Goal: Task Accomplishment & Management: Manage account settings

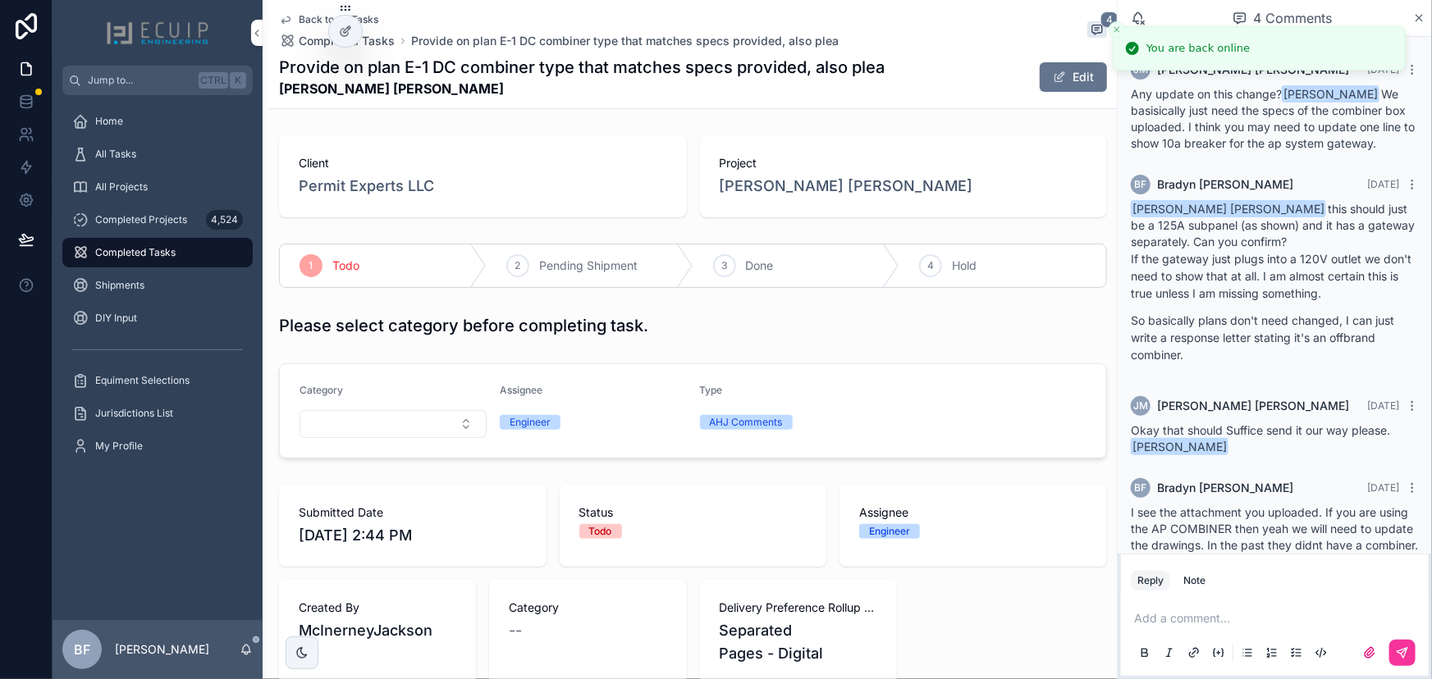
scroll to position [56, 0]
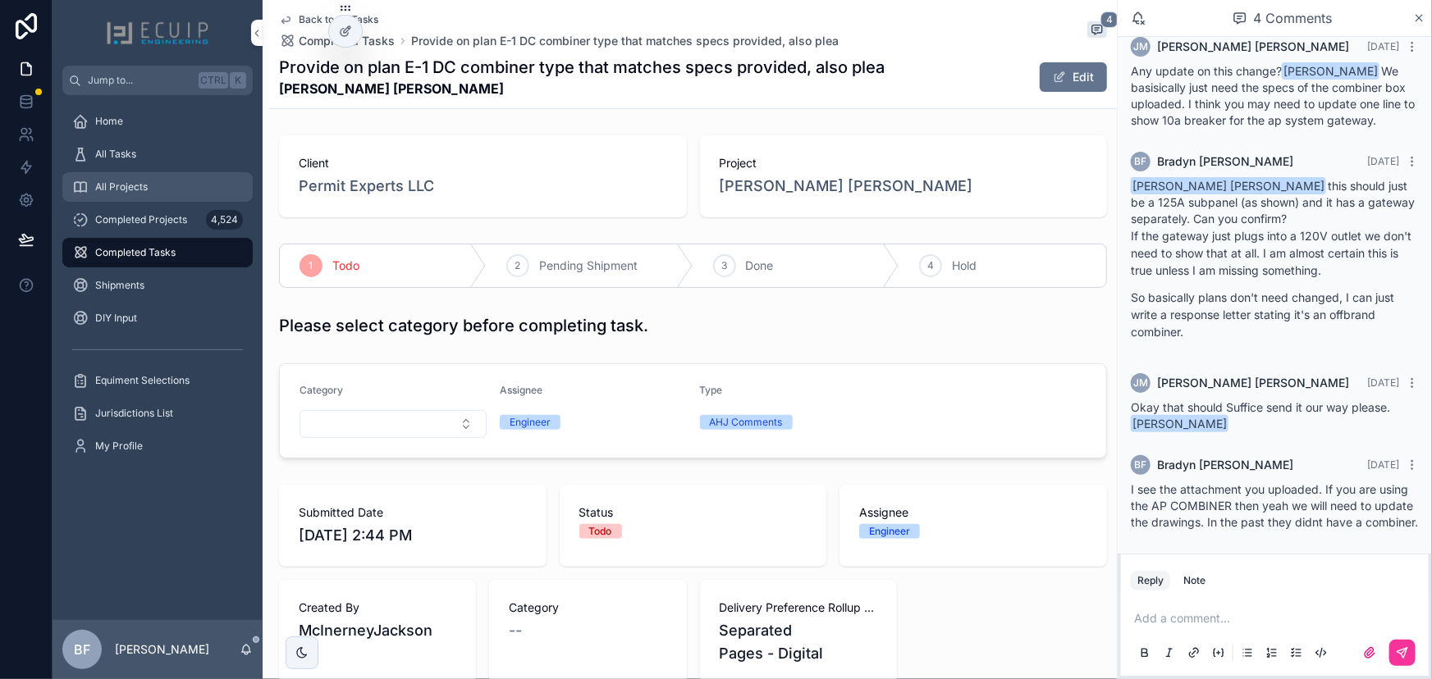
click at [145, 180] on span "All Projects" at bounding box center [121, 186] width 53 height 13
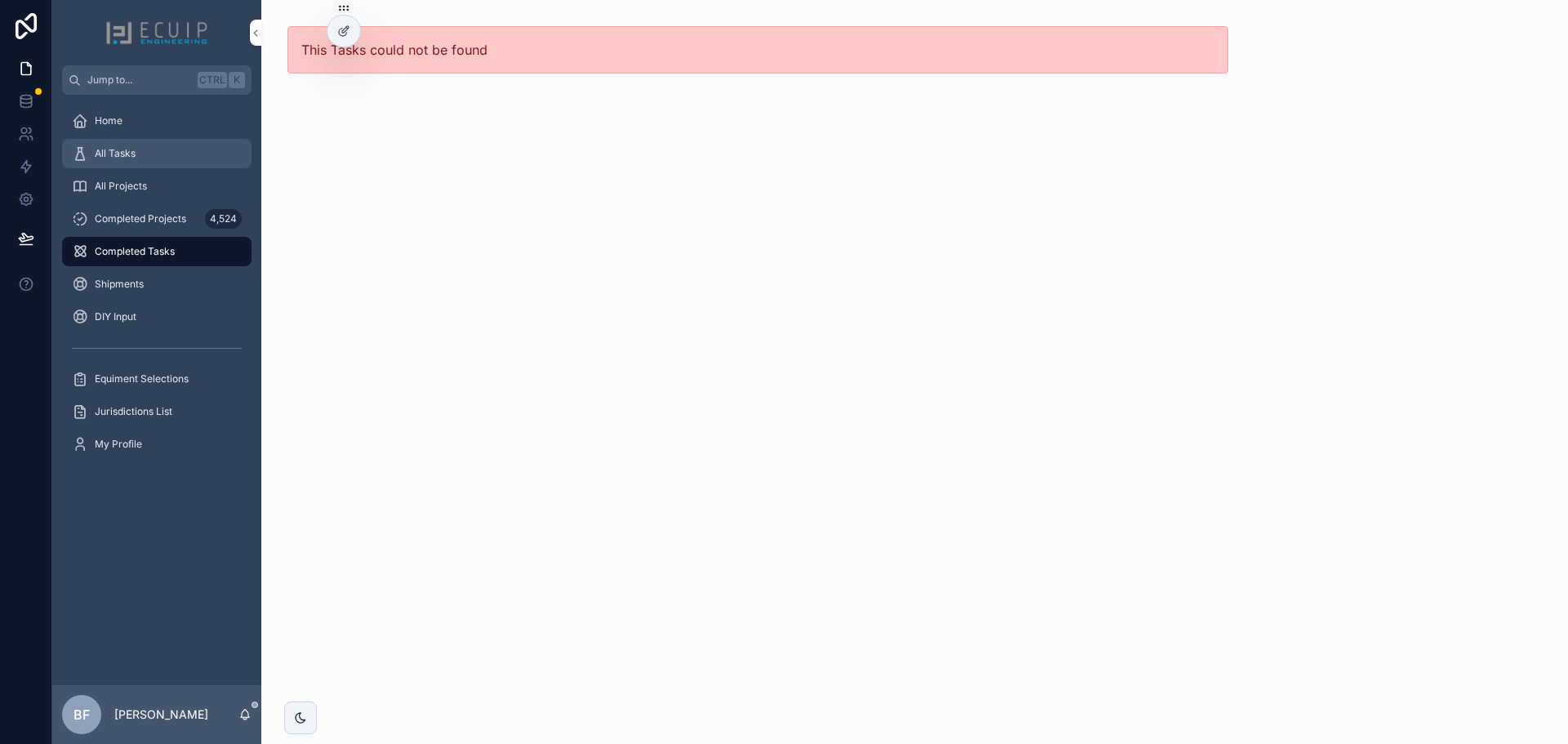
click at [134, 161] on div "All Tasks" at bounding box center [156, 153] width 170 height 26
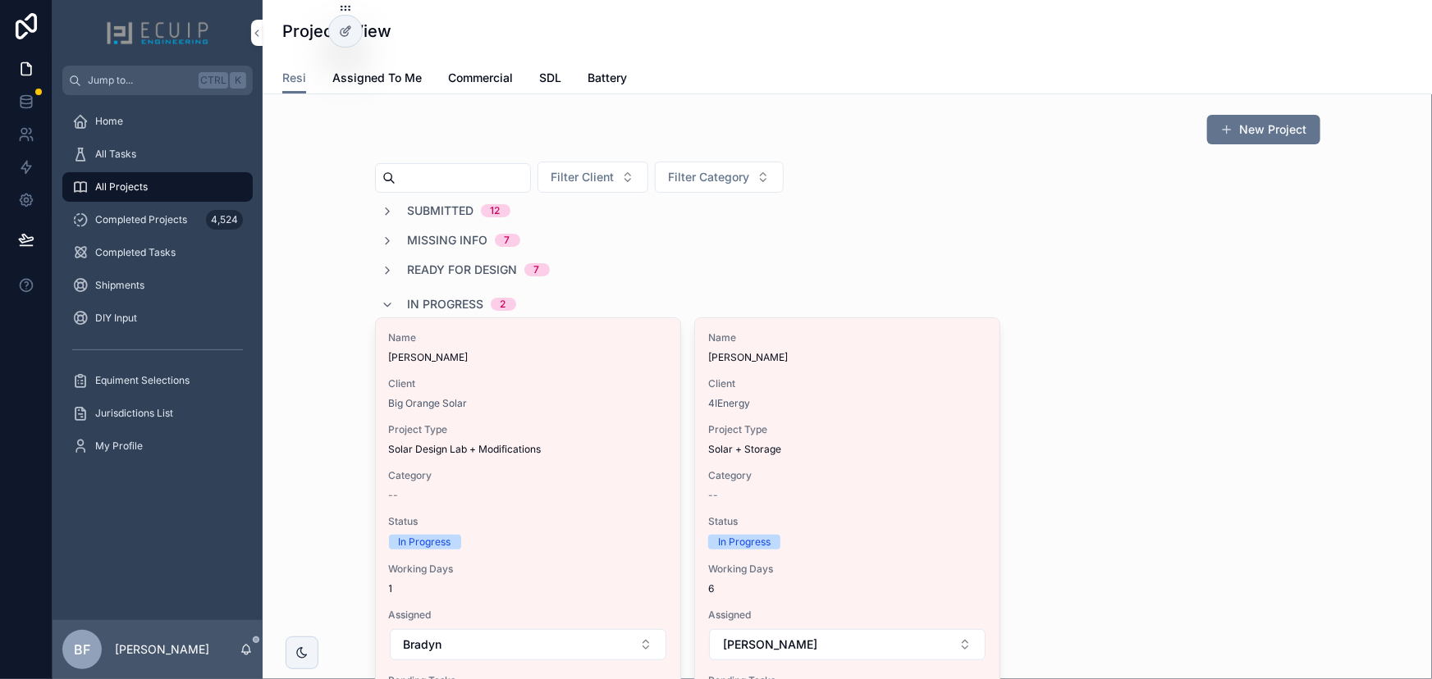
click at [408, 296] on span "In Progress" at bounding box center [446, 304] width 76 height 16
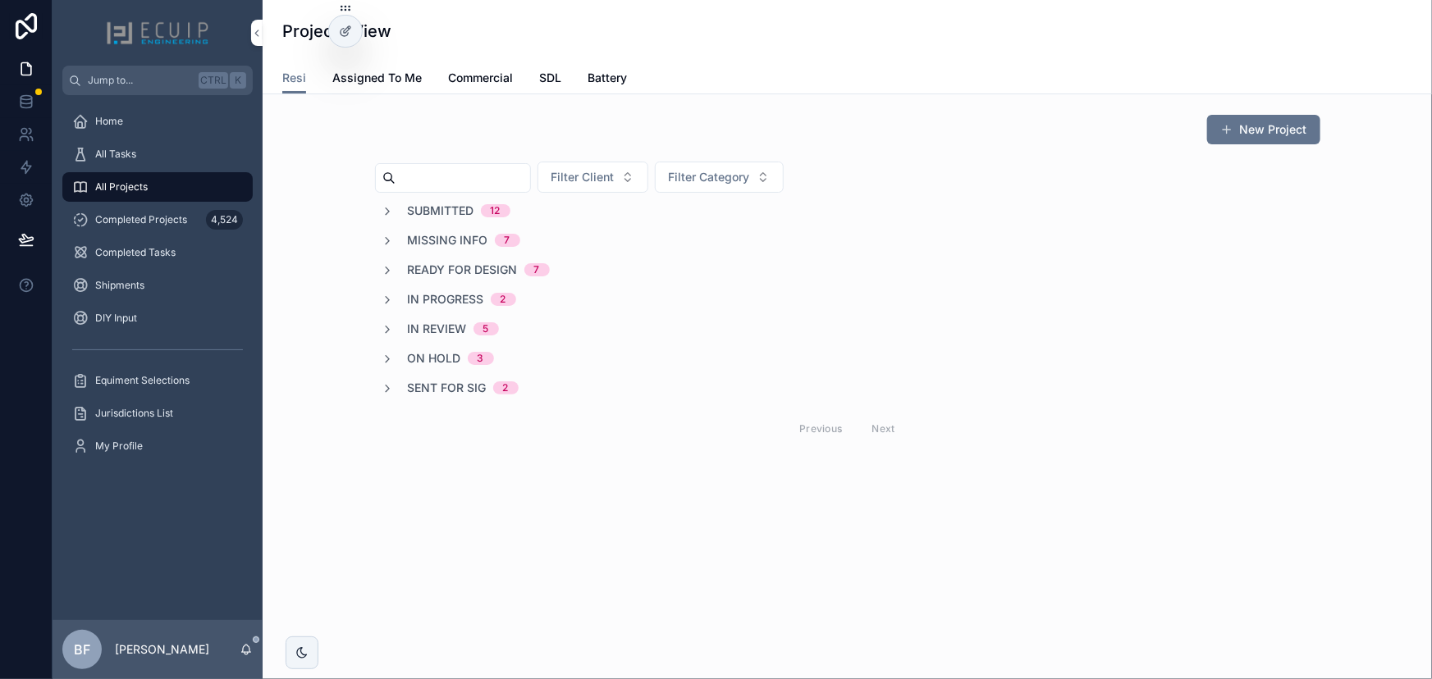
click at [419, 354] on span "On Hold" at bounding box center [434, 358] width 53 height 16
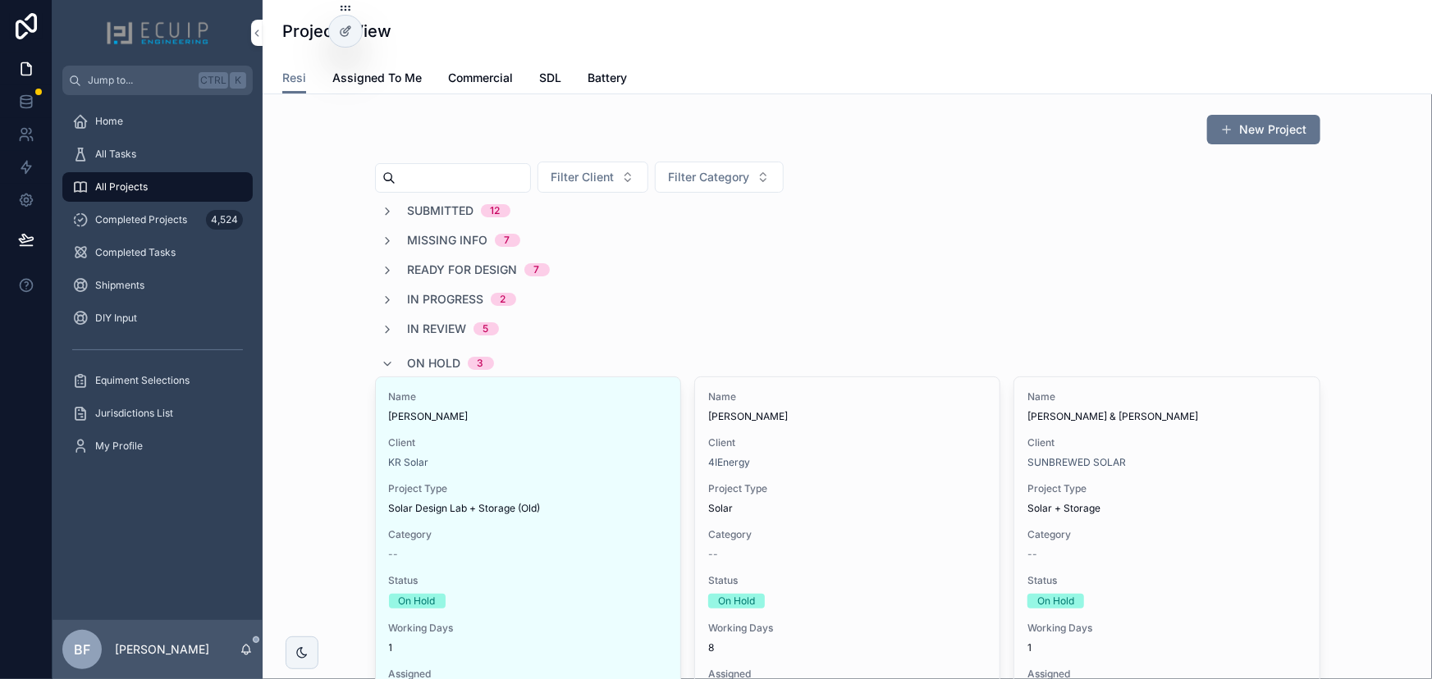
click at [446, 367] on span "On Hold" at bounding box center [434, 363] width 53 height 16
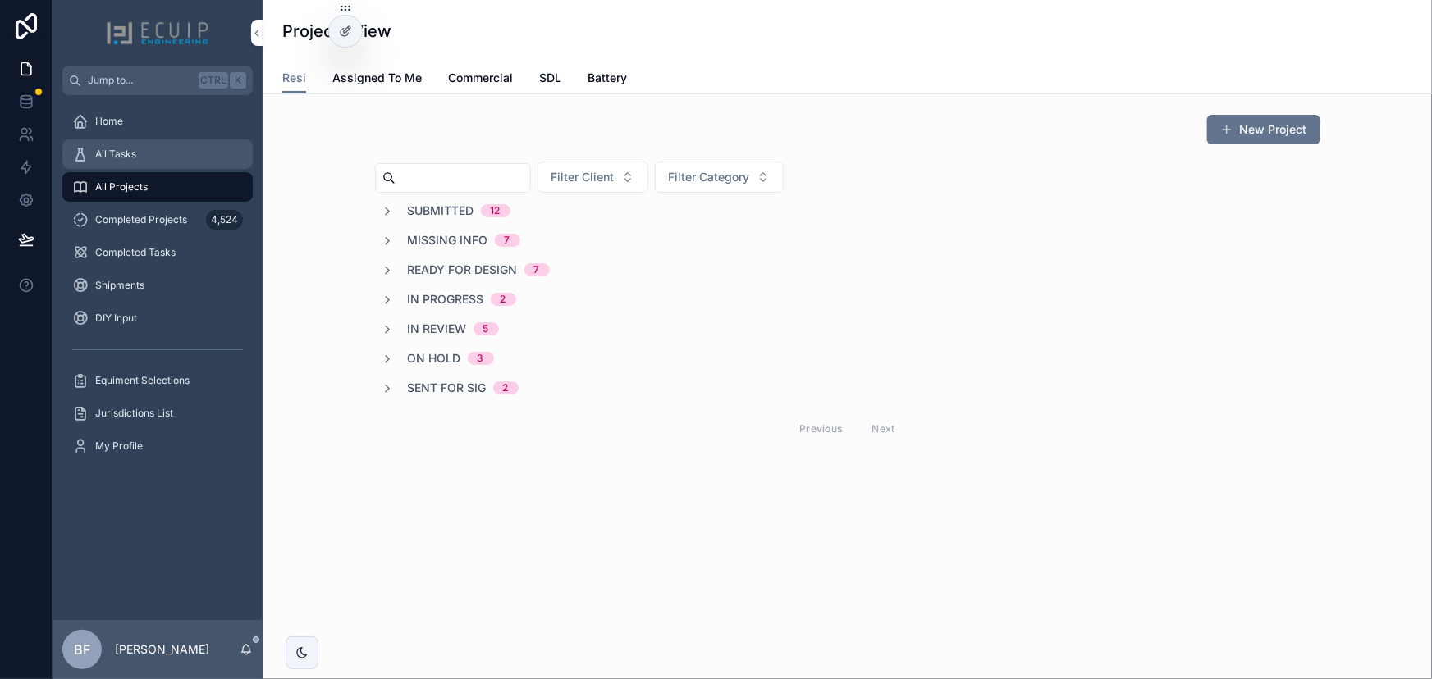
click at [143, 147] on div "All Tasks" at bounding box center [157, 154] width 171 height 26
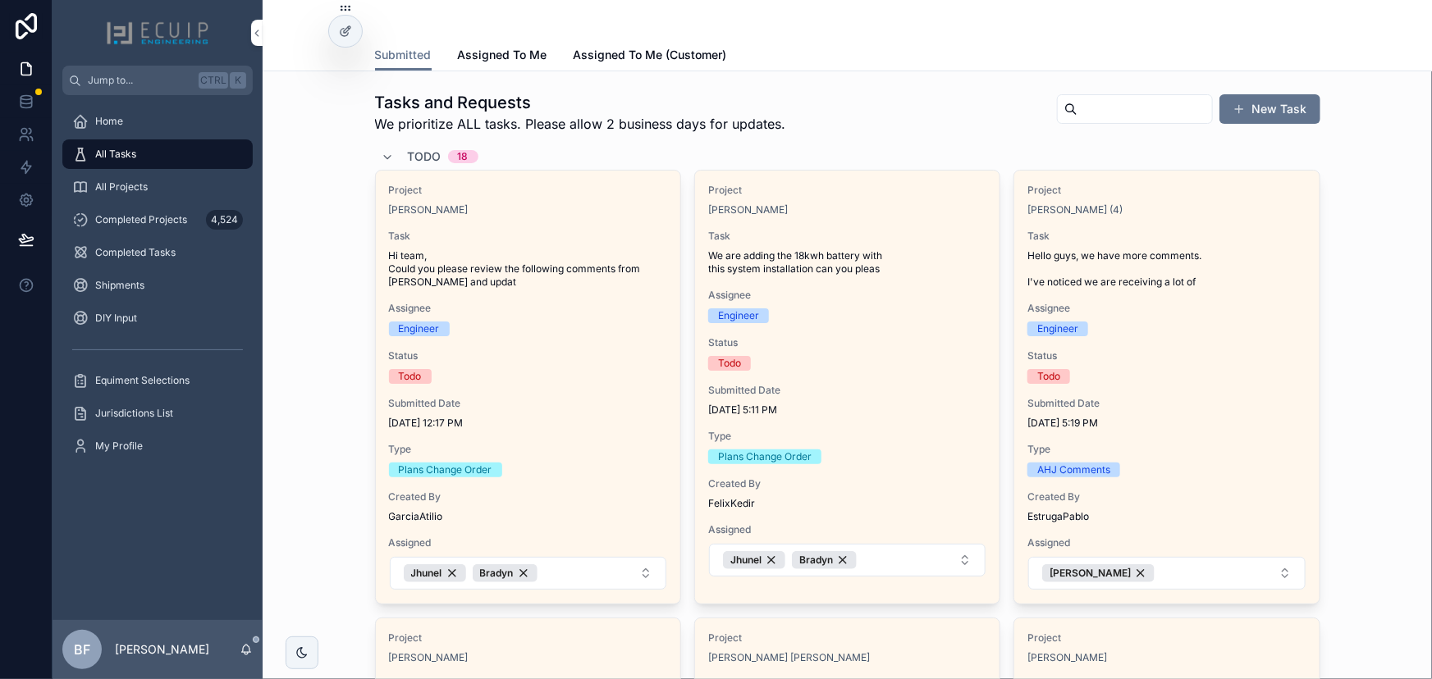
click at [516, 218] on div "Project Erich Marzolf Task Hi team, Could you please review the following comme…" at bounding box center [528, 387] width 304 height 433
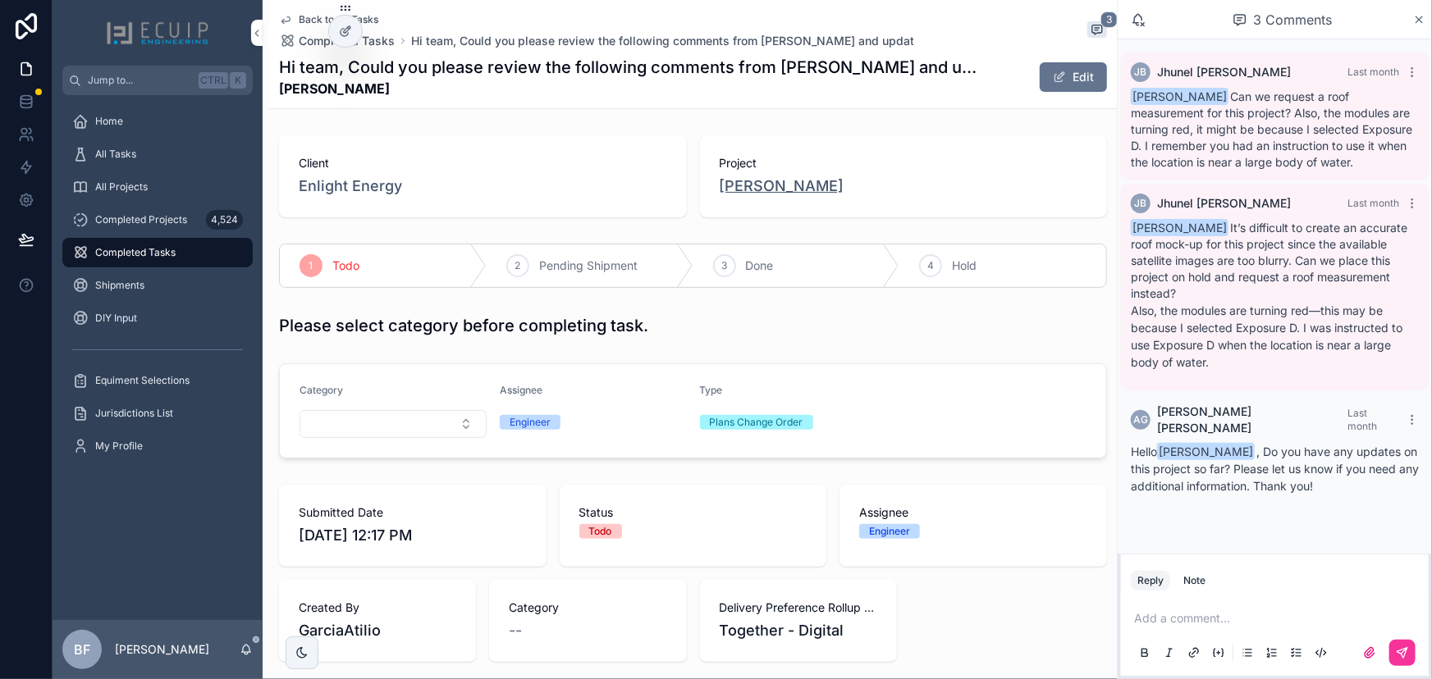
click at [762, 193] on span "Erich Marzolf" at bounding box center [782, 186] width 125 height 23
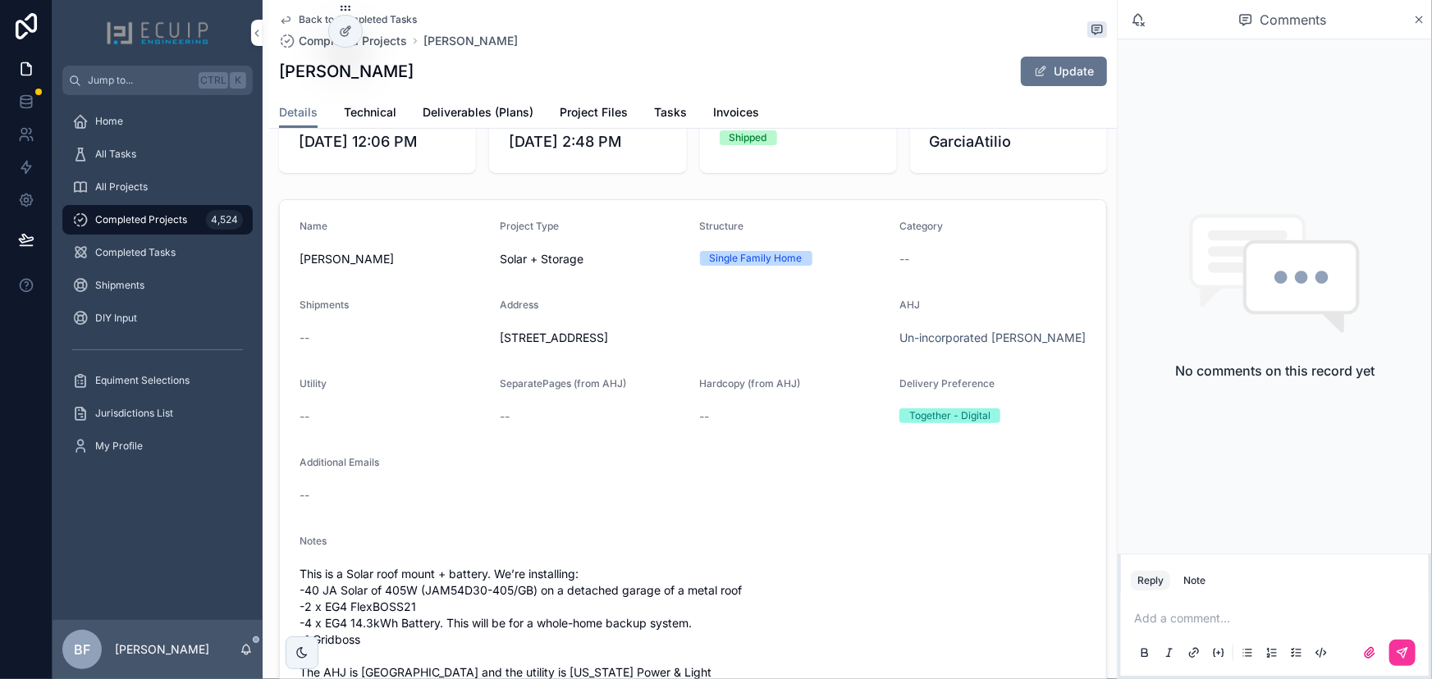
scroll to position [372, 0]
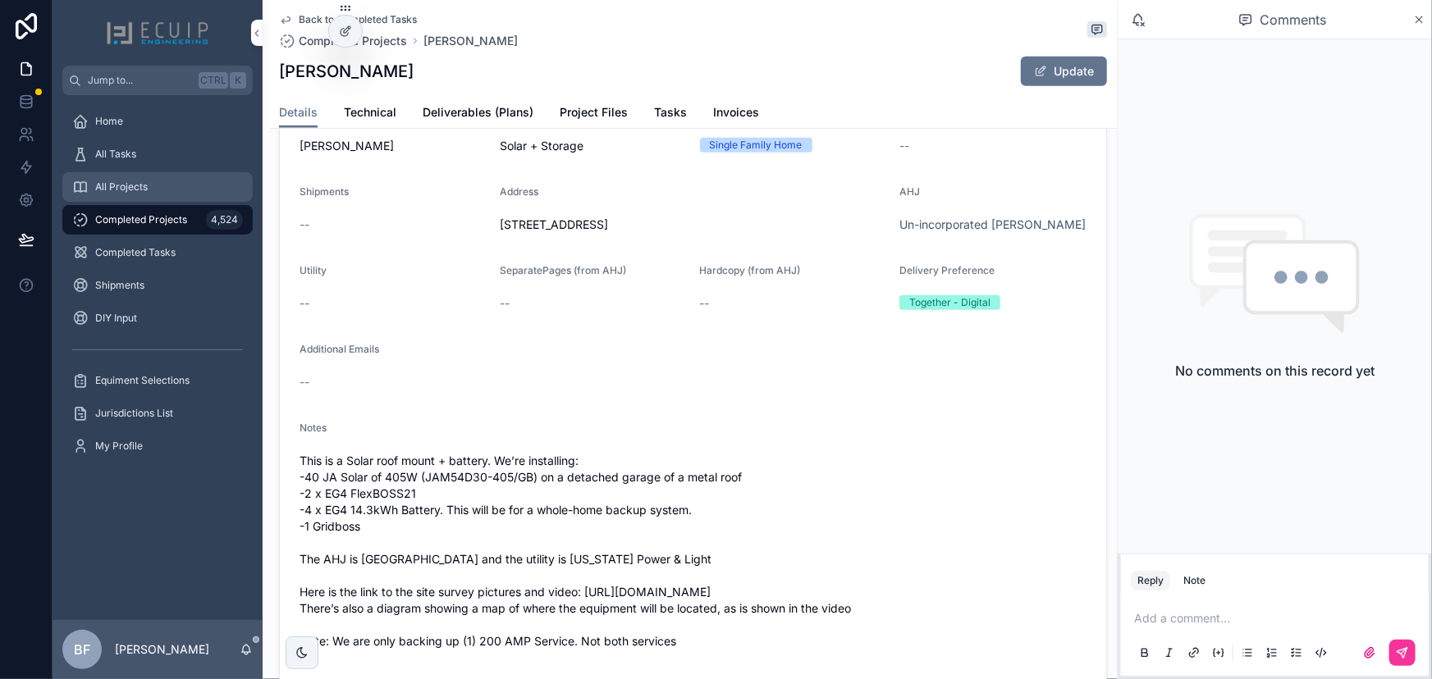
click at [178, 183] on div "All Projects" at bounding box center [157, 187] width 171 height 26
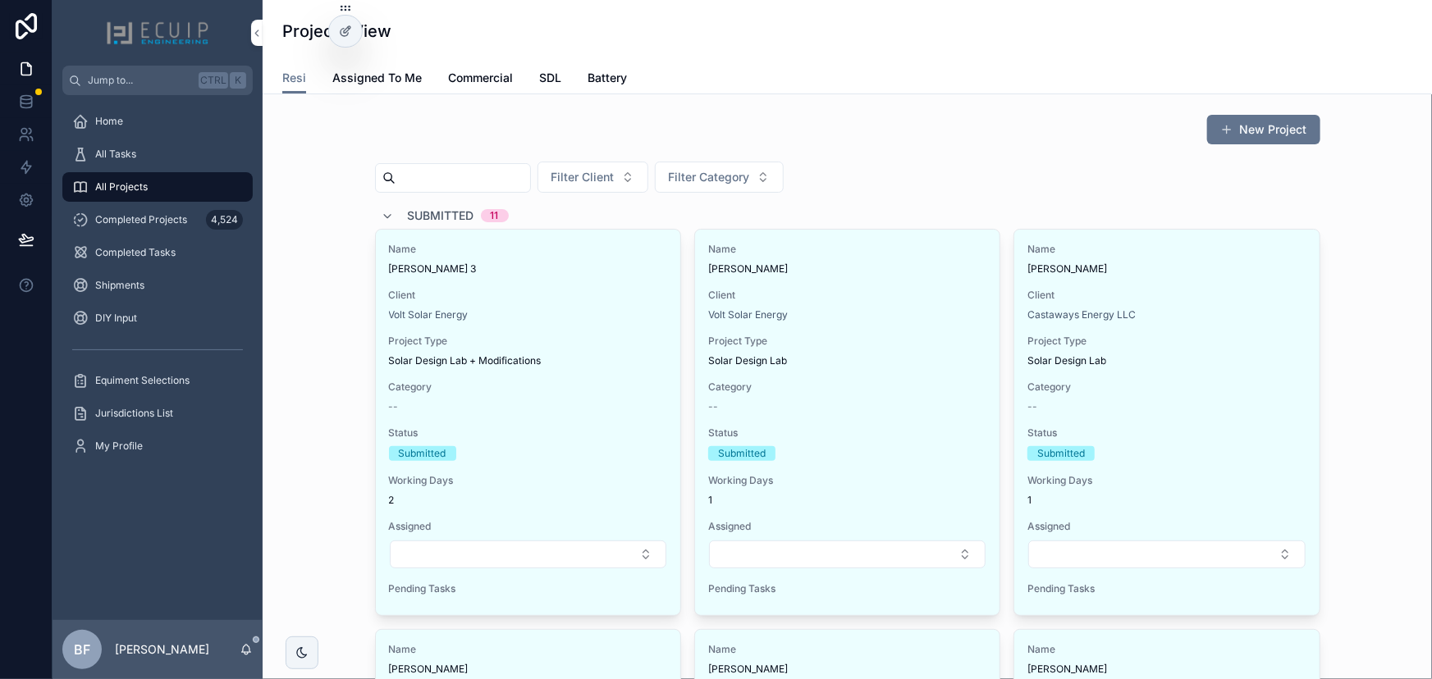
click at [417, 212] on span "Submitted" at bounding box center [441, 216] width 66 height 16
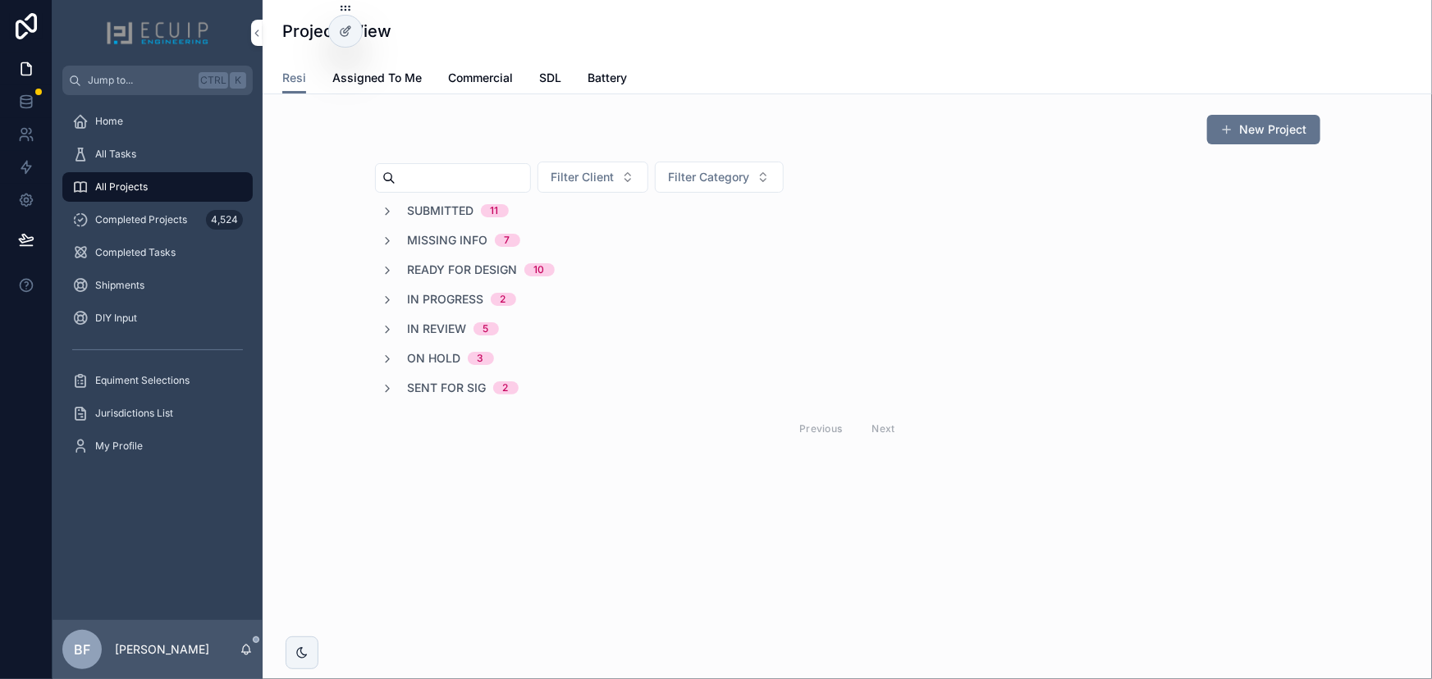
click at [441, 326] on span "In Review" at bounding box center [437, 329] width 59 height 16
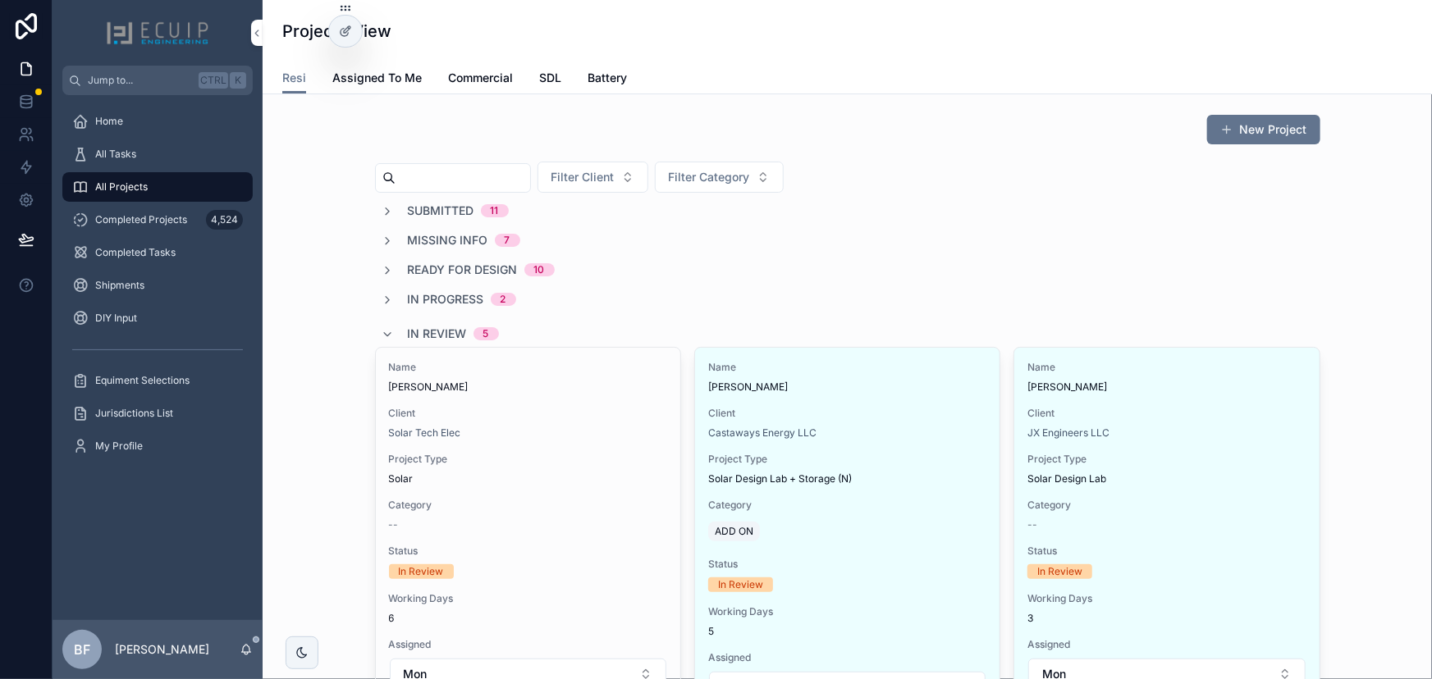
click at [427, 333] on span "In Review" at bounding box center [437, 334] width 59 height 16
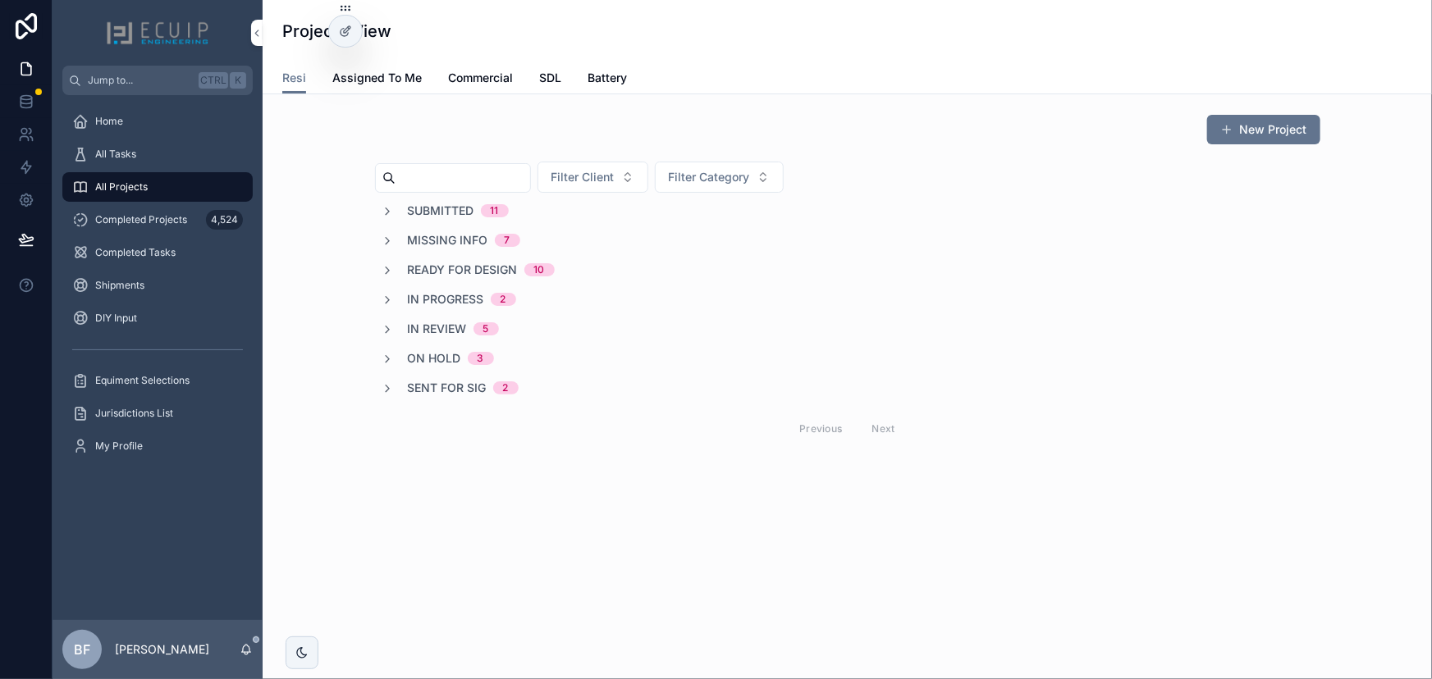
click at [455, 204] on span "Submitted" at bounding box center [441, 211] width 66 height 16
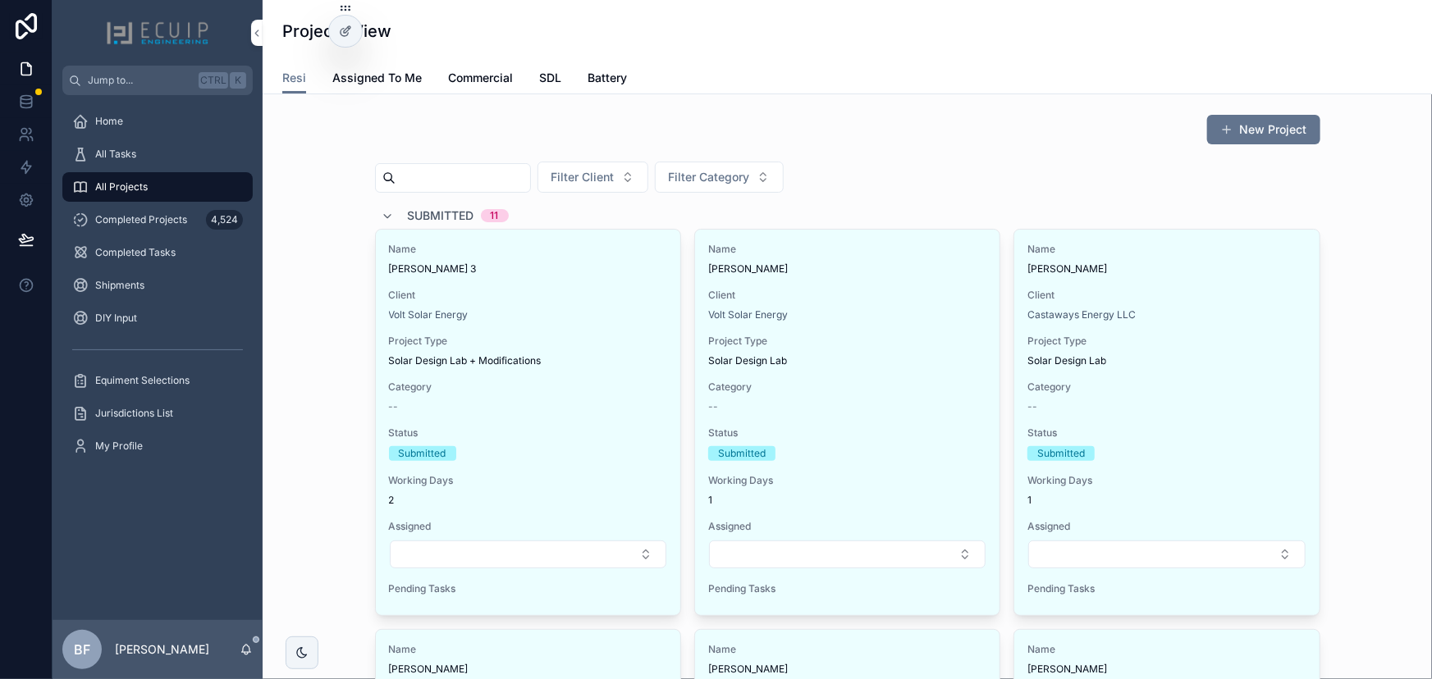
click at [455, 204] on div "Submitted 11" at bounding box center [458, 216] width 101 height 26
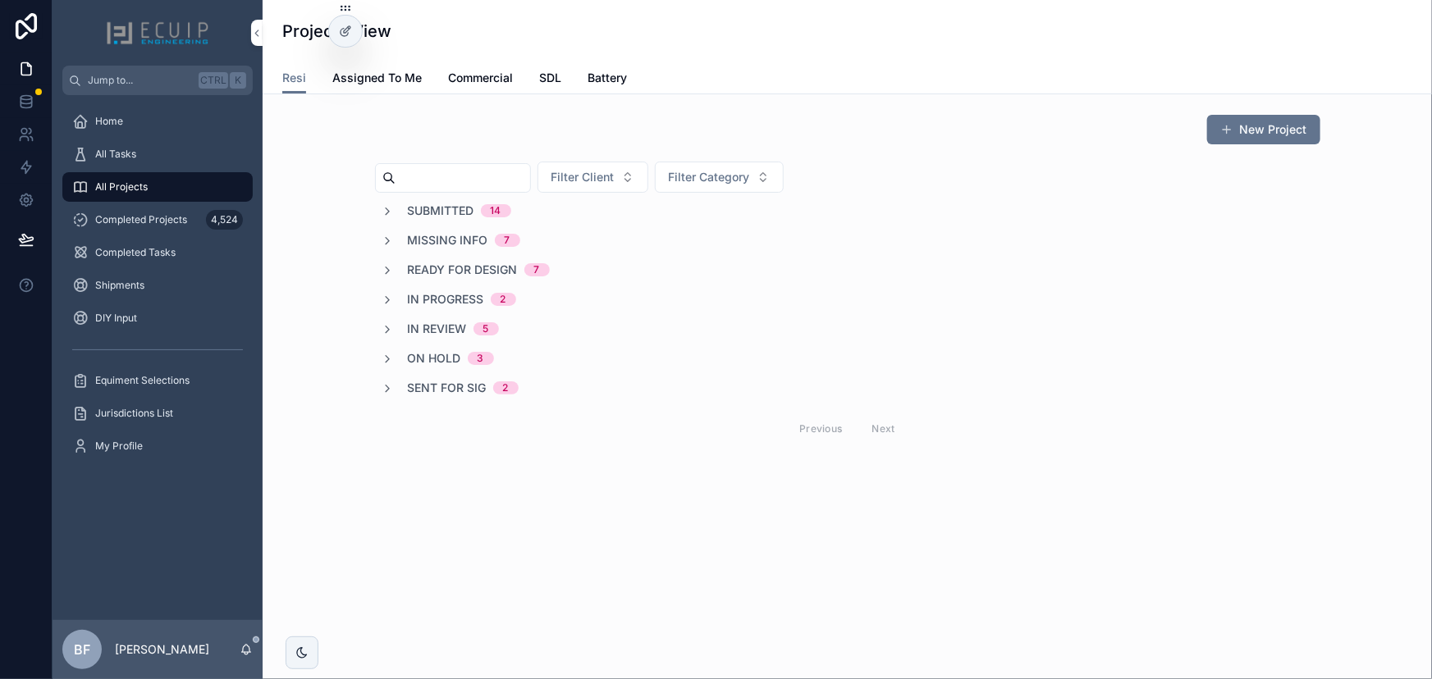
click at [432, 217] on span "Submitted" at bounding box center [441, 211] width 66 height 16
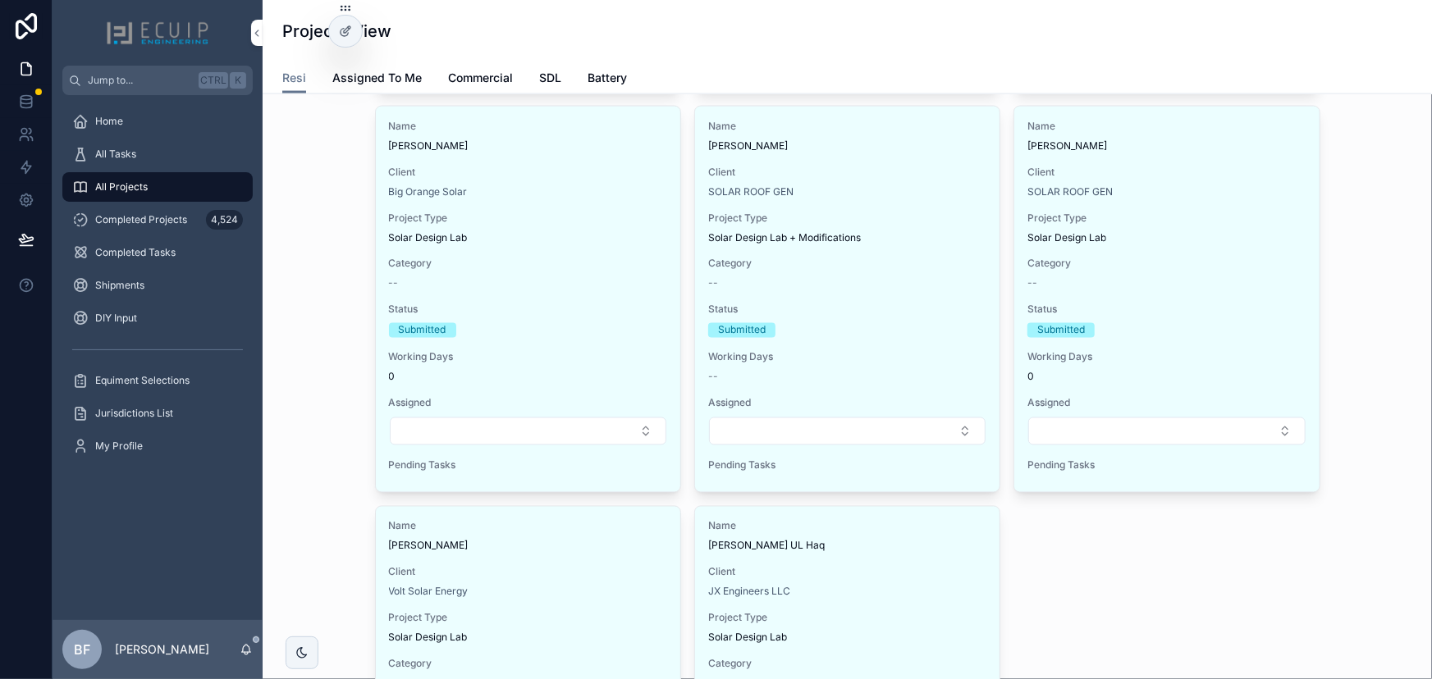
scroll to position [1566, 0]
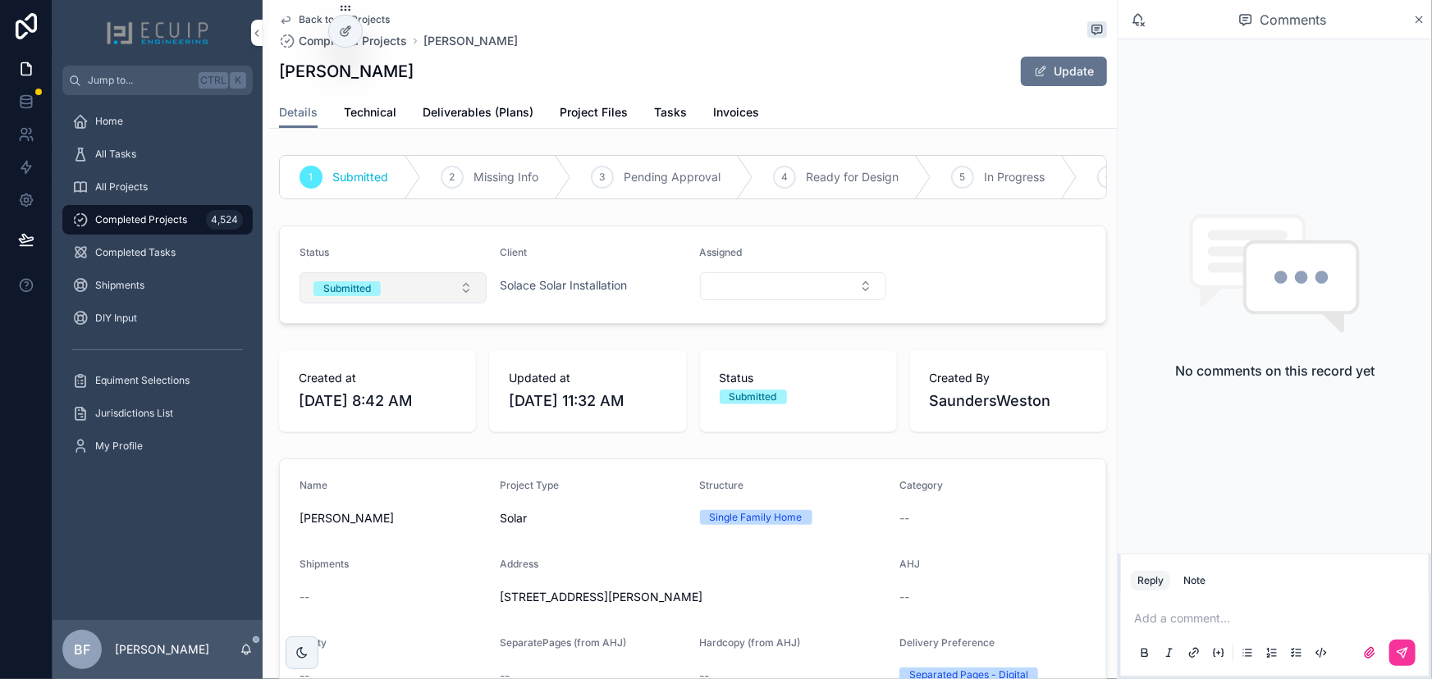
click at [391, 304] on button "Submitted" at bounding box center [392, 287] width 187 height 31
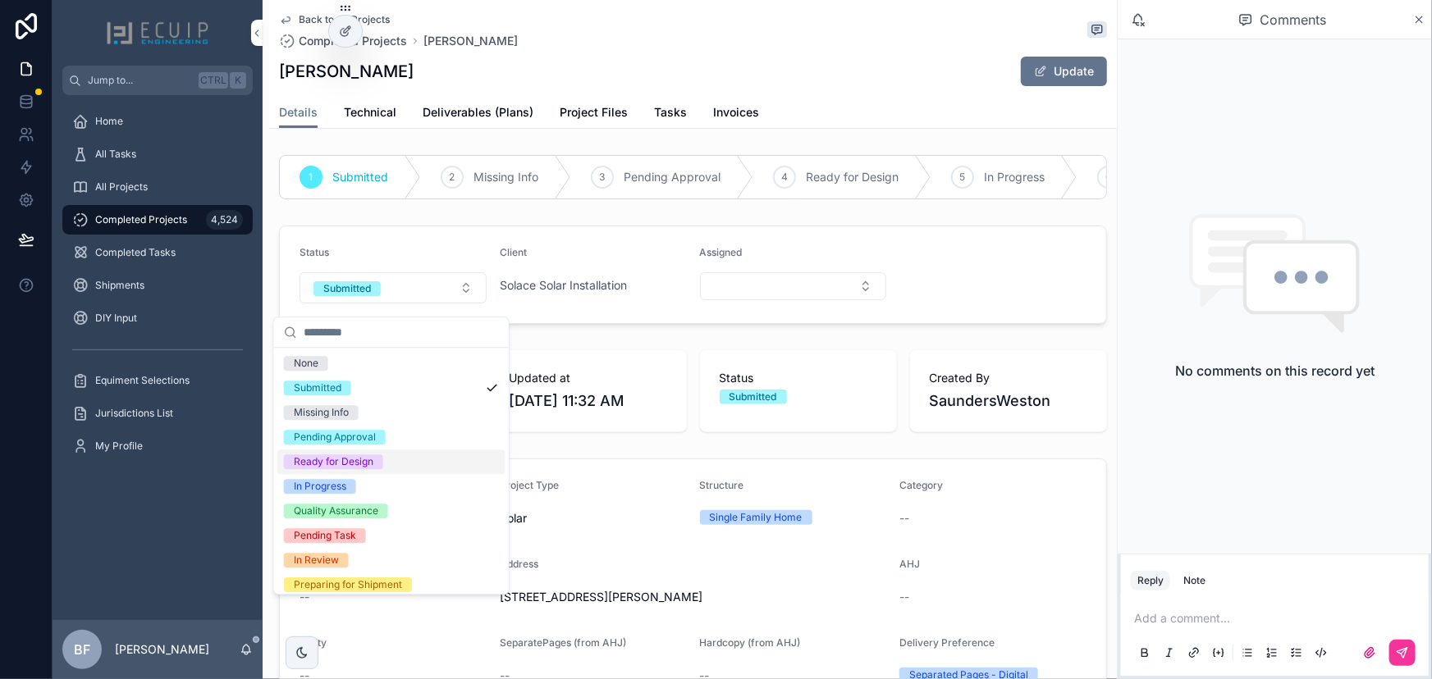
click at [337, 459] on div "Ready for Design" at bounding box center [334, 462] width 80 height 15
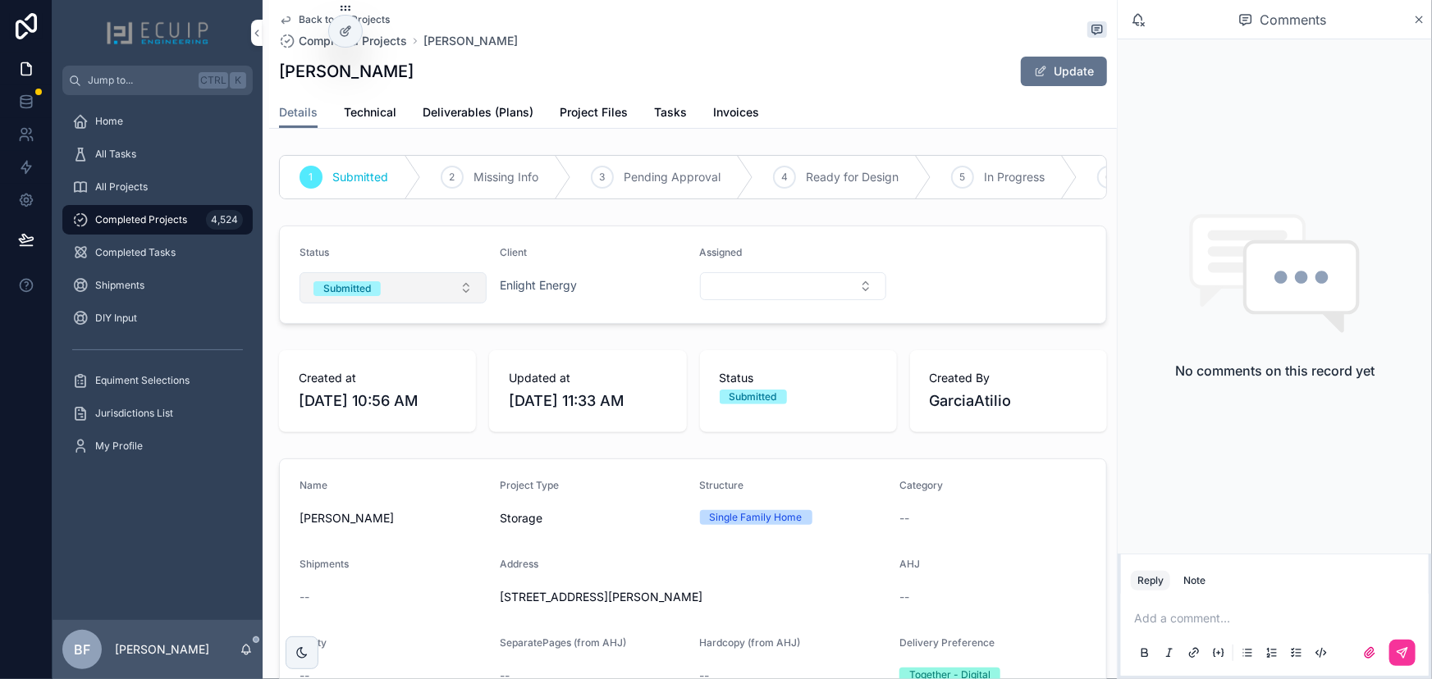
click at [440, 303] on button "Submitted" at bounding box center [392, 287] width 187 height 31
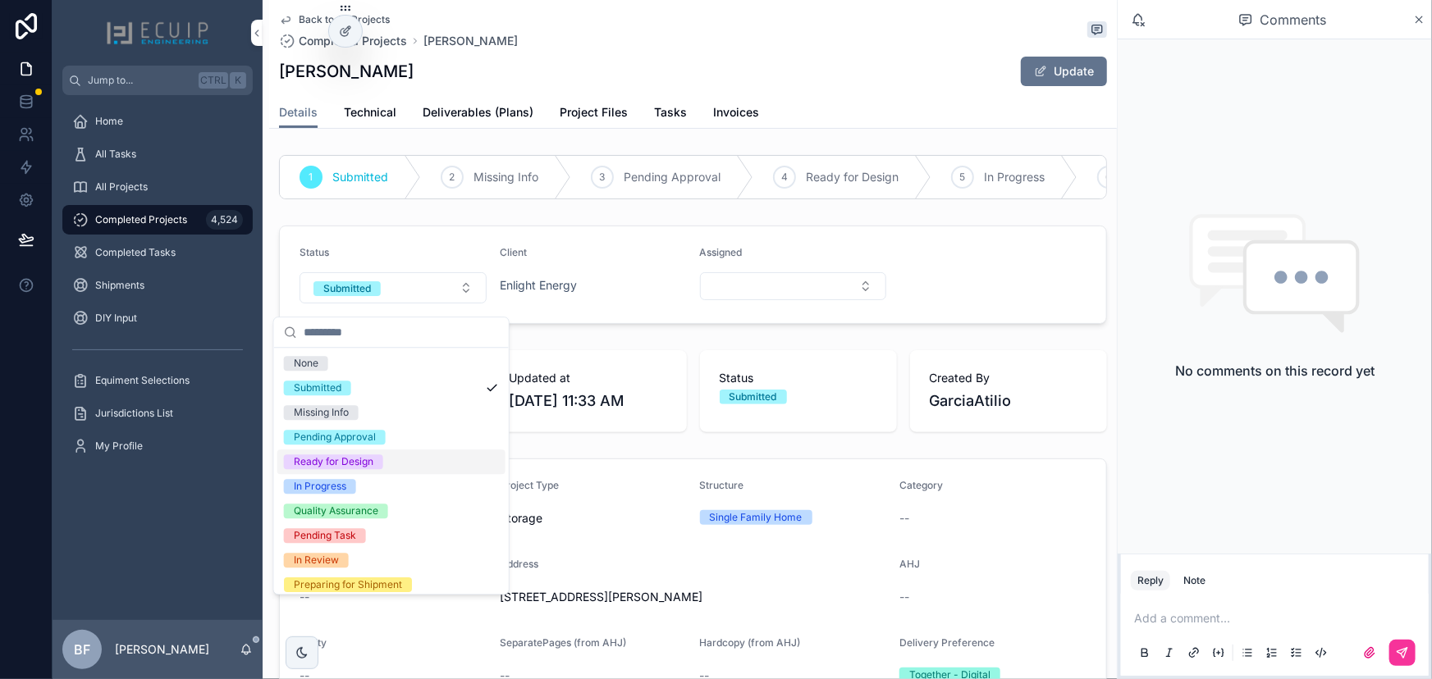
click at [352, 468] on div "Ready for Design" at bounding box center [334, 462] width 80 height 15
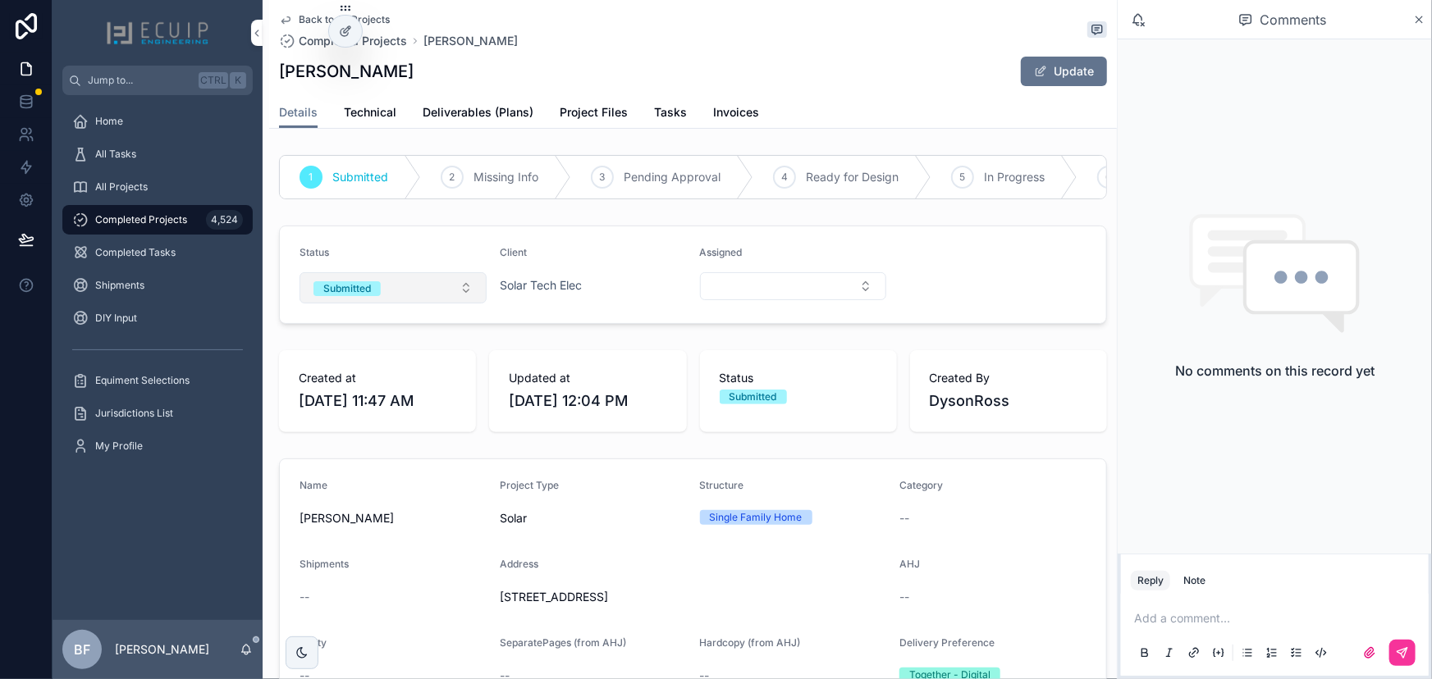
click at [381, 285] on button "Submitted" at bounding box center [392, 287] width 187 height 31
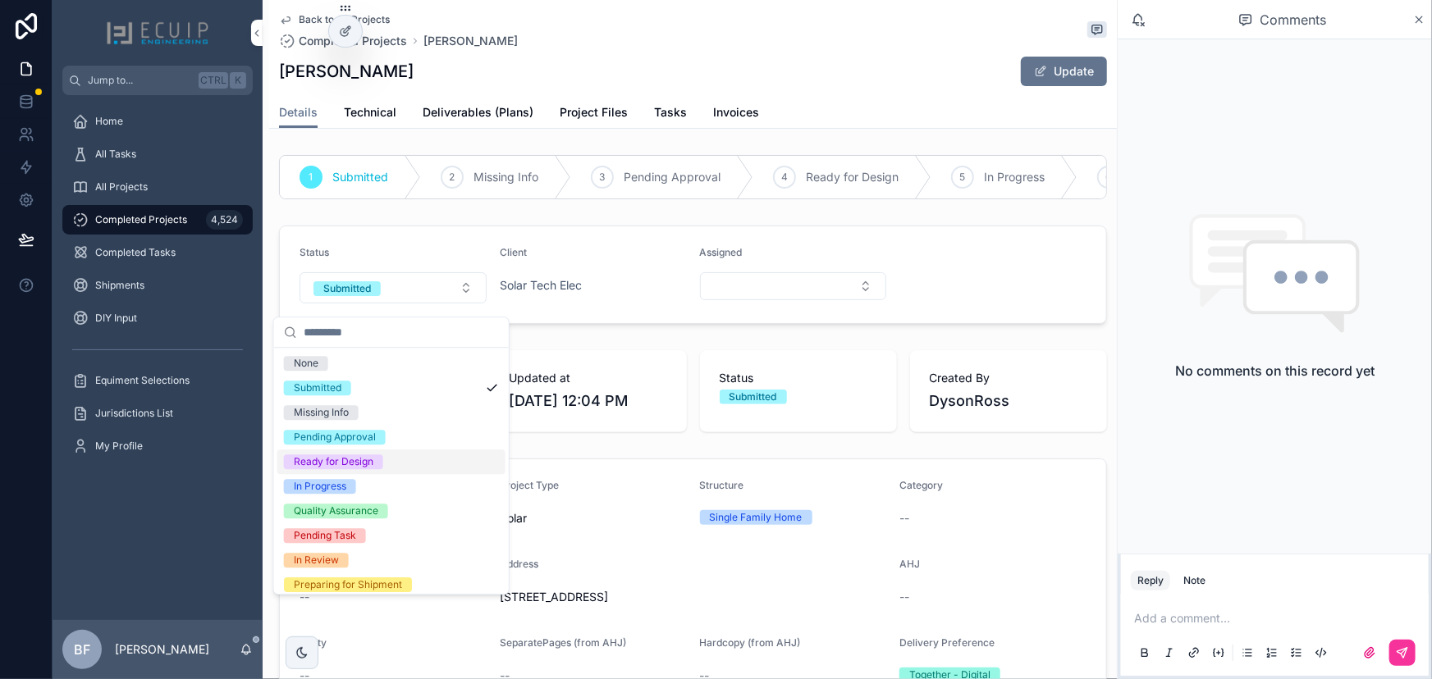
click at [336, 462] on div "Ready for Design" at bounding box center [334, 462] width 80 height 15
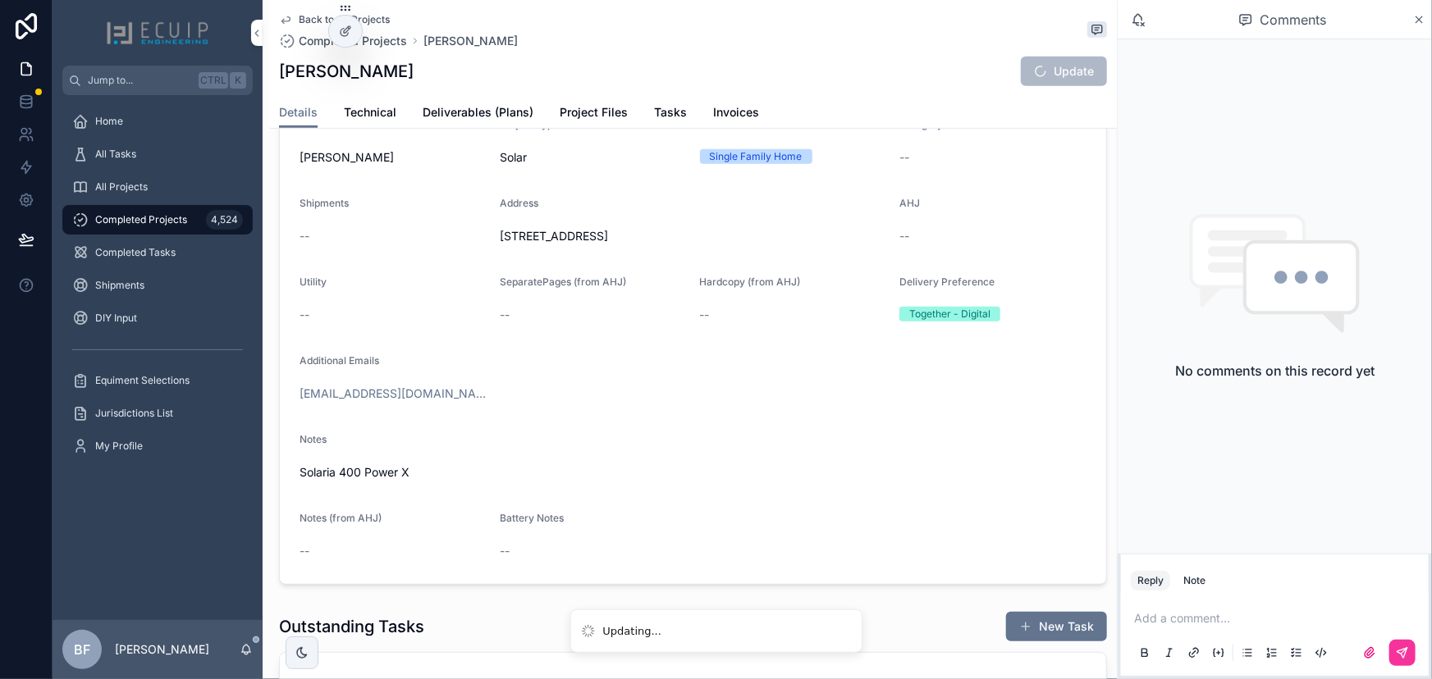
scroll to position [596, 0]
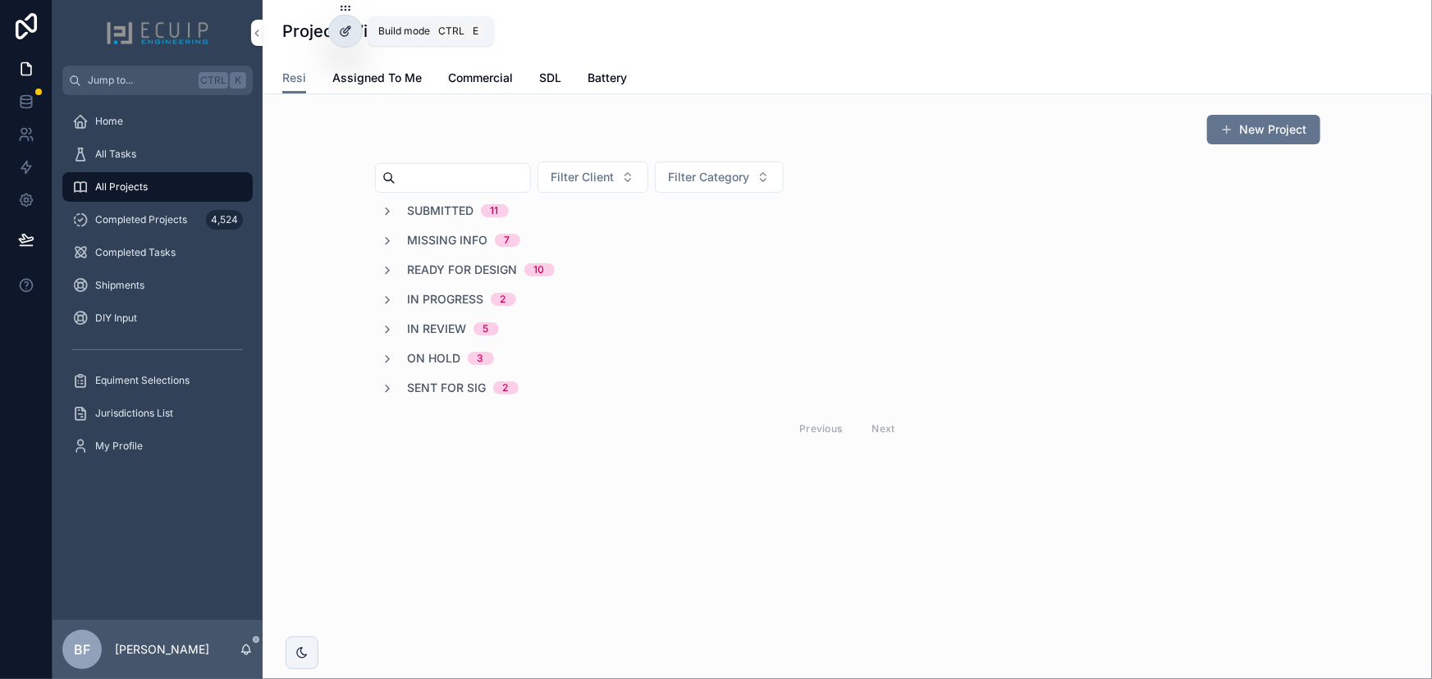
click at [340, 22] on div at bounding box center [345, 31] width 33 height 31
click at [0, 0] on icon at bounding box center [0, 0] width 0 height 0
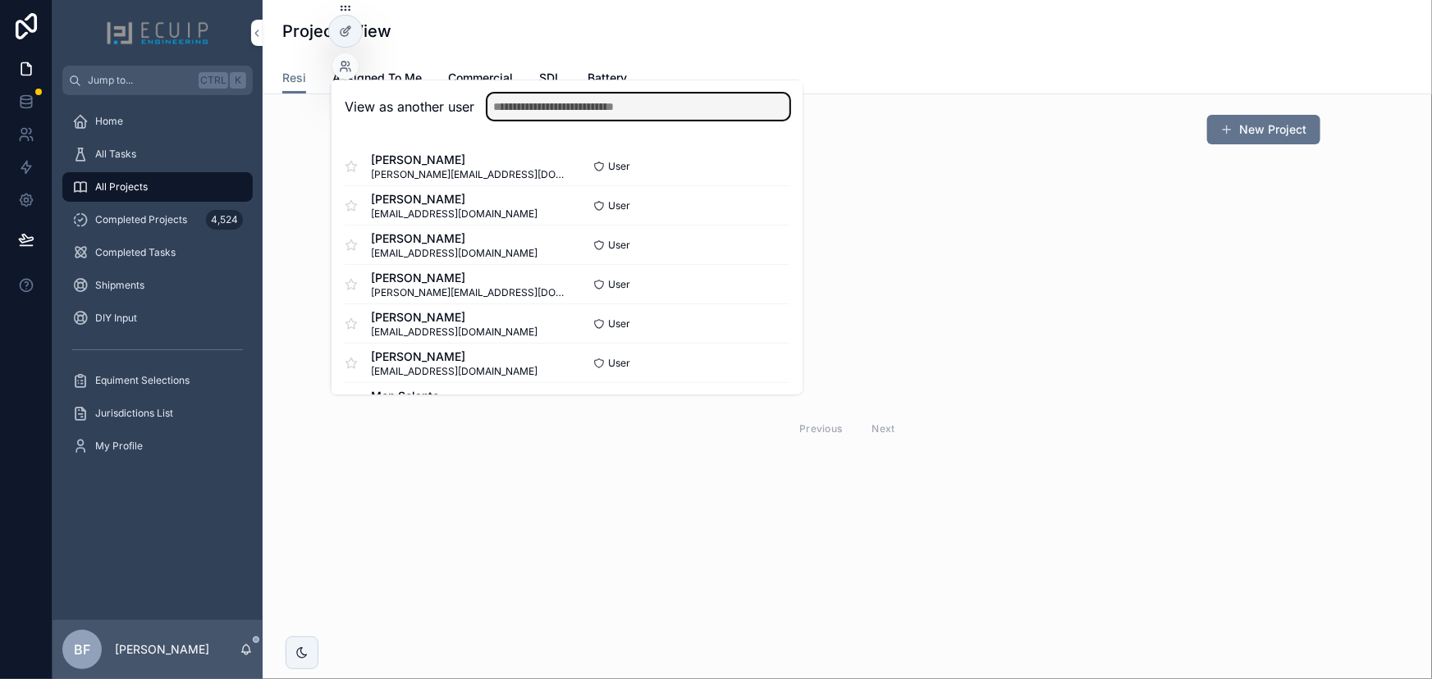
click at [527, 111] on input "text" at bounding box center [638, 107] width 302 height 26
click at [0, 0] on button "Select" at bounding box center [0, 0] width 0 height 0
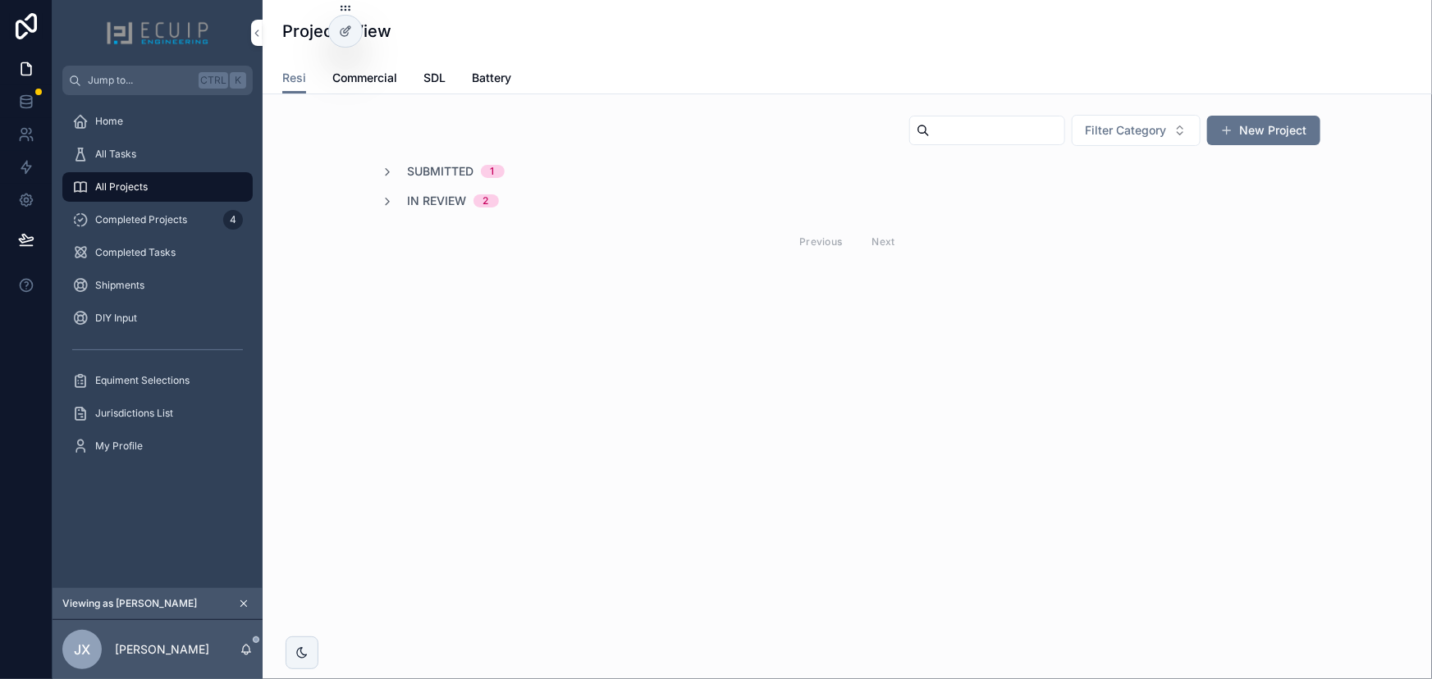
click at [405, 204] on div "In Review 2" at bounding box center [439, 201] width 117 height 16
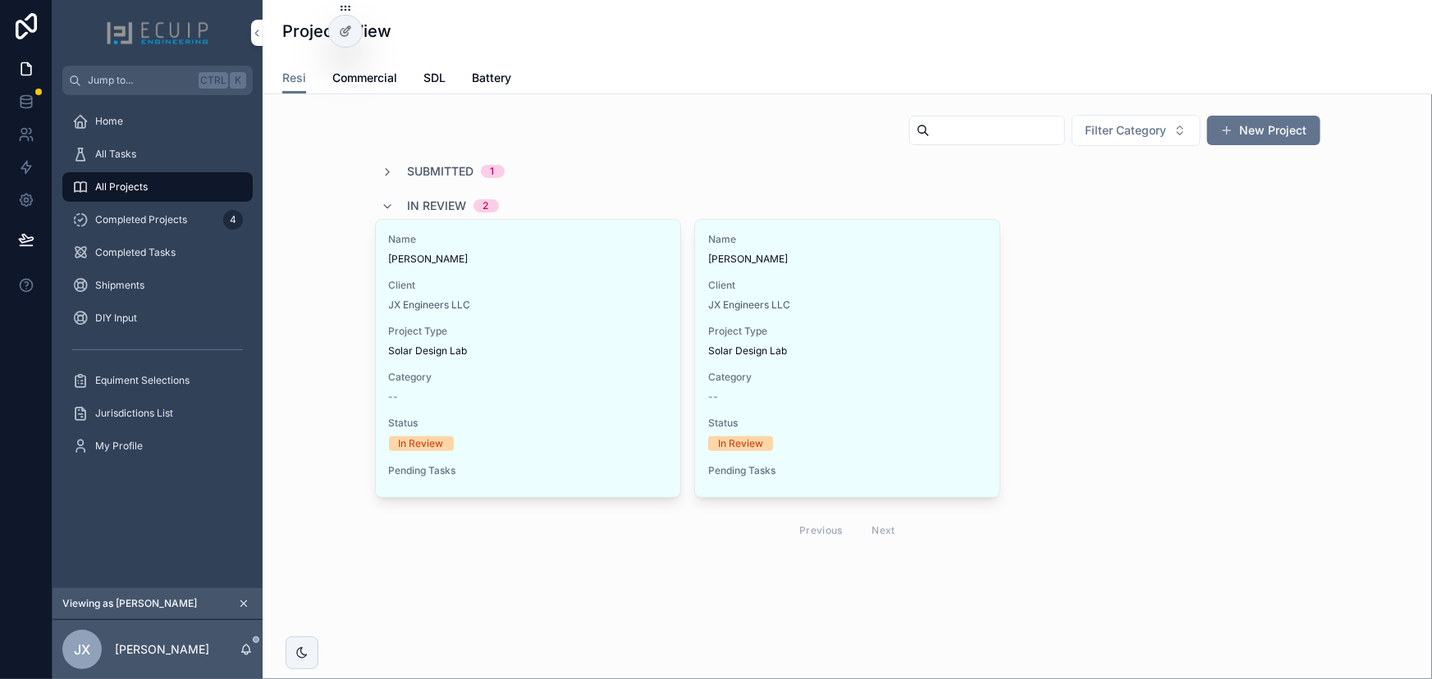
click at [418, 179] on span "Submitted" at bounding box center [441, 171] width 66 height 16
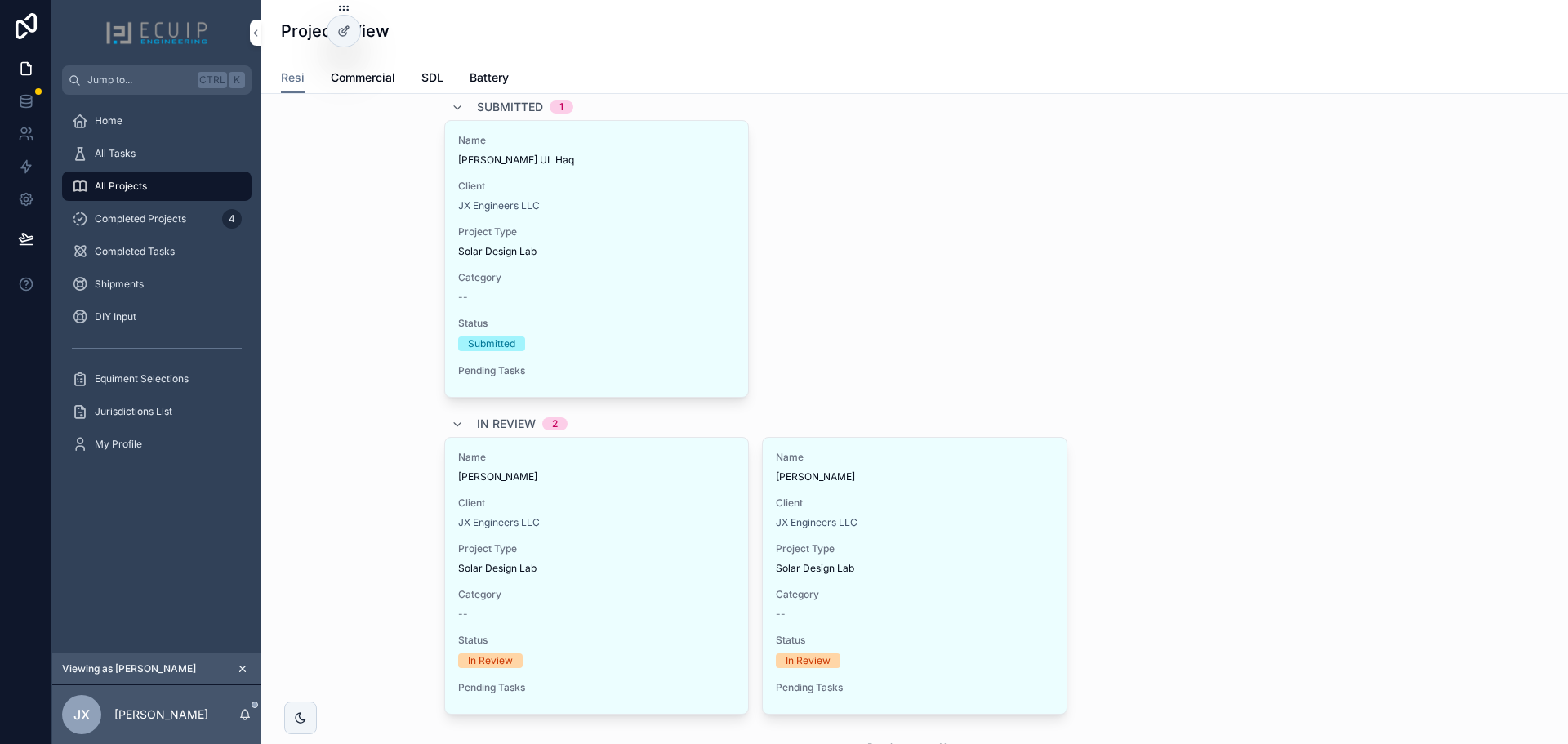
scroll to position [66, 0]
drag, startPoint x: 190, startPoint y: 218, endPoint x: 235, endPoint y: 218, distance: 45.0
click at [190, 218] on div "Completed Projects 4" at bounding box center [156, 219] width 170 height 26
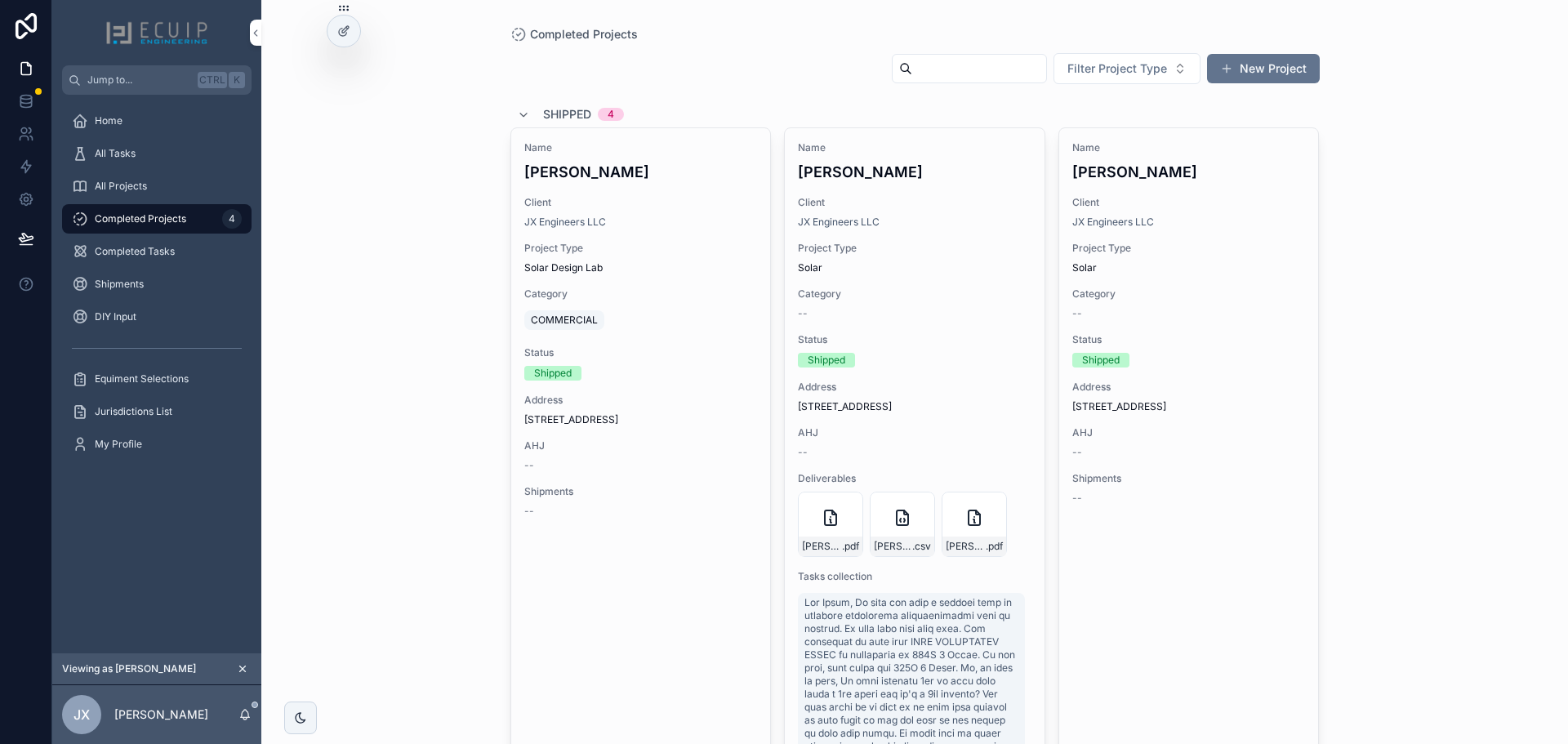
click at [341, 71] on div "Completed Projects Filter Project Type New Project Shipped 4 Name Srikanth Paid…" at bounding box center [915, 372] width 1307 height 744
click at [0, 0] on icon at bounding box center [0, 0] width 0 height 0
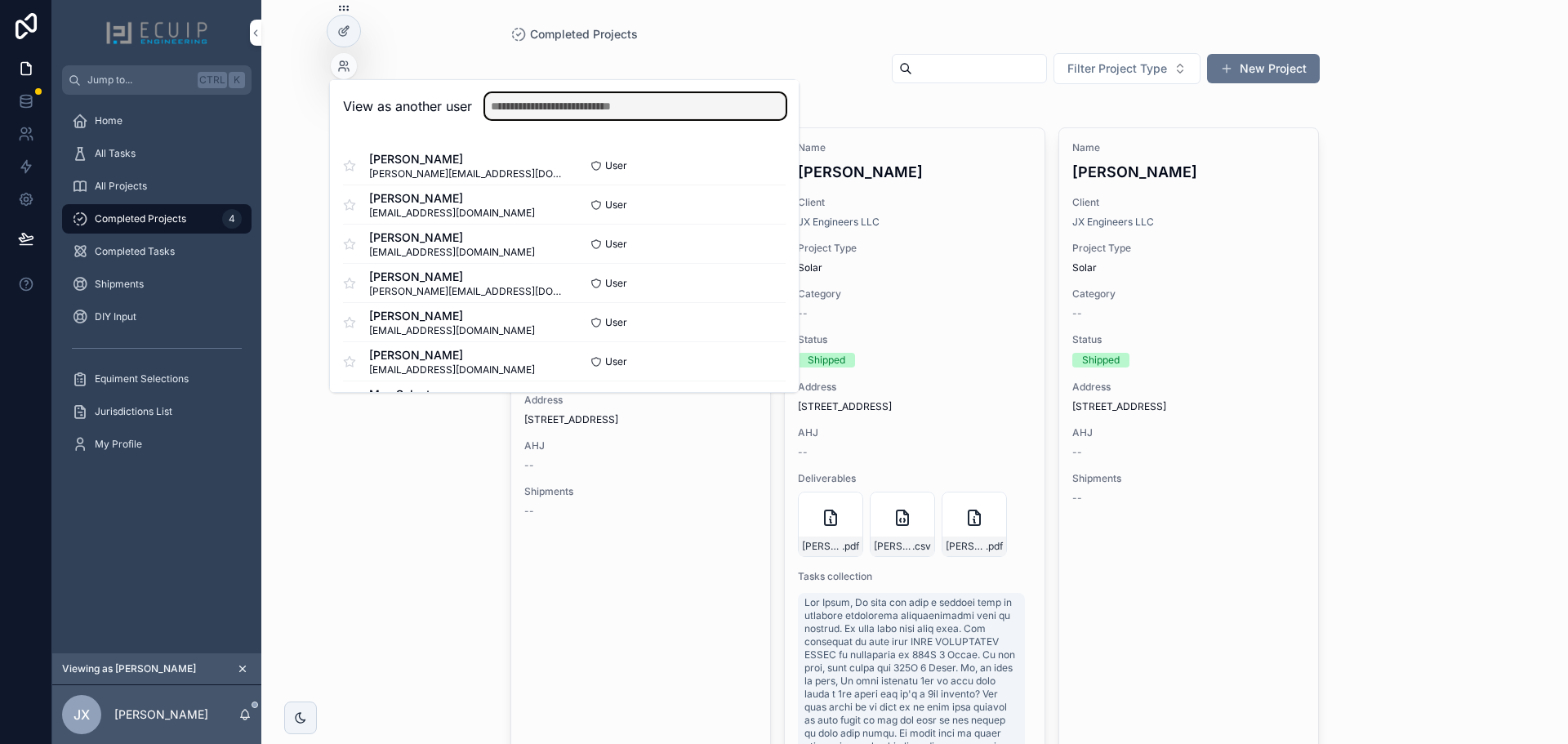
click at [546, 109] on input "text" at bounding box center [635, 107] width 301 height 26
type input "**********"
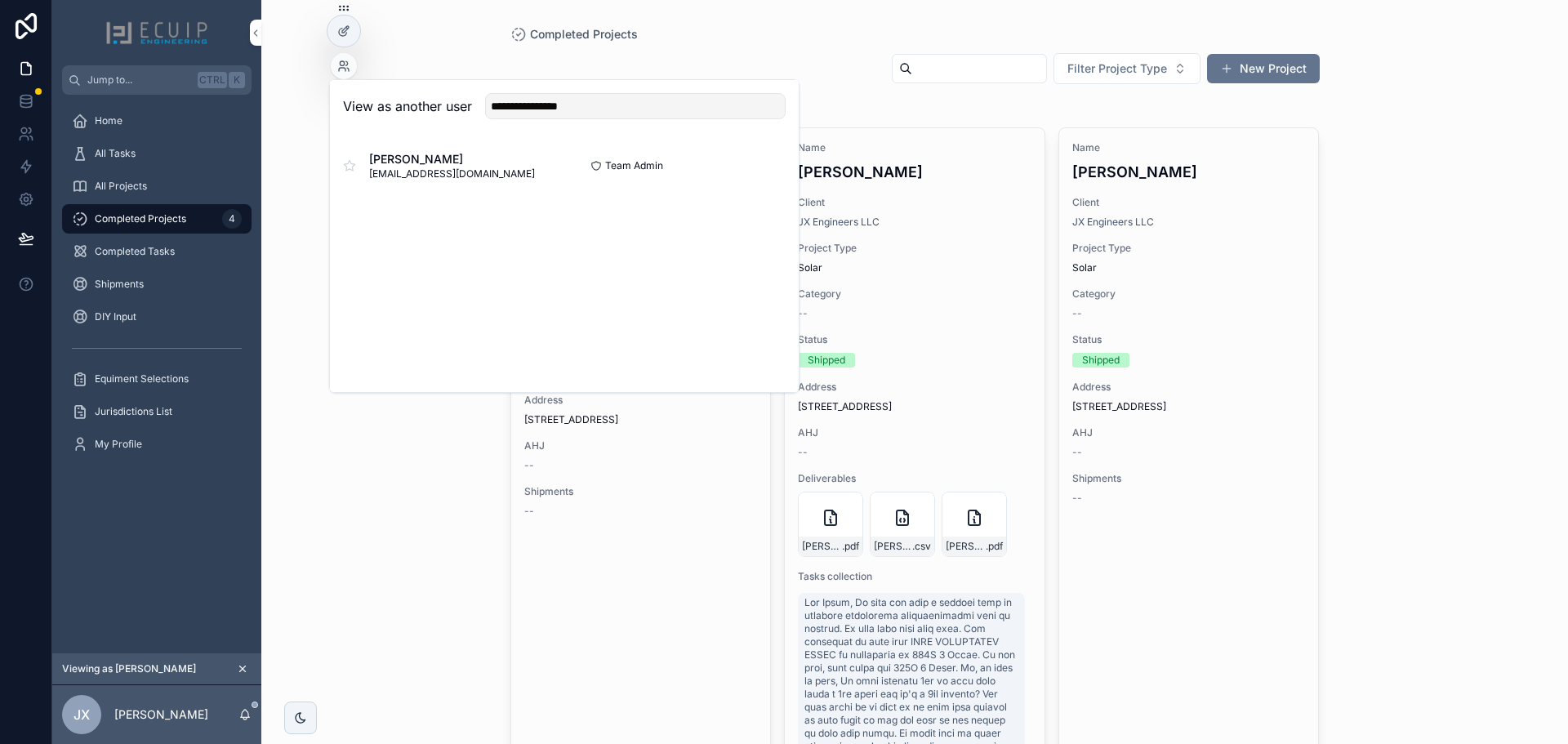
click at [0, 0] on button "Select" at bounding box center [0, 0] width 0 height 0
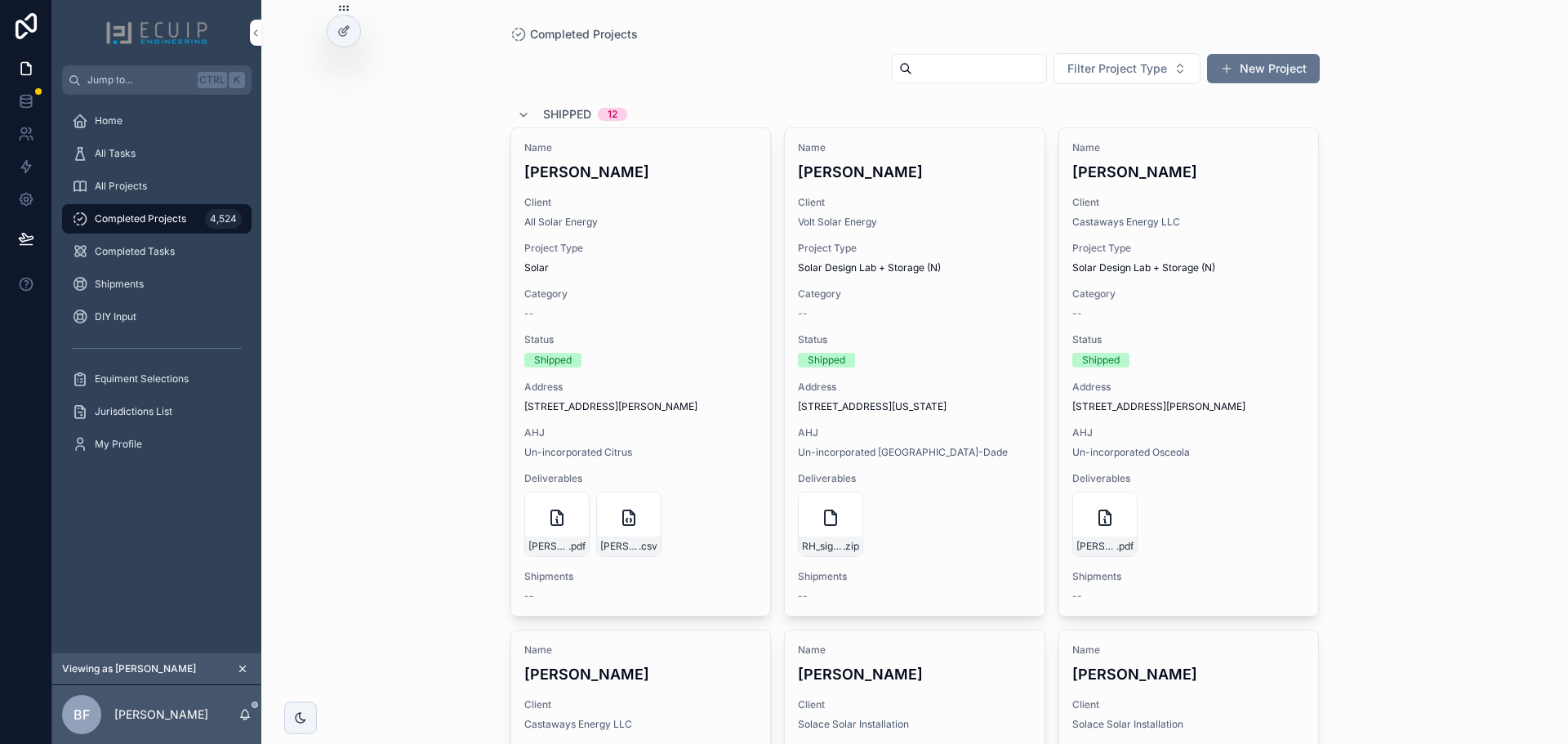
click at [384, 134] on div "Completed Projects Filter Project Type New Project Shipped 12 Name Leonard Calo…" at bounding box center [915, 372] width 1307 height 744
click at [179, 162] on div "All Tasks" at bounding box center [156, 153] width 170 height 26
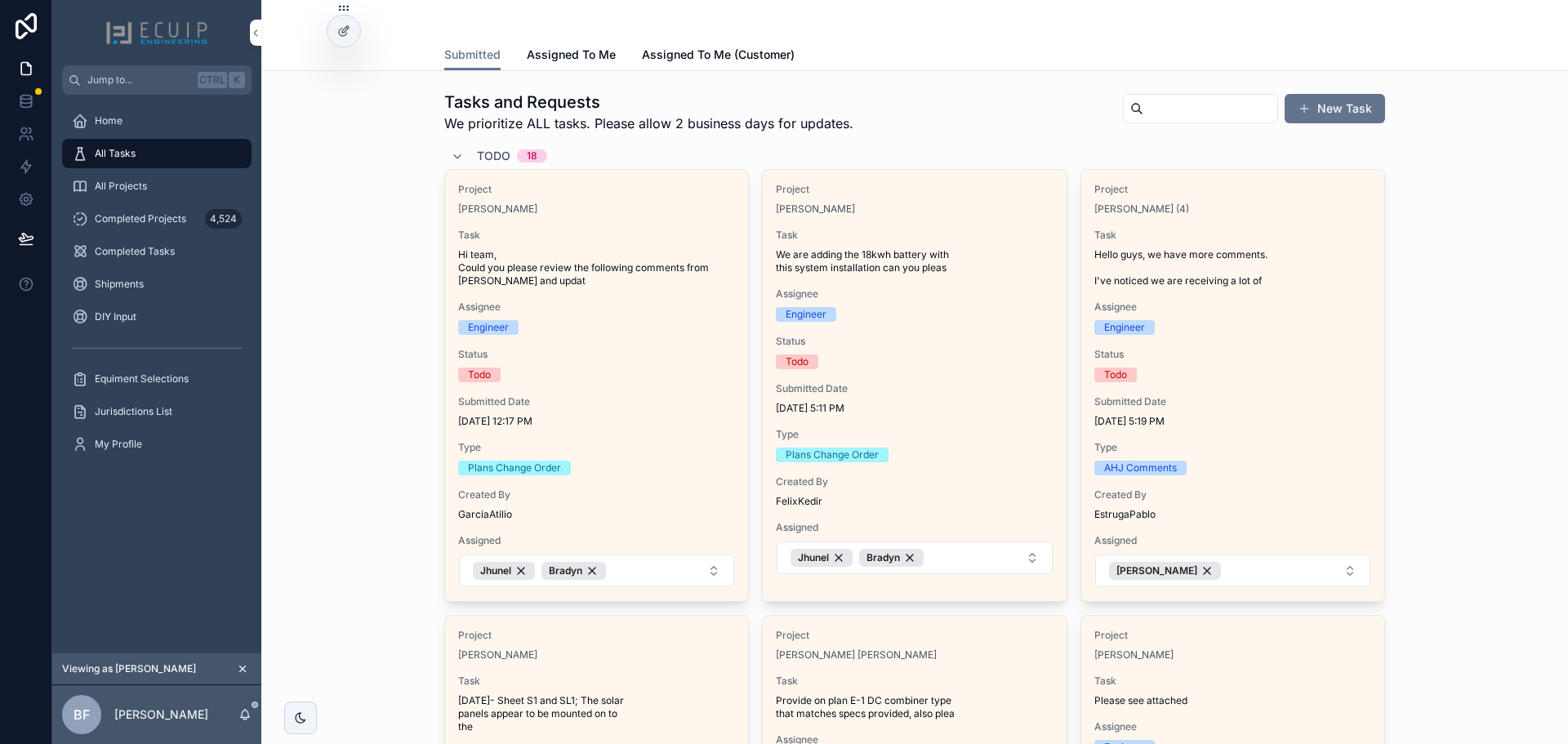
click at [1144, 112] on input "scrollable content" at bounding box center [1211, 109] width 134 height 23
click at [167, 227] on div "Completed Projects 4,524" at bounding box center [156, 219] width 170 height 26
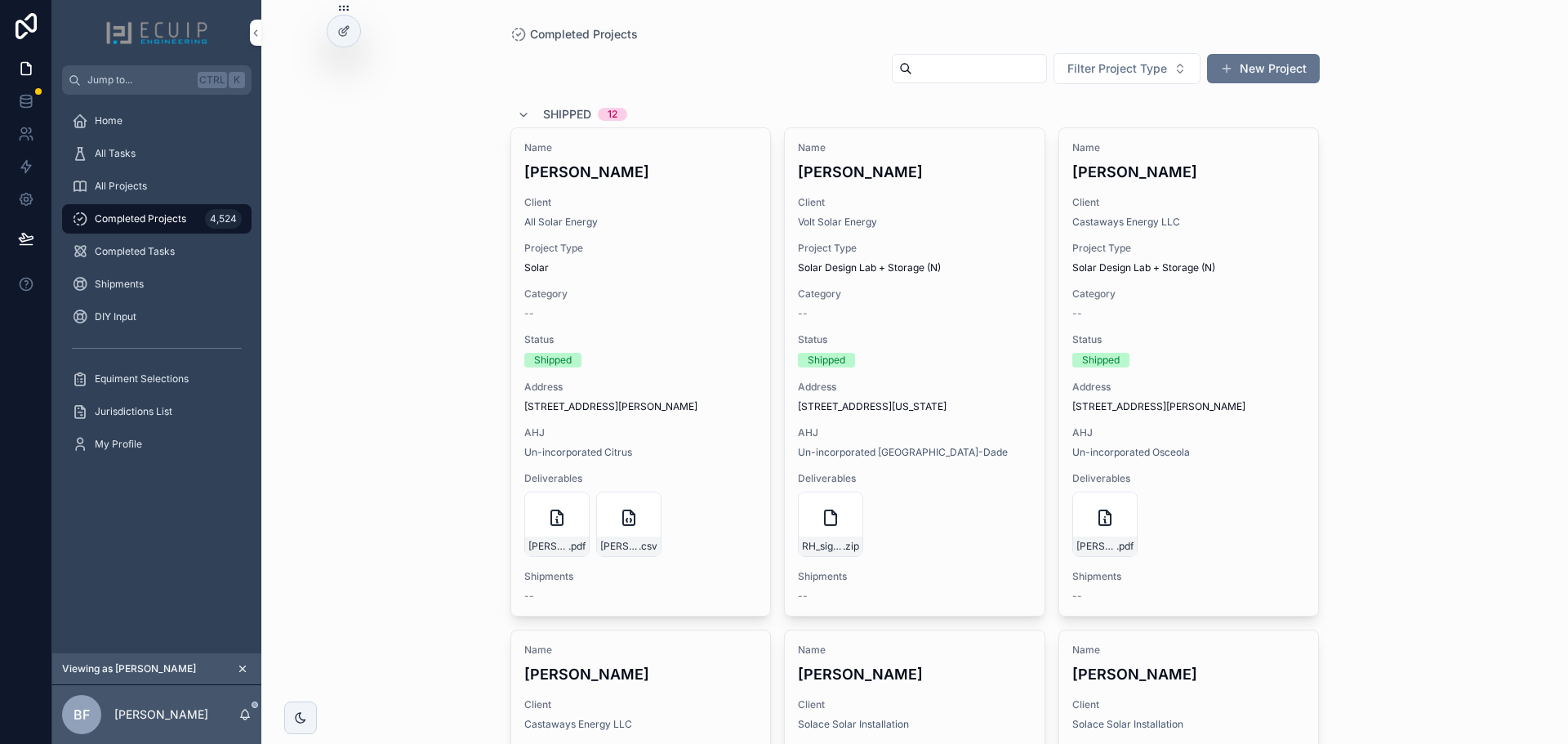
click at [912, 72] on input "scrollable content" at bounding box center [979, 68] width 134 height 23
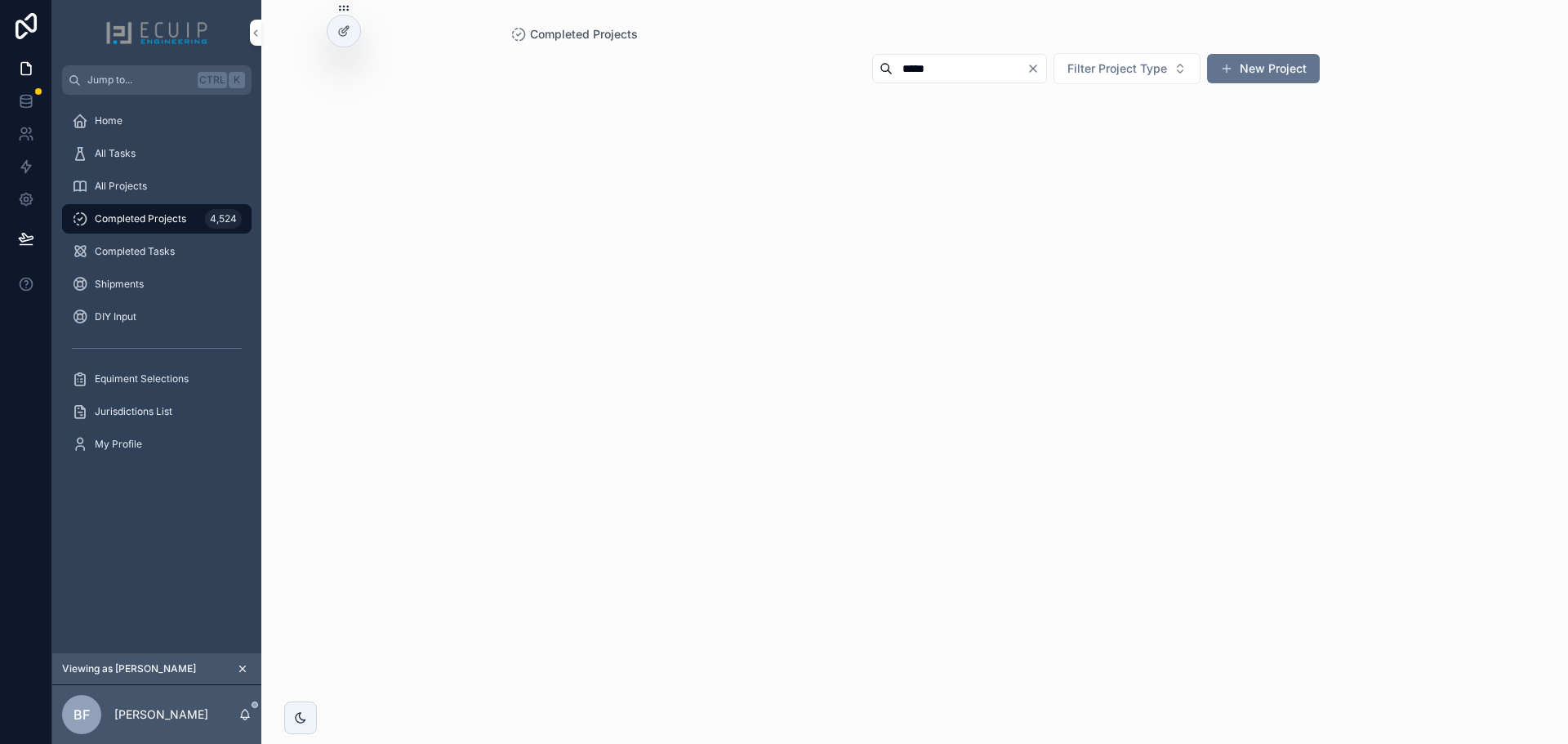
type input "****"
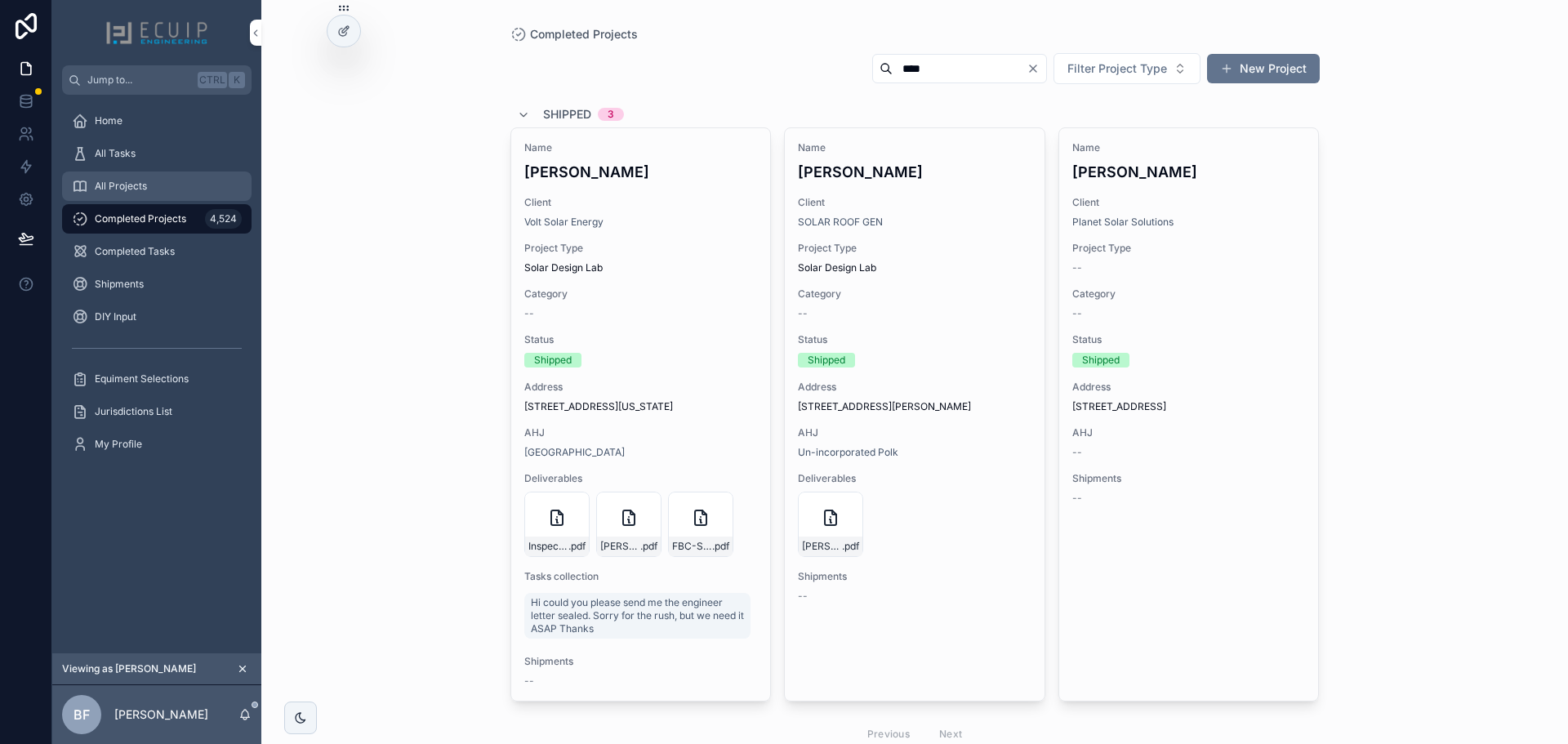
click at [176, 190] on div "All Projects" at bounding box center [156, 186] width 170 height 26
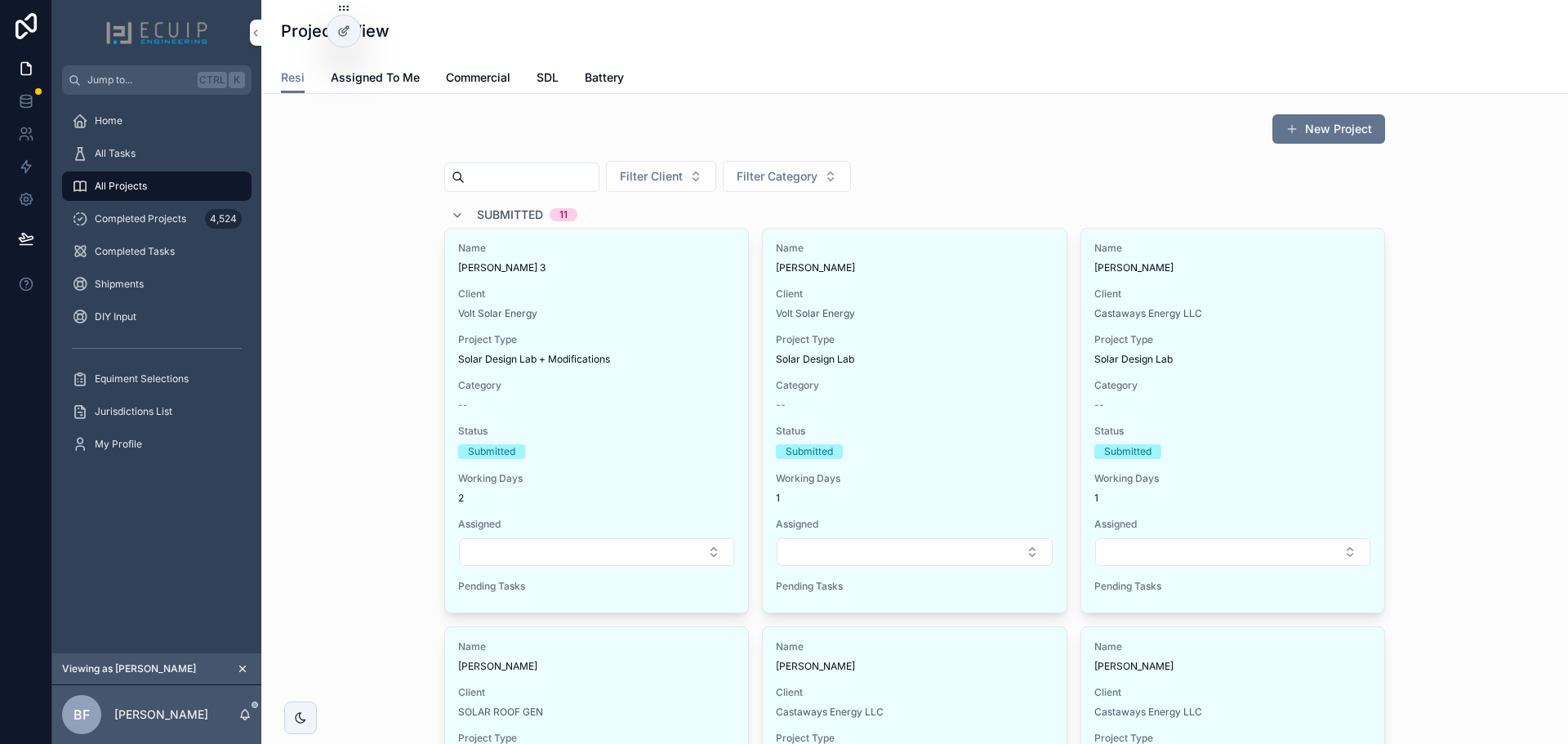
click at [561, 180] on input "scrollable content" at bounding box center [532, 177] width 134 height 23
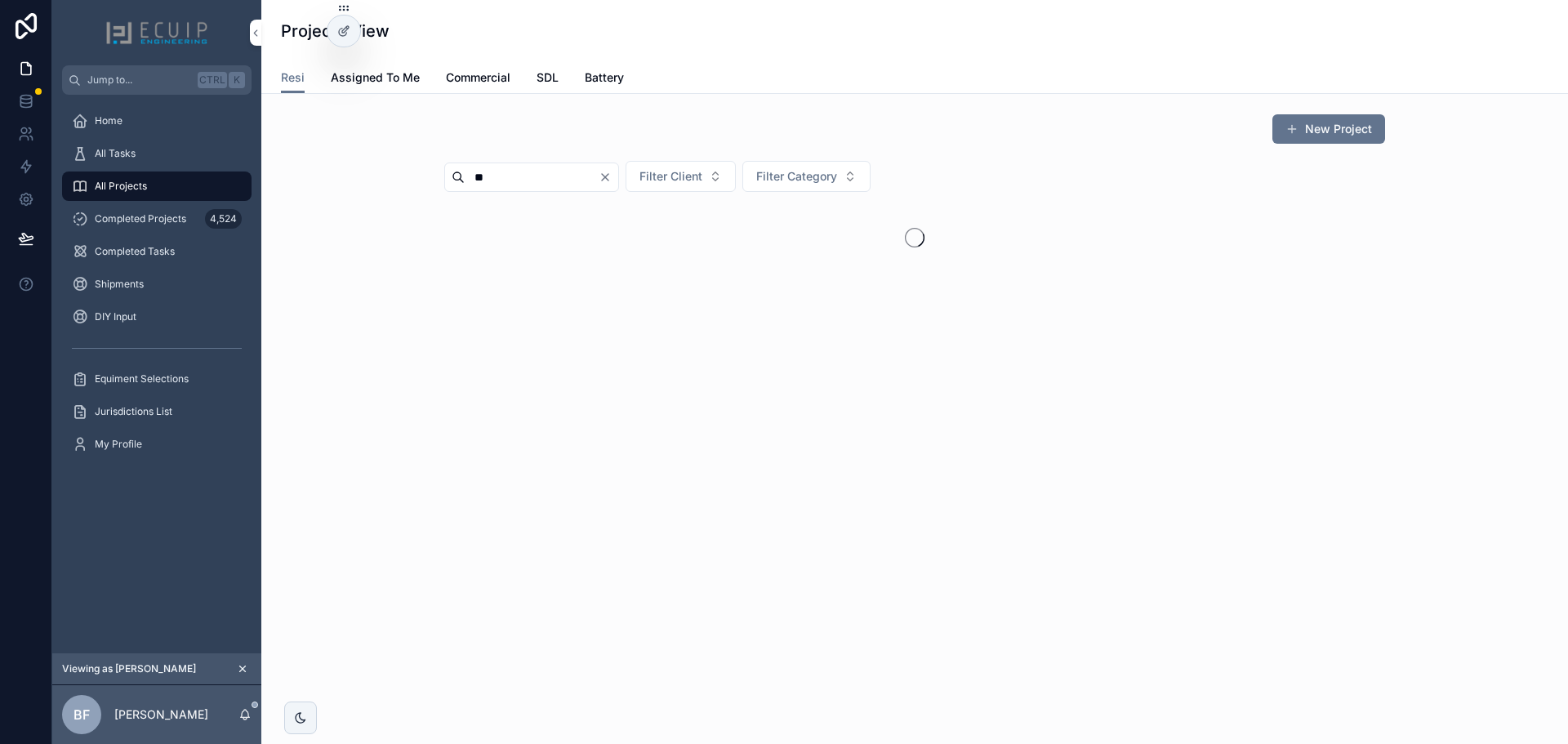
type input "*"
type input "****"
click at [491, 211] on span "On Hold" at bounding box center [503, 210] width 53 height 16
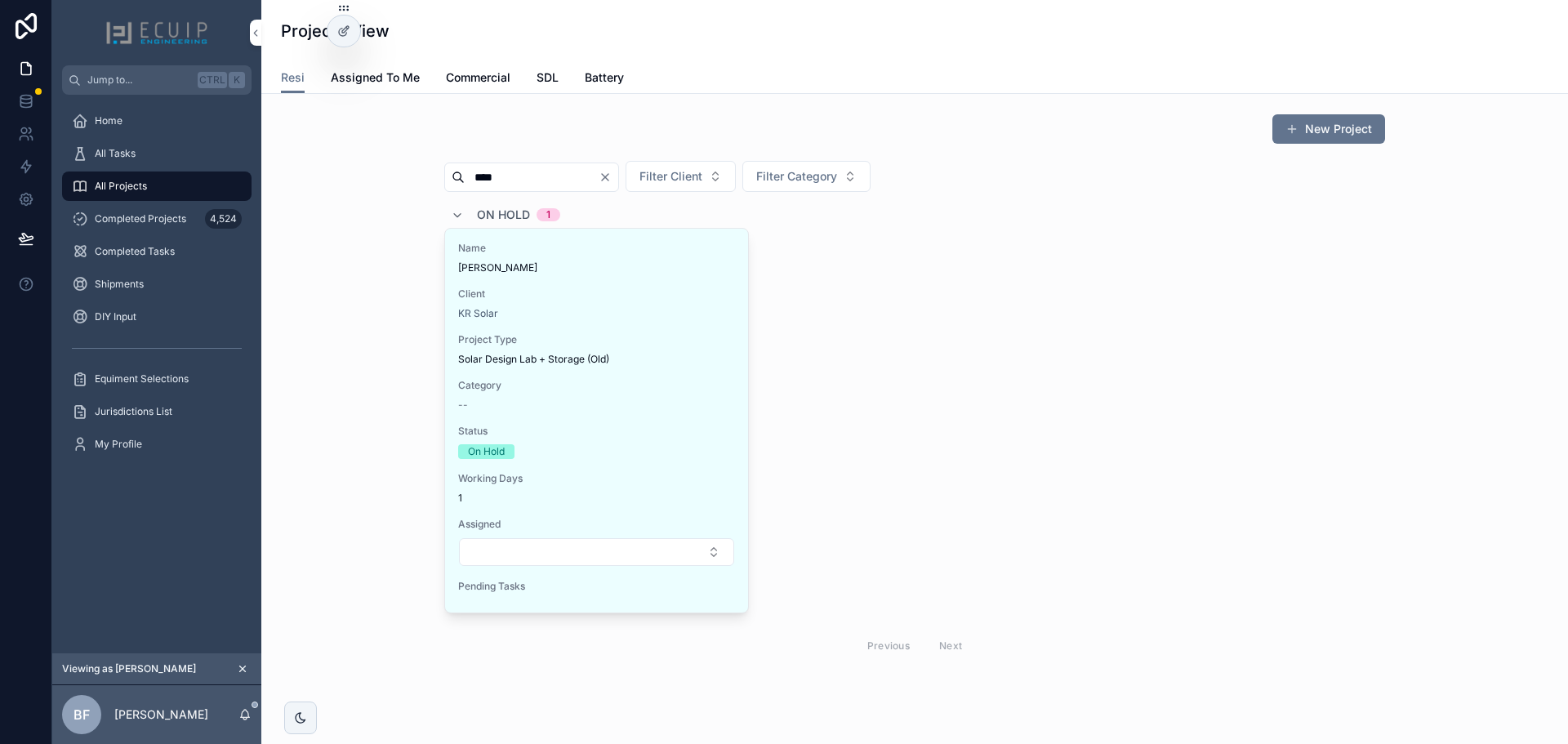
click at [571, 256] on div "Name Taro Roe" at bounding box center [596, 258] width 277 height 33
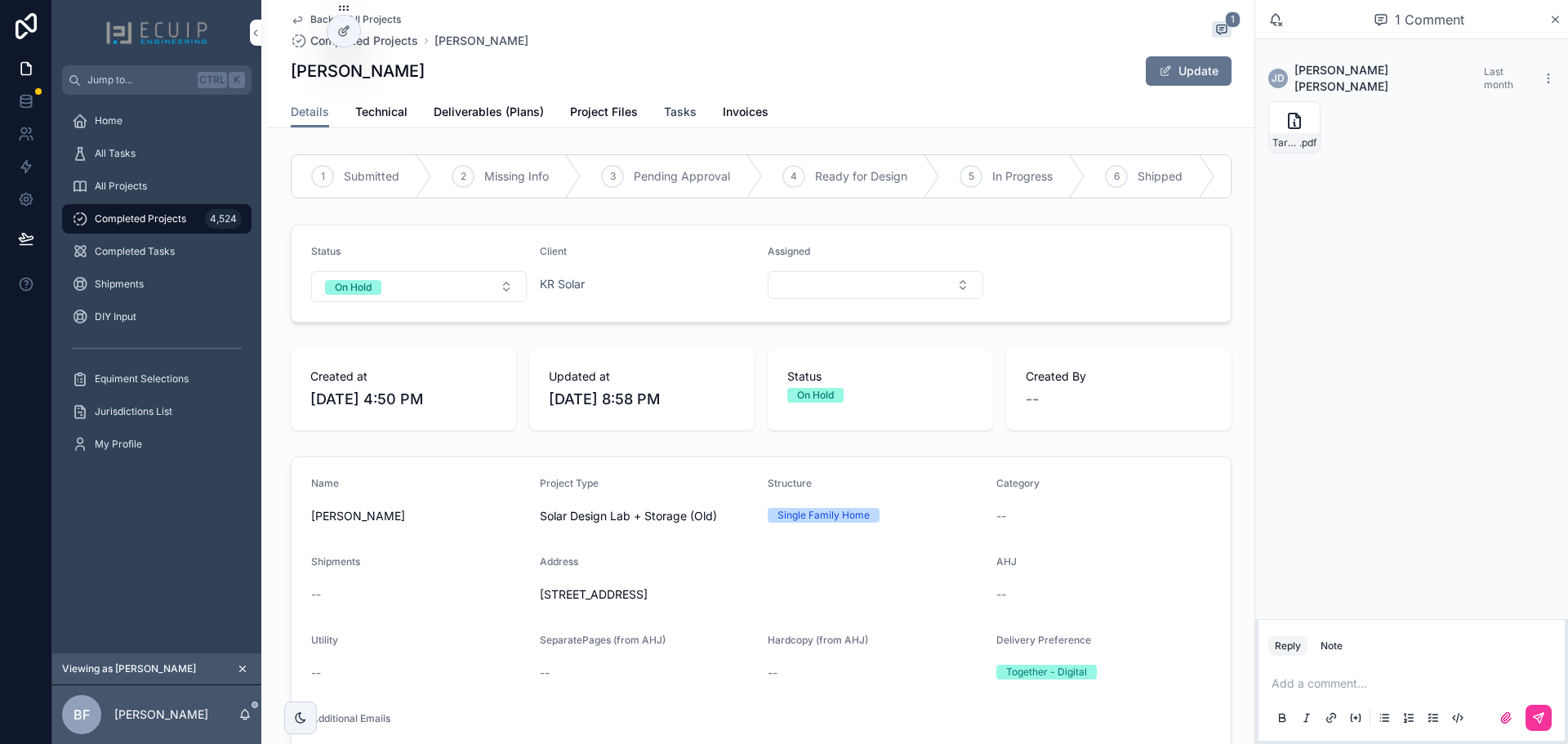
click at [664, 112] on span "Tasks" at bounding box center [680, 112] width 33 height 16
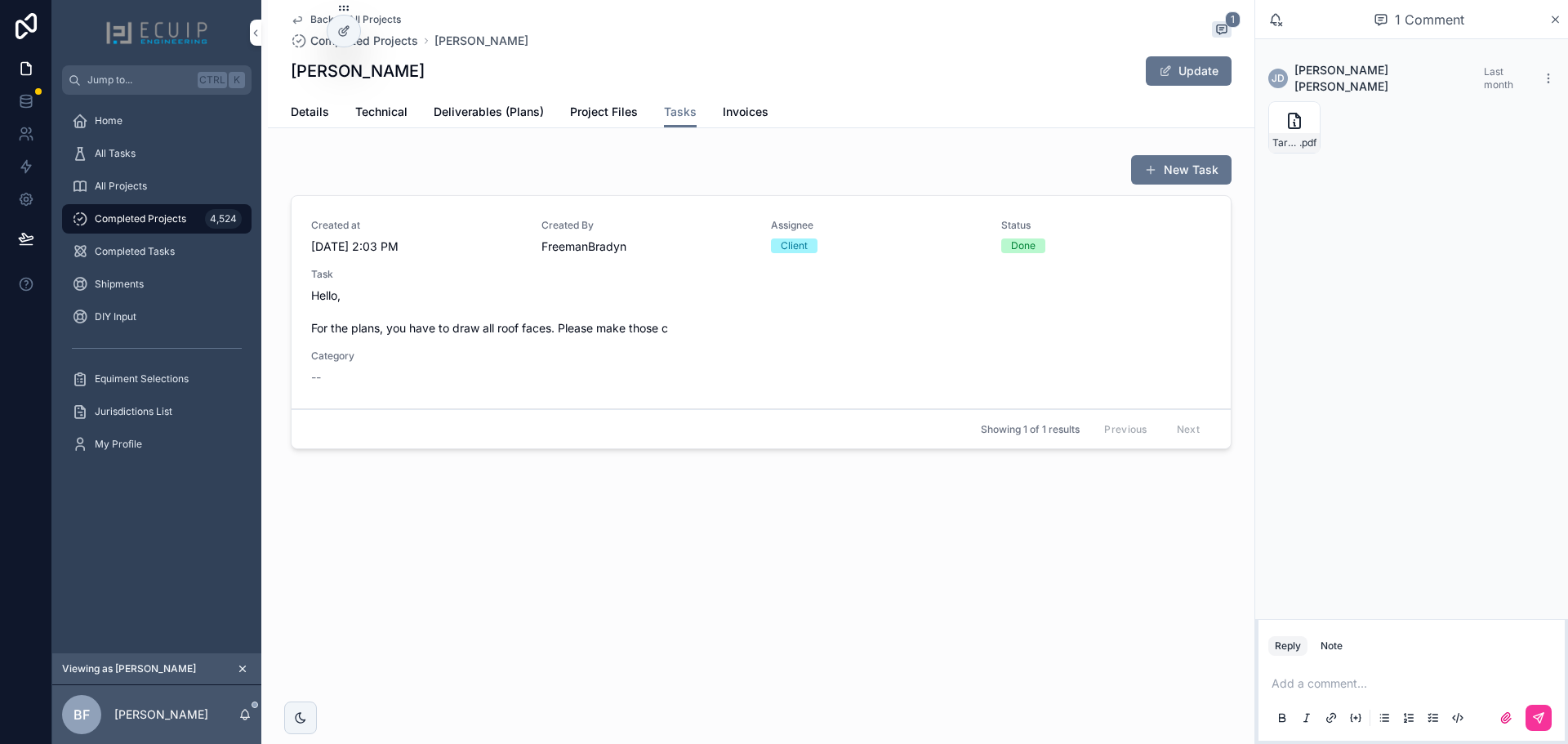
click at [781, 352] on div "Created at 9/16/2025 2:03 PM Created By FreemanBradyn Assignee Client Status Do…" at bounding box center [762, 302] width 900 height 166
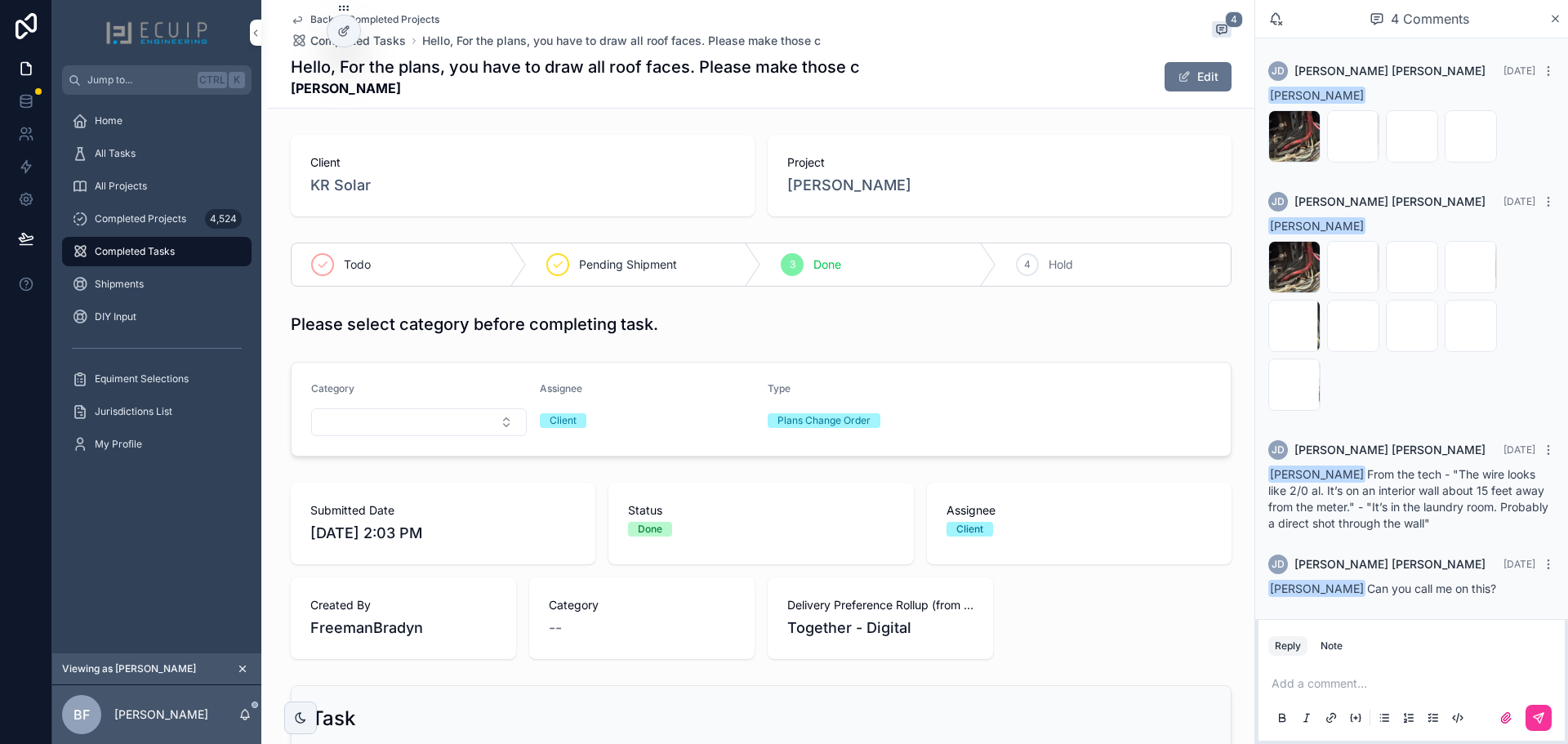
scroll to position [1, 0]
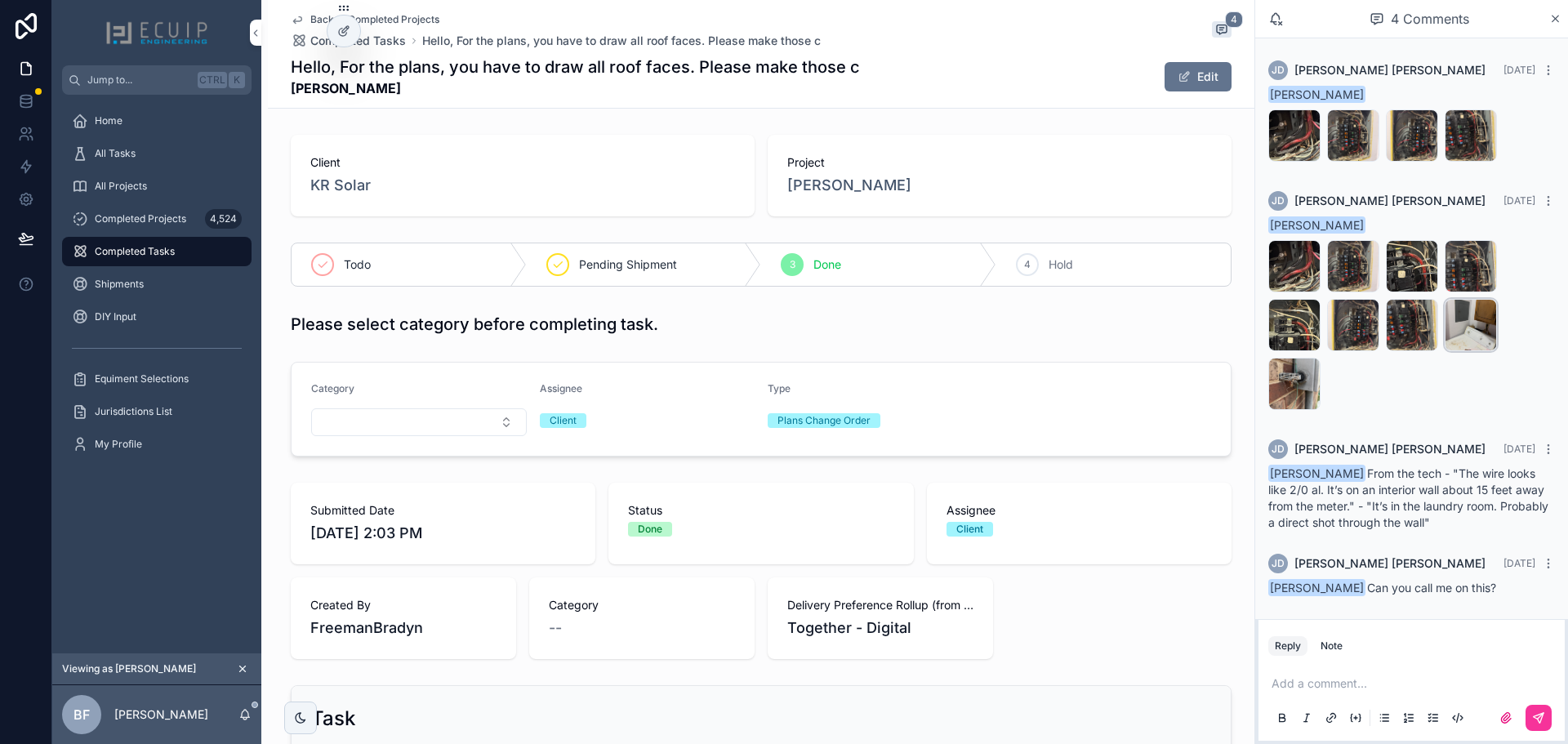
click at [0, 0] on div "Image_20251007_122830_693 .jpeg" at bounding box center [0, 0] width 0 height 0
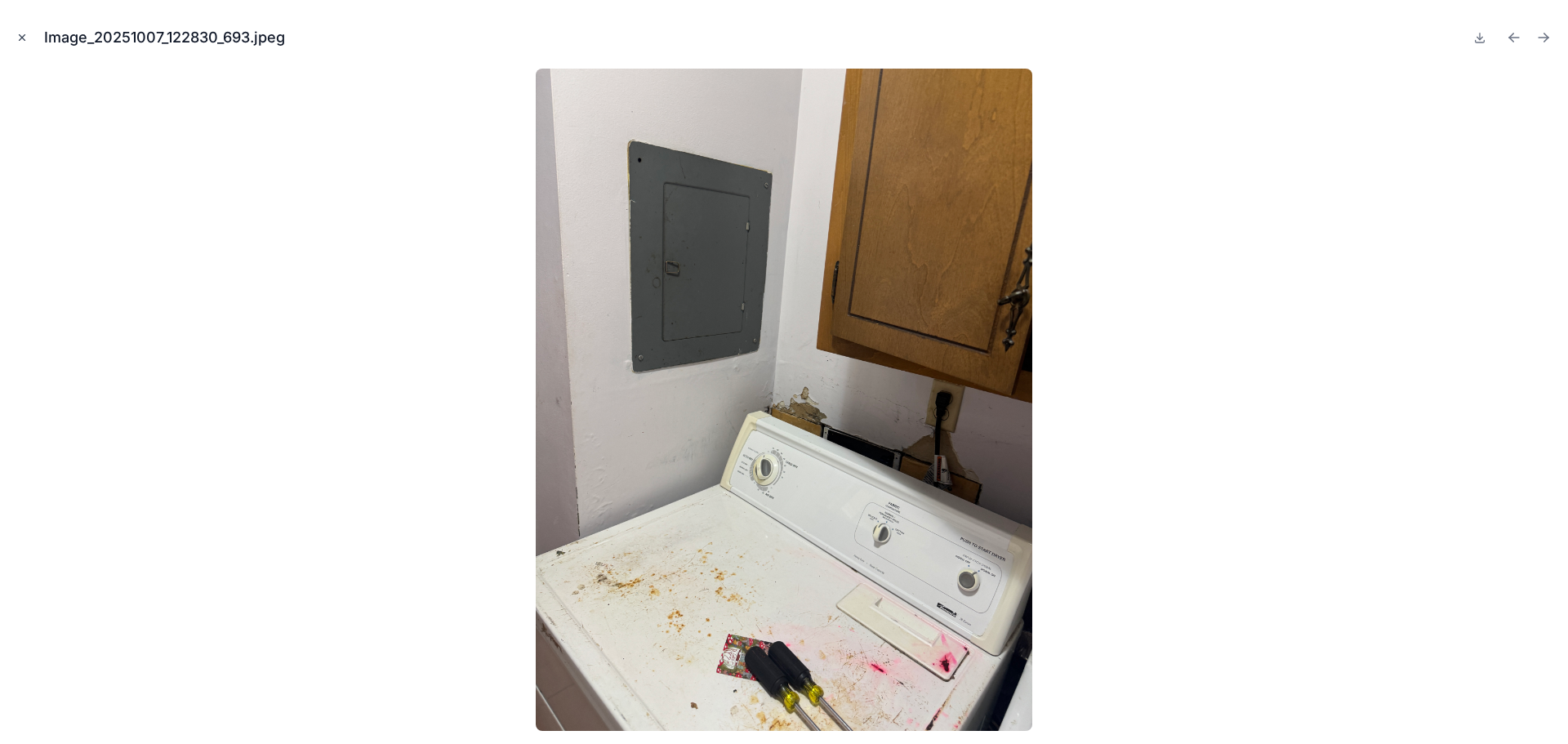
click at [25, 43] on button "Close modal" at bounding box center [22, 38] width 18 height 18
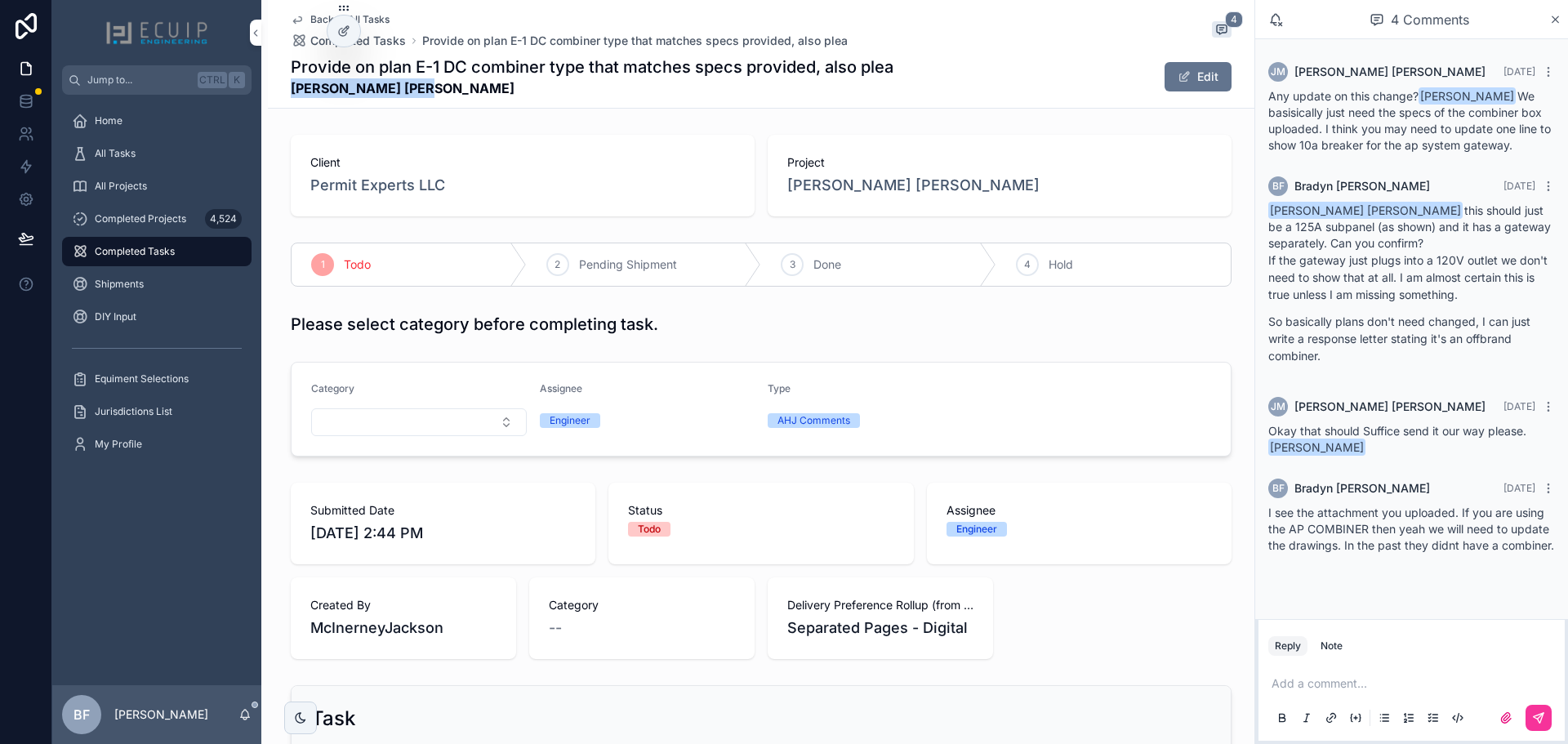
drag, startPoint x: 413, startPoint y: 98, endPoint x: 286, endPoint y: 94, distance: 127.1
click at [291, 94] on strong "[PERSON_NAME] [PERSON_NAME]" at bounding box center [591, 89] width 602 height 20
copy strong "[PERSON_NAME] [PERSON_NAME]"
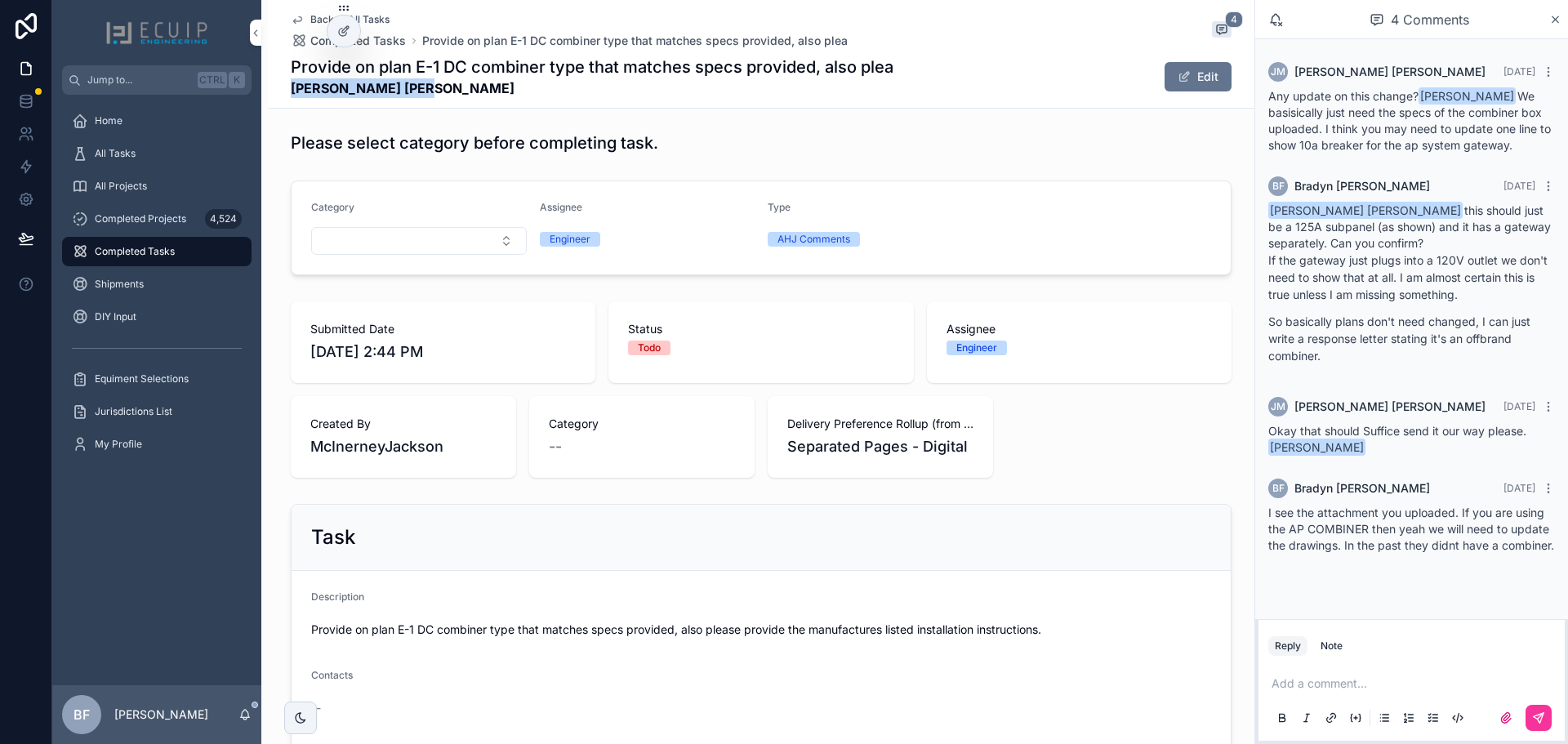
scroll to position [511, 0]
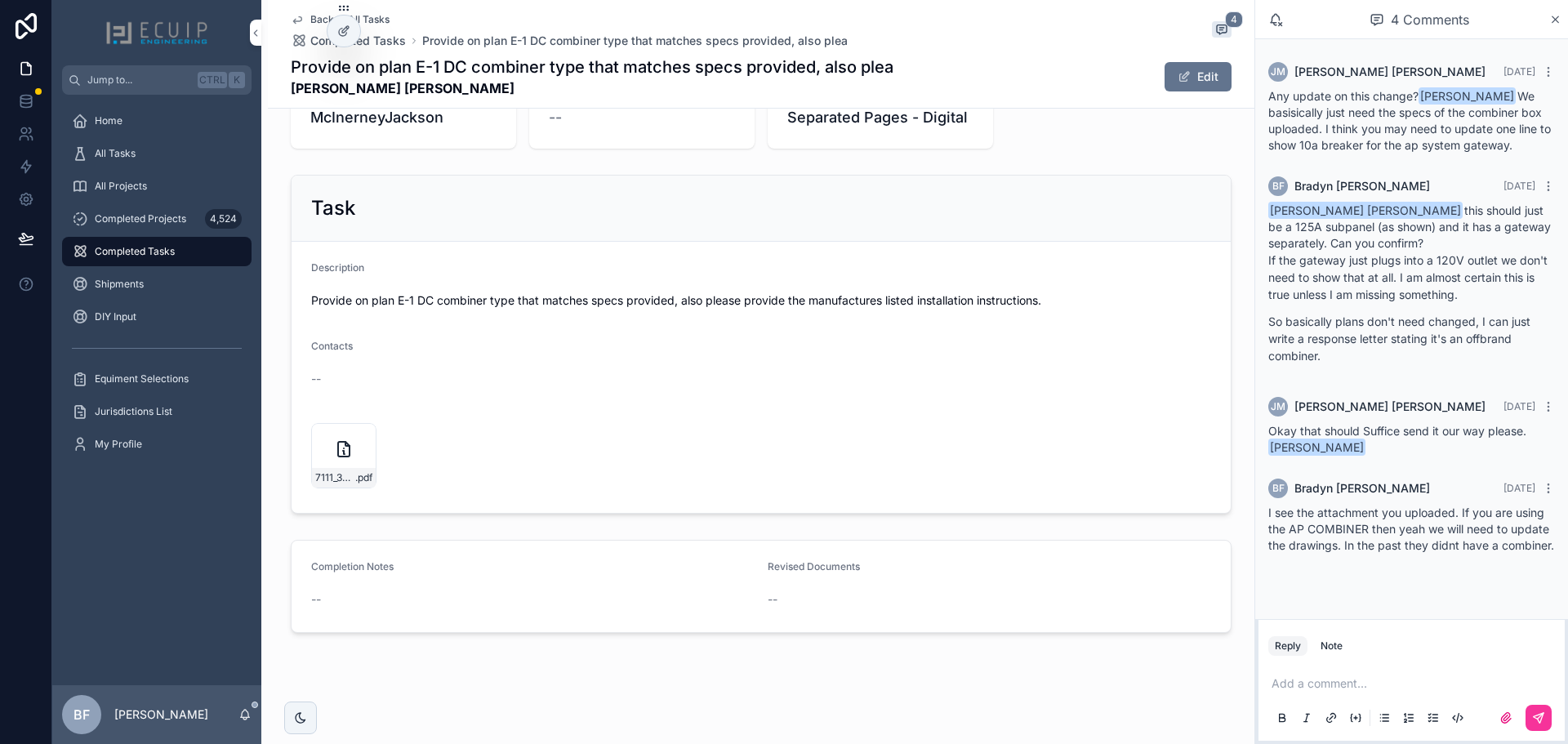
click at [531, 387] on div "--" at bounding box center [762, 379] width 900 height 26
drag, startPoint x: 298, startPoint y: 289, endPoint x: 739, endPoint y: 311, distance: 441.5
click at [739, 311] on form "Description Provide on plan E-1 DC combiner type that matches specs provided, a…" at bounding box center [761, 377] width 939 height 271
click at [337, 483] on span "7111_370-0005-User-Manual" at bounding box center [336, 477] width 40 height 13
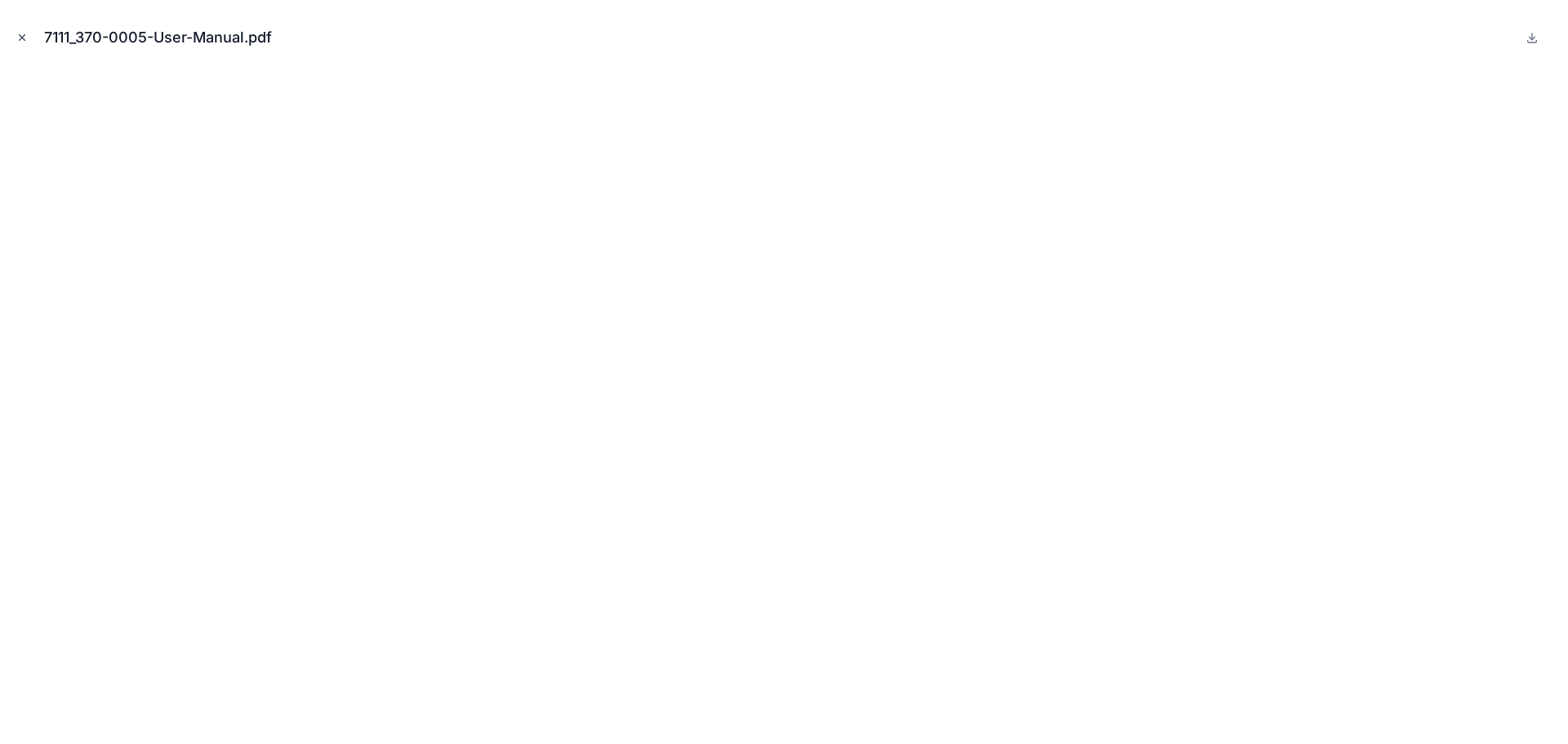
click at [25, 36] on icon "Close modal" at bounding box center [21, 37] width 11 height 11
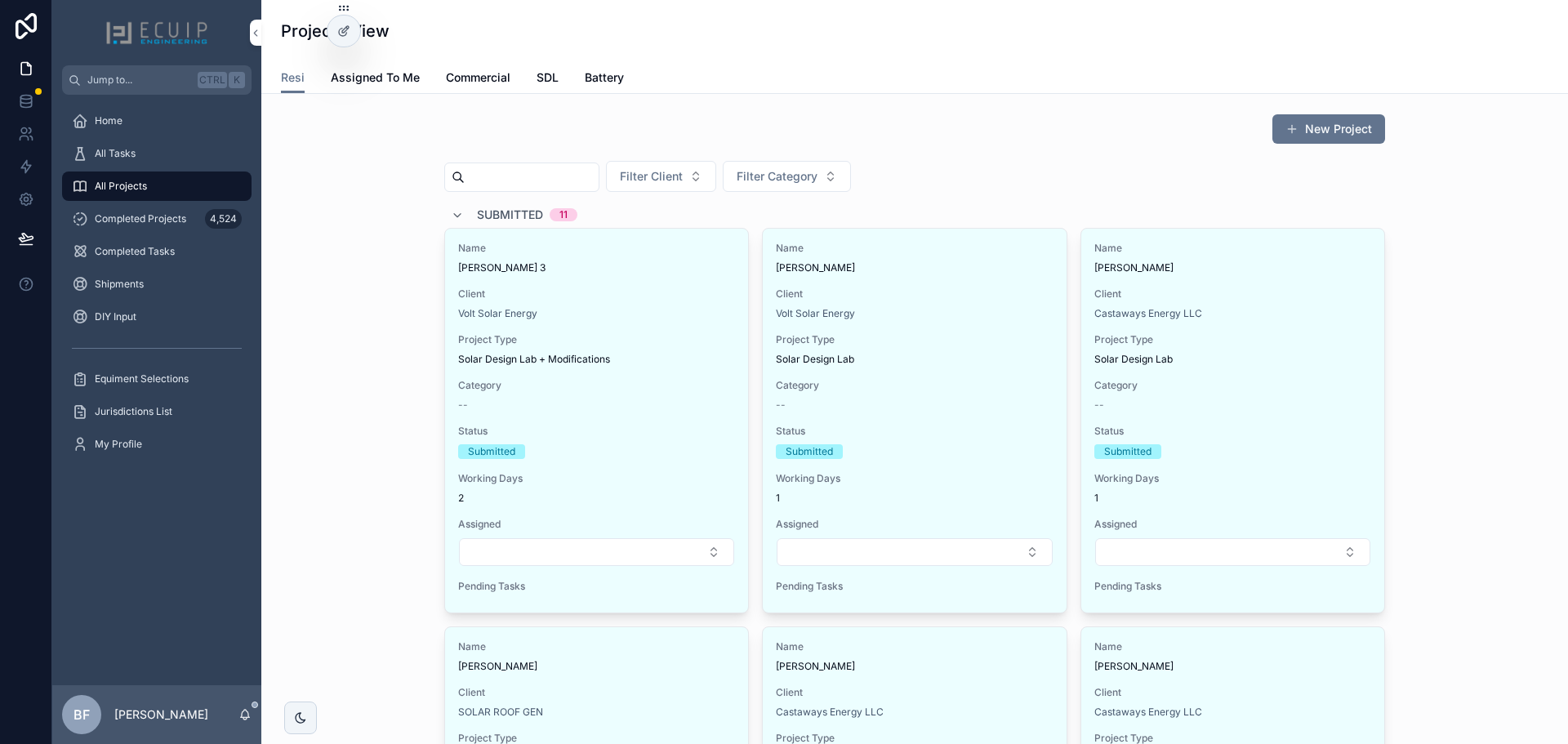
drag, startPoint x: 484, startPoint y: 178, endPoint x: 518, endPoint y: 194, distance: 37.6
click at [484, 178] on input "scrollable content" at bounding box center [532, 177] width 134 height 23
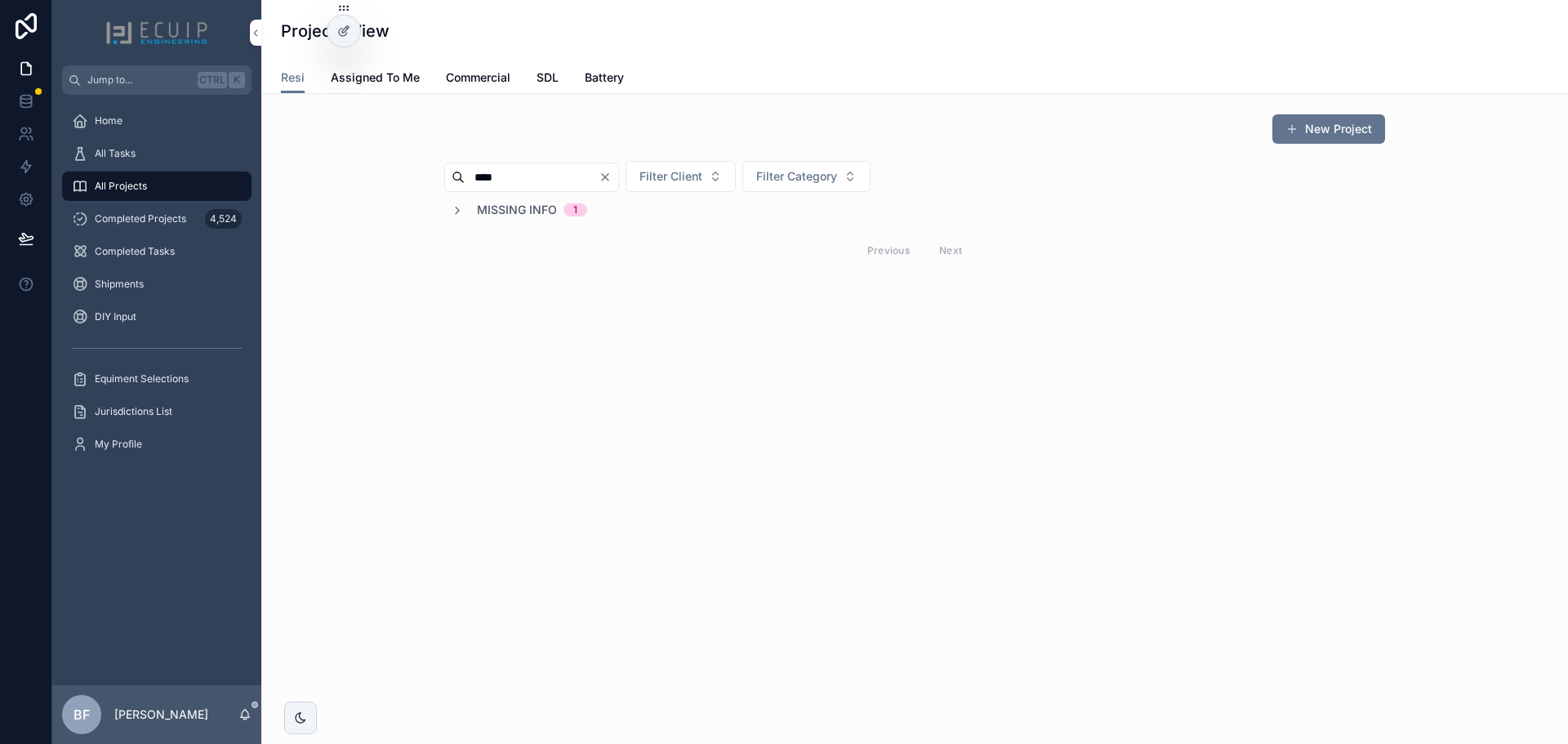
type input "****"
click at [539, 206] on span "Missing Info" at bounding box center [517, 210] width 80 height 16
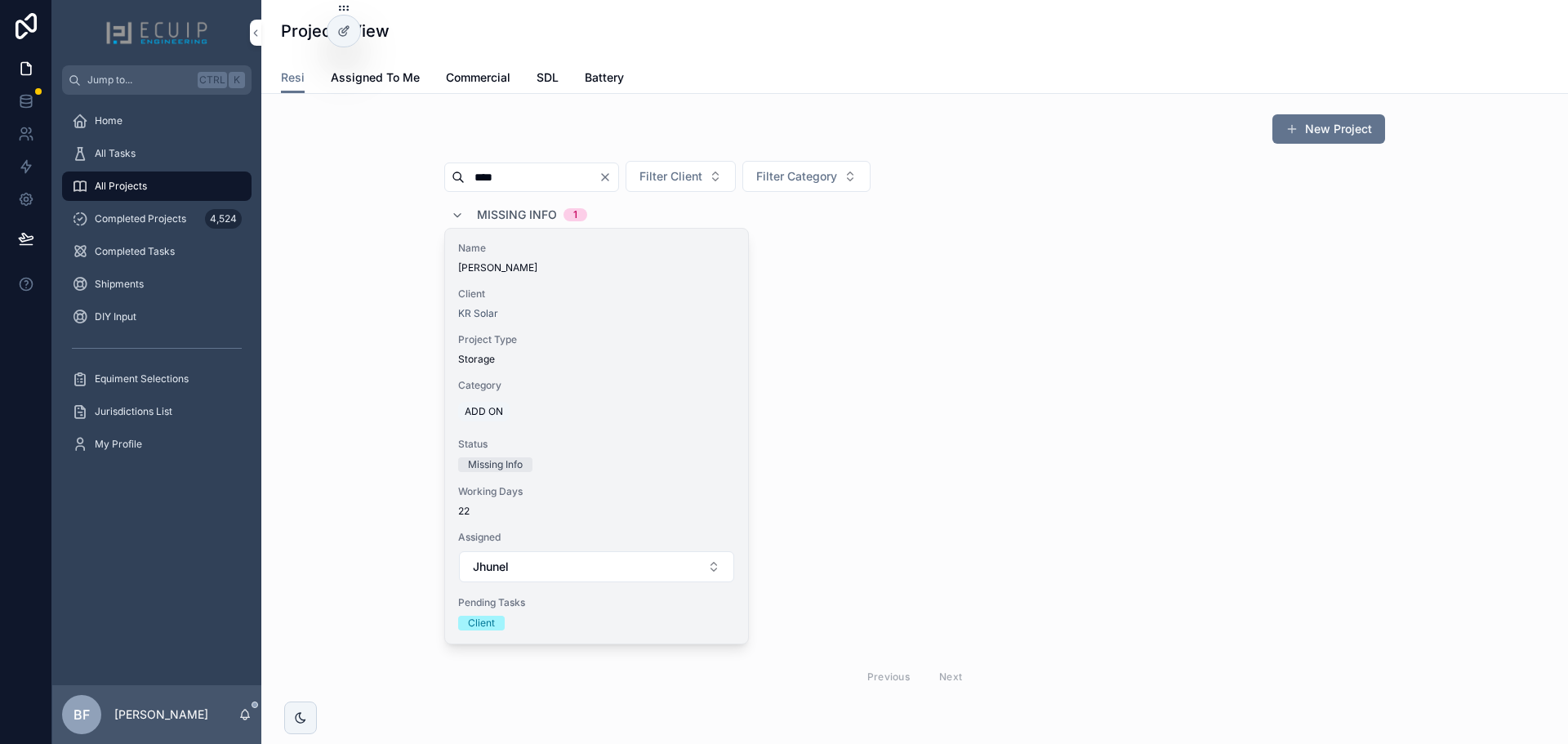
click at [594, 278] on div "Name Steven Thomas Client KR Solar Project Type Storage Category ADD ON Status …" at bounding box center [596, 436] width 303 height 415
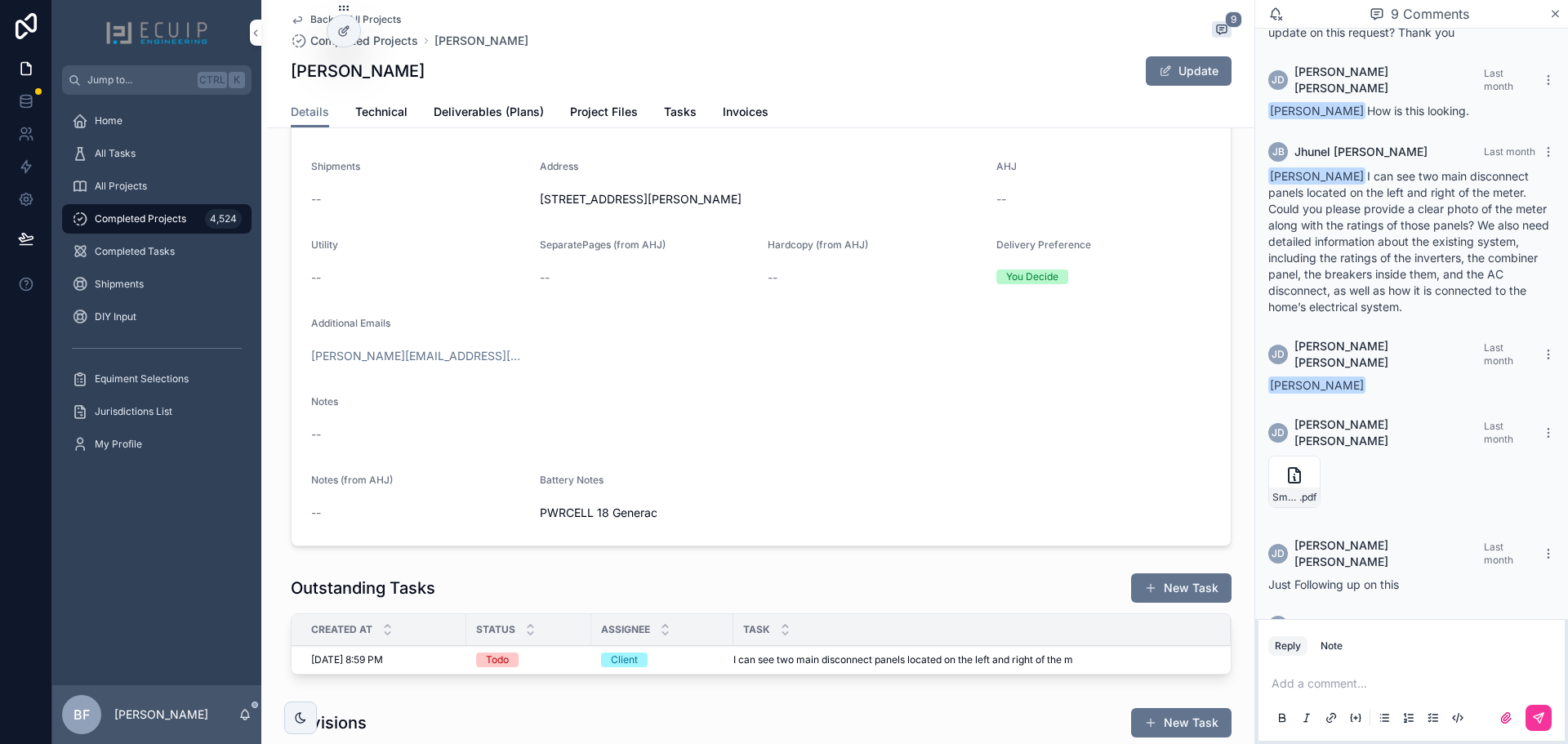
scroll to position [239, 0]
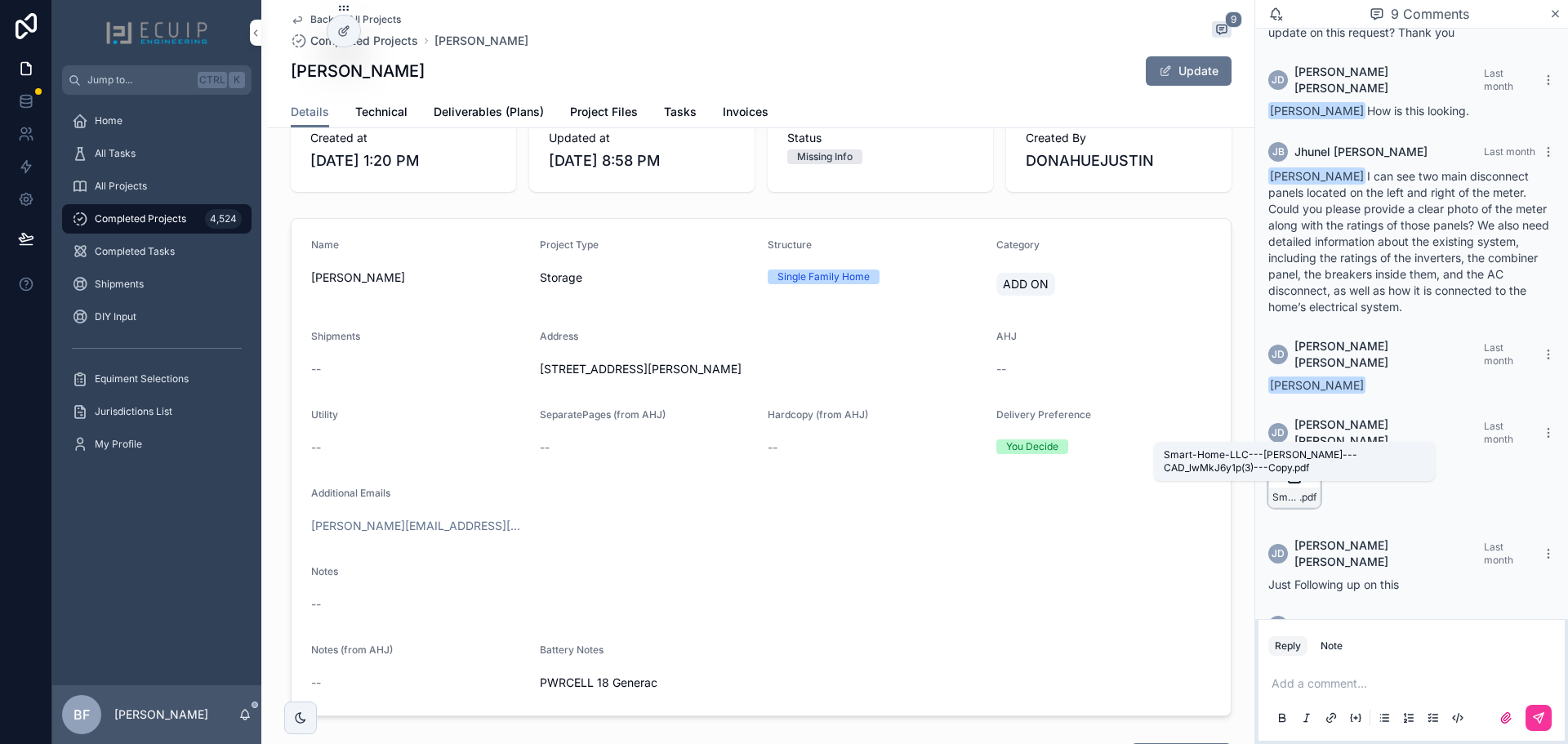
click at [1284, 491] on span "Smart-Home-LLC---Steven-Thomas---CAD_lwMkJ6y1p(3)---Copy" at bounding box center [1285, 497] width 27 height 13
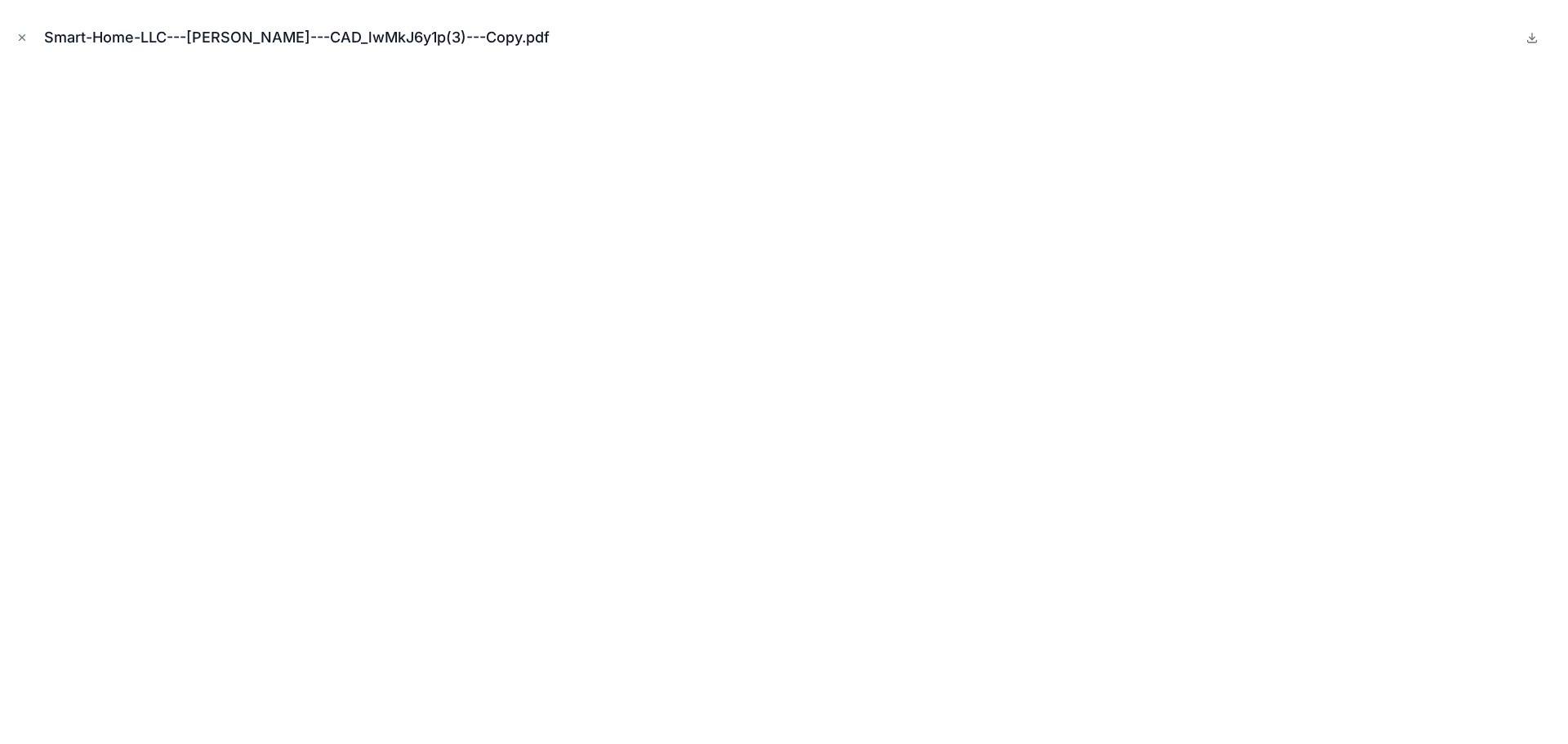
click at [23, 27] on div "Smart-Home-LLC---Steven-Thomas---CAD_lwMkJ6y1p(3)---Copy.pdf" at bounding box center [784, 37] width 1542 height 49
click at [20, 43] on button "Close modal" at bounding box center [22, 38] width 18 height 18
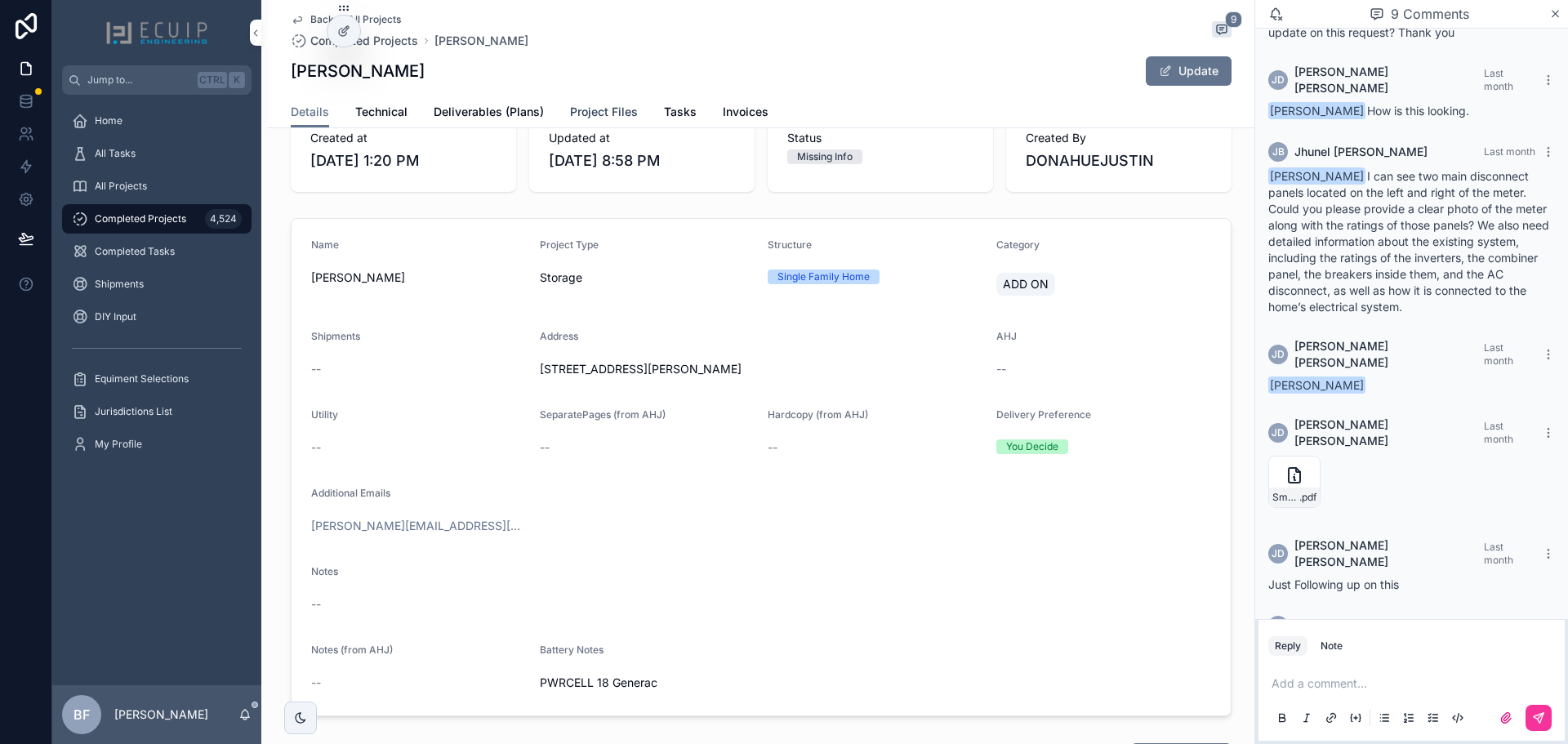
click at [589, 124] on link "Project Files" at bounding box center [604, 114] width 68 height 33
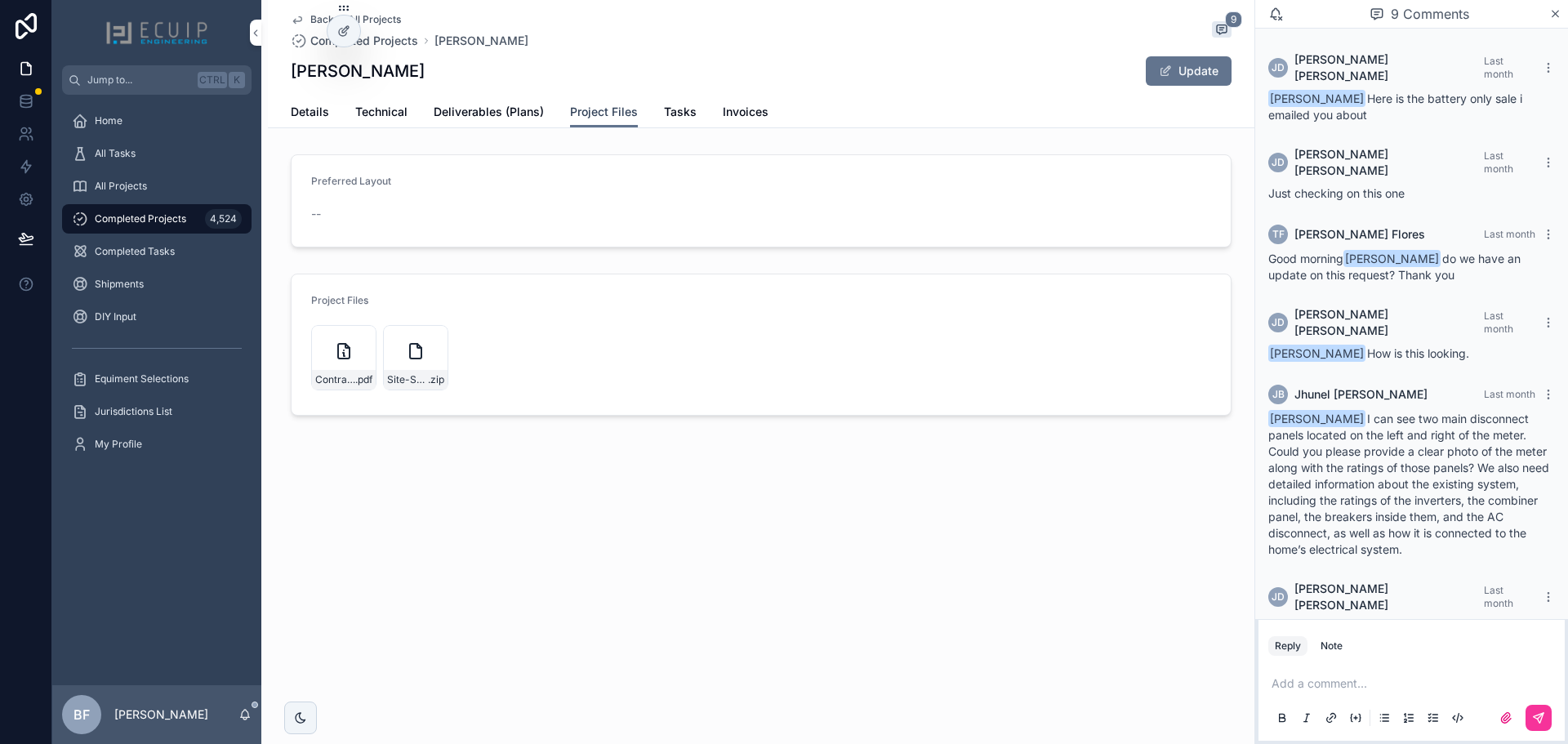
scroll to position [243, 0]
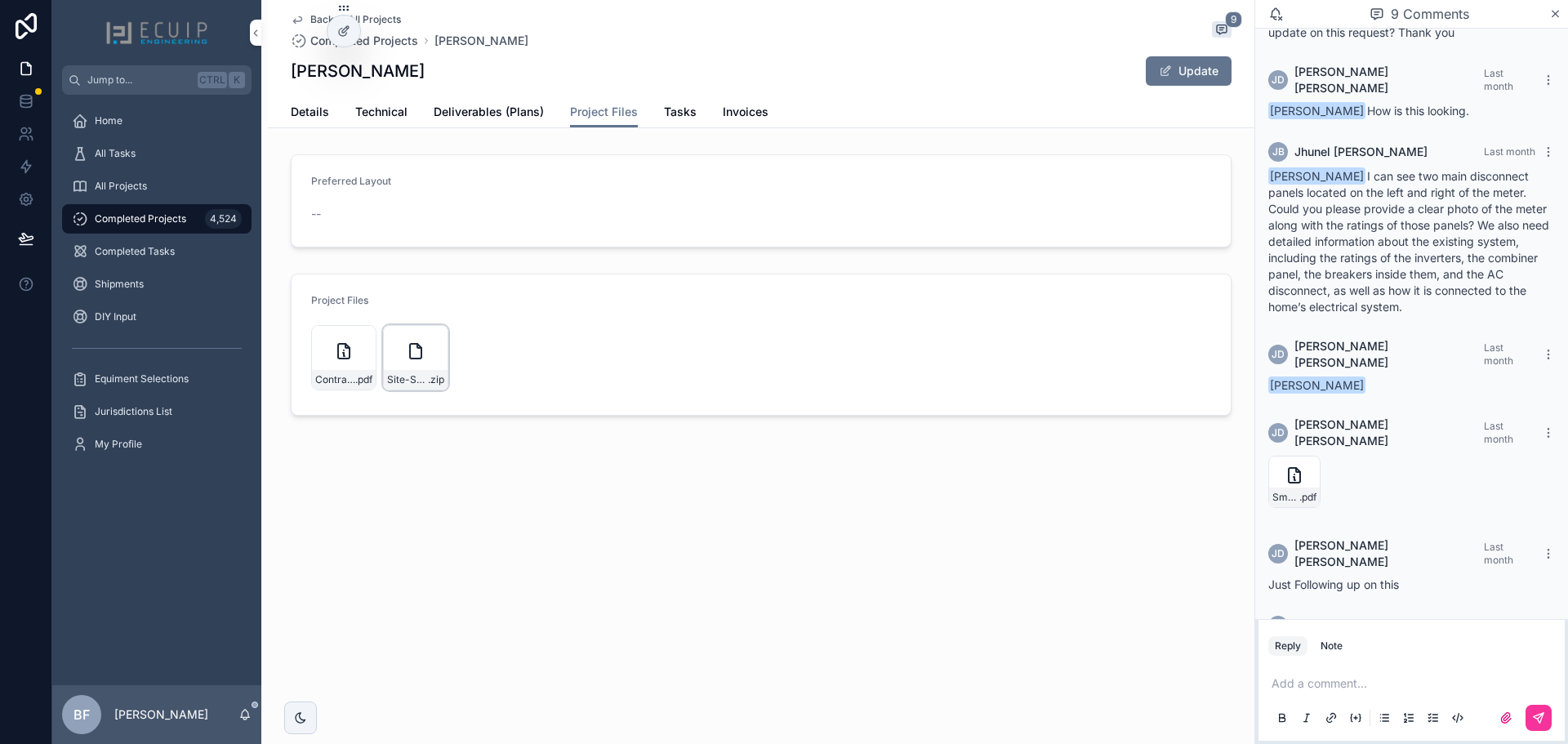
click at [0, 0] on icon "scrollable content" at bounding box center [0, 0] width 0 height 0
drag, startPoint x: 421, startPoint y: 56, endPoint x: 299, endPoint y: 65, distance: 122.3
click at [299, 65] on div "Back to All Projects Completed Projects Steven Thomas 9 Steven Thomas Update" at bounding box center [761, 48] width 941 height 97
click at [384, 73] on h1 "Steven Thomas" at bounding box center [357, 71] width 134 height 23
drag, startPoint x: 351, startPoint y: 74, endPoint x: 279, endPoint y: 70, distance: 72.1
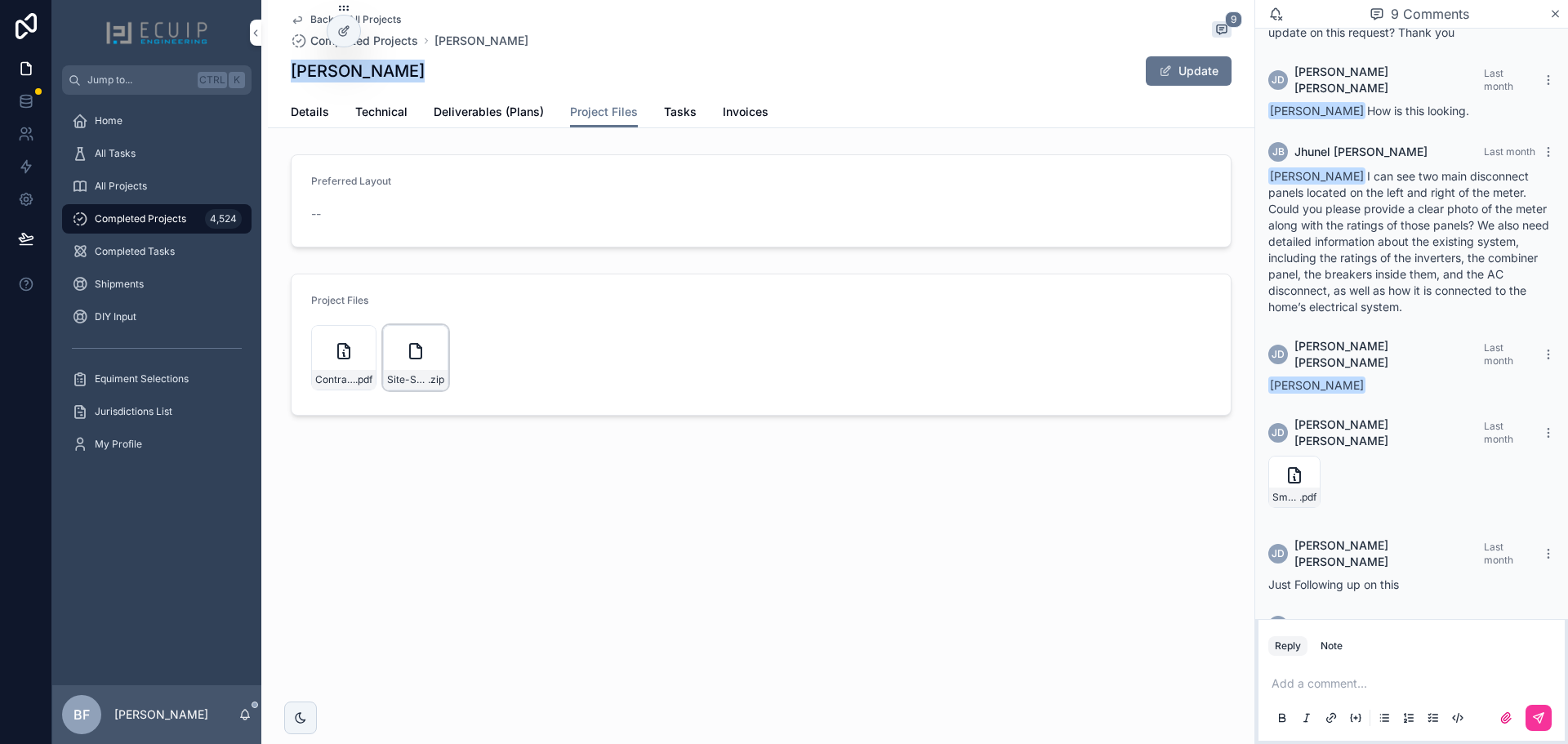
click at [279, 70] on div "Back to All Projects Completed Projects Steven Thomas 9 Steven Thomas Update Pr…" at bounding box center [761, 64] width 987 height 128
copy h1 "Steven Thomas"
click at [545, 463] on div "Back to All Projects Completed Projects Steven Thomas 9 Steven Thomas Update Pr…" at bounding box center [761, 263] width 987 height 527
drag, startPoint x: 317, startPoint y: 107, endPoint x: 328, endPoint y: 124, distance: 20.2
click at [317, 107] on span "Details" at bounding box center [310, 112] width 39 height 16
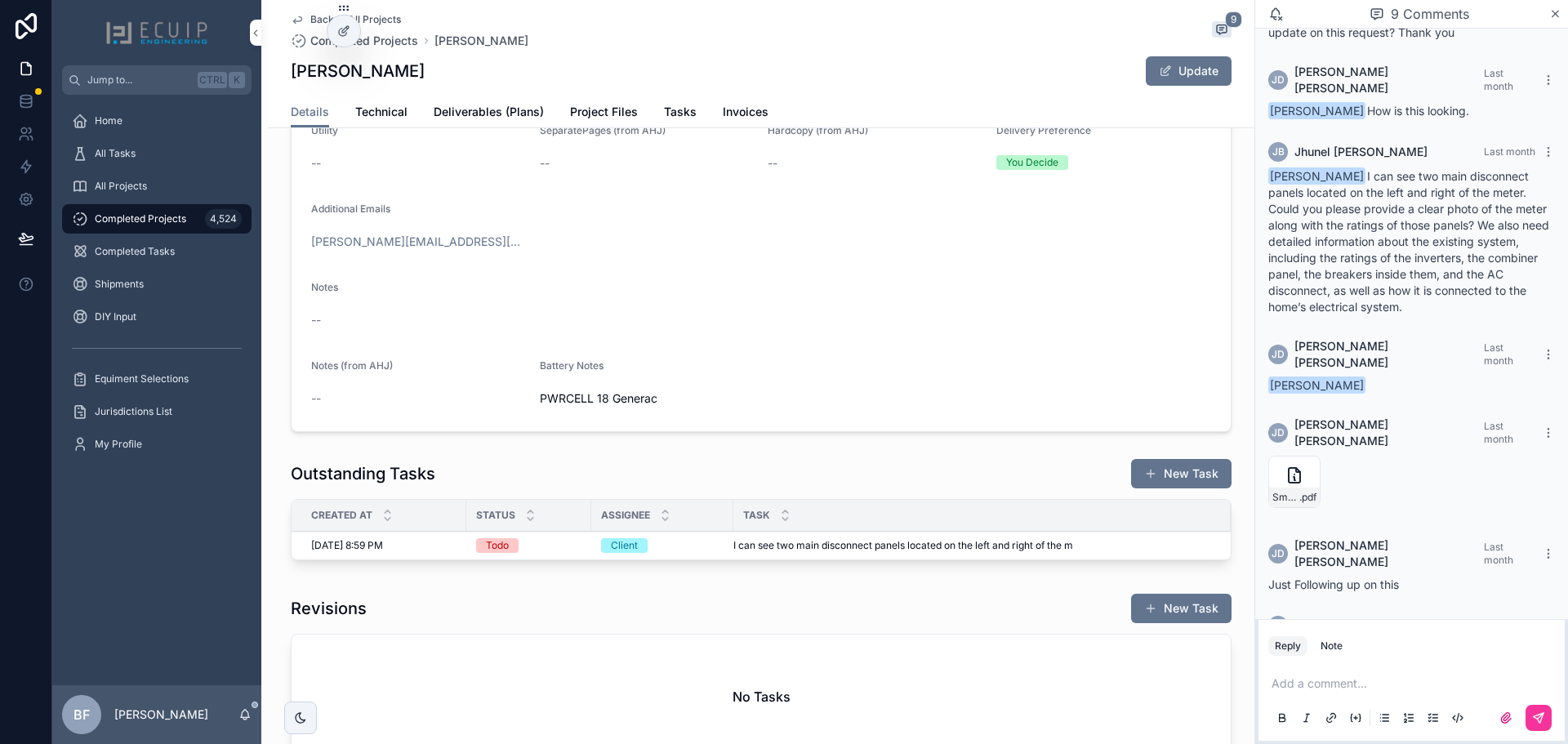
scroll to position [653, 0]
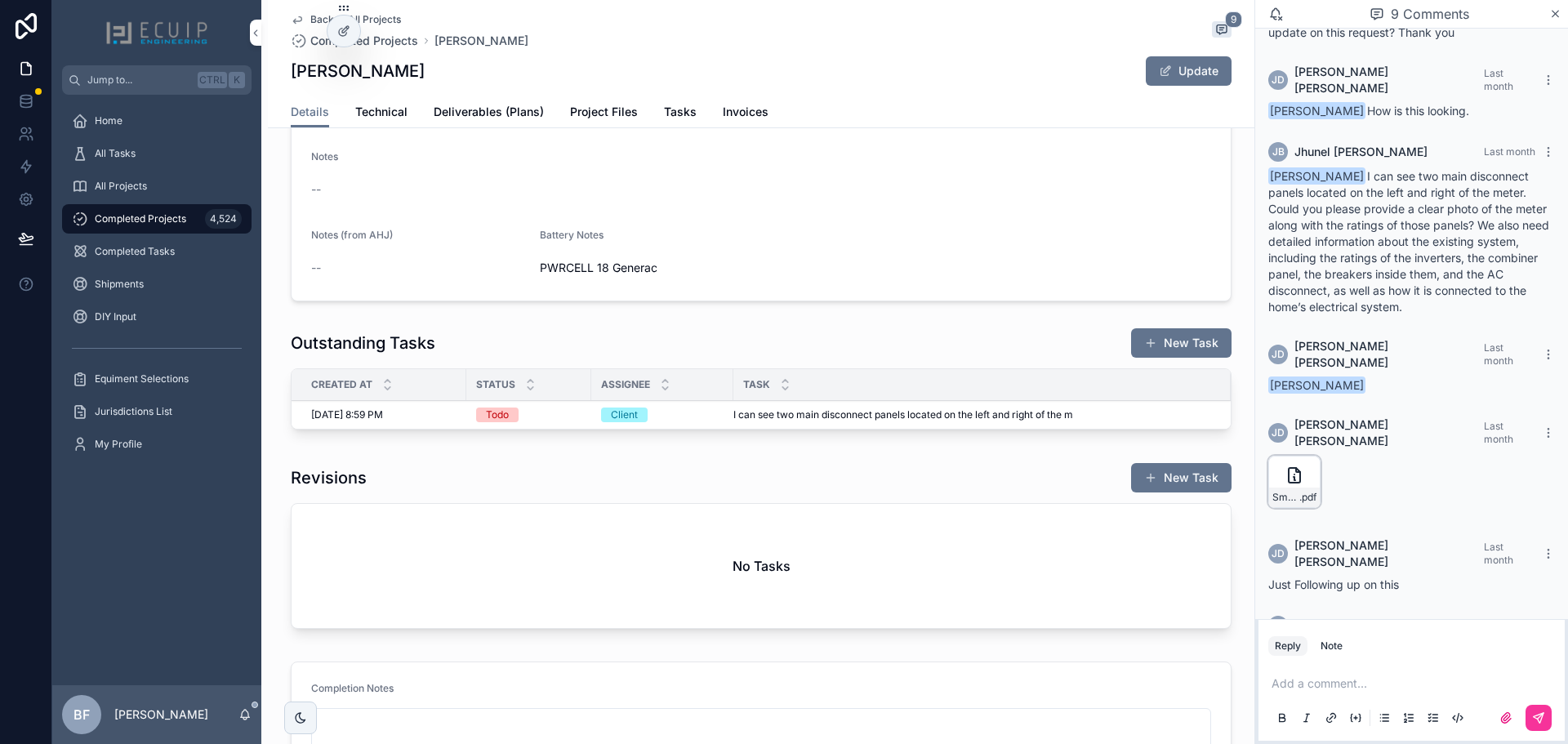
click at [0, 0] on icon "scrollable content" at bounding box center [0, 0] width 0 height 0
click at [678, 109] on span "Tasks" at bounding box center [680, 112] width 33 height 16
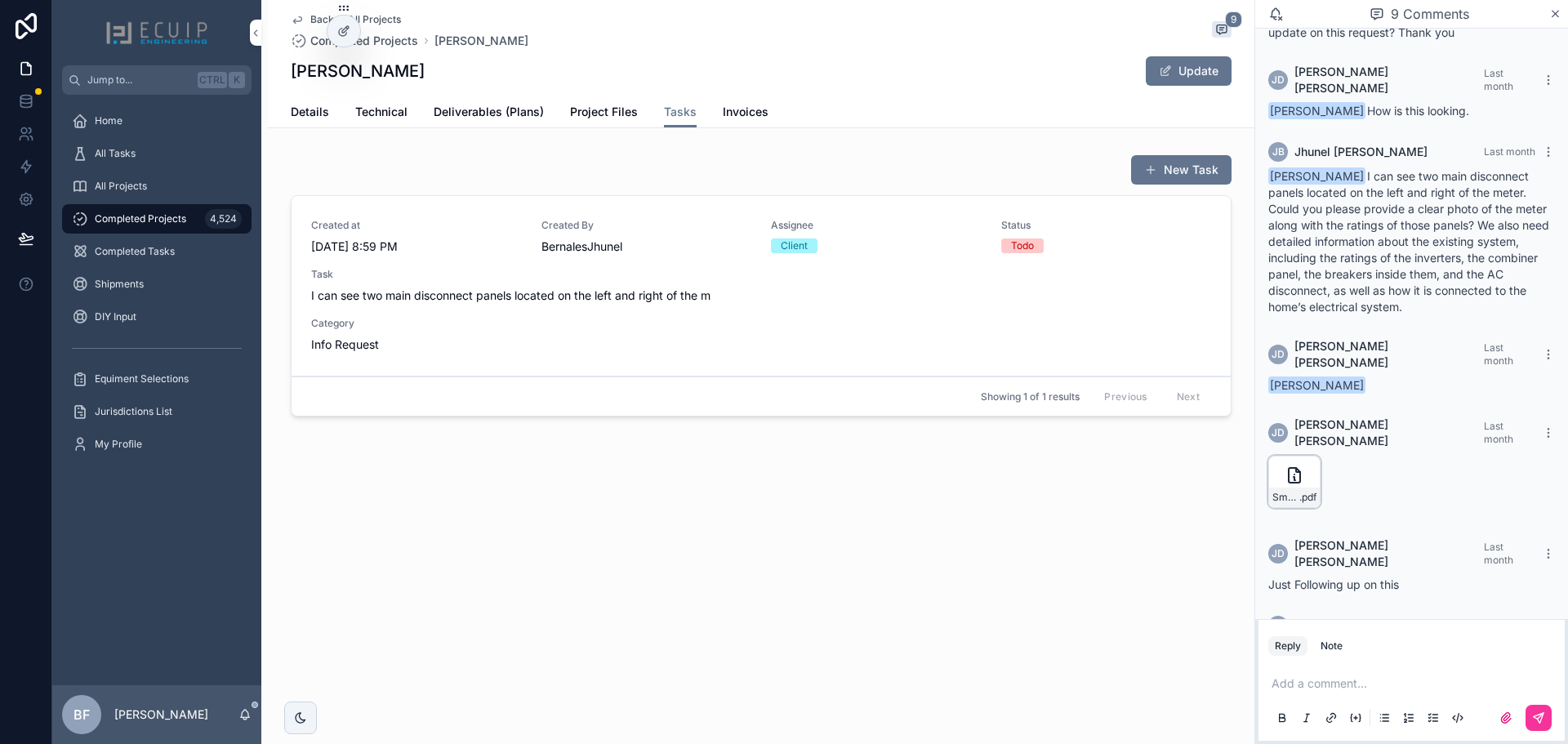
click at [848, 261] on div "Created at 9/22/2025 8:59 PM Created By BernalesJhunel Assignee Client Status T…" at bounding box center [762, 286] width 900 height 134
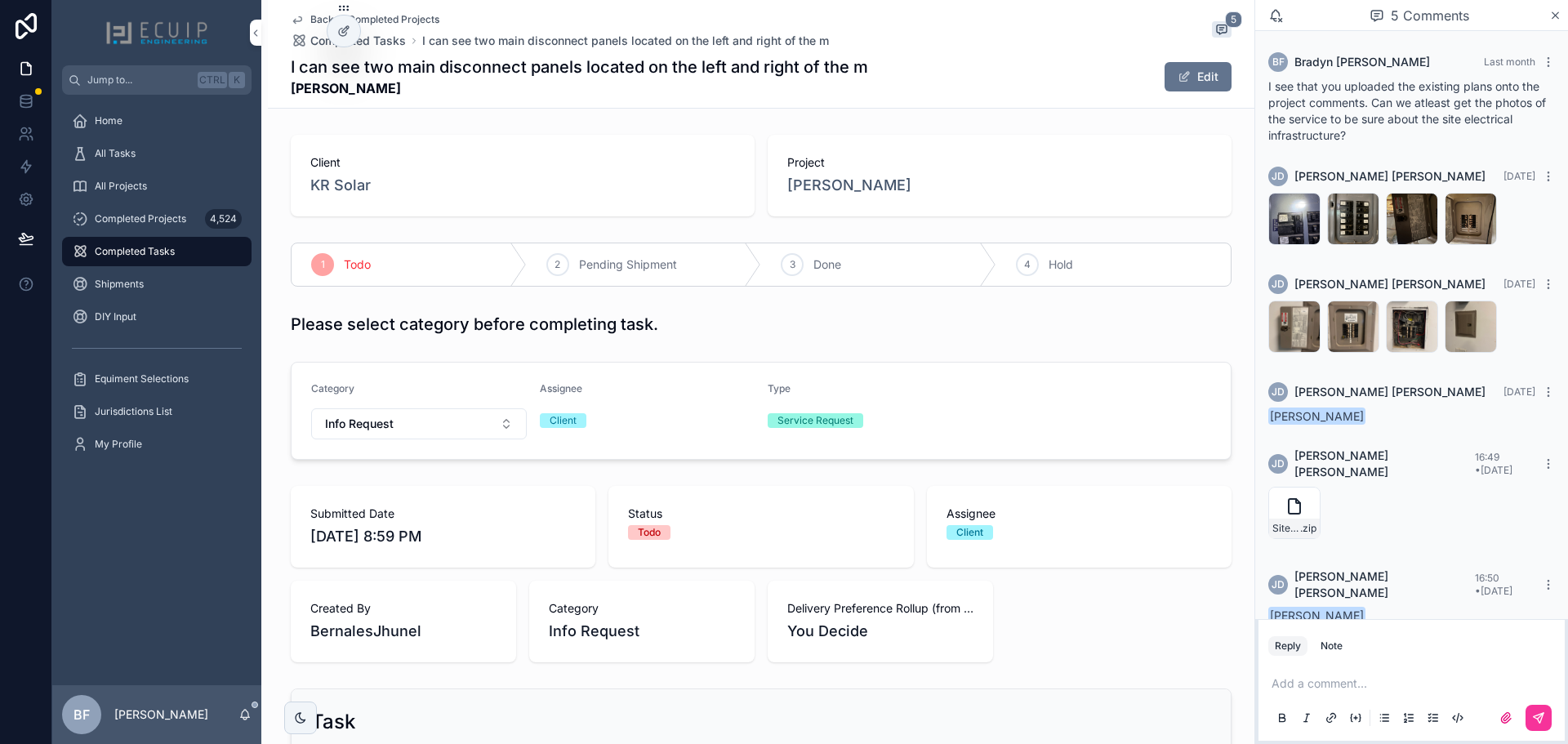
scroll to position [134, 0]
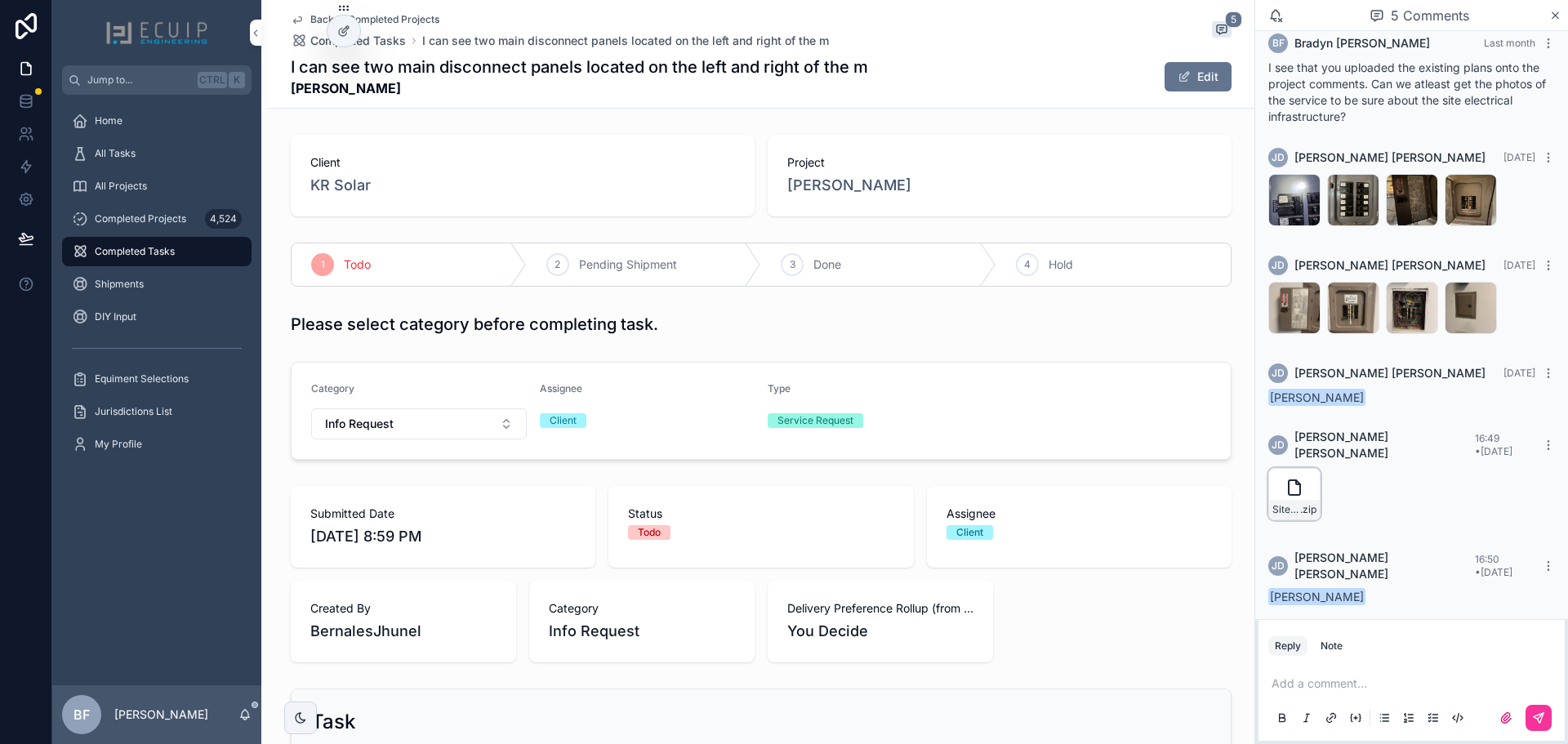
click at [0, 0] on icon "scrollable content" at bounding box center [0, 0] width 0 height 0
click at [853, 181] on span "[PERSON_NAME]" at bounding box center [849, 185] width 124 height 23
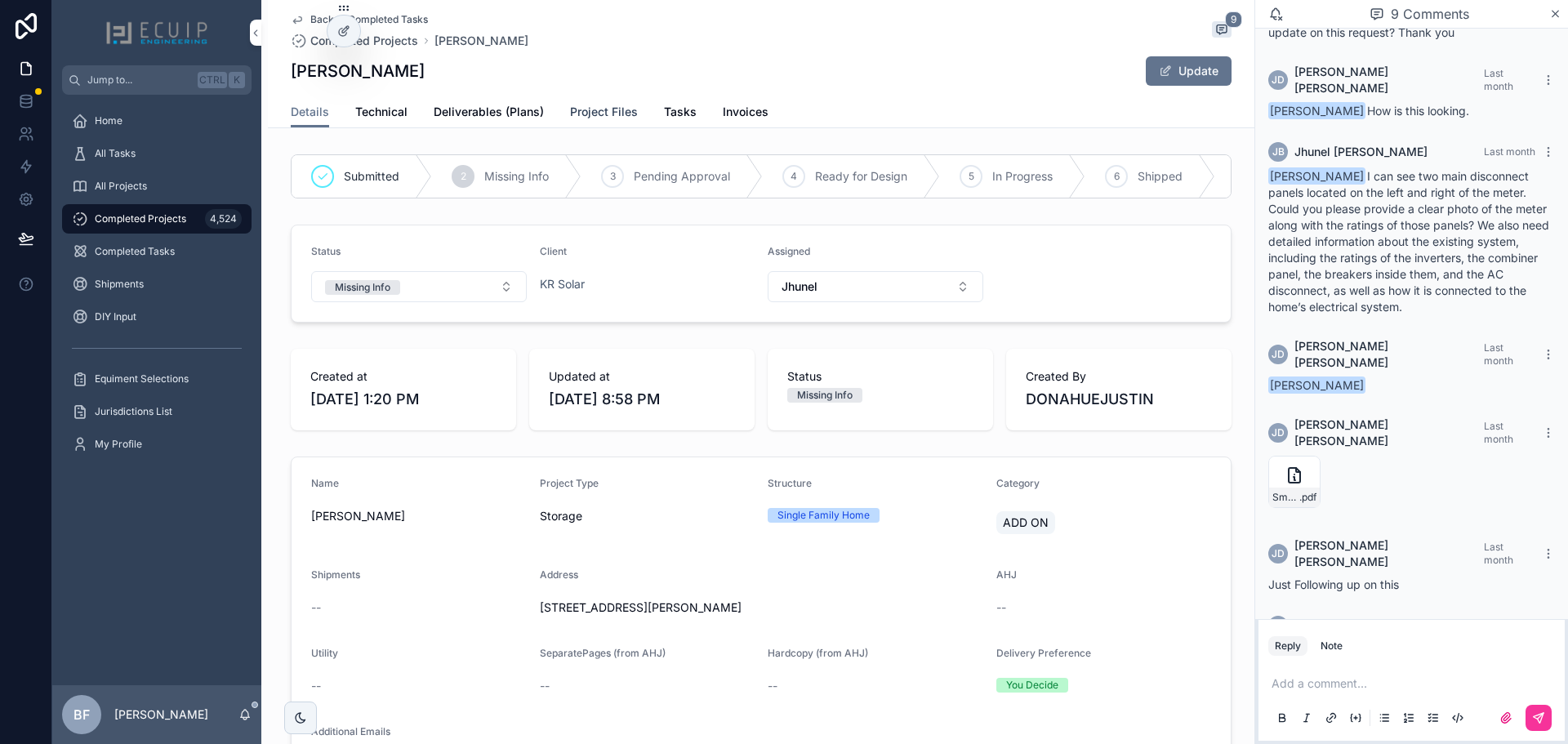
click at [590, 121] on link "Project Files" at bounding box center [604, 114] width 68 height 33
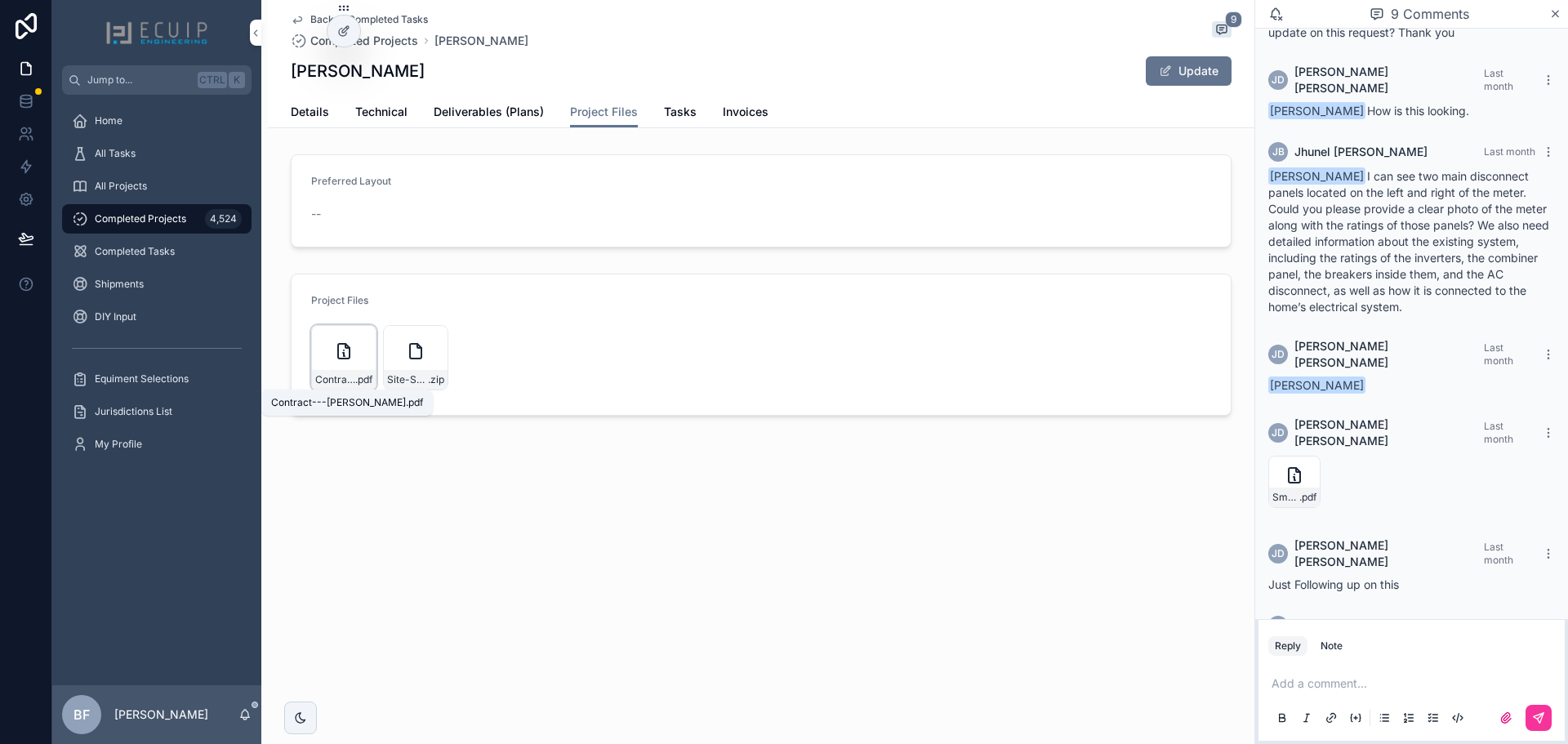
click at [338, 374] on span "Contract---Steven-Thomas" at bounding box center [336, 379] width 40 height 13
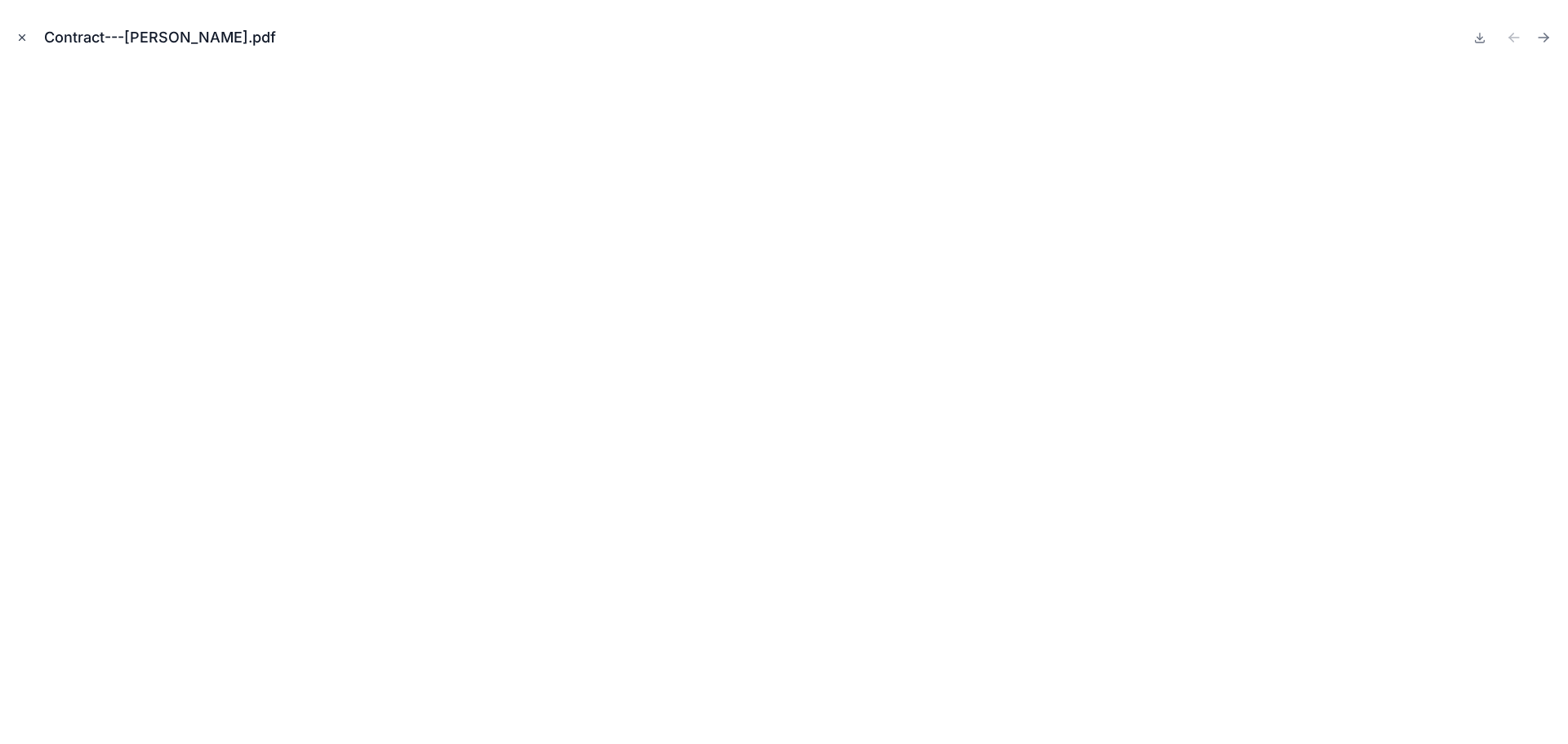
click at [21, 41] on icon "Close modal" at bounding box center [21, 37] width 11 height 11
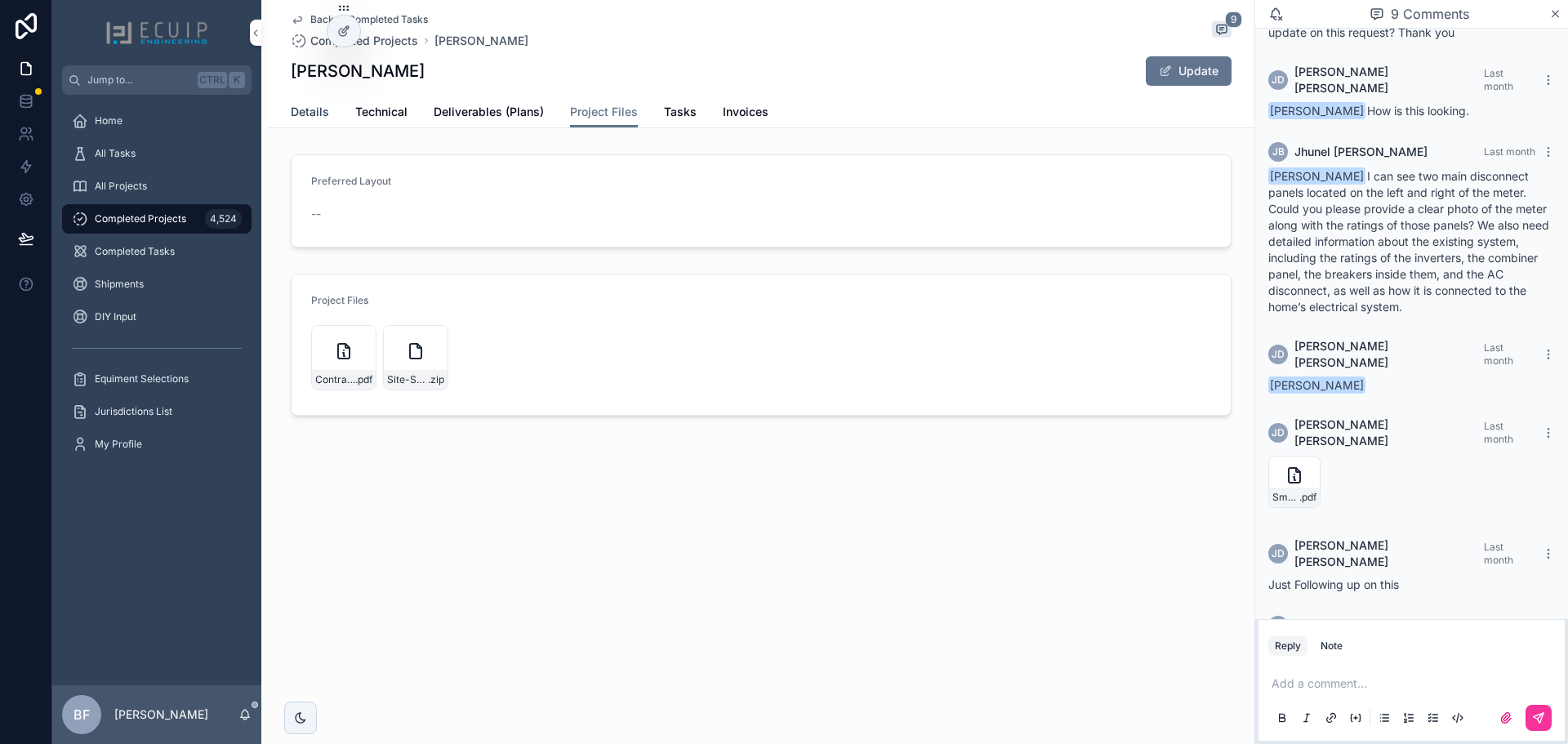
click at [294, 112] on span "Details" at bounding box center [310, 112] width 39 height 16
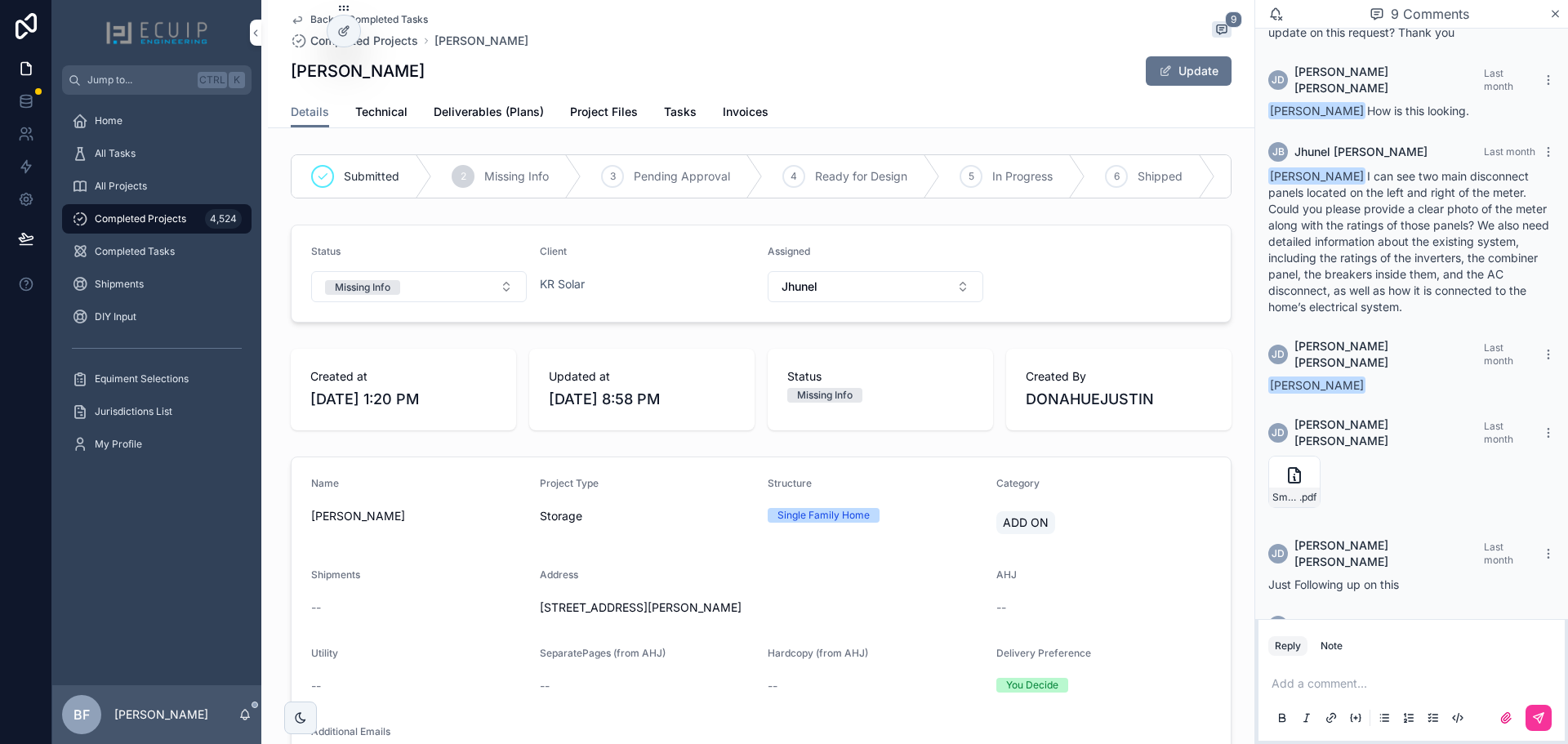
click at [953, 85] on div "Steven Thomas Update" at bounding box center [761, 71] width 941 height 31
click at [683, 114] on span "Tasks" at bounding box center [680, 112] width 33 height 16
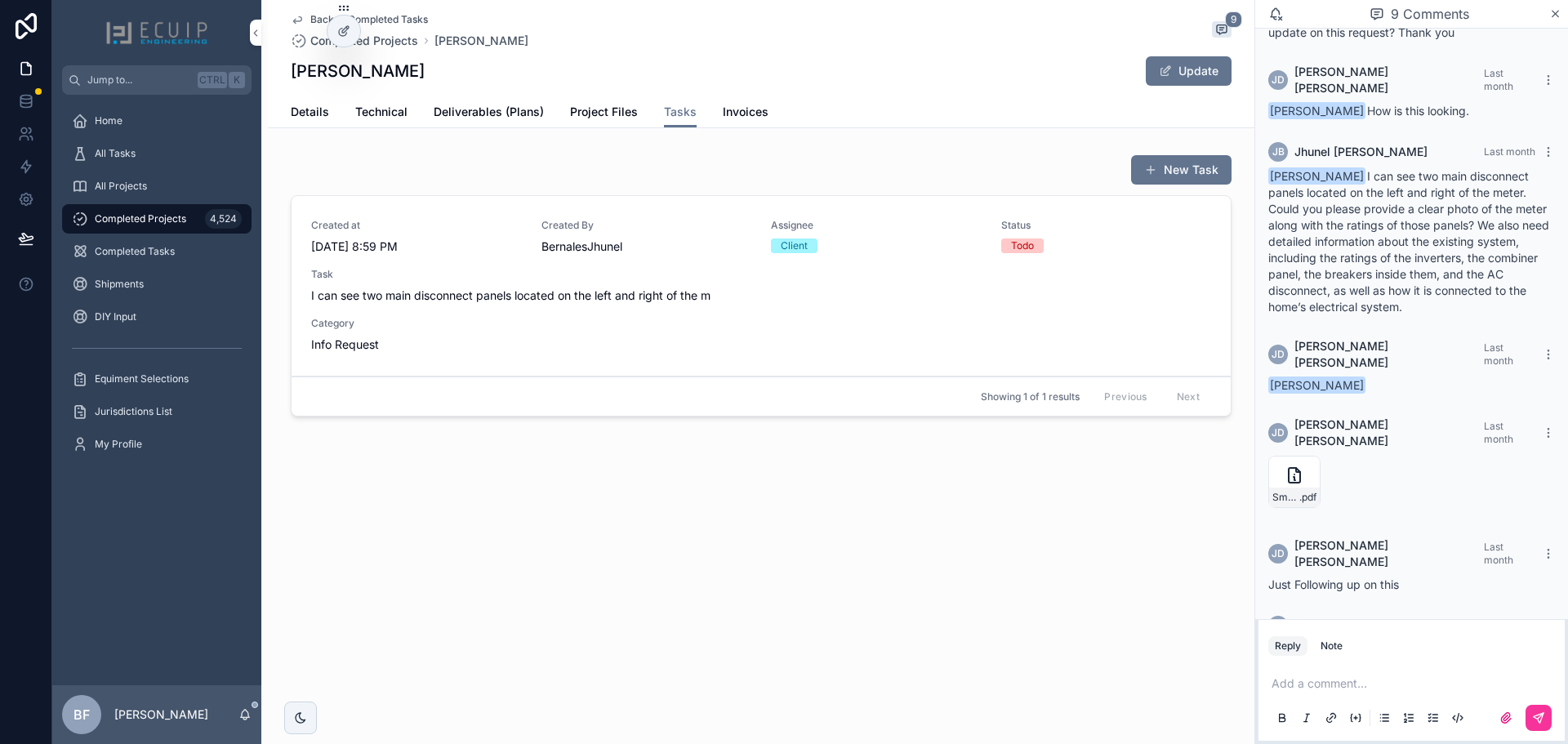
click at [753, 267] on div "Created at 9/22/2025 8:59 PM Created By BernalesJhunel Assignee Client Status T…" at bounding box center [762, 286] width 900 height 134
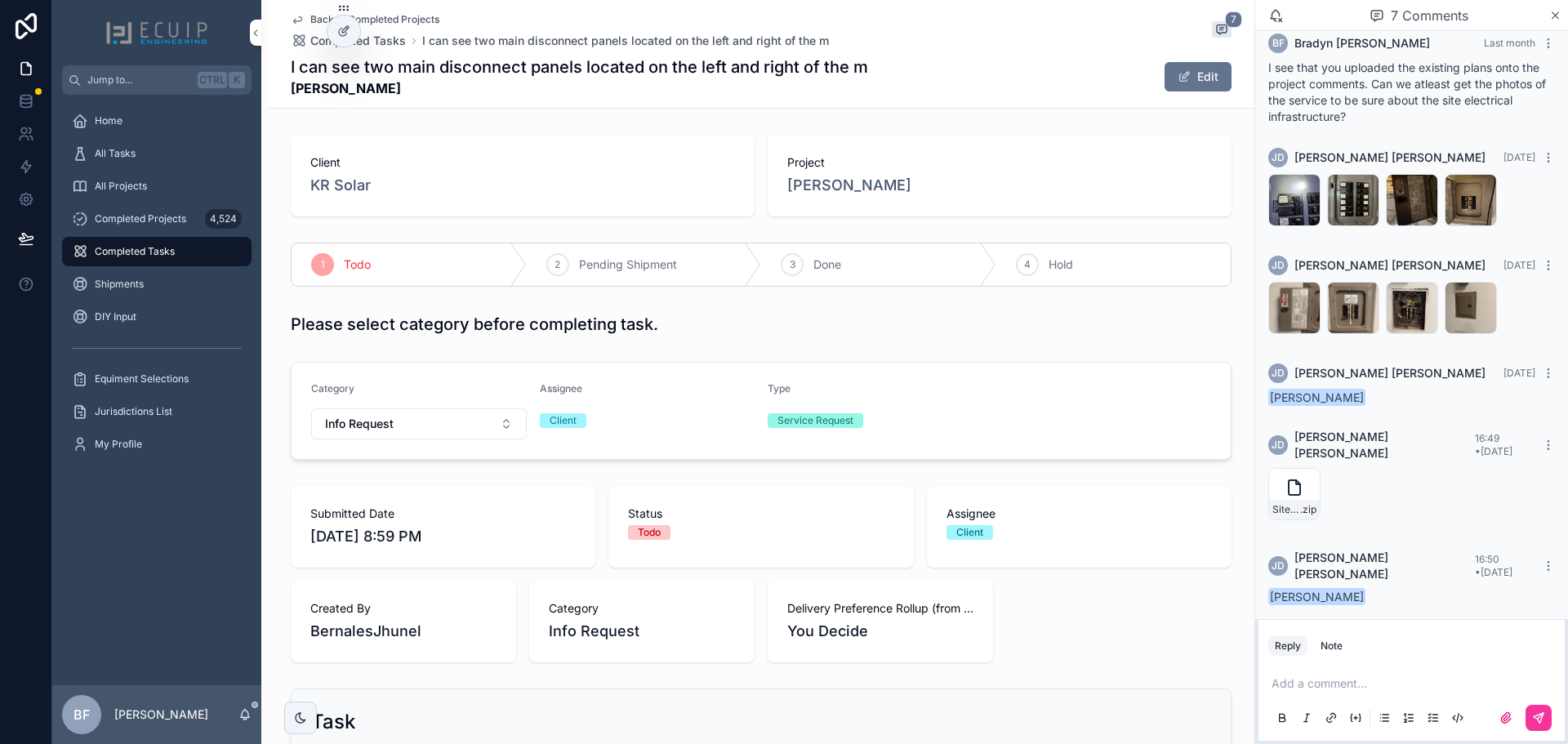
click at [817, 275] on div "3 Done" at bounding box center [879, 264] width 235 height 43
click at [846, 198] on div "Project Steven Thomas" at bounding box center [1000, 175] width 464 height 82
click at [852, 188] on span "Steven Thomas" at bounding box center [849, 185] width 124 height 23
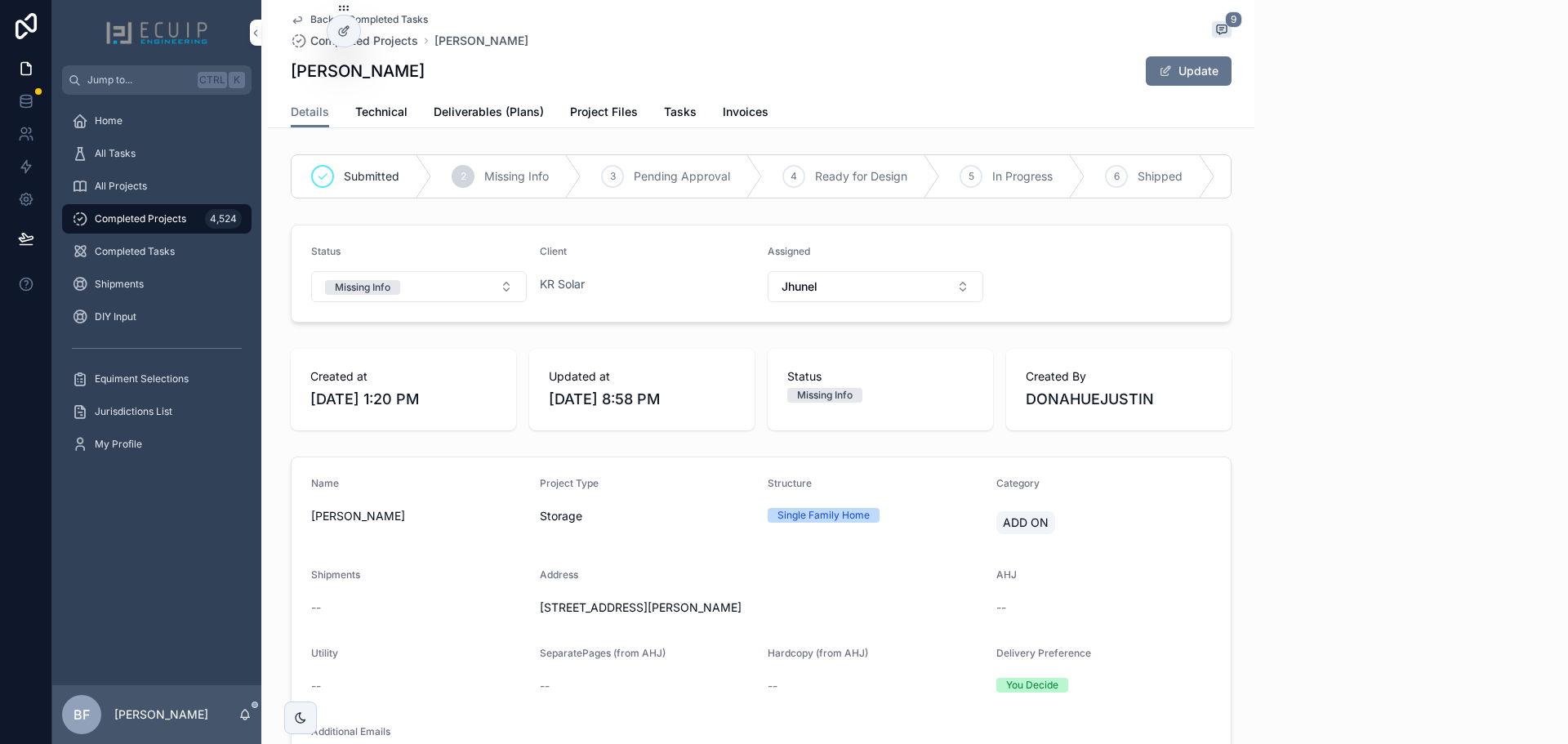
scroll to position [243, 0]
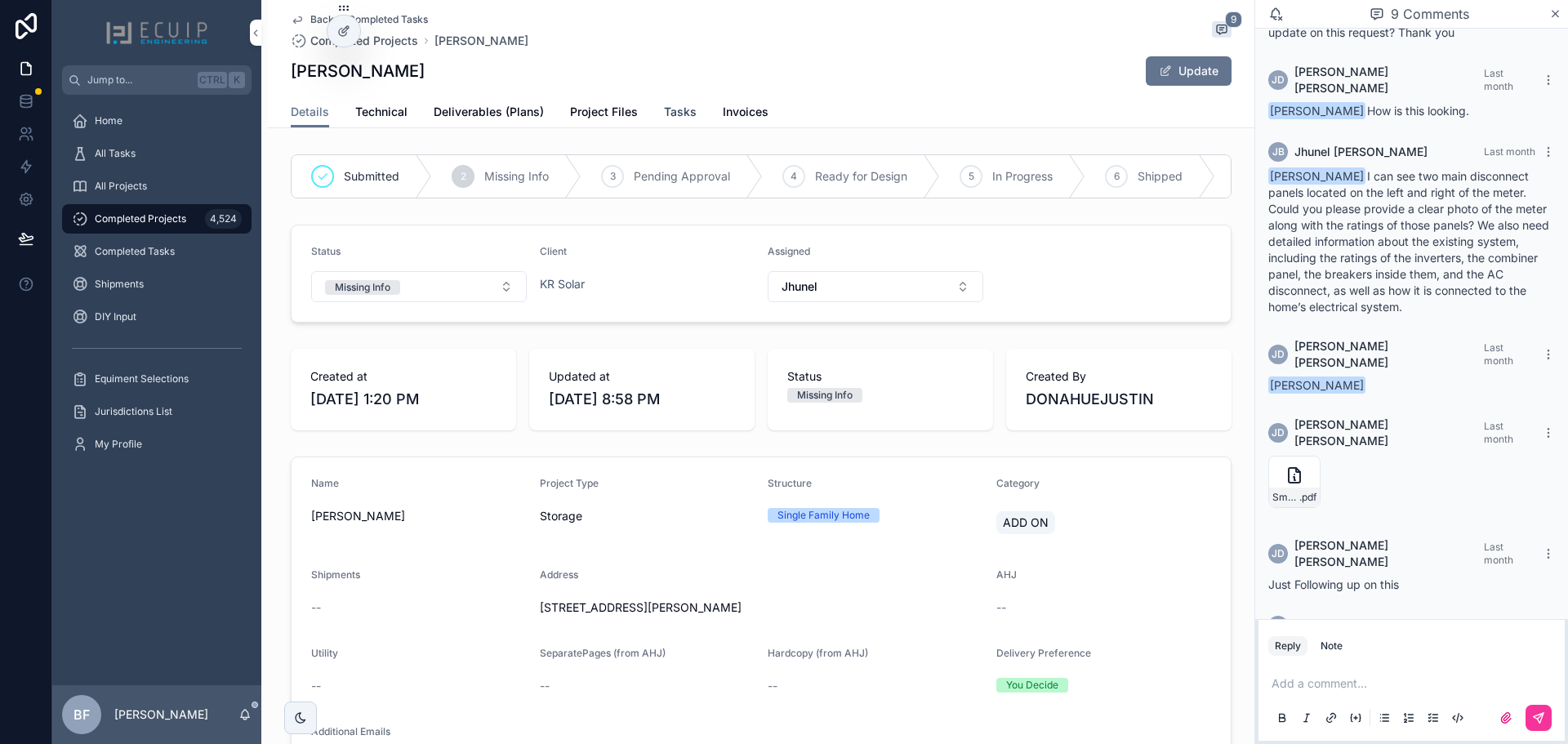
click at [667, 117] on span "Tasks" at bounding box center [680, 112] width 33 height 16
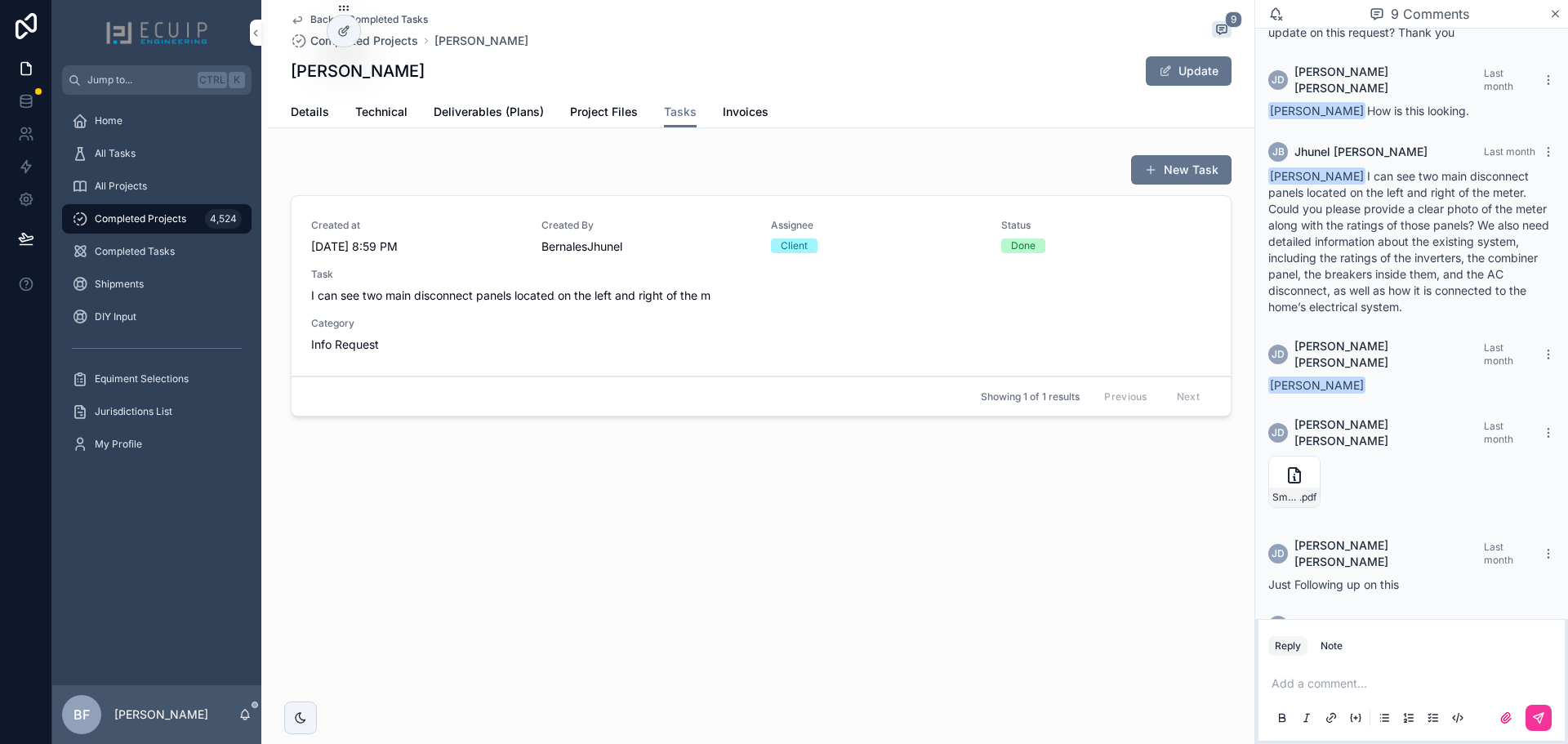
click at [1213, 149] on div "New Task Created at 9/22/2025 8:59 PM Created By BernalesJhunel Assignee Client…" at bounding box center [761, 288] width 987 height 282
click at [1209, 162] on button "New Task" at bounding box center [1181, 170] width 101 height 30
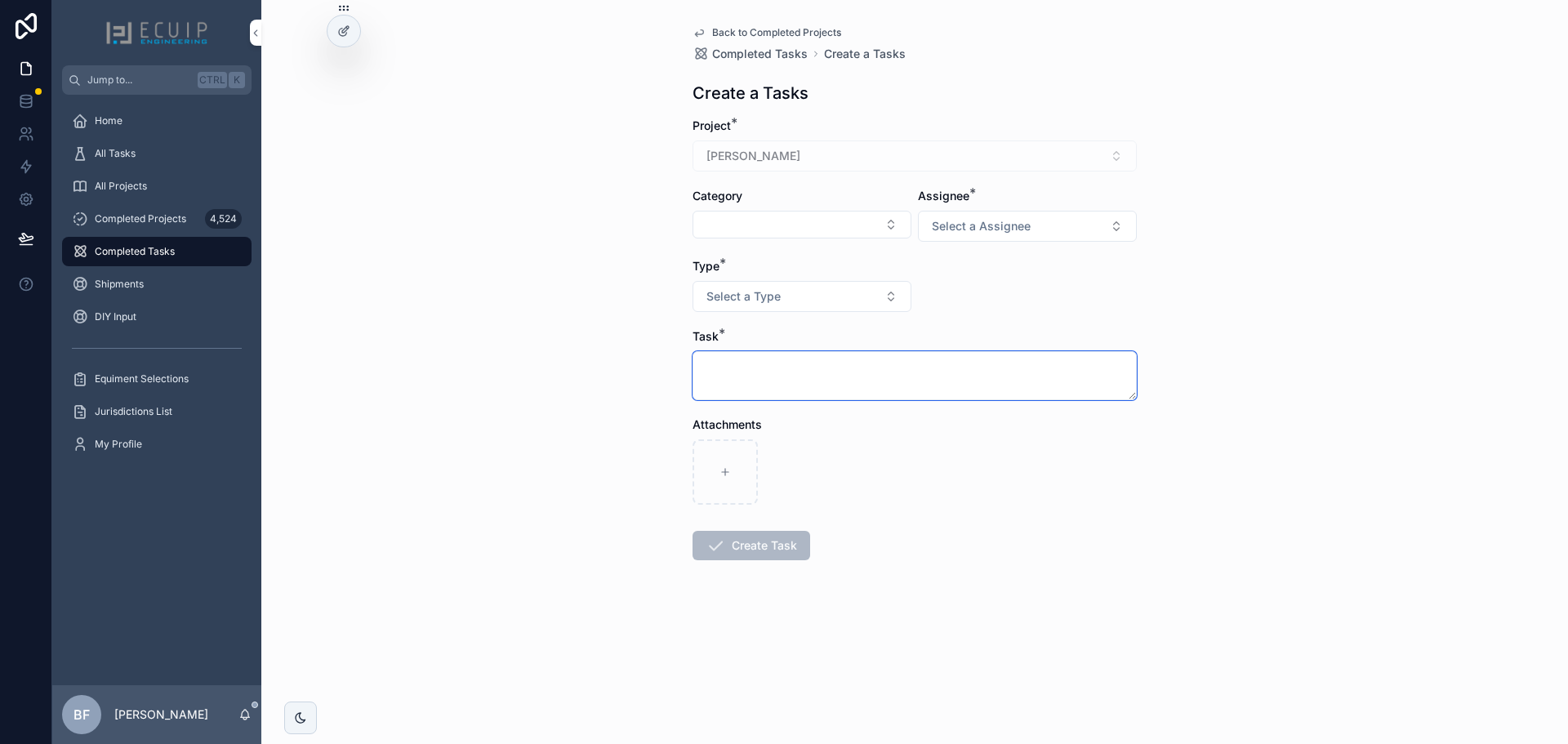
click at [955, 373] on textarea "scrollable content" at bounding box center [915, 375] width 444 height 49
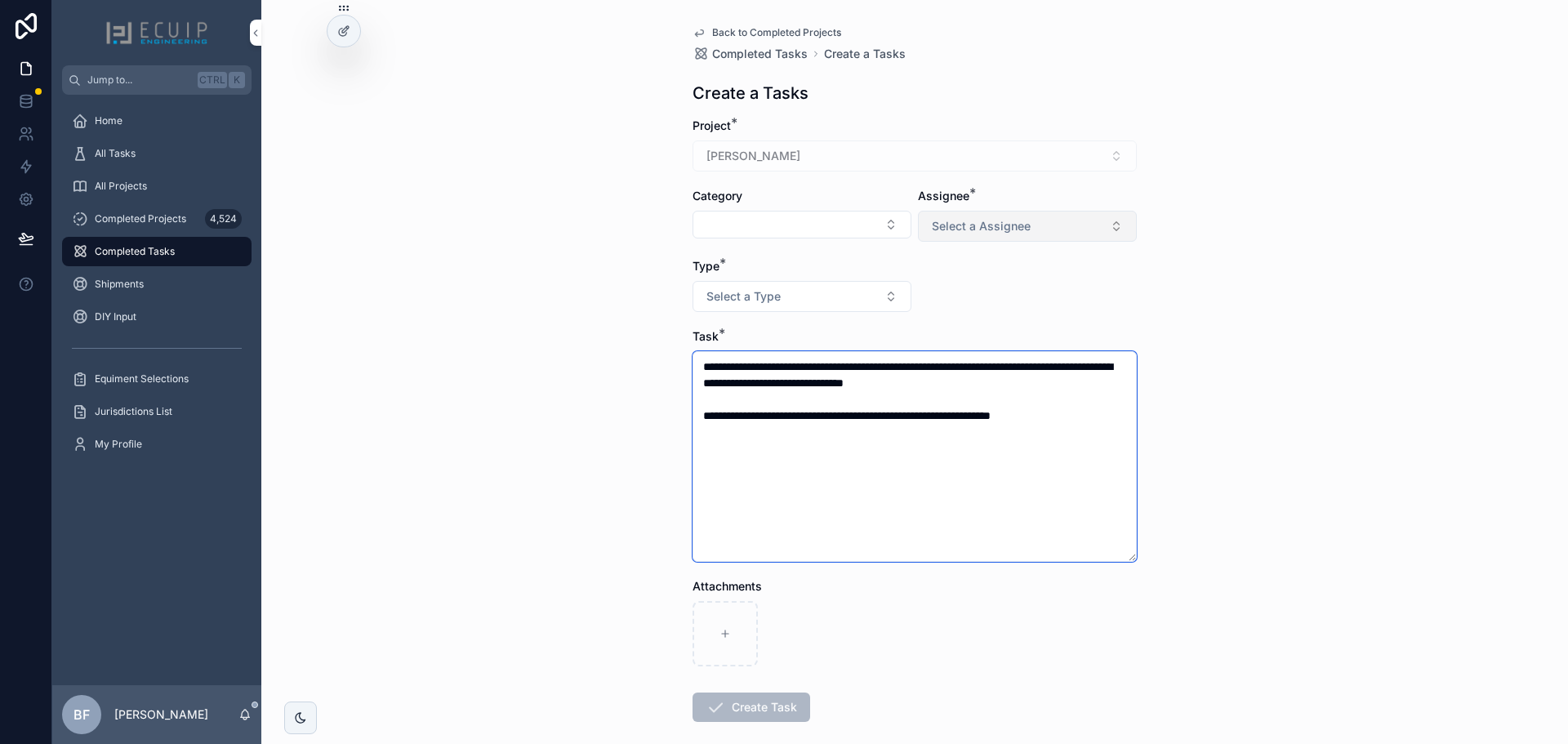
type textarea "**********"
click at [1034, 229] on button "Select a Assignee" at bounding box center [1027, 226] width 219 height 31
click at [951, 312] on div "Client" at bounding box center [938, 316] width 27 height 15
click at [858, 310] on button "Select a Type" at bounding box center [802, 296] width 219 height 31
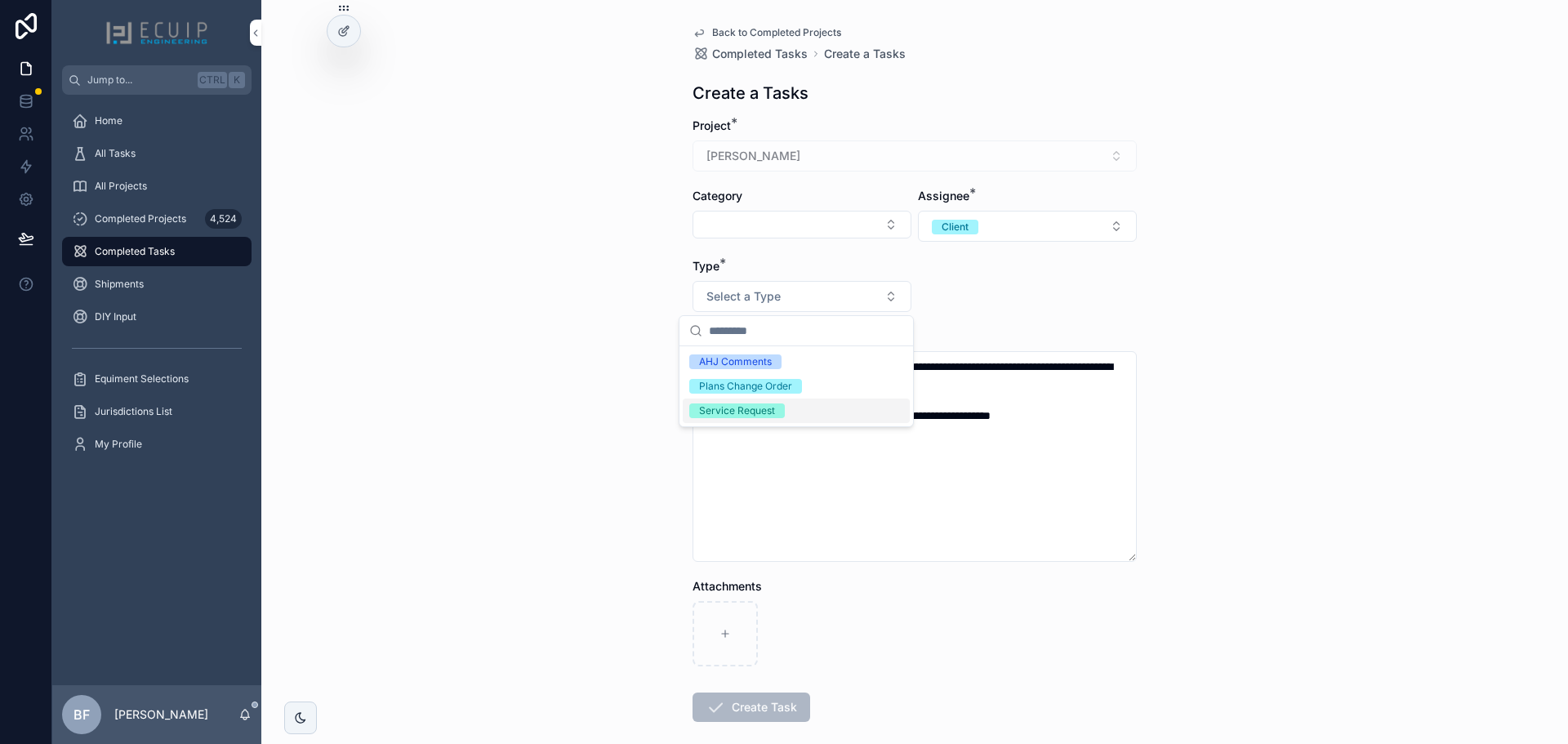
click at [758, 406] on div "Service Request" at bounding box center [737, 410] width 76 height 15
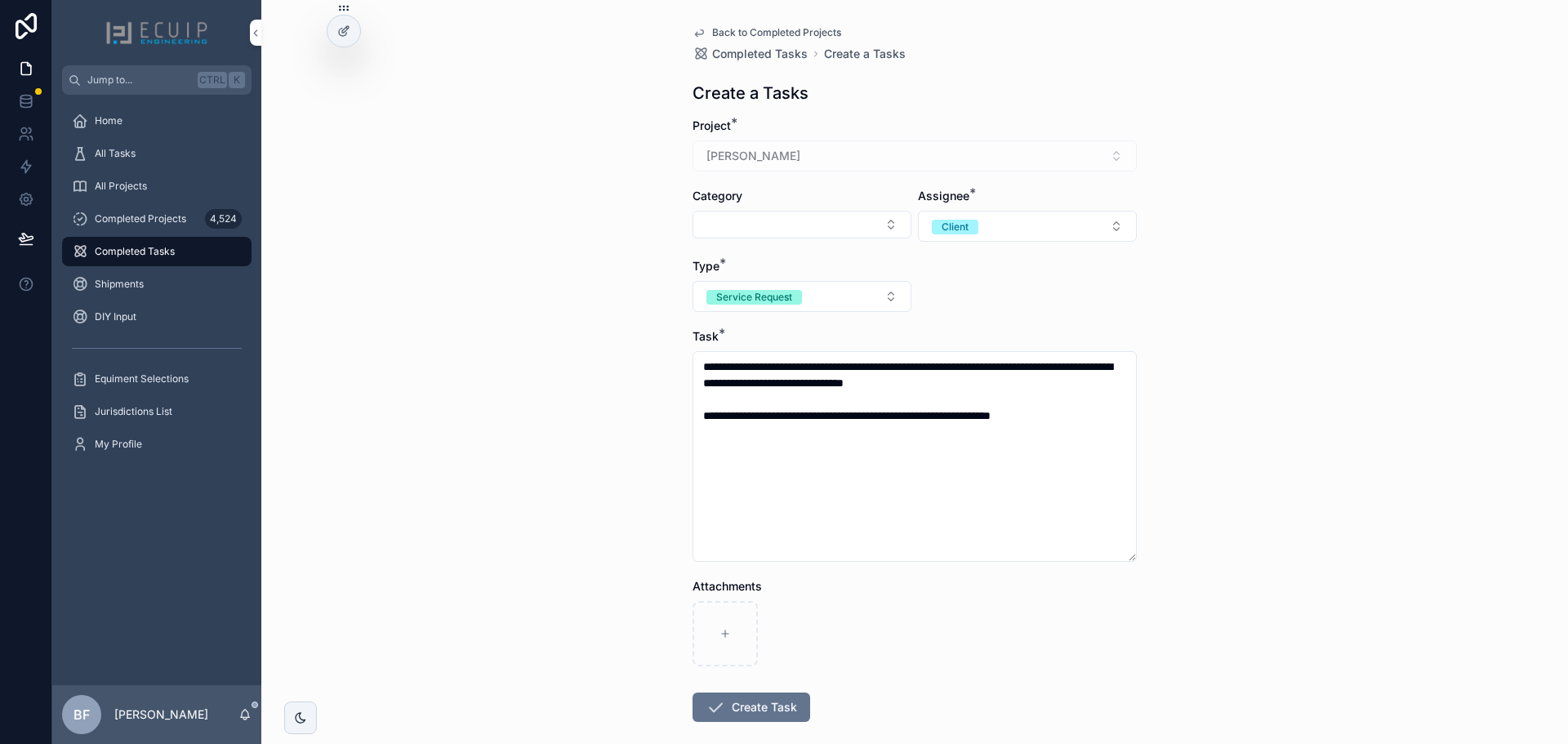
drag, startPoint x: 773, startPoint y: 700, endPoint x: 794, endPoint y: 672, distance: 35.0
click at [773, 701] on button "Create Task" at bounding box center [752, 708] width 117 height 30
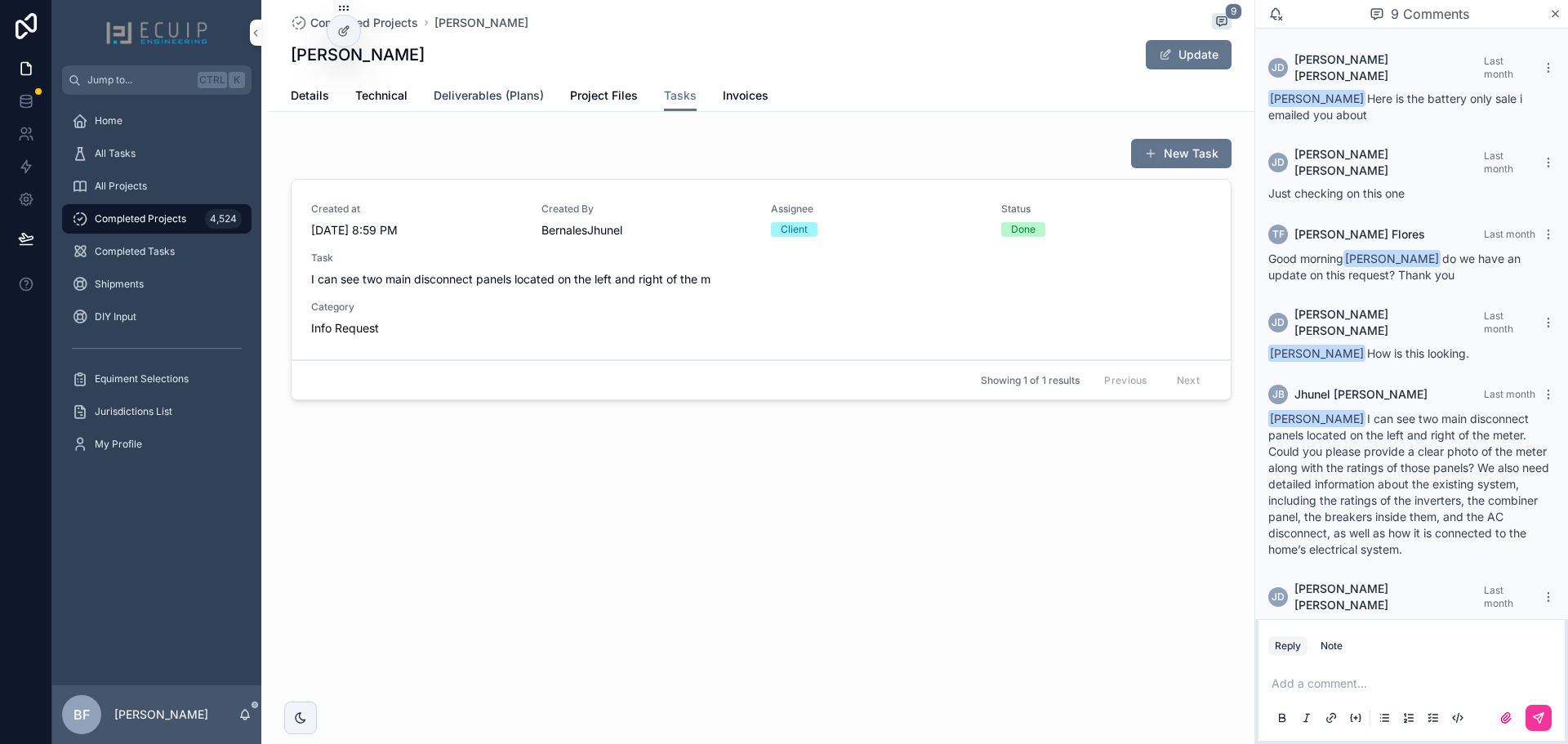
scroll to position [243, 0]
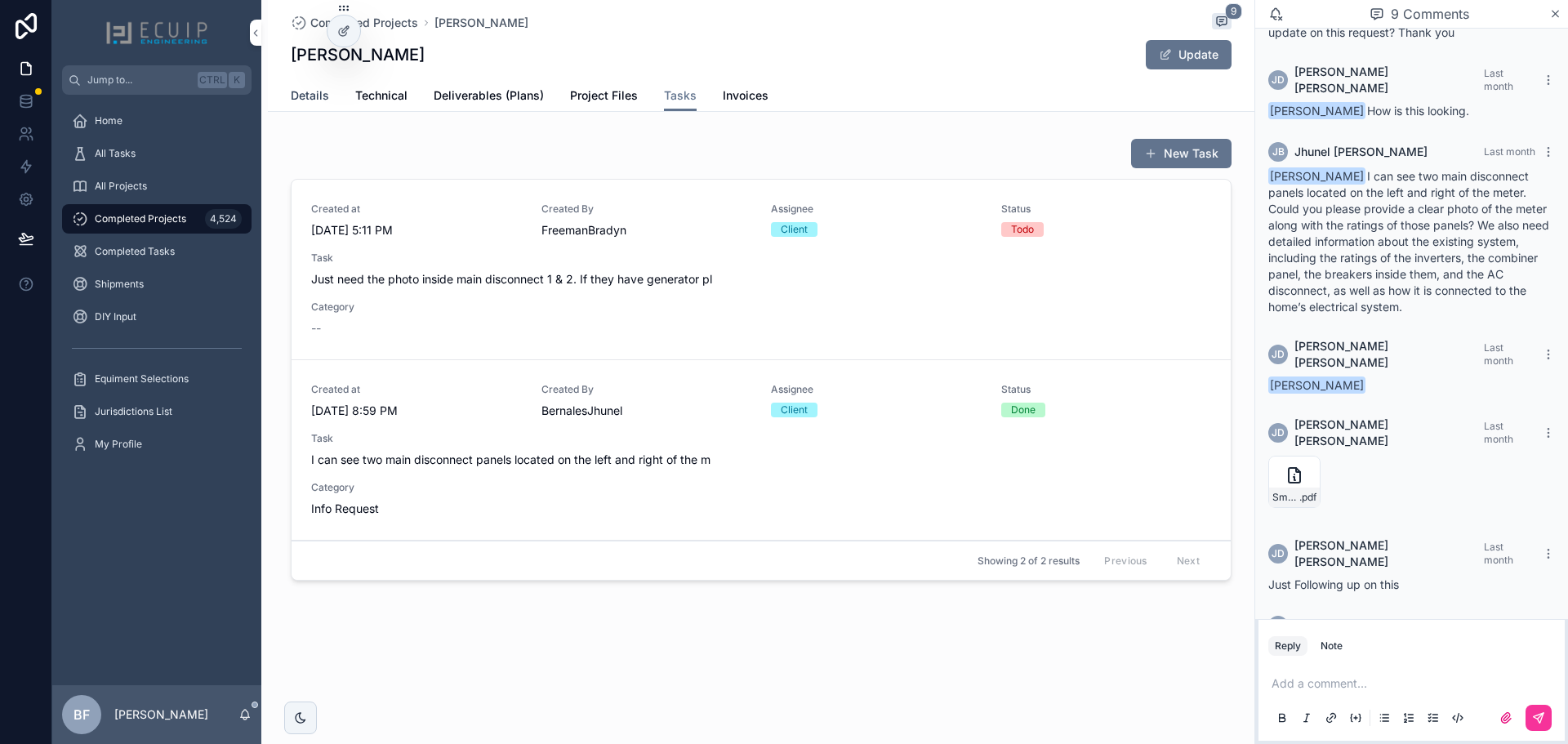
click at [312, 99] on span "Details" at bounding box center [310, 96] width 39 height 16
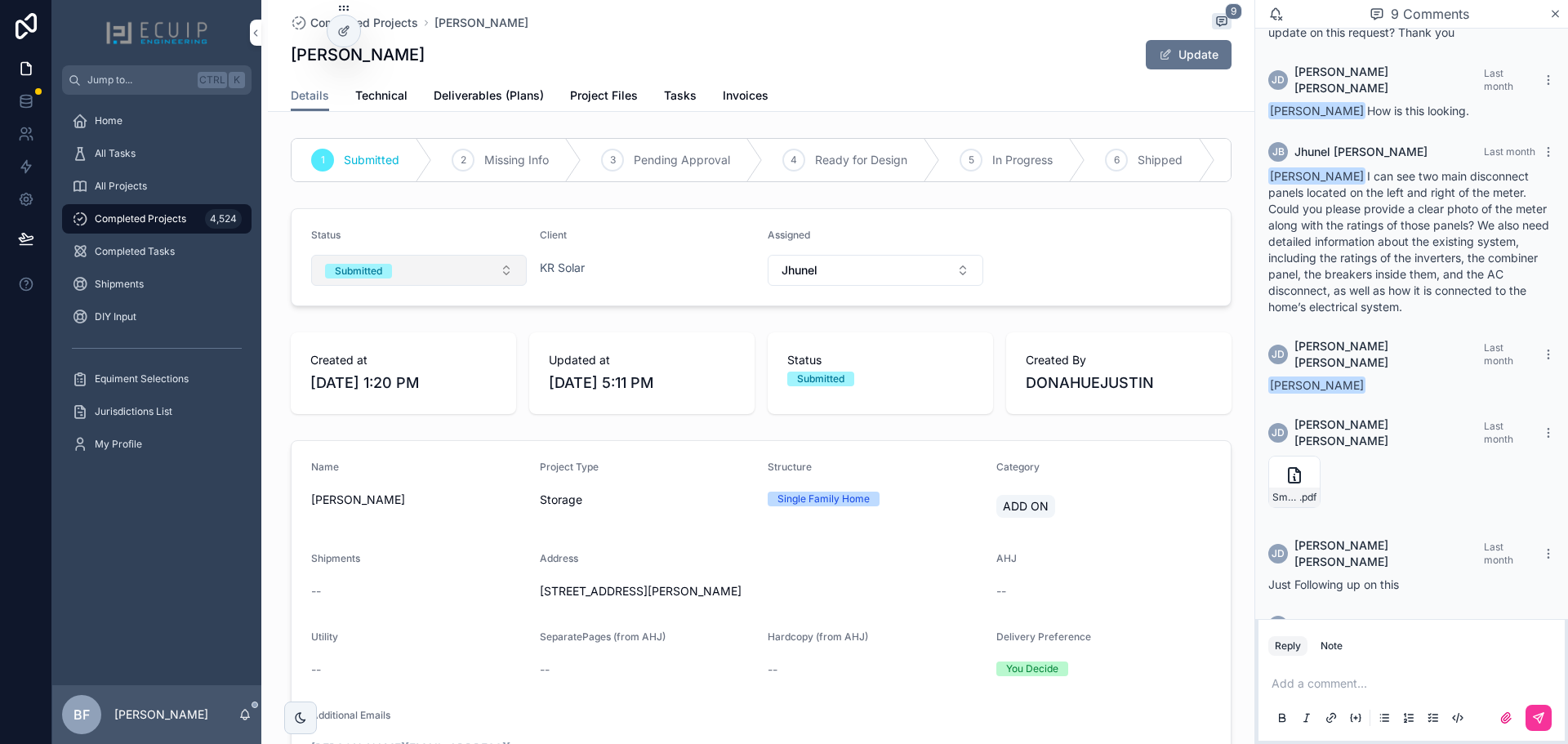
click at [408, 280] on button "Submitted" at bounding box center [419, 270] width 216 height 31
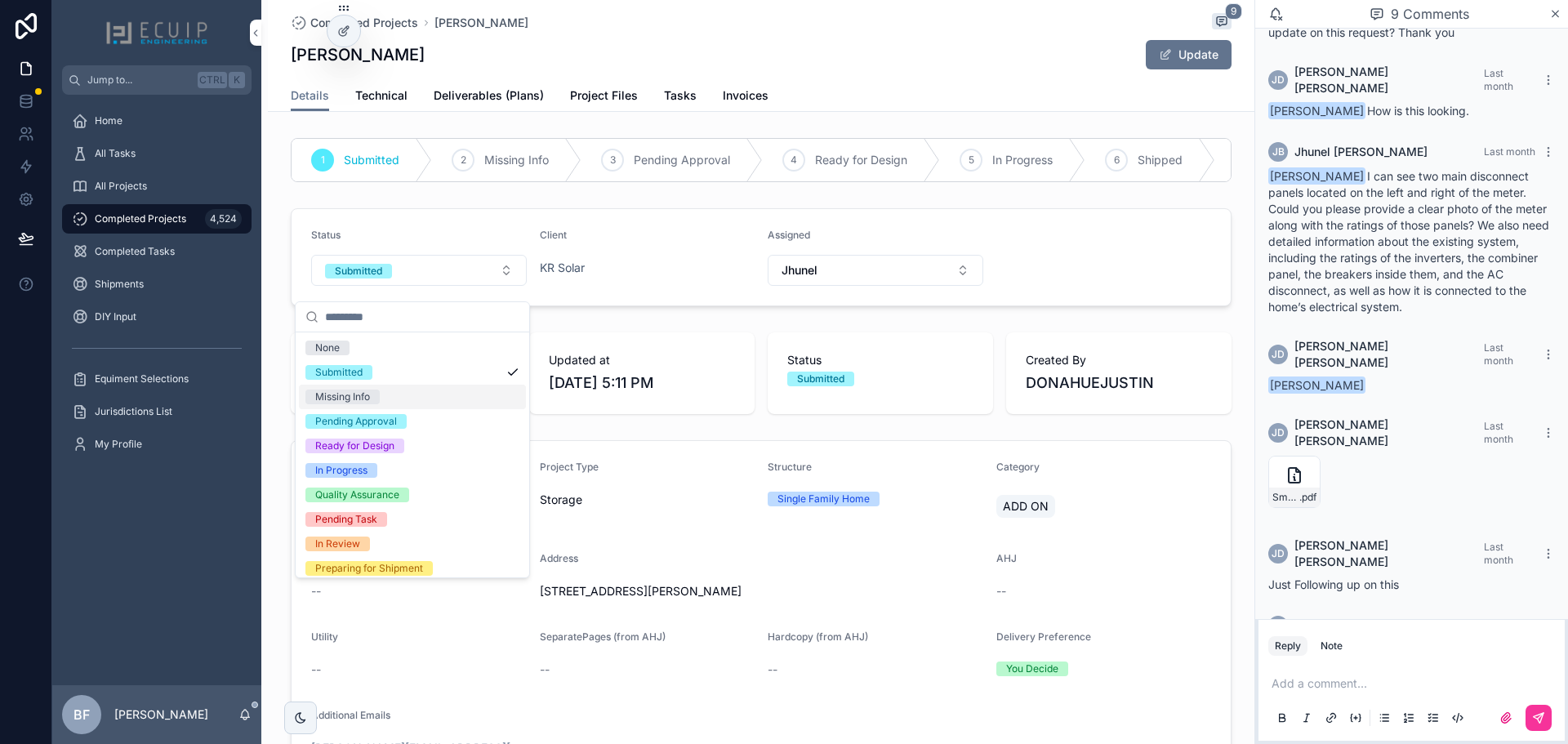
click at [357, 397] on div "Missing Info" at bounding box center [342, 396] width 55 height 15
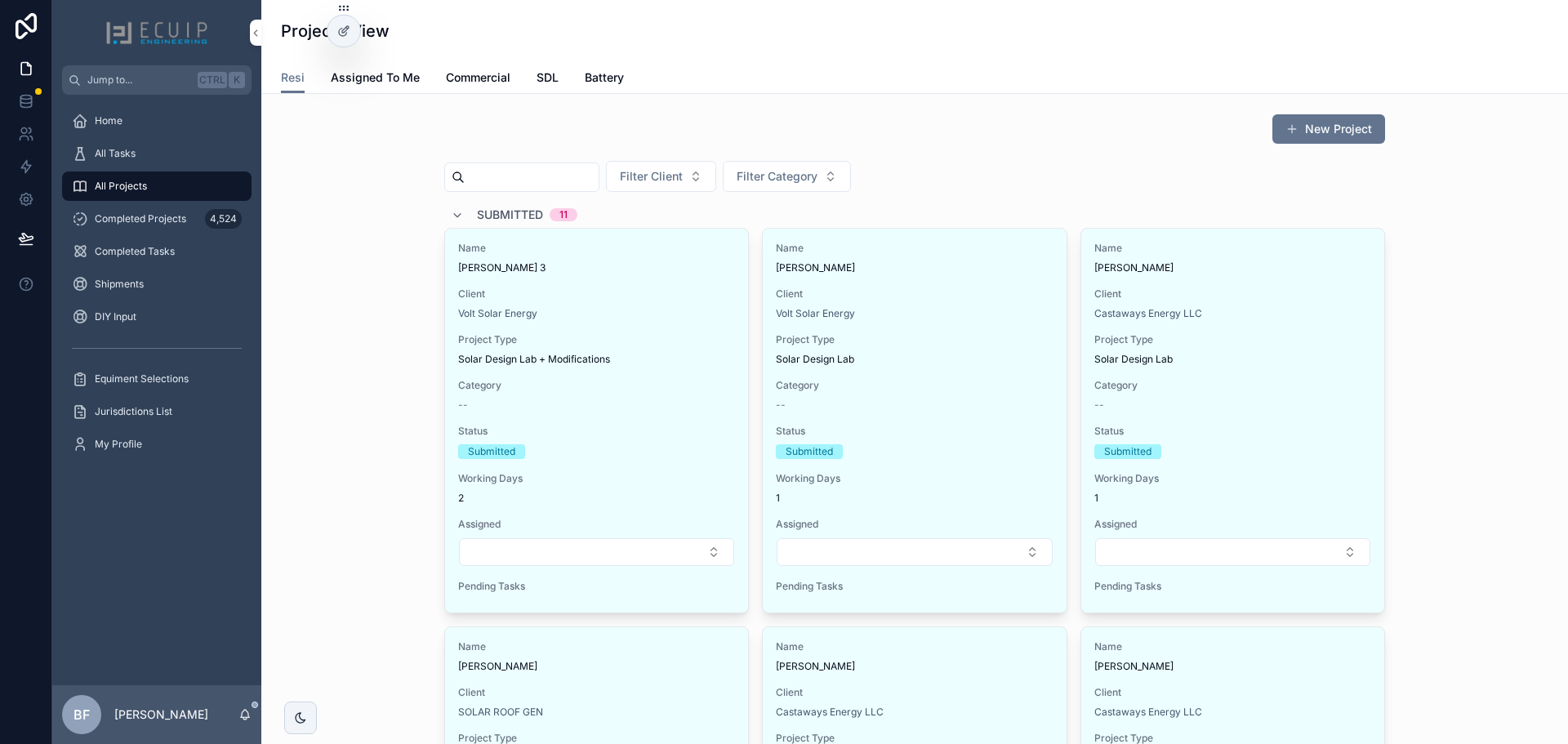
click at [124, 201] on div "All Projects" at bounding box center [157, 186] width 209 height 33
click at [129, 221] on span "Completed Projects" at bounding box center [140, 218] width 92 height 13
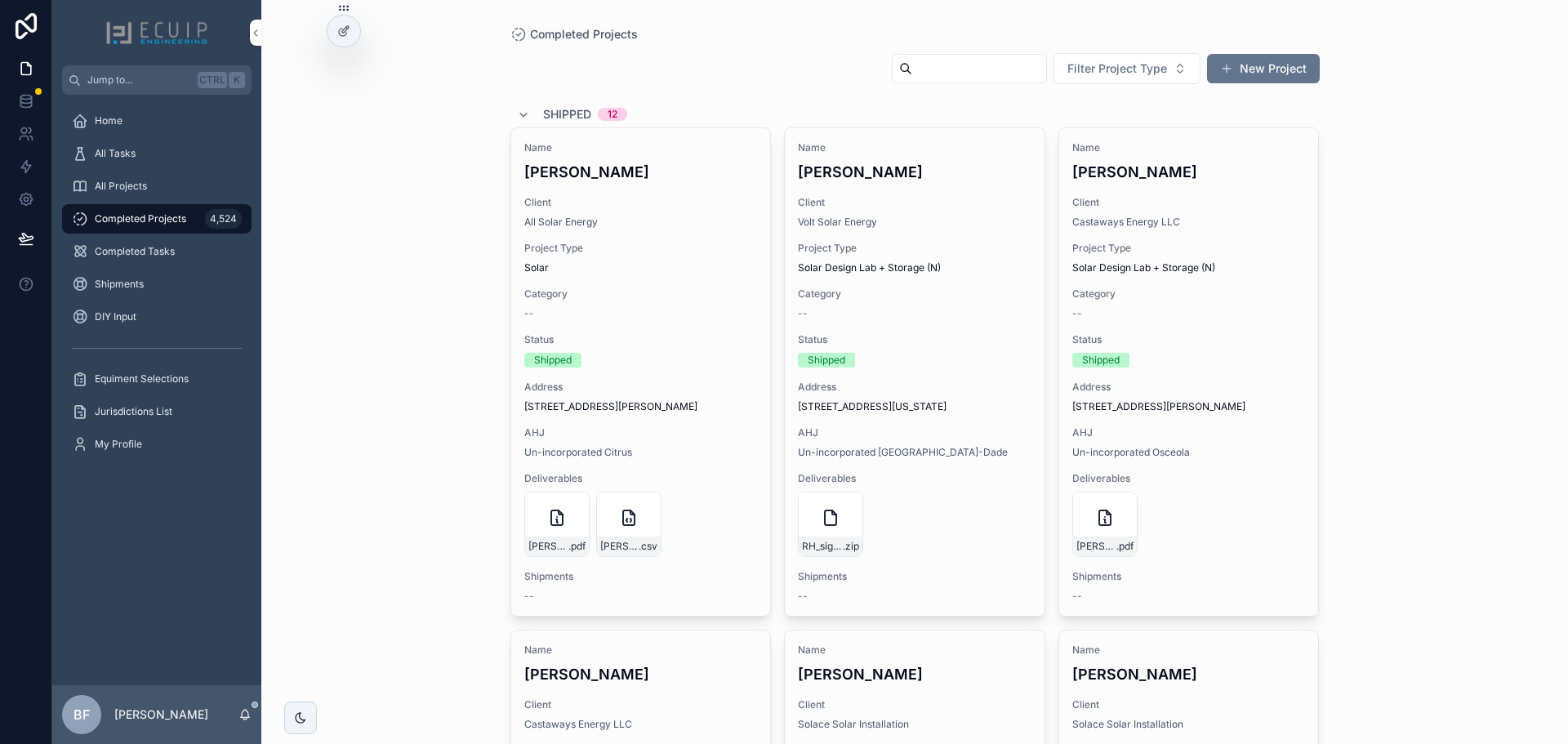
drag, startPoint x: 906, startPoint y: 58, endPoint x: 901, endPoint y: 70, distance: 13.0
click at [912, 58] on input "scrollable content" at bounding box center [979, 68] width 134 height 23
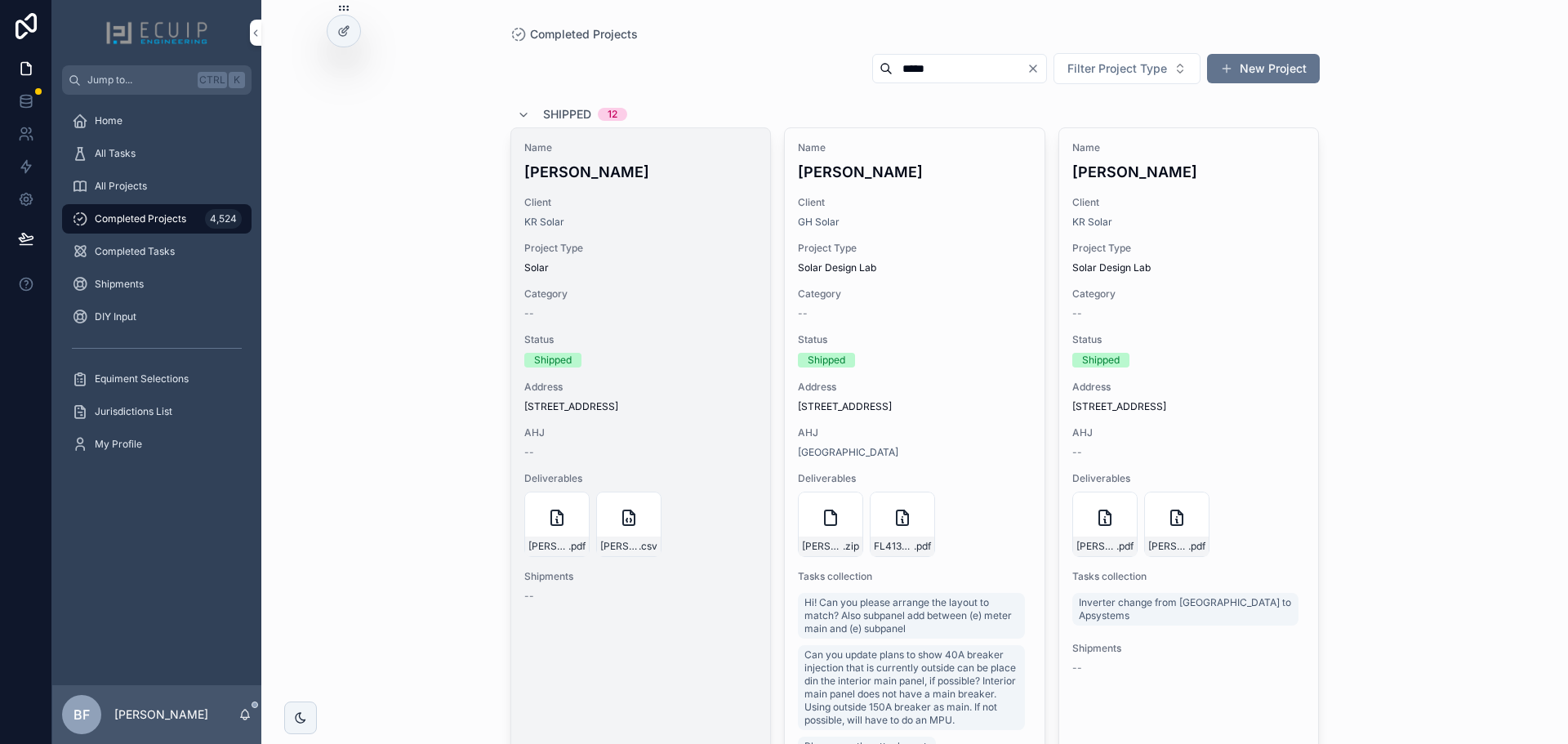
type input "*****"
click at [666, 169] on h4 "[PERSON_NAME]" at bounding box center [641, 172] width 234 height 22
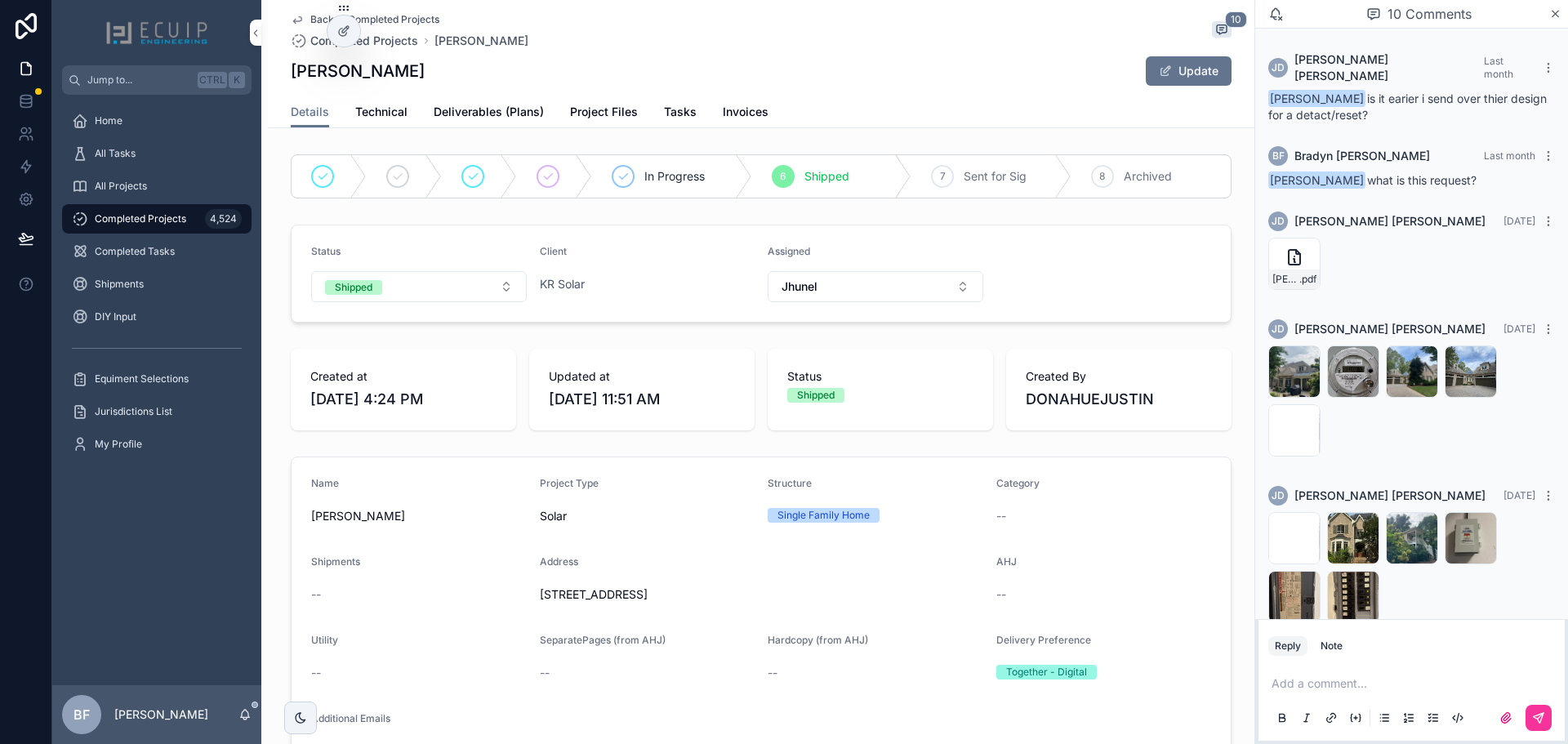
scroll to position [854, 0]
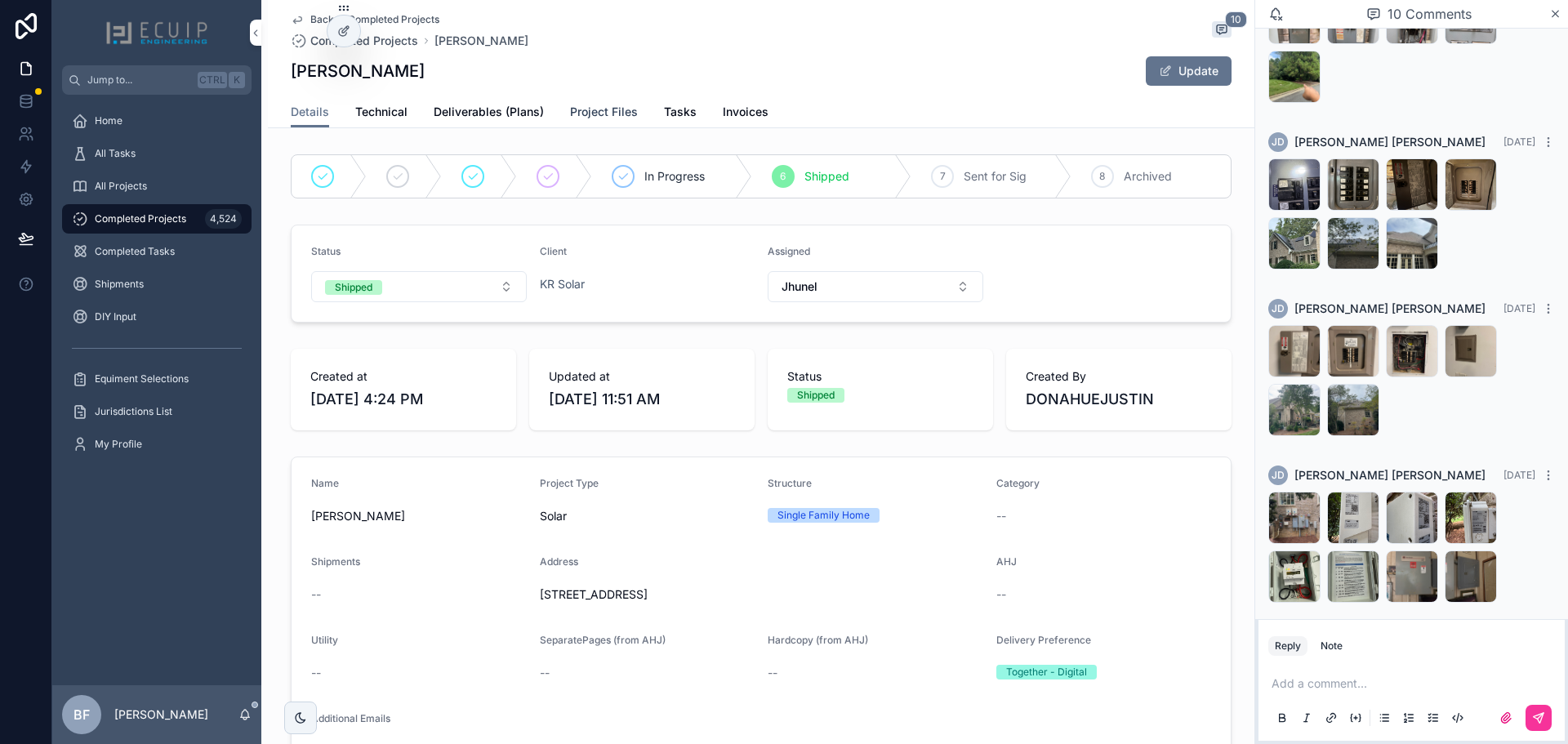
click at [584, 116] on span "Project Files" at bounding box center [604, 112] width 68 height 16
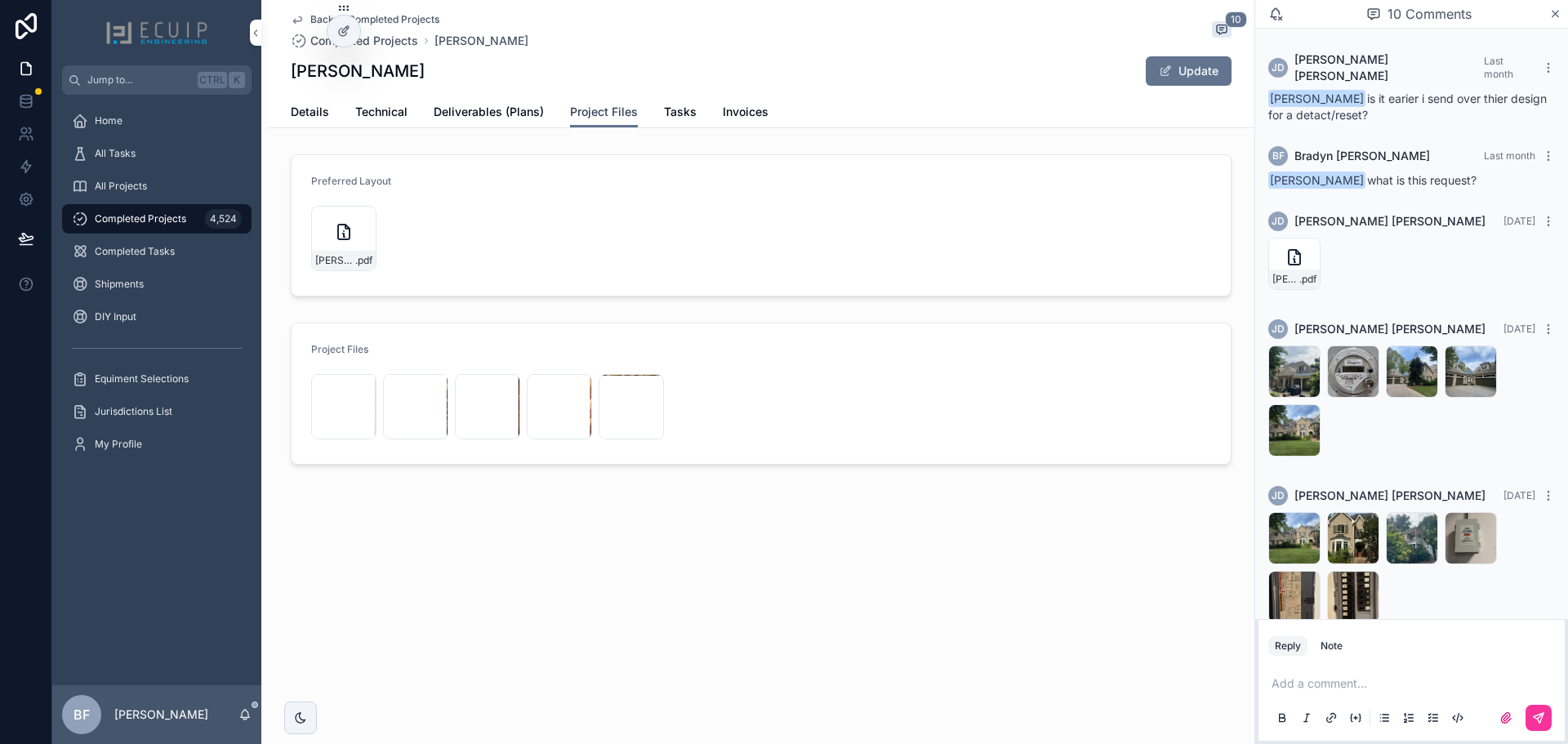
scroll to position [854, 0]
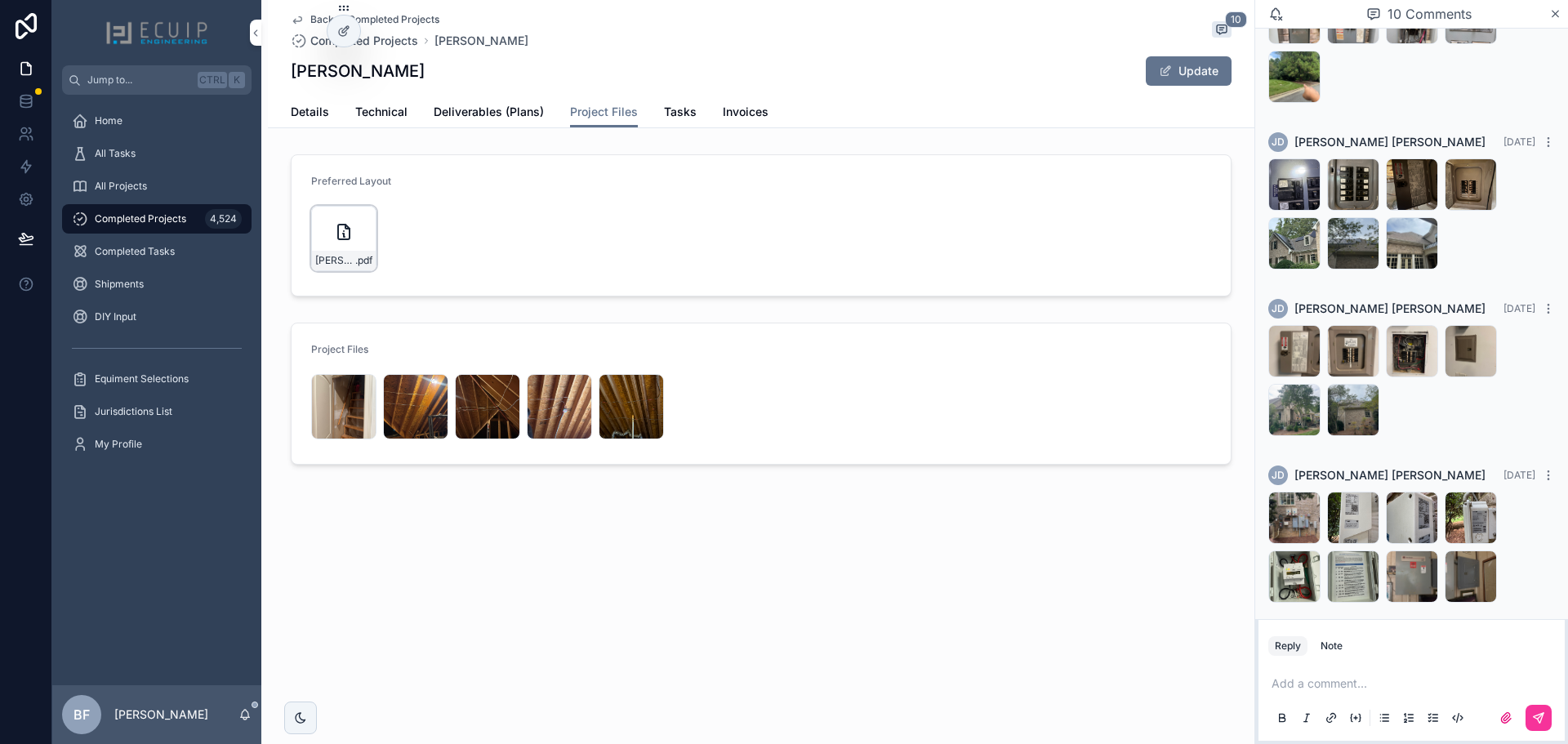
click at [328, 248] on div "Linda-spitsen-NC-solar-designs- .pdf" at bounding box center [344, 239] width 66 height 66
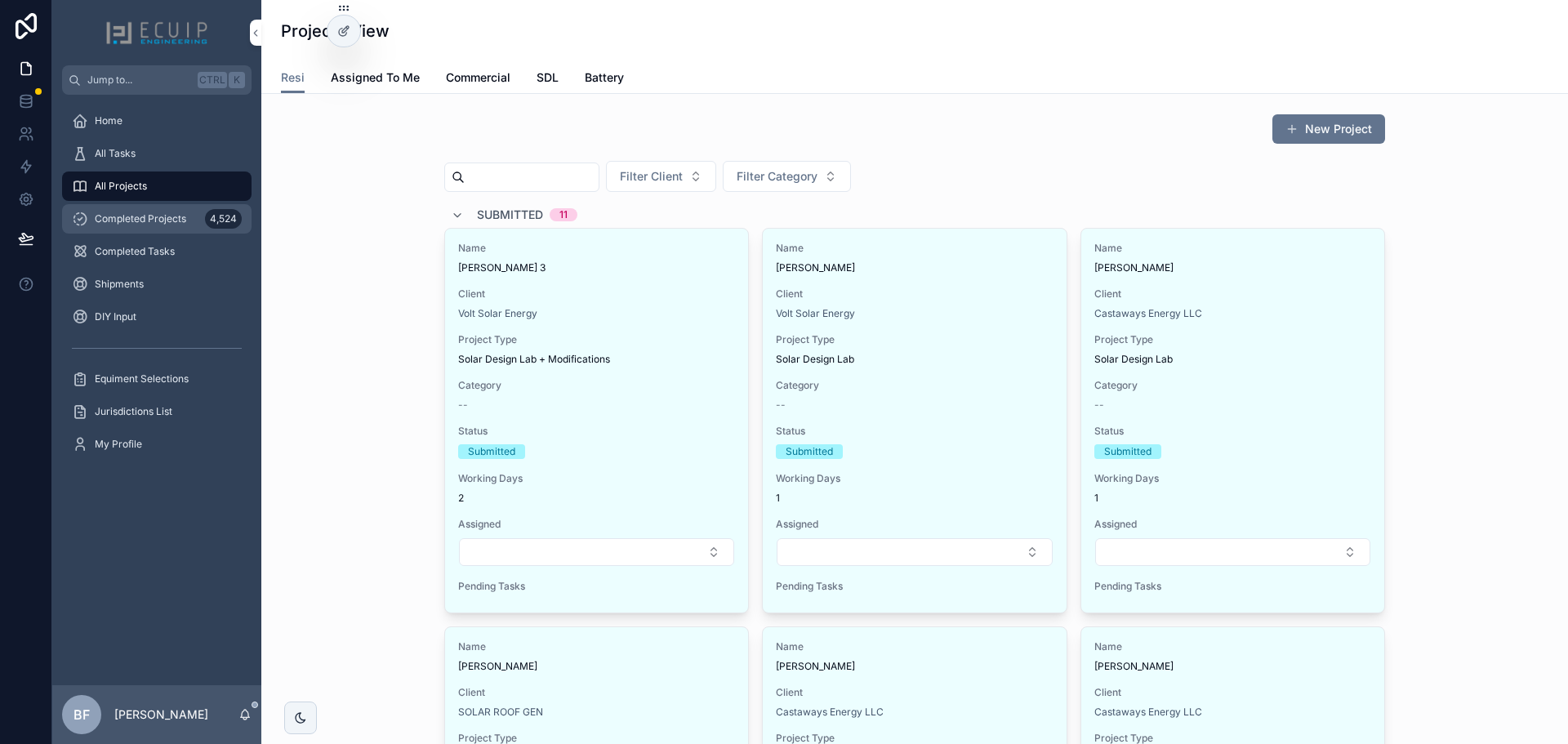
drag, startPoint x: 150, startPoint y: 215, endPoint x: 188, endPoint y: 207, distance: 38.8
click at [150, 215] on span "Completed Projects" at bounding box center [140, 218] width 92 height 13
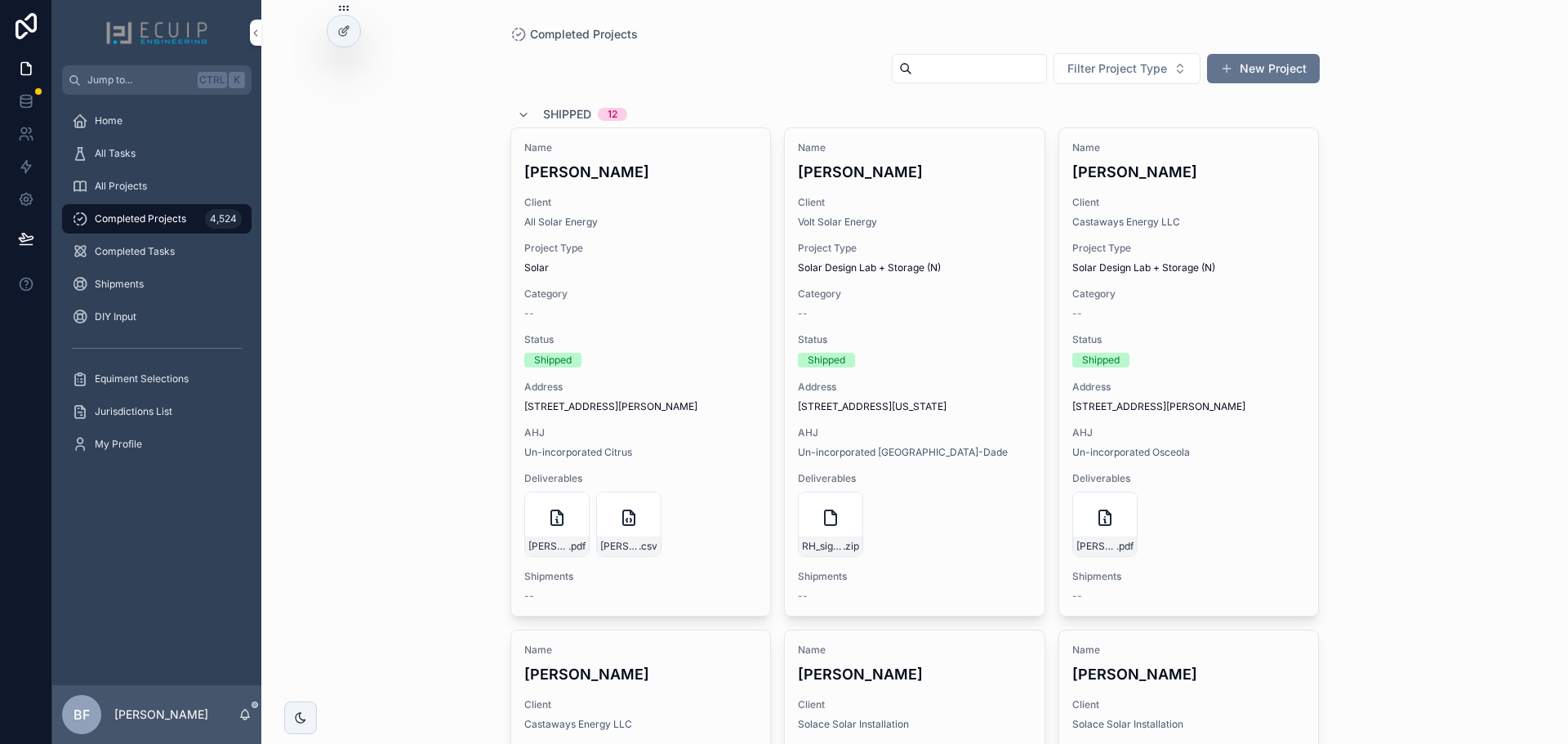
click at [933, 69] on input "scrollable content" at bounding box center [979, 68] width 134 height 23
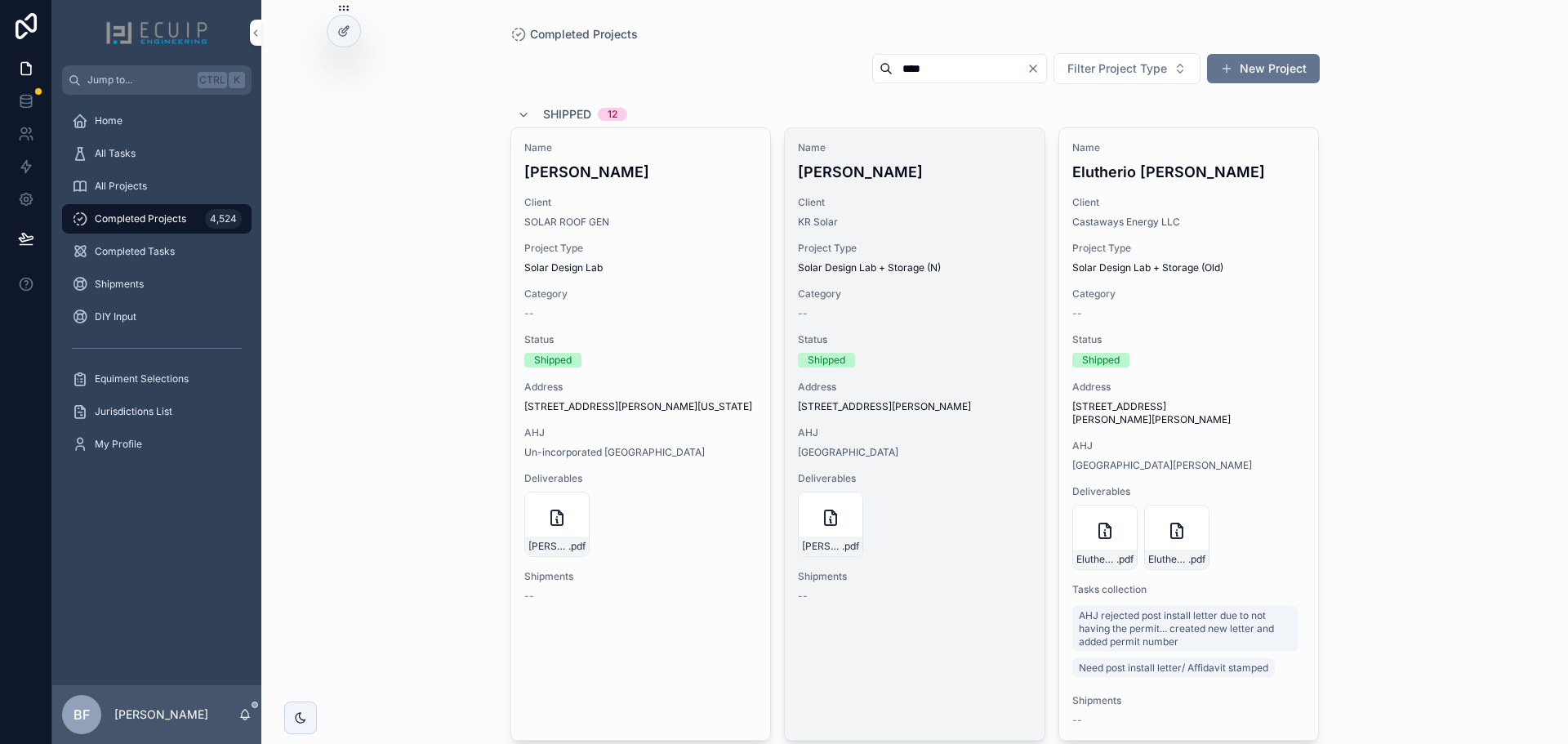
type input "****"
click at [942, 225] on div "KR Solar" at bounding box center [915, 222] width 234 height 13
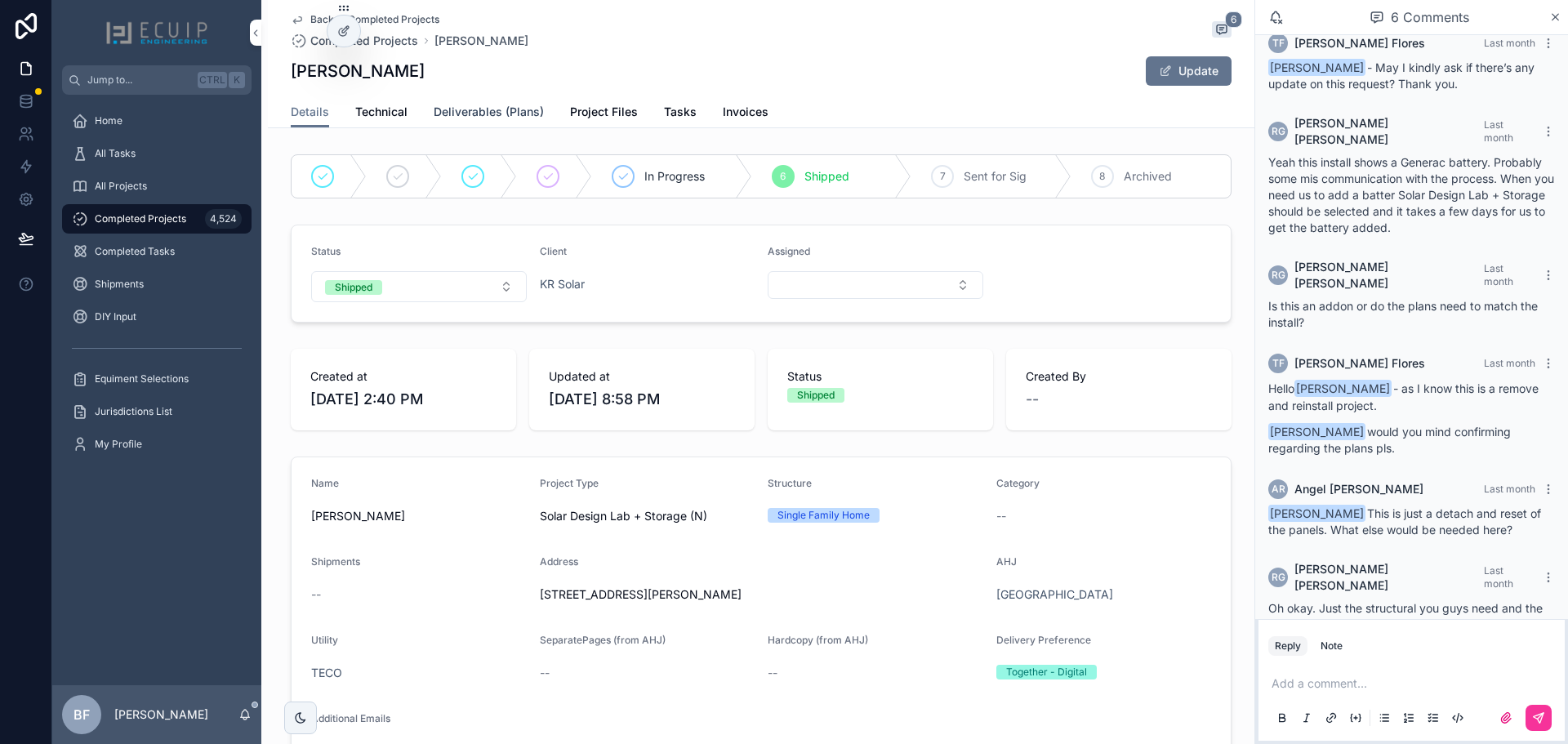
click at [526, 101] on link "Deliverables (Plans)" at bounding box center [489, 114] width 111 height 33
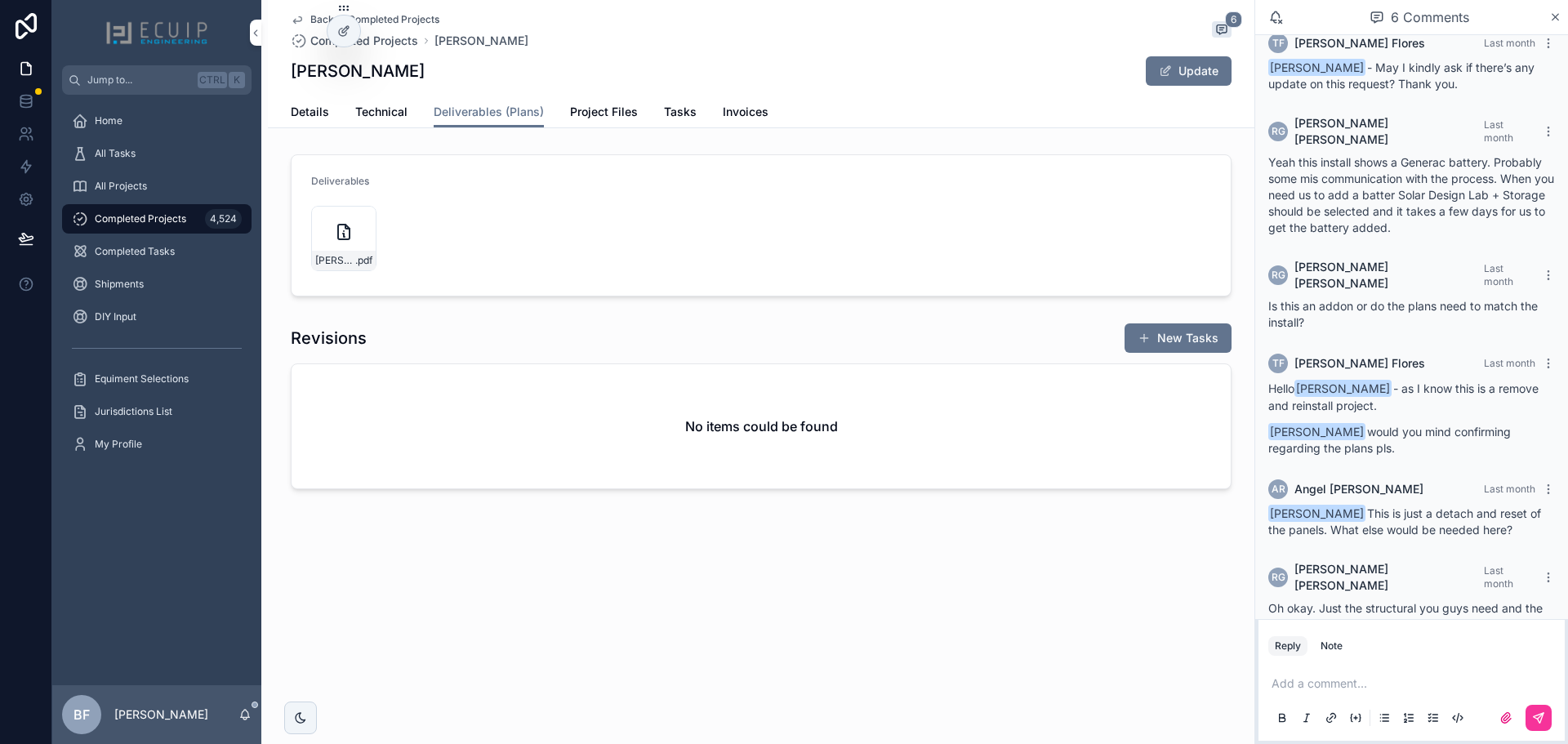
drag, startPoint x: 411, startPoint y: 76, endPoint x: 261, endPoint y: 72, distance: 150.1
click at [261, 72] on div "Jump to... Ctrl K Home All Tasks All Projects Completed Projects 4,524 Complete…" at bounding box center [810, 372] width 1516 height 744
click at [453, 88] on div "Back to Completed Projects Completed Projects Theresa Elliott 6 Theresa Elliott…" at bounding box center [761, 48] width 941 height 97
click at [664, 115] on span "Tasks" at bounding box center [680, 112] width 33 height 16
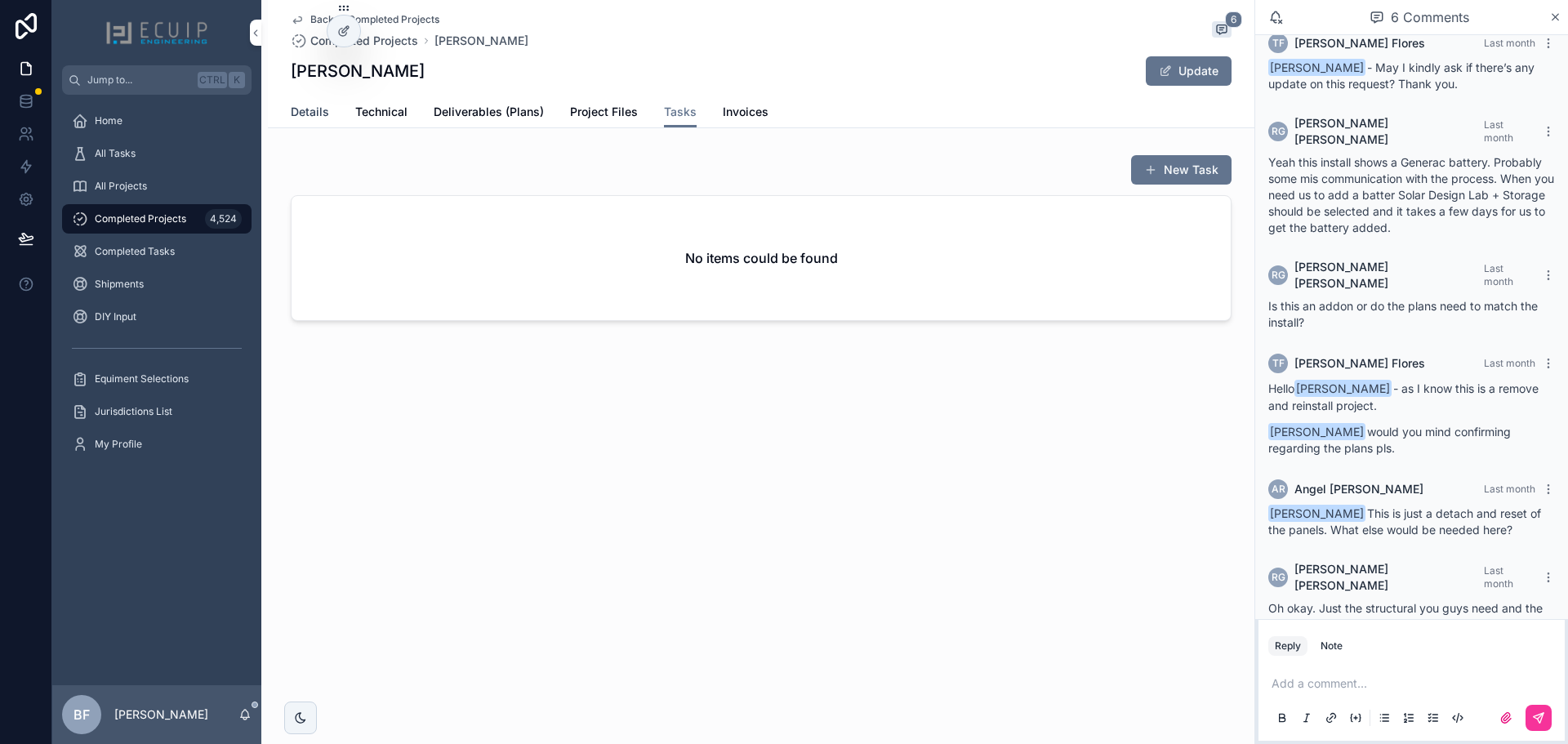
click at [319, 110] on span "Details" at bounding box center [310, 112] width 39 height 16
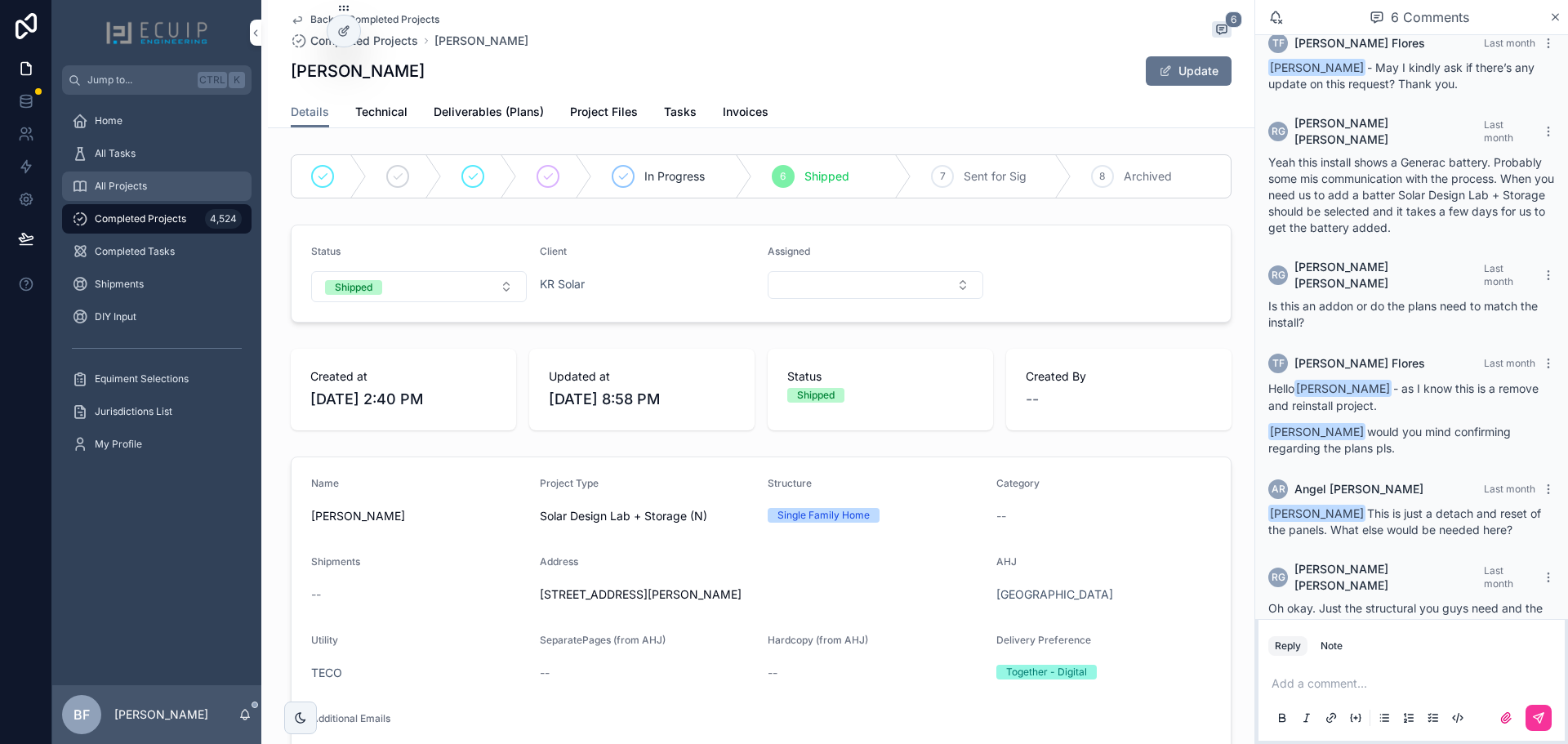
click at [142, 178] on div "All Projects" at bounding box center [156, 186] width 170 height 26
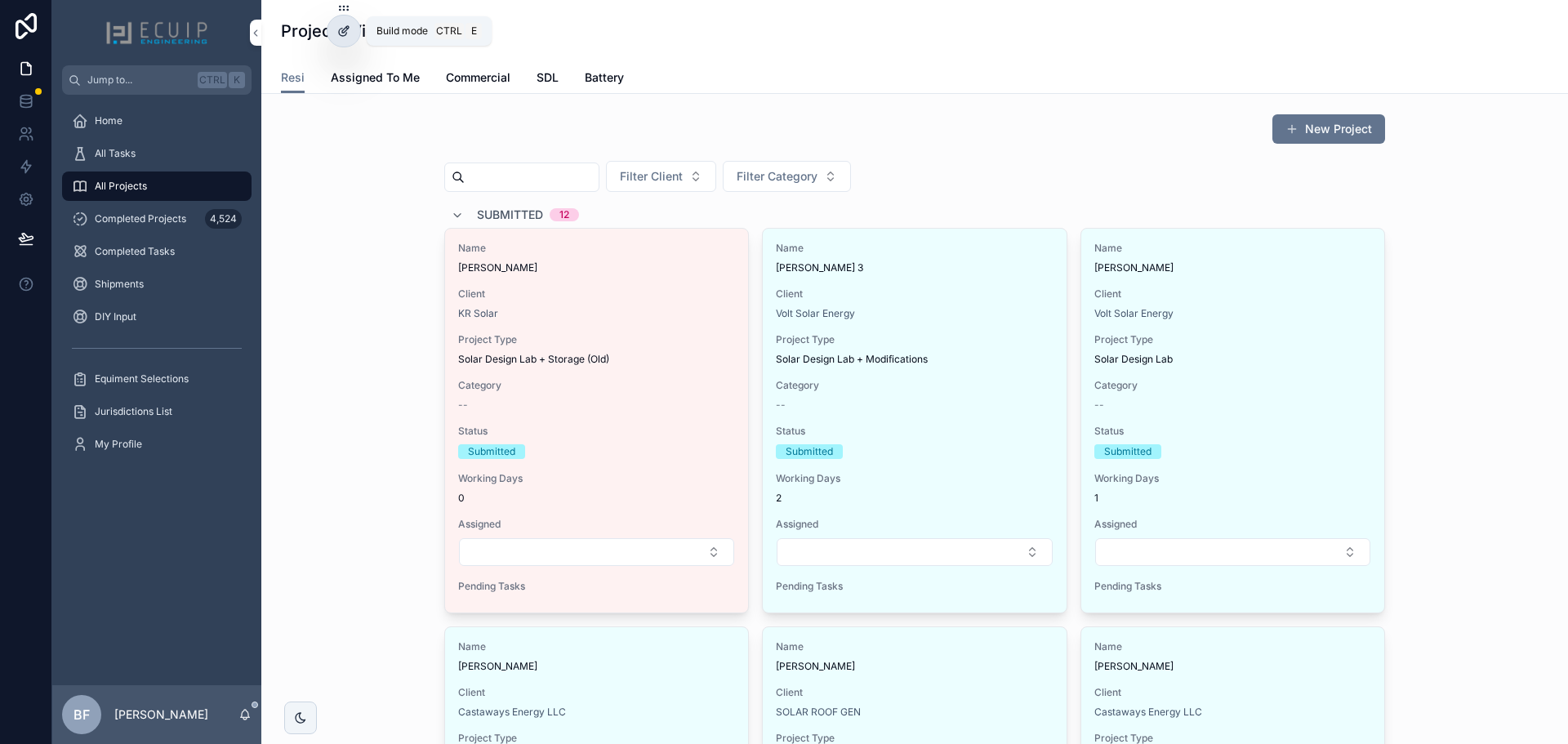
click at [351, 23] on div at bounding box center [343, 31] width 33 height 31
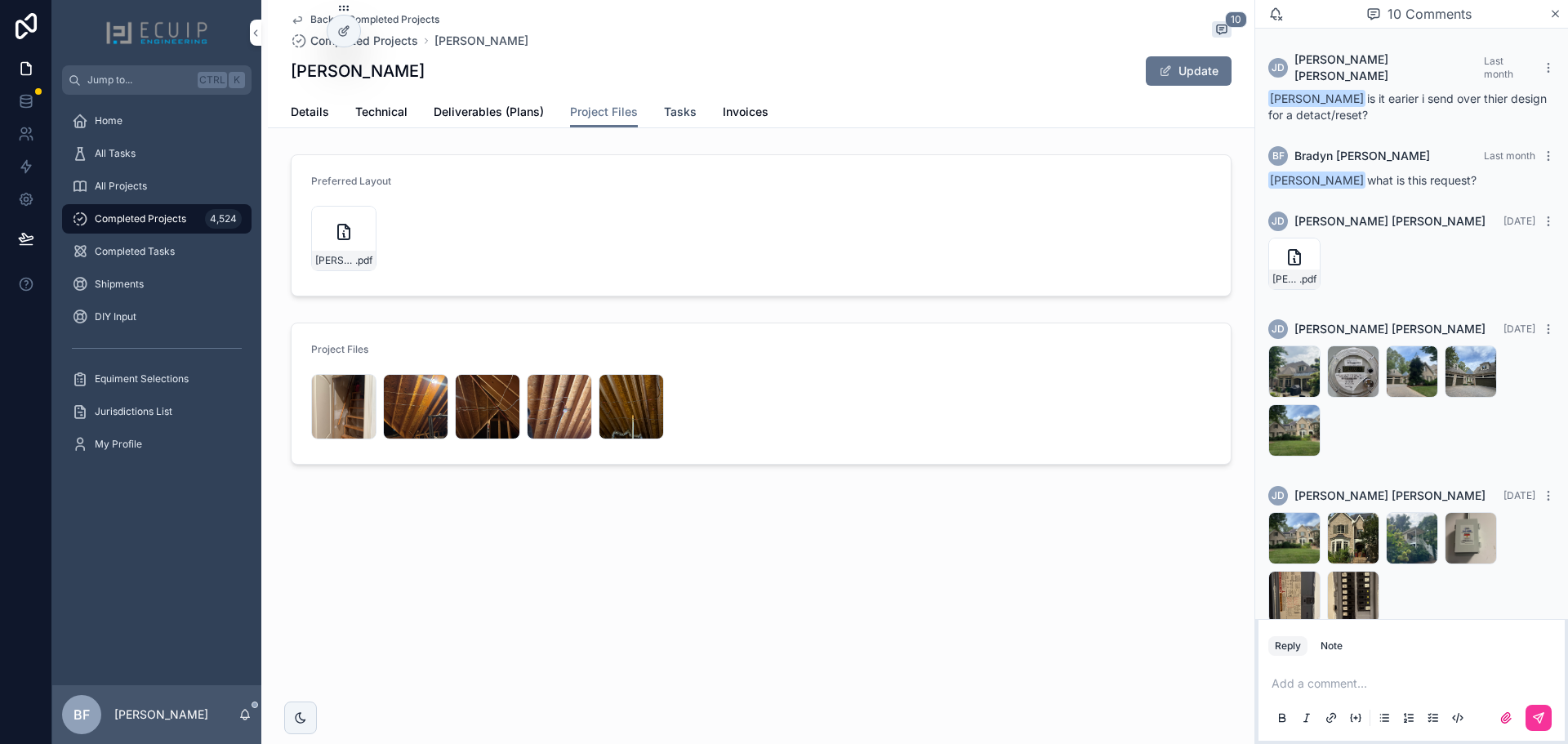
click at [671, 112] on span "Tasks" at bounding box center [680, 112] width 33 height 16
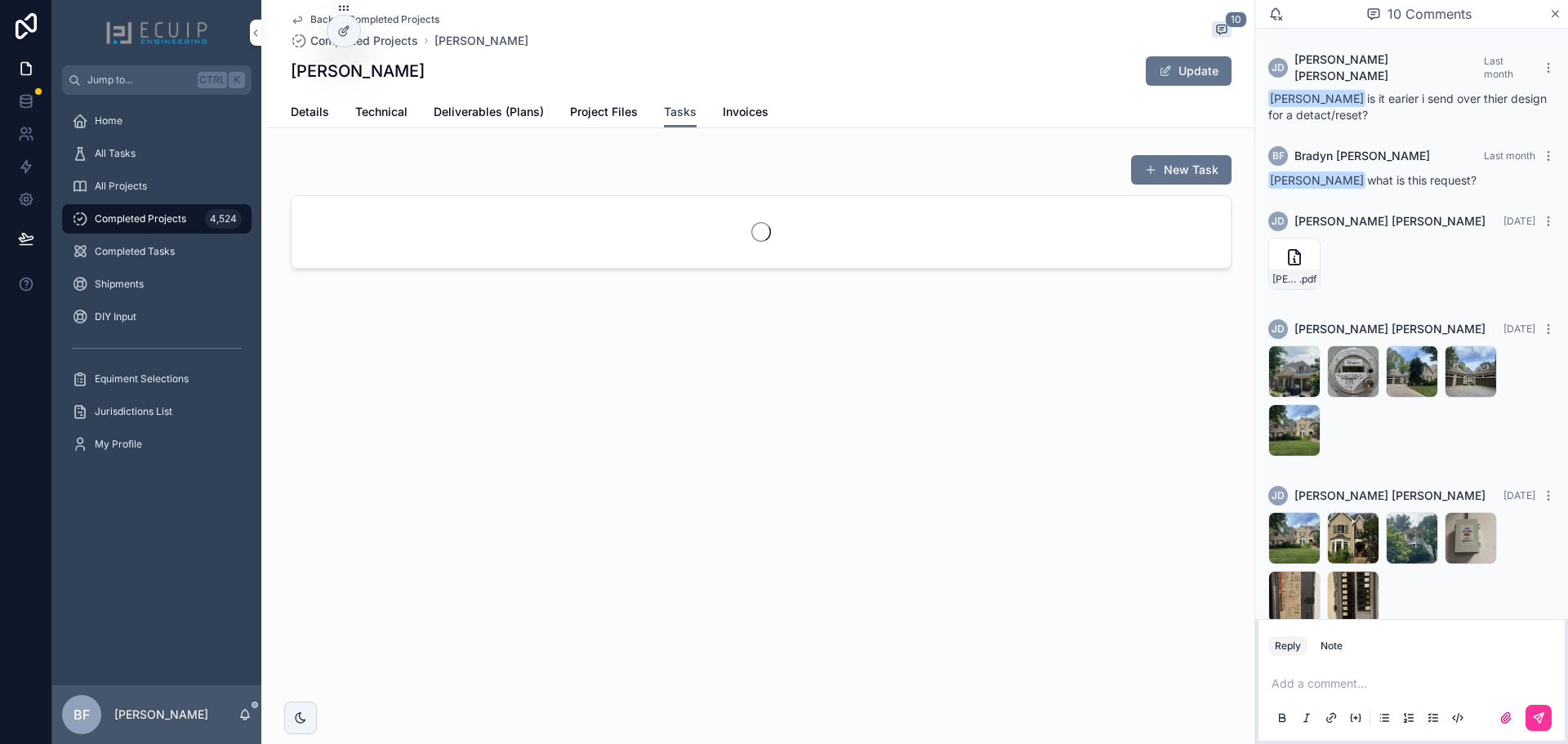
scroll to position [854, 0]
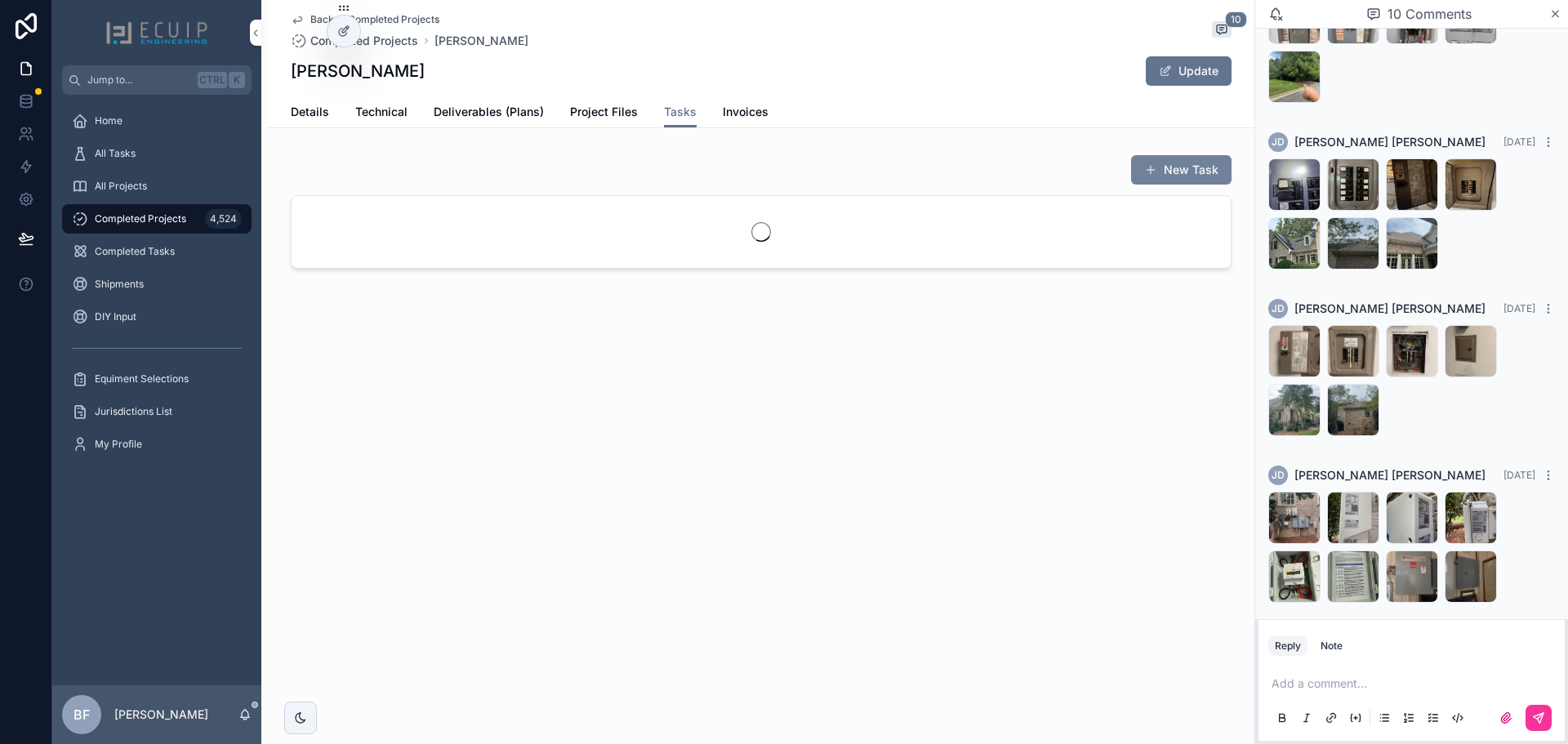
click at [1167, 175] on button "New Task" at bounding box center [1181, 170] width 101 height 30
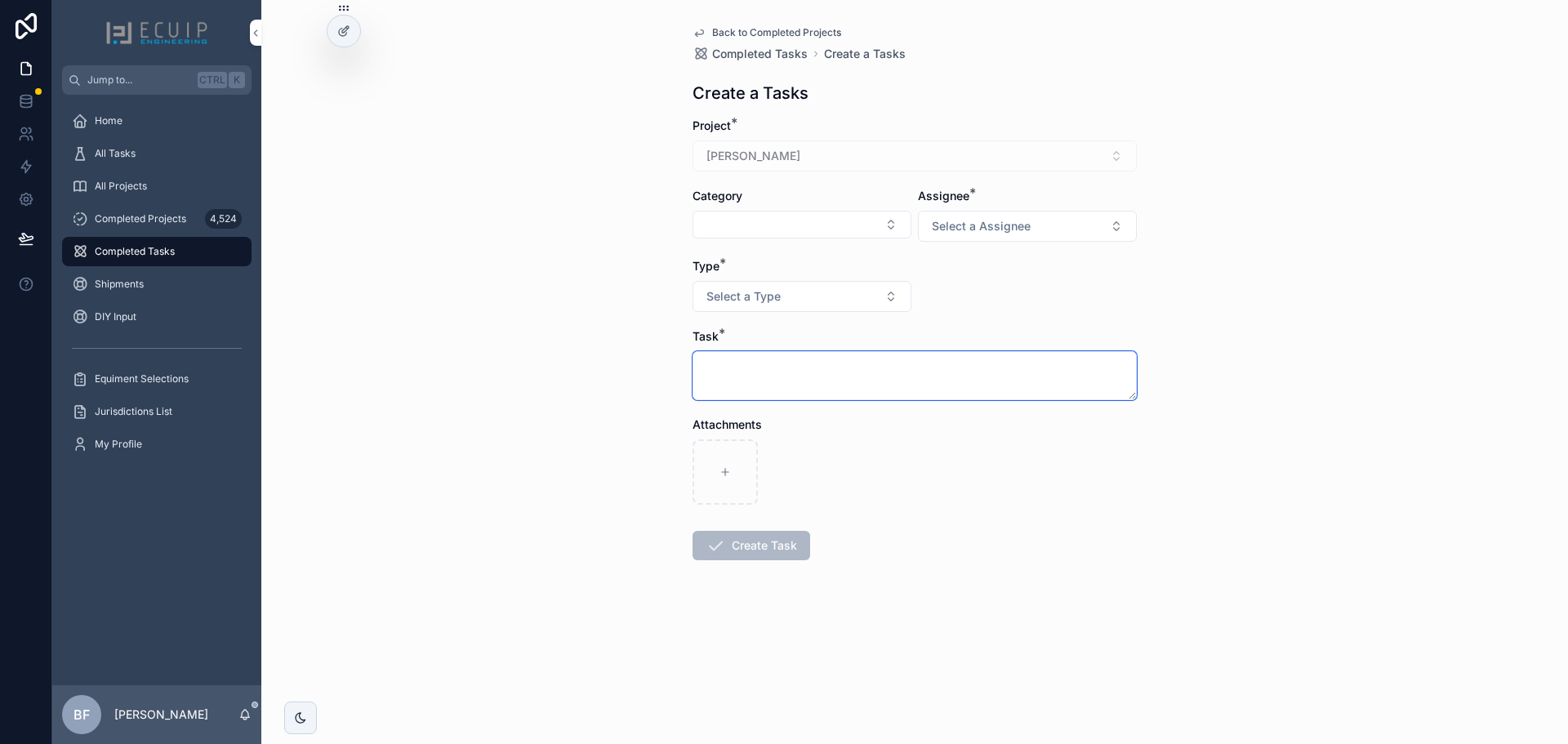
click at [850, 366] on textarea "scrollable content" at bounding box center [915, 375] width 444 height 49
type textarea "***"
click at [973, 248] on form "Project * [PERSON_NAME] Category Assignee * Select a Assignee Type * Select a T…" at bounding box center [915, 391] width 444 height 548
click at [981, 233] on span "Select a Assignee" at bounding box center [981, 226] width 99 height 16
click at [963, 314] on span "Client" at bounding box center [944, 316] width 47 height 15
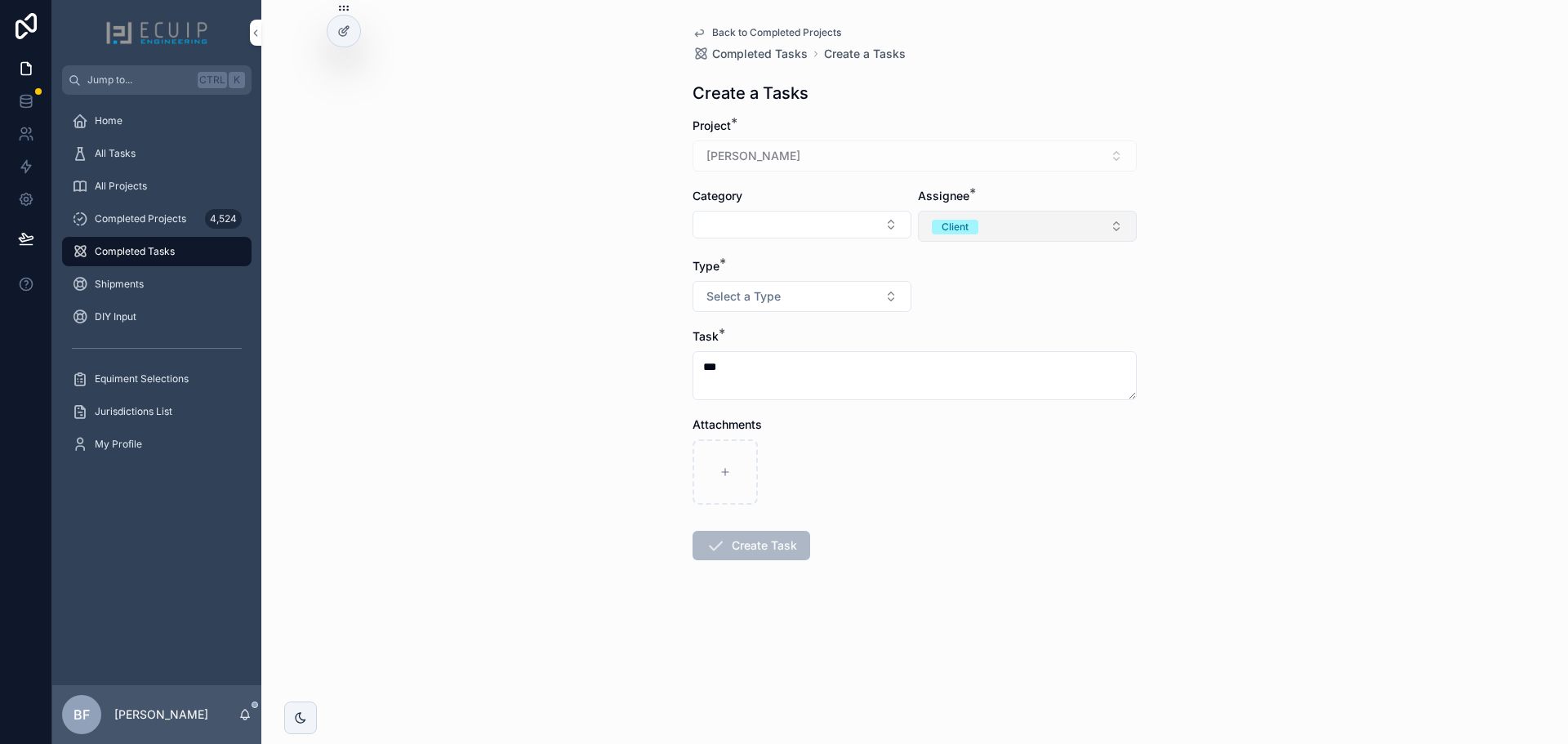
click at [992, 234] on button "Client" at bounding box center [1027, 226] width 219 height 31
click at [970, 275] on input "scrollable content" at bounding box center [1036, 261] width 194 height 30
click at [970, 284] on div "Engineer" at bounding box center [1027, 292] width 227 height 25
click at [857, 282] on div "Type * Select a Type" at bounding box center [802, 285] width 219 height 54
click at [852, 295] on button "Select a Type" at bounding box center [802, 296] width 219 height 31
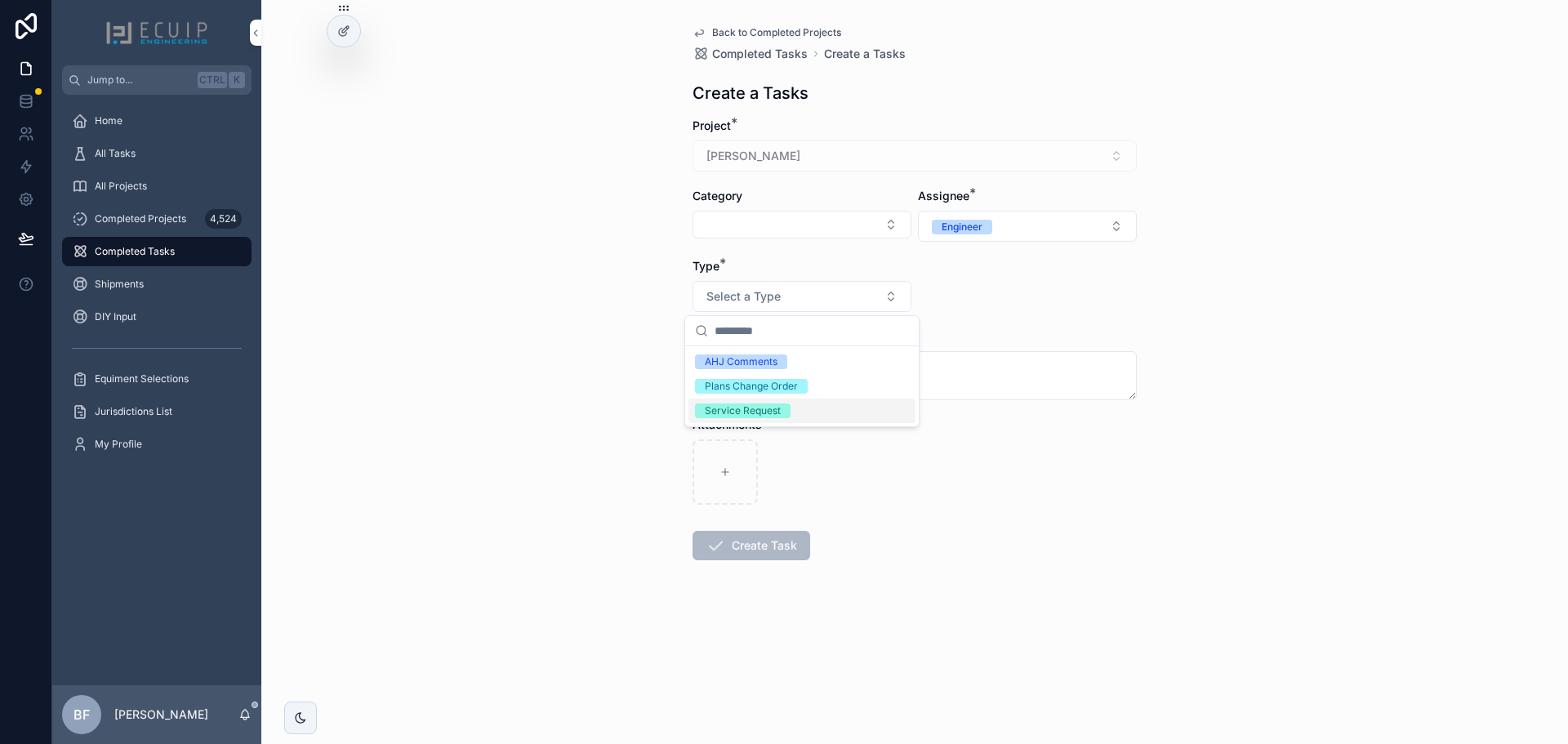
click at [781, 407] on span "Service Request" at bounding box center [743, 410] width 96 height 15
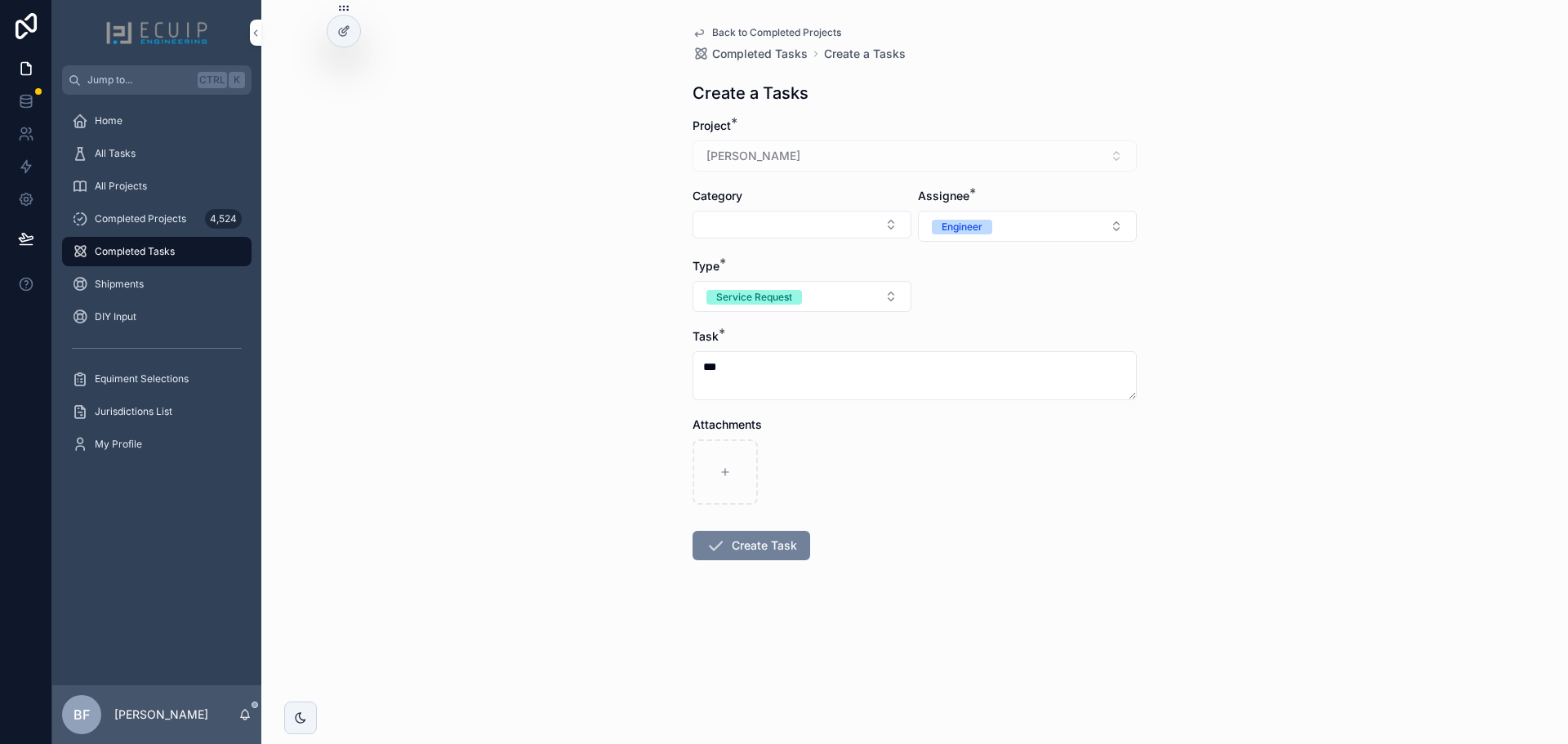
click at [793, 555] on button "Create Task" at bounding box center [752, 546] width 117 height 30
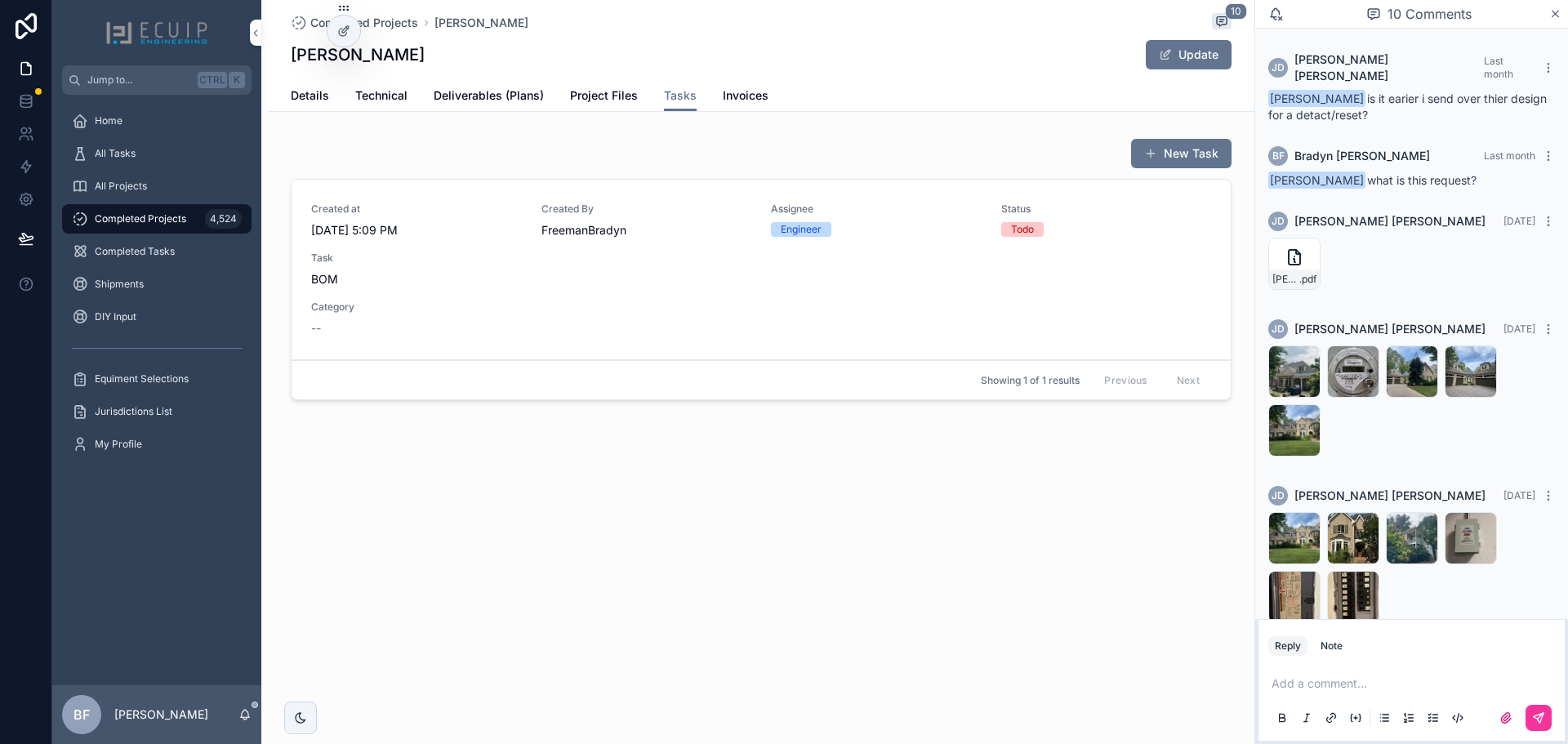
scroll to position [854, 0]
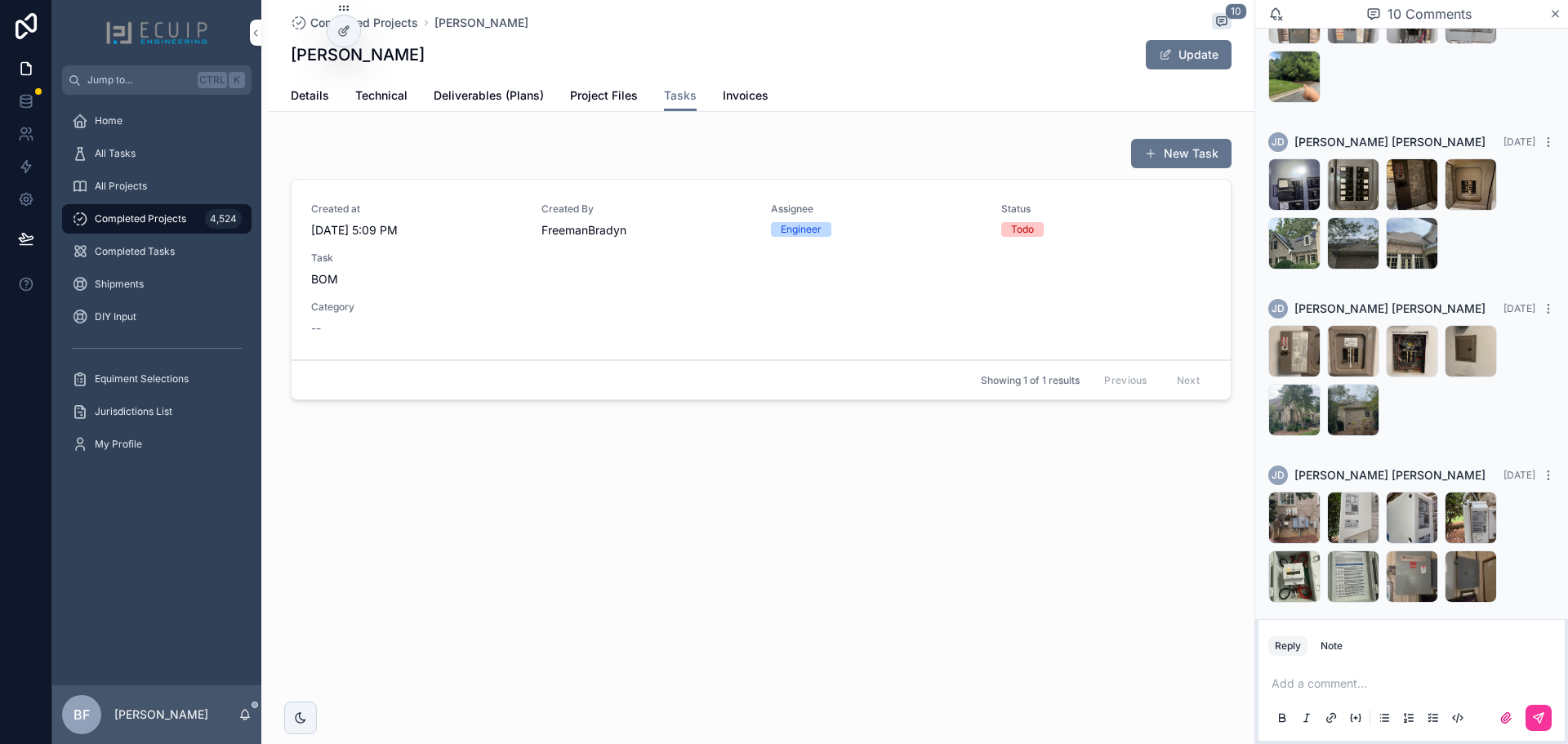
click at [171, 220] on span "Completed Projects" at bounding box center [140, 218] width 92 height 13
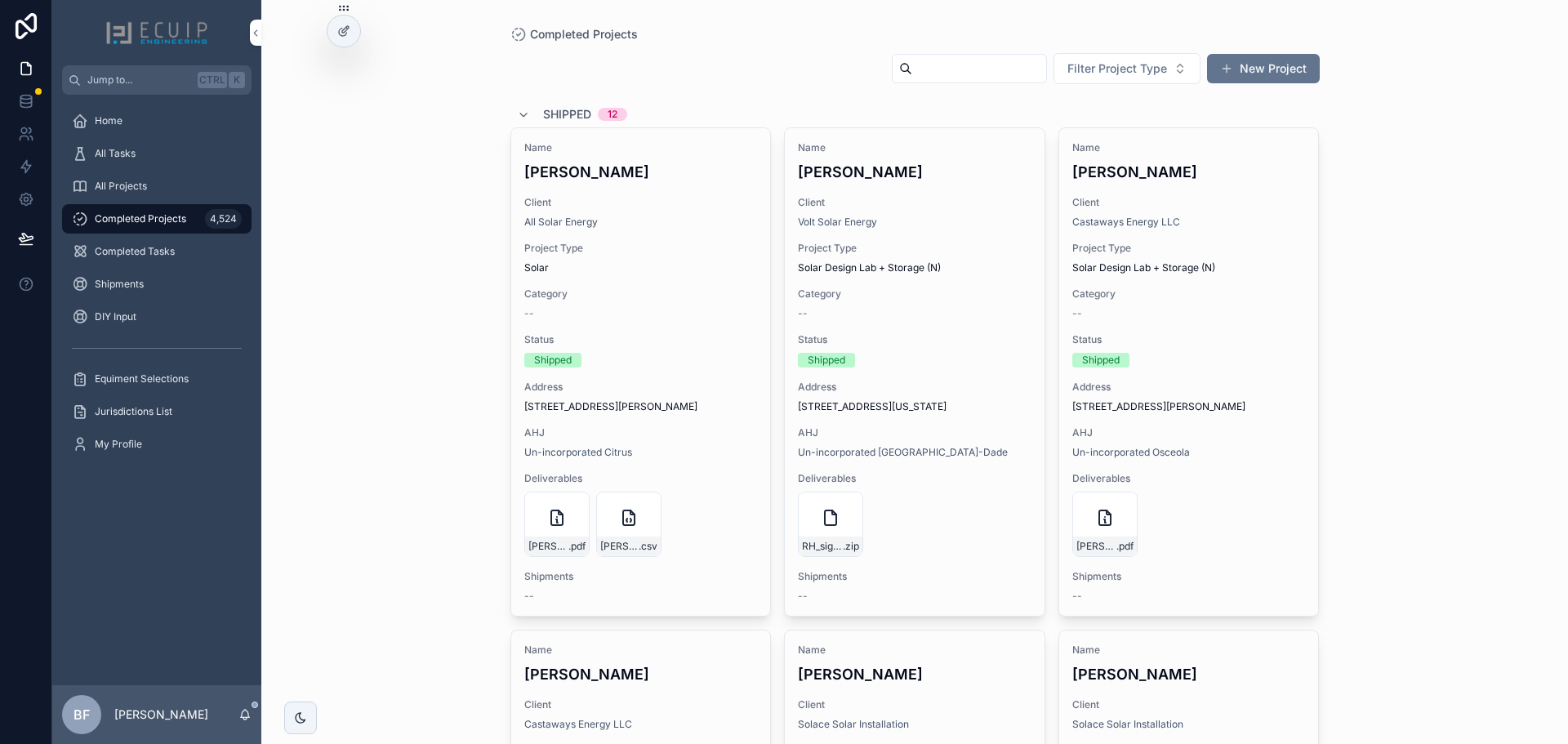
click at [912, 68] on input "scrollable content" at bounding box center [979, 68] width 134 height 23
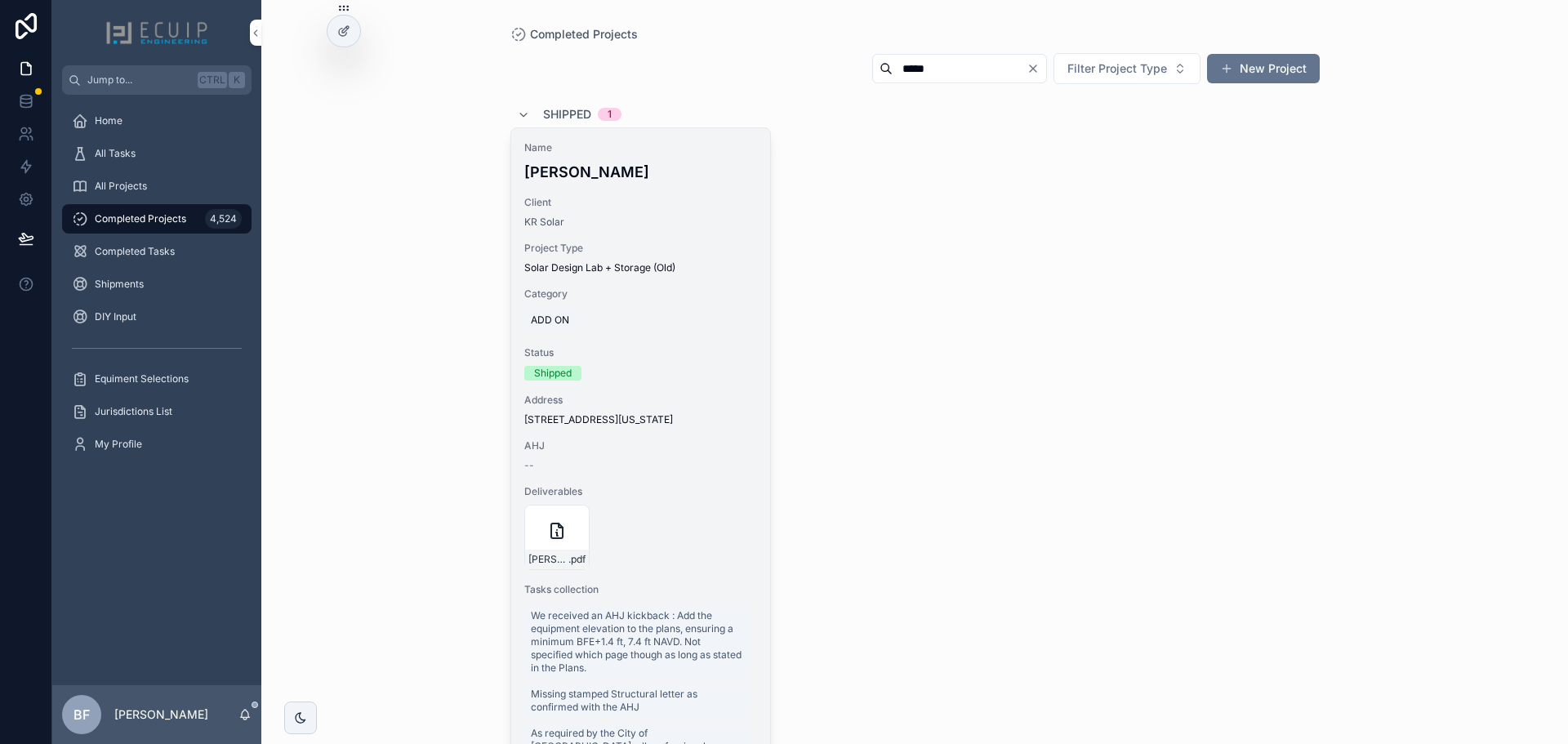
type input "*****"
click at [703, 174] on h4 "[PERSON_NAME]" at bounding box center [641, 172] width 234 height 22
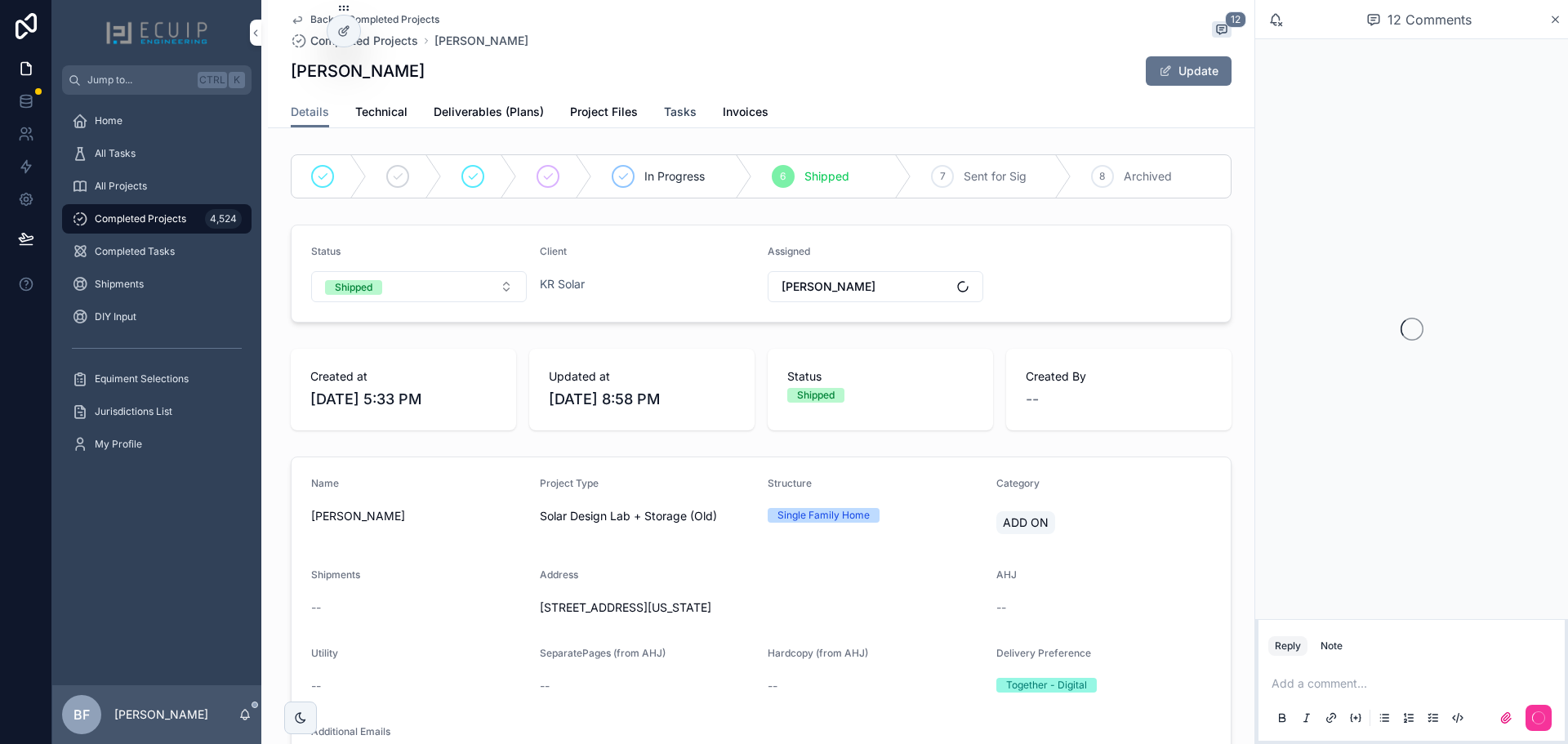
click at [665, 116] on span "Tasks" at bounding box center [680, 112] width 33 height 16
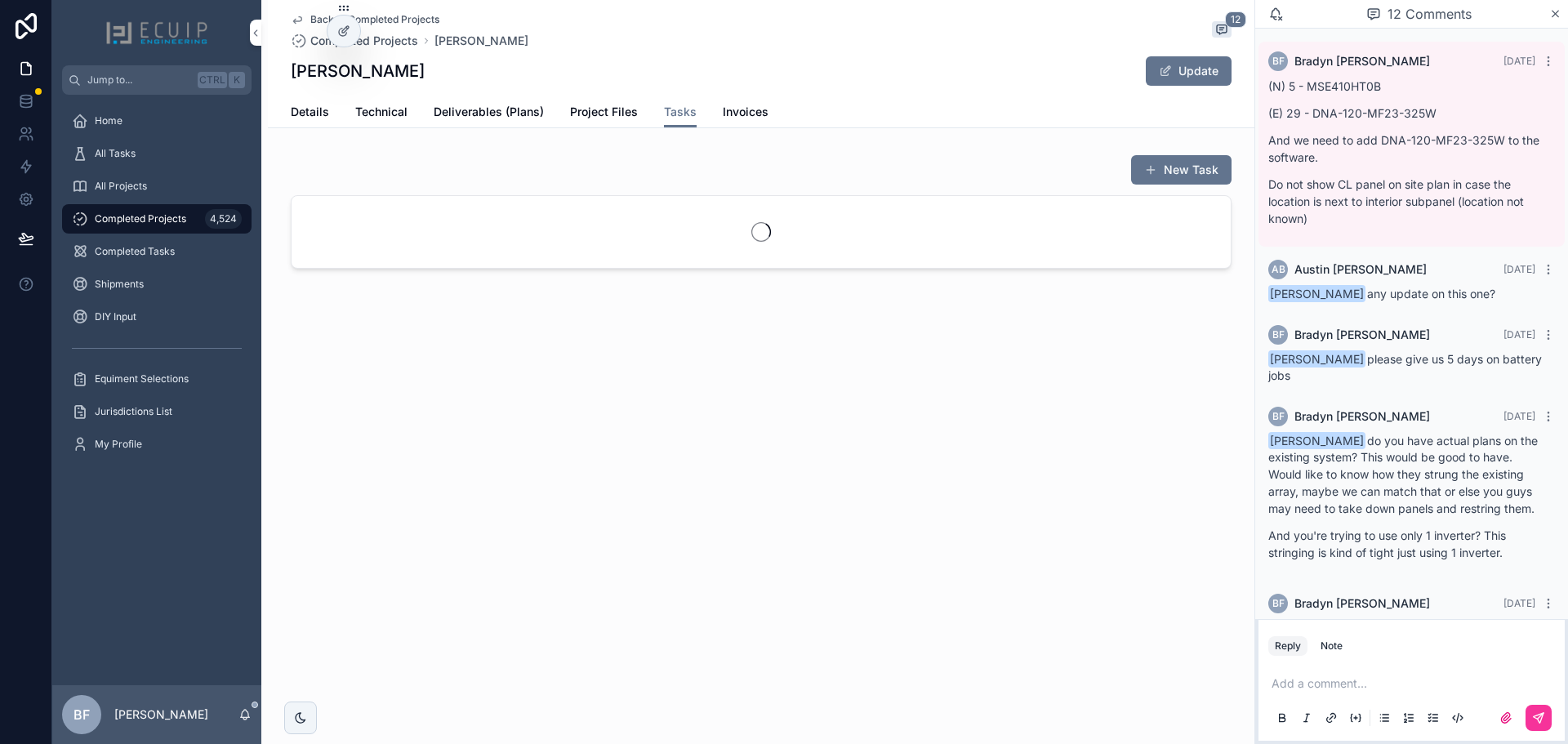
scroll to position [726, 0]
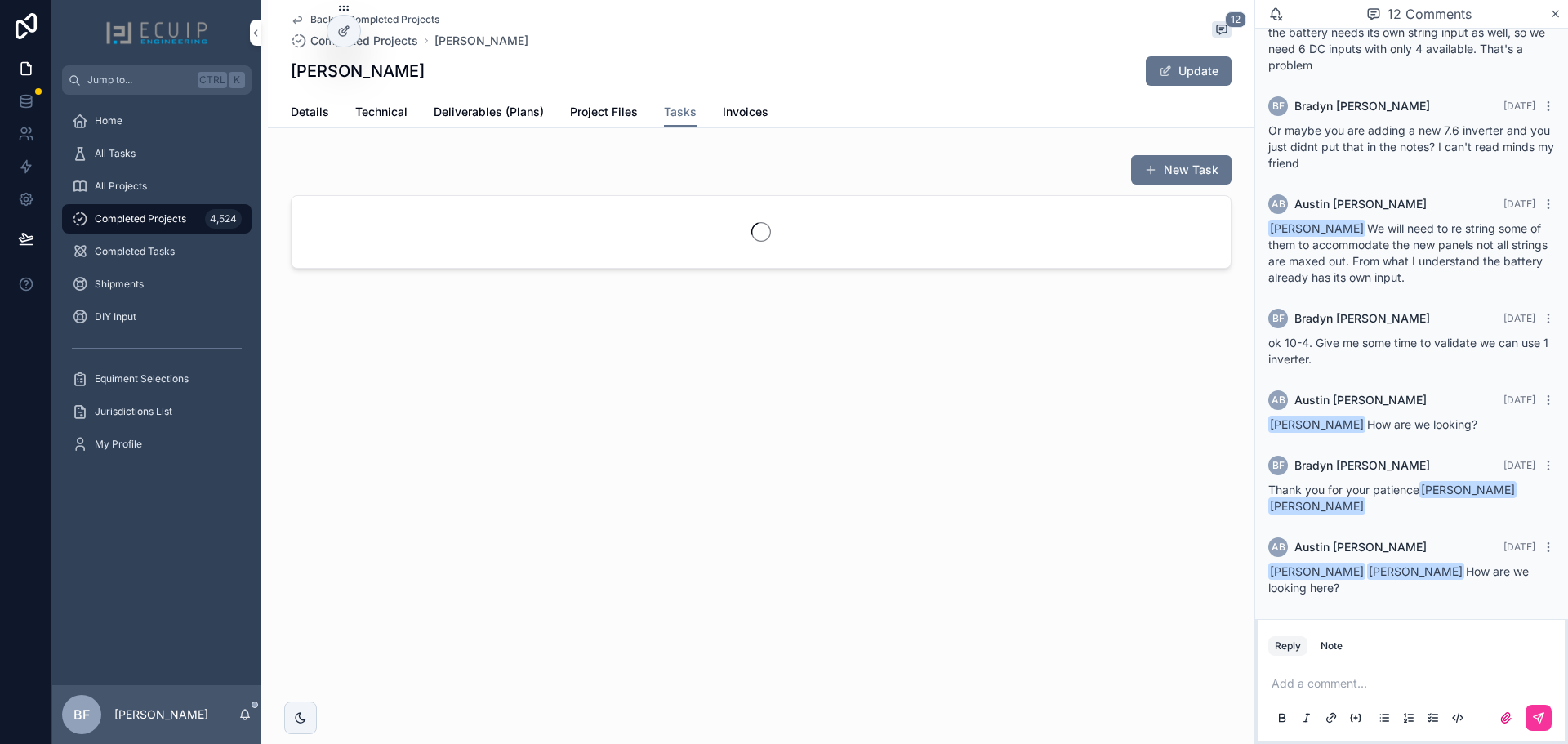
click at [1128, 172] on div "New Task" at bounding box center [1170, 169] width 122 height 31
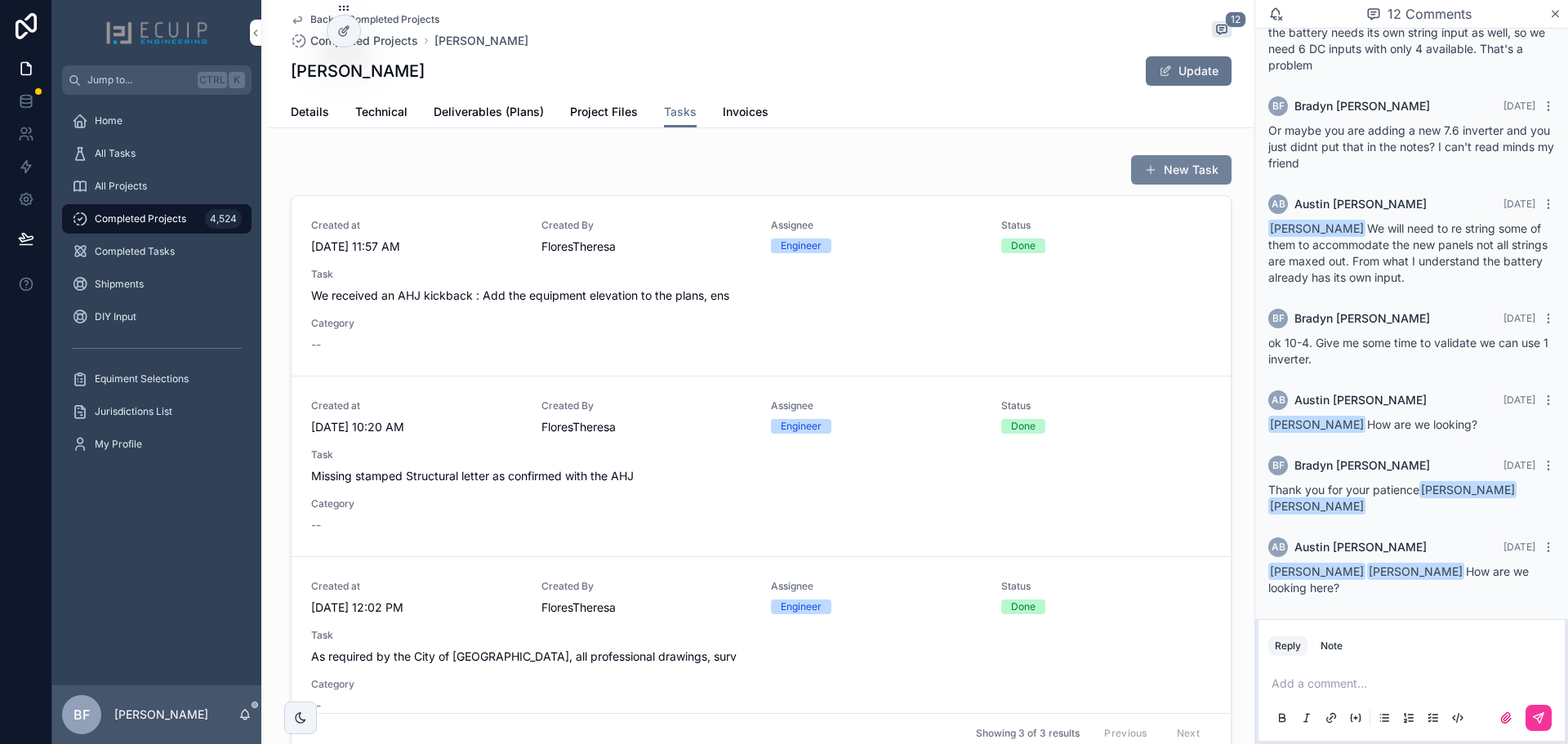
click at [1144, 172] on span "scrollable content" at bounding box center [1150, 169] width 13 height 13
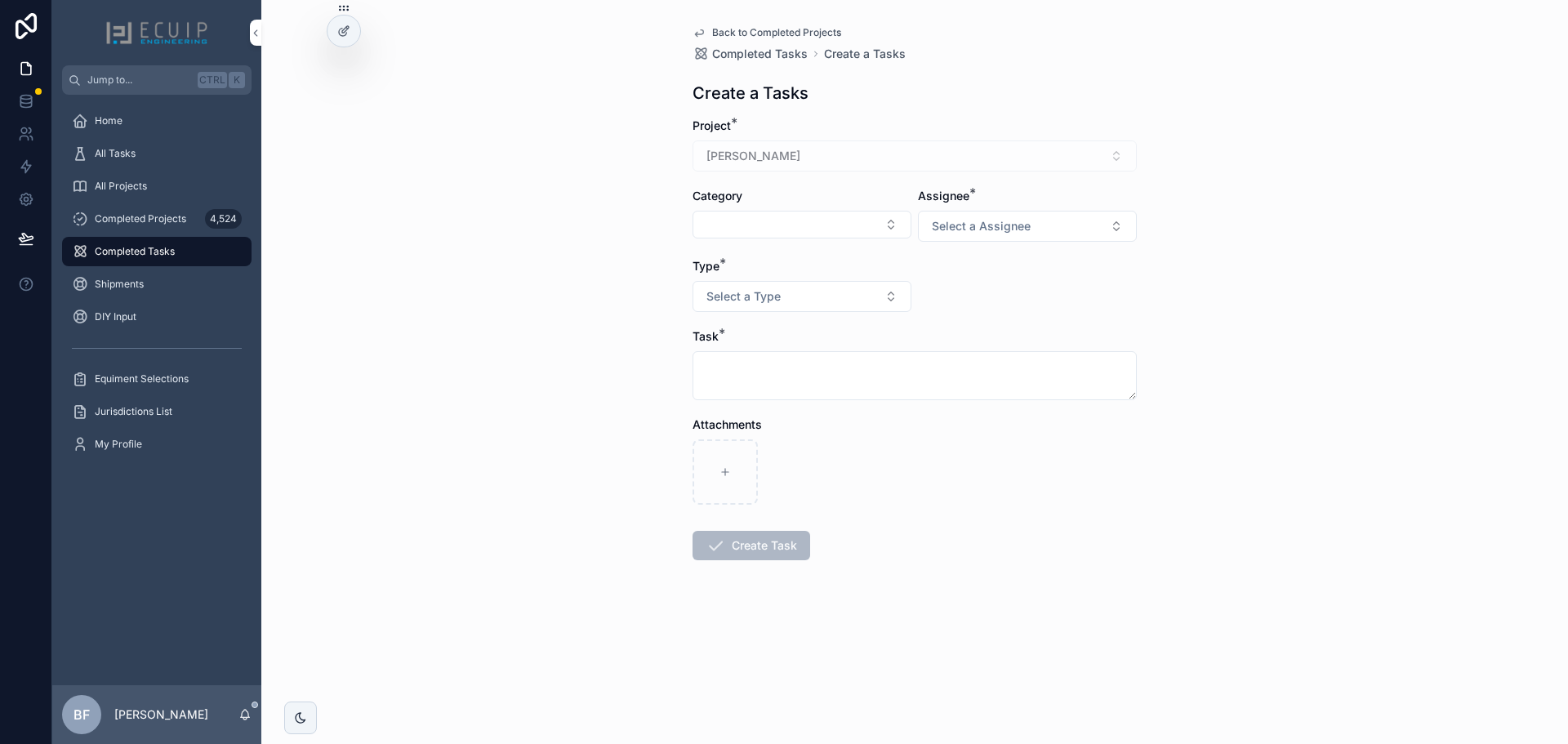
click at [1008, 346] on div "Task *" at bounding box center [915, 365] width 444 height 72
click at [990, 356] on textarea "scrollable content" at bounding box center [915, 375] width 444 height 49
type textarea "***"
click at [854, 273] on div "Type *" at bounding box center [802, 266] width 219 height 16
click at [859, 293] on button "Select a Type" at bounding box center [802, 296] width 219 height 31
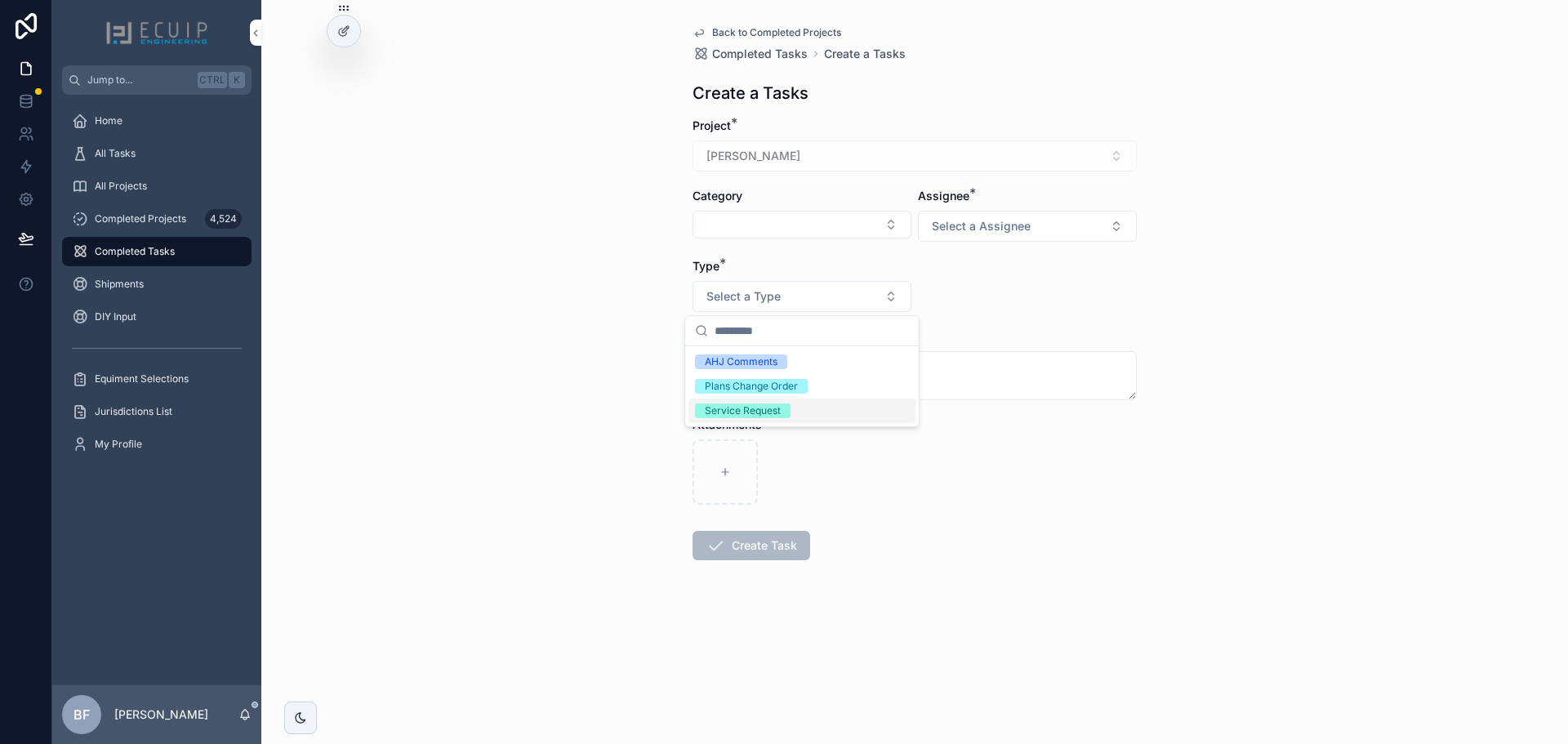
click at [777, 405] on div "Service Request" at bounding box center [743, 410] width 76 height 15
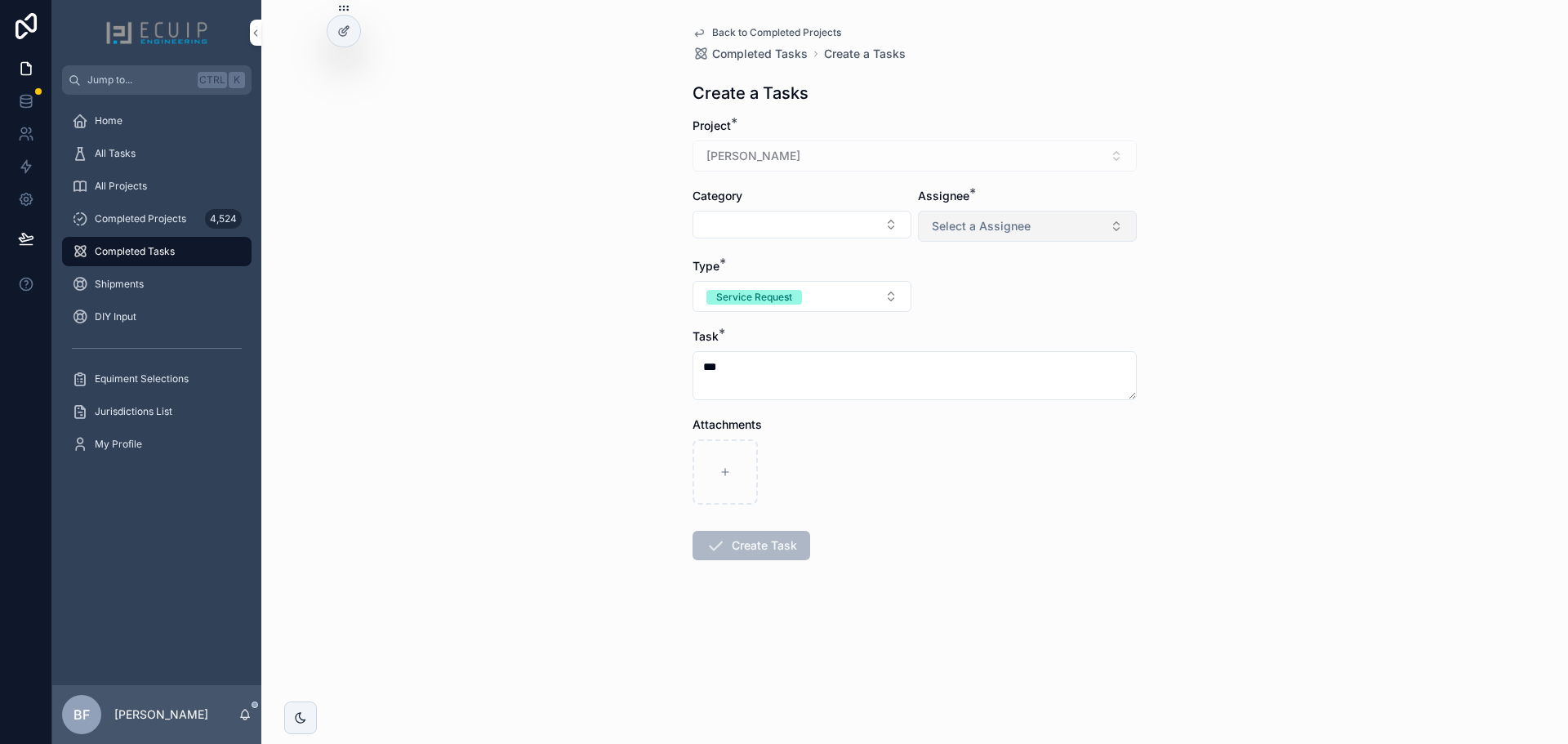
click at [966, 233] on span "Select a Assignee" at bounding box center [981, 226] width 99 height 16
click at [965, 295] on div "Engineer" at bounding box center [950, 292] width 41 height 15
click at [758, 552] on button "Create Task" at bounding box center [752, 546] width 117 height 30
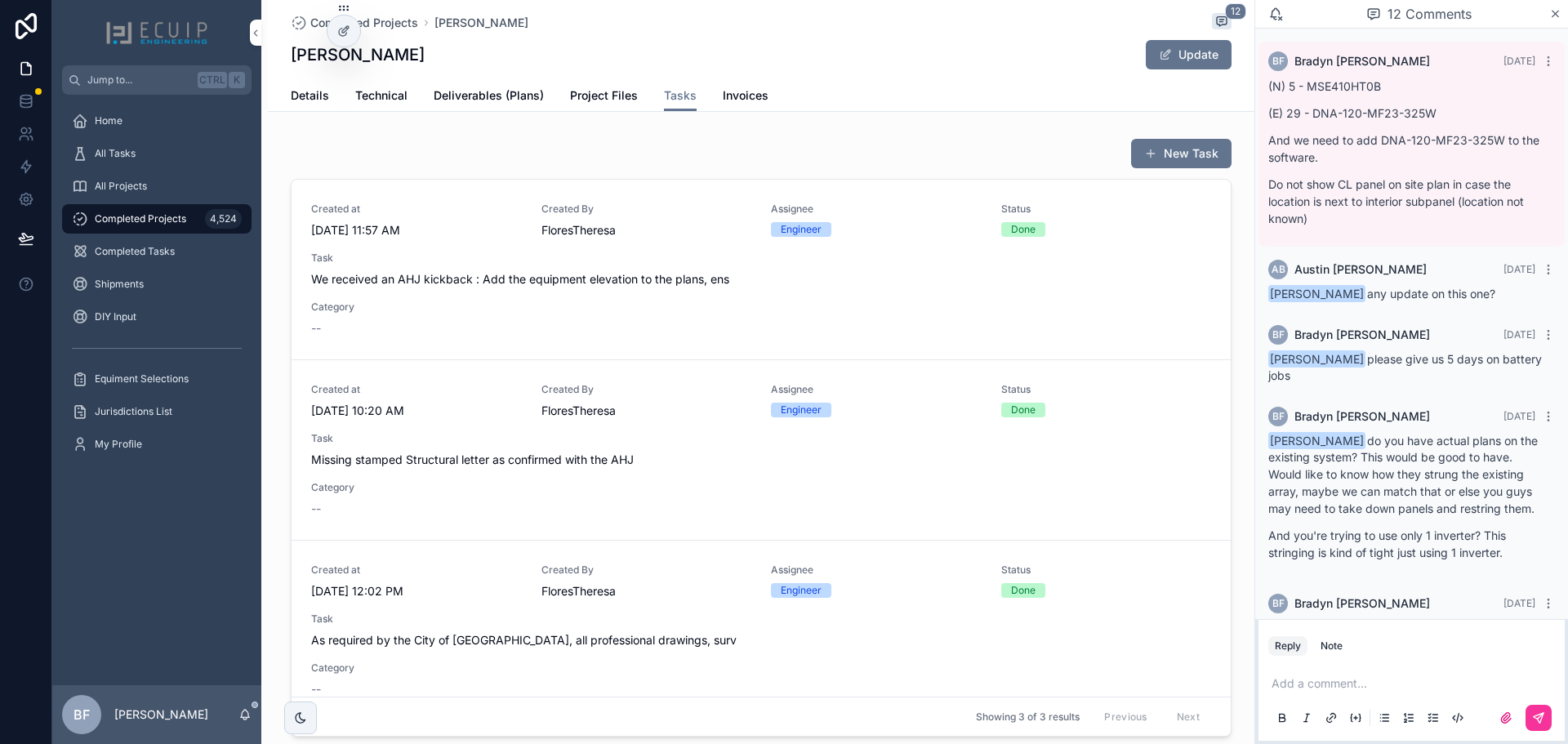
scroll to position [726, 0]
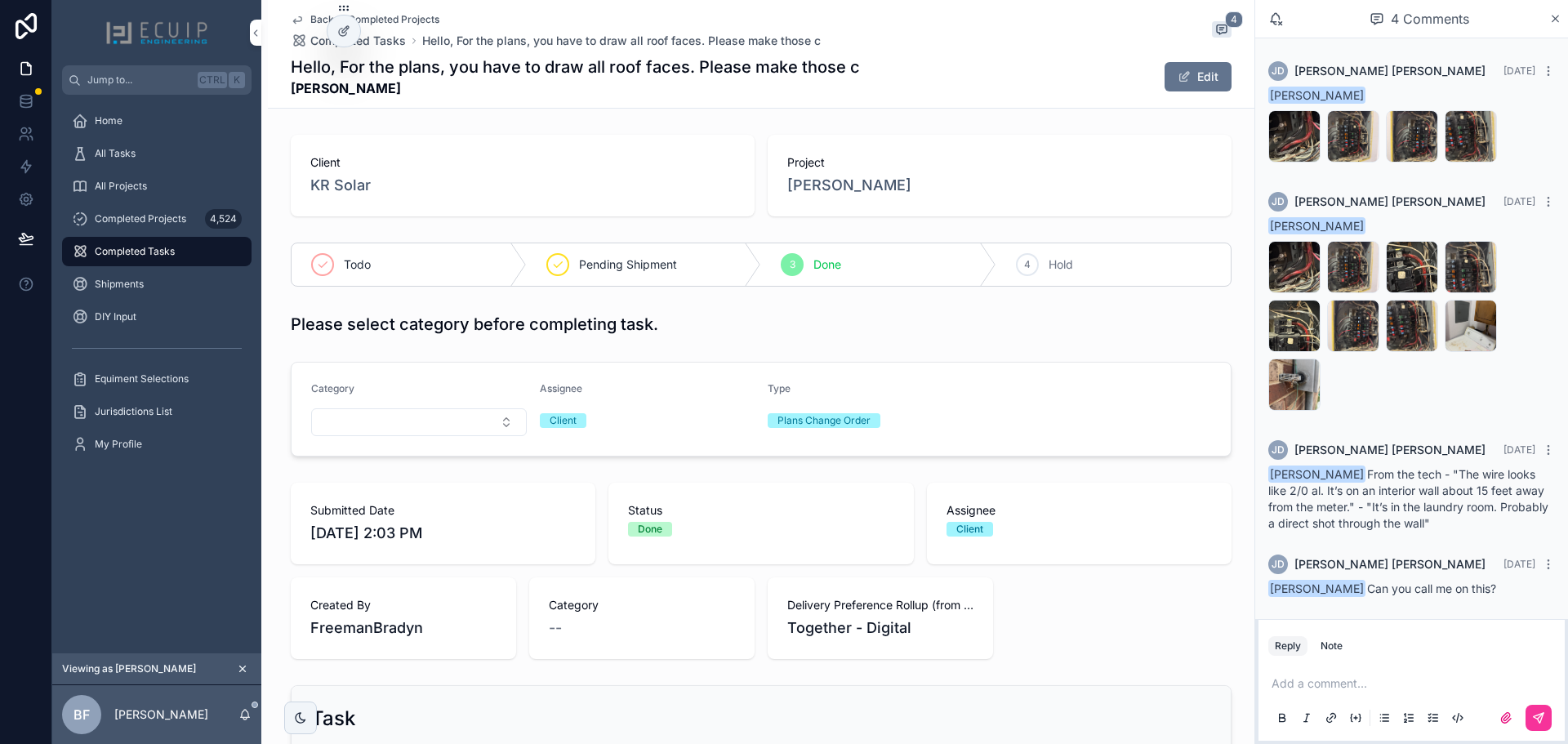
scroll to position [1, 0]
click at [814, 193] on span "[PERSON_NAME]" at bounding box center [849, 185] width 124 height 23
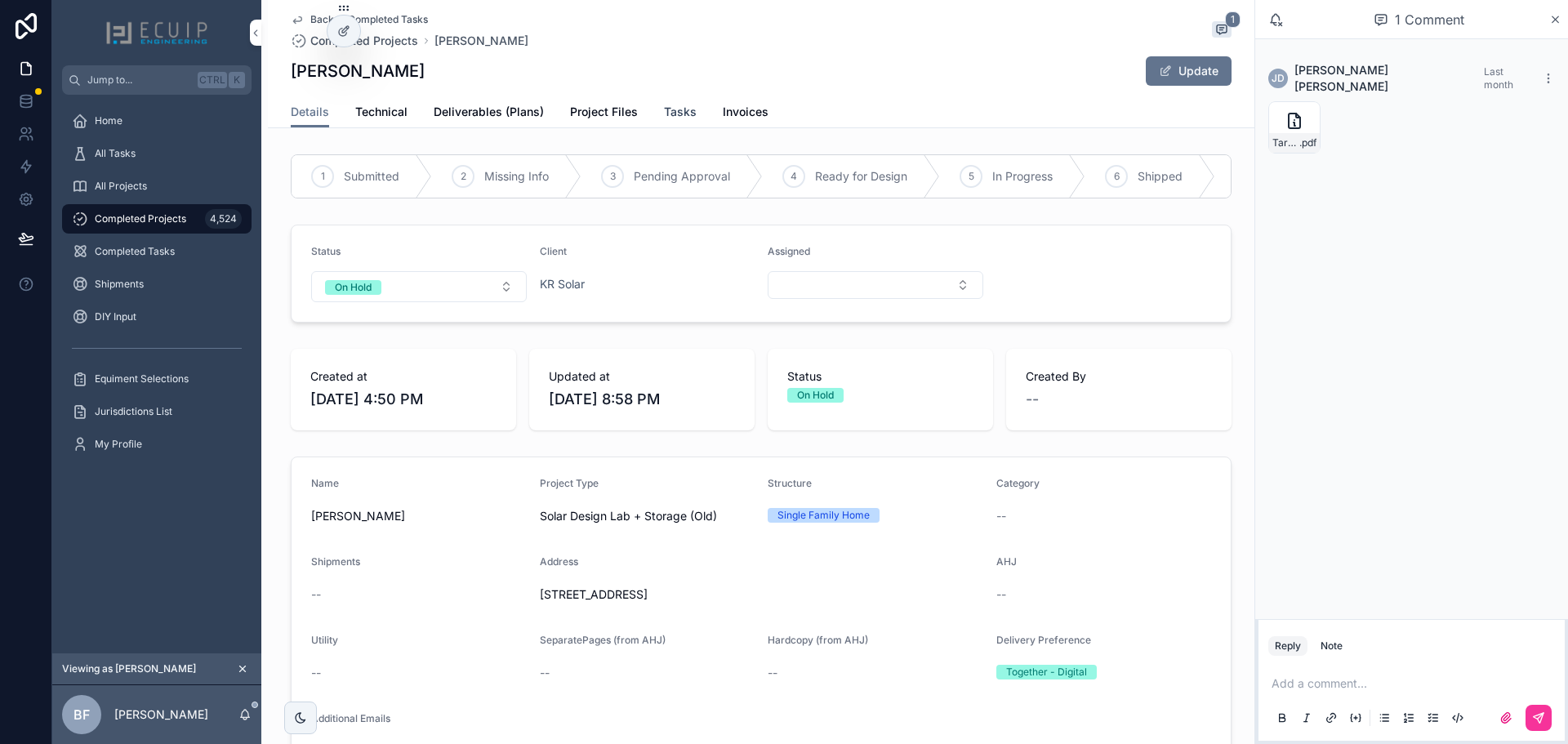
click at [664, 117] on span "Tasks" at bounding box center [680, 112] width 33 height 16
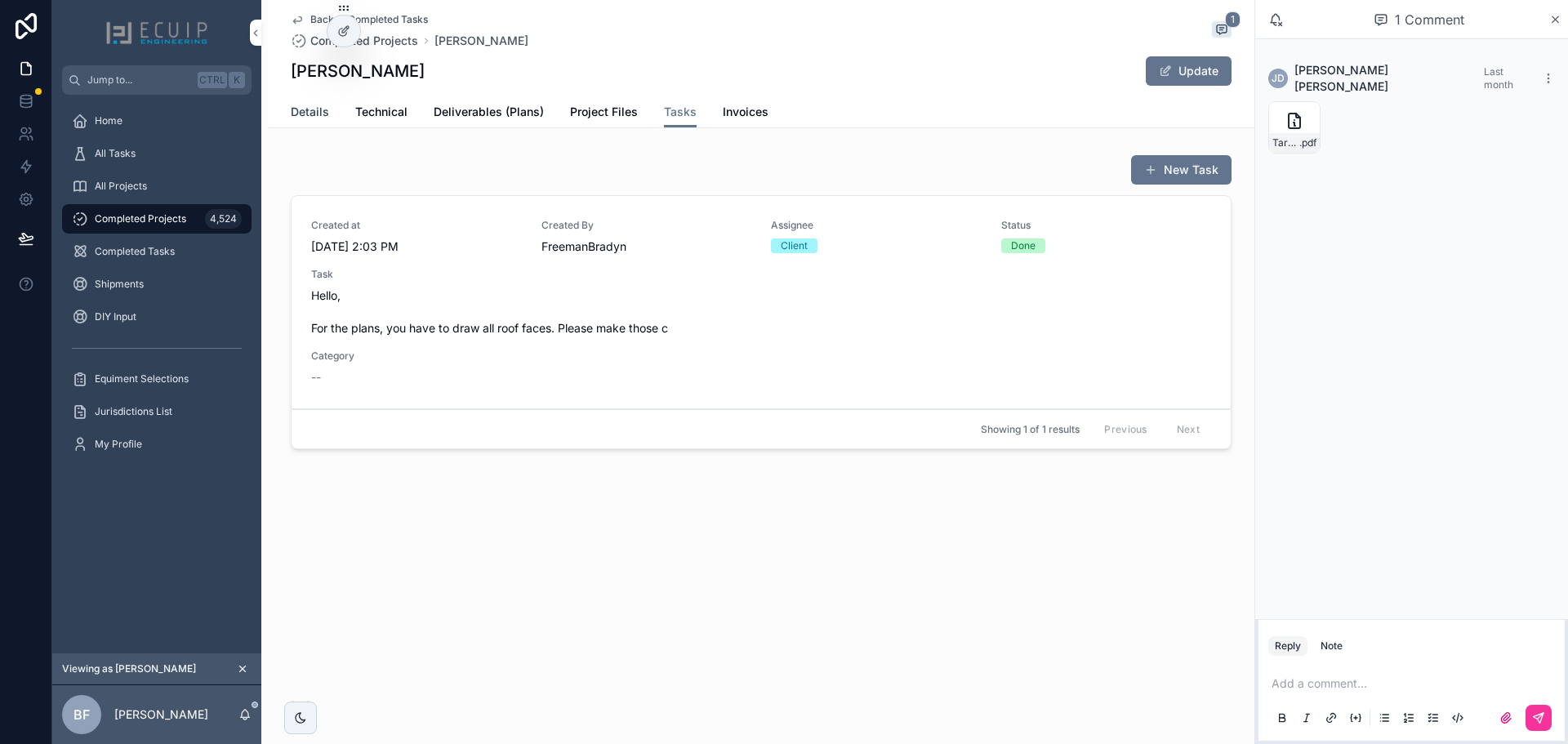
click at [321, 110] on span "Details" at bounding box center [310, 112] width 39 height 16
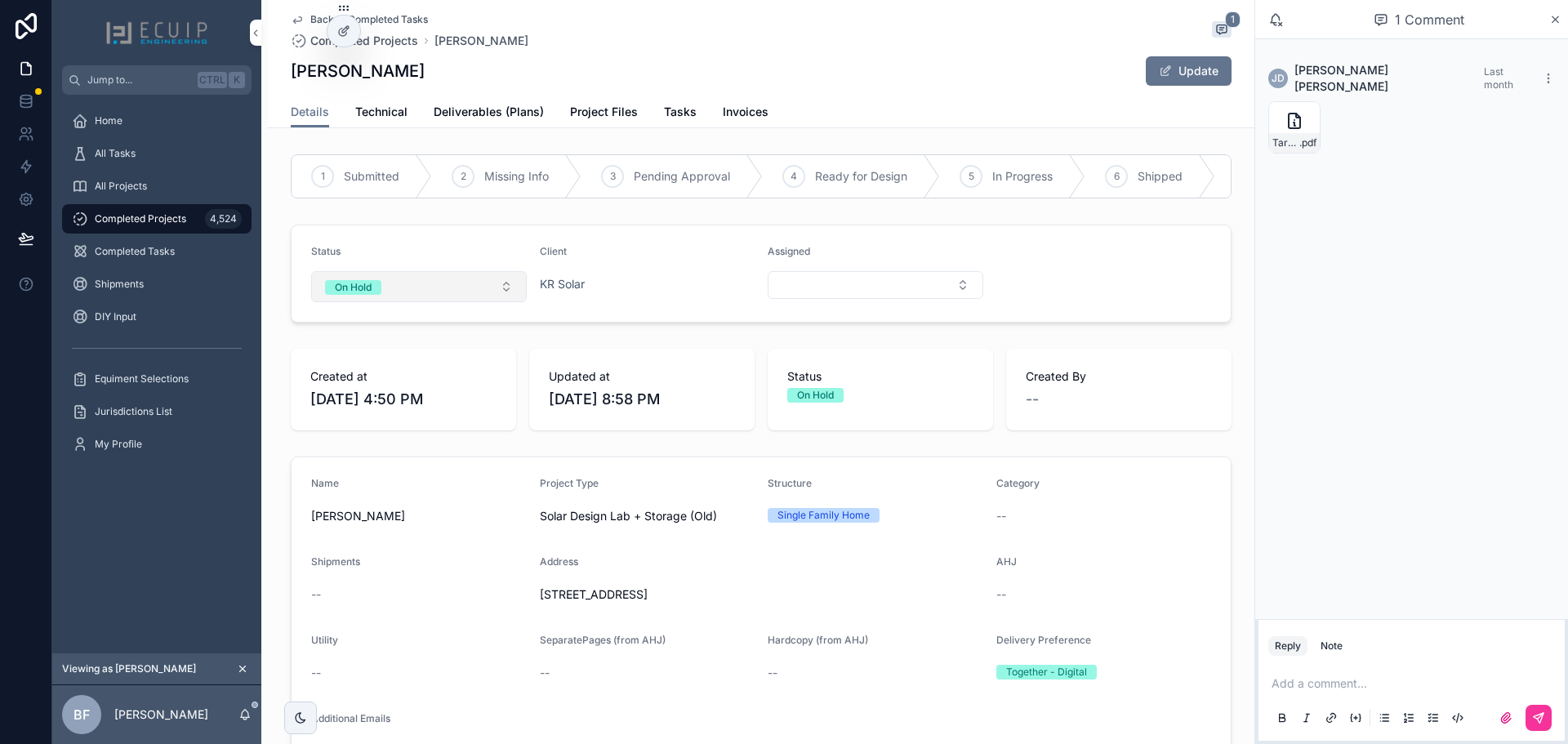
click at [433, 303] on button "On Hold" at bounding box center [419, 286] width 216 height 31
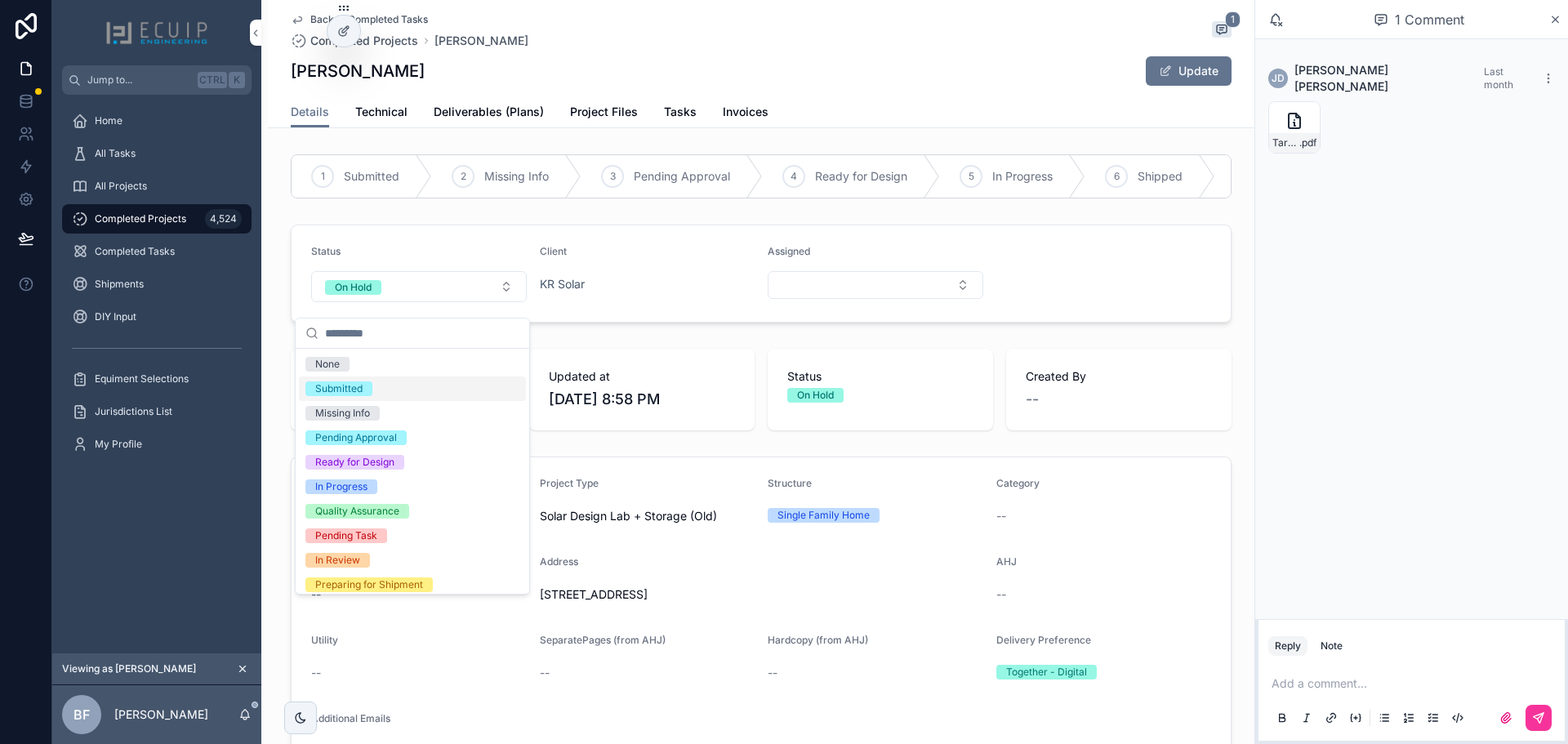
click at [353, 380] on div "Submitted" at bounding box center [412, 388] width 227 height 25
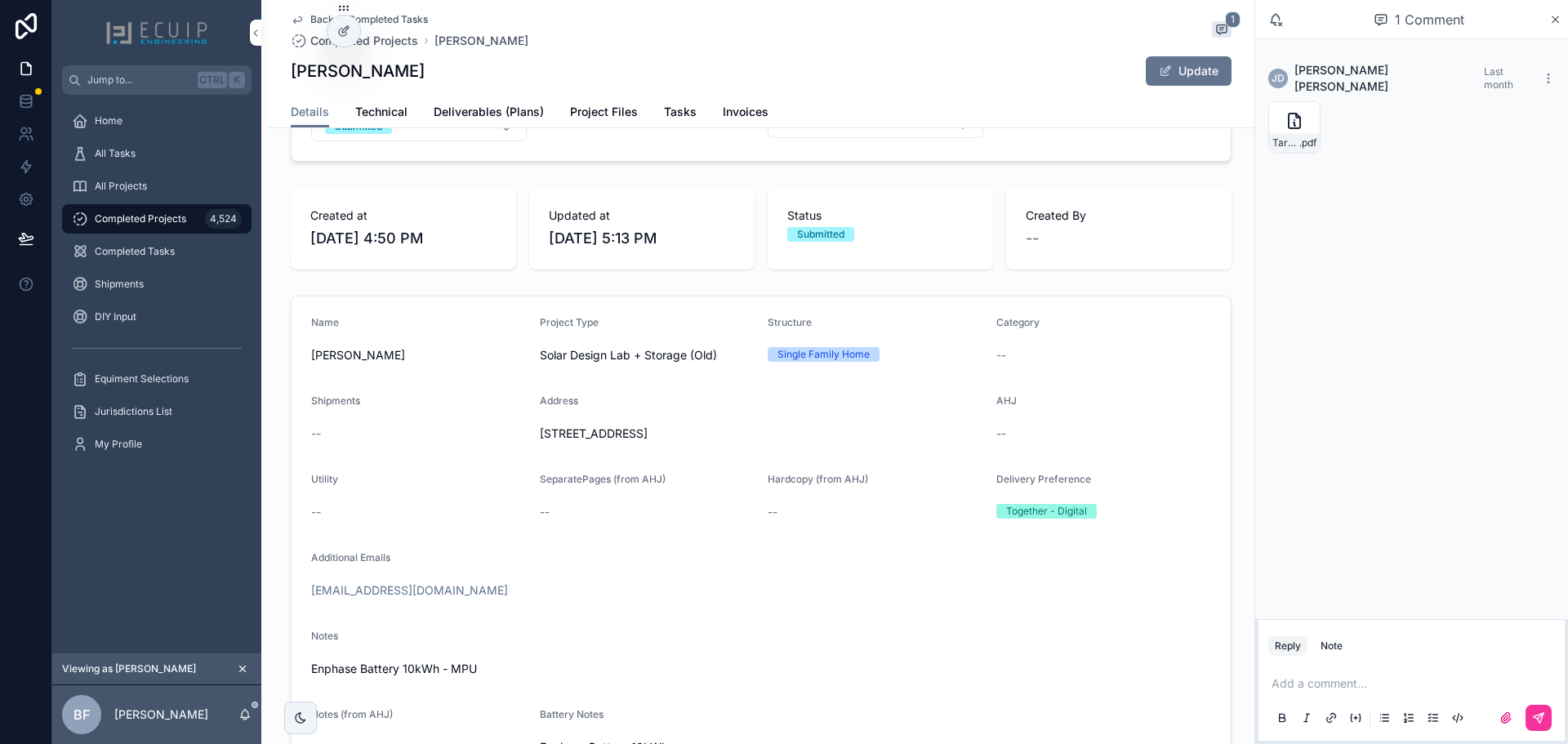
scroll to position [163, 0]
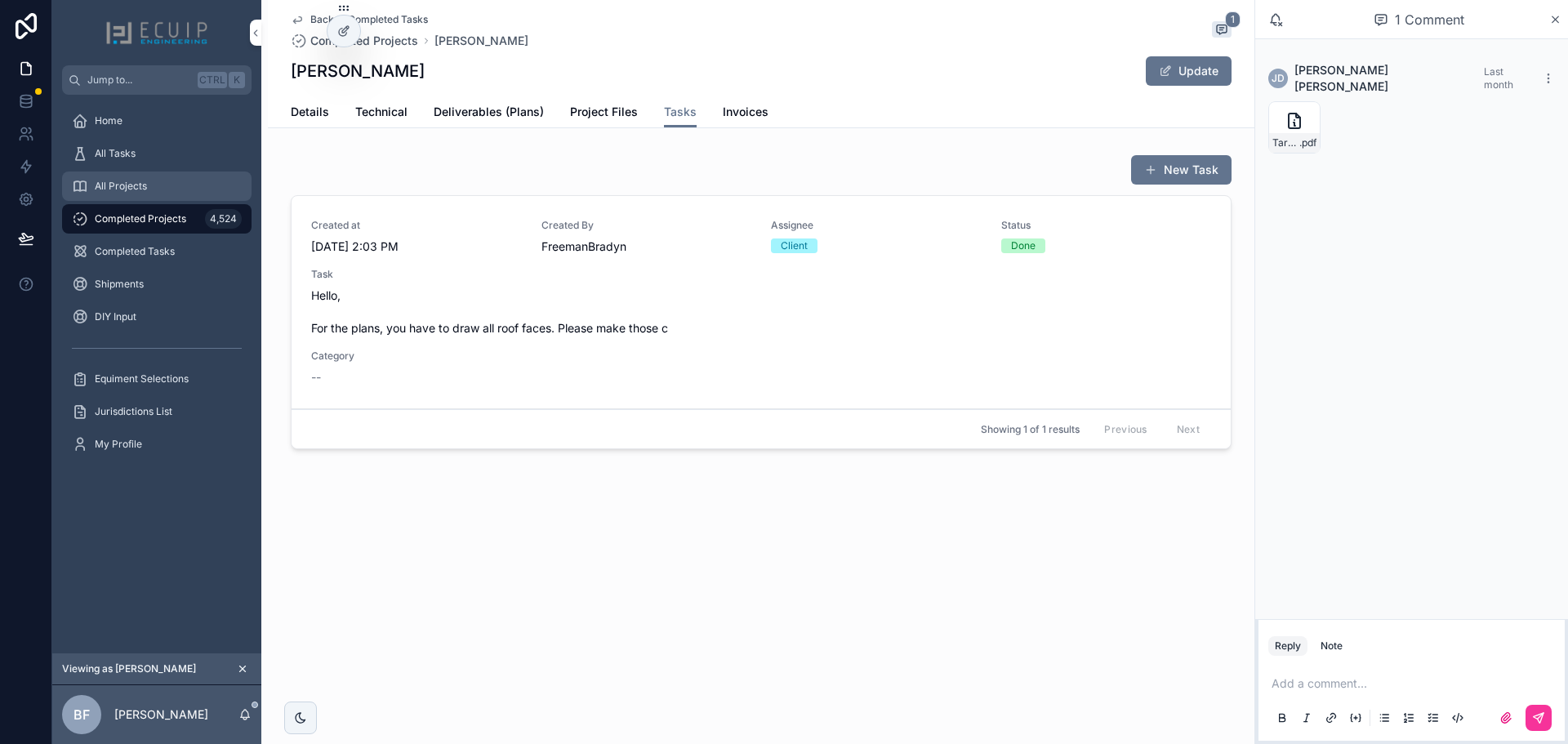
drag, startPoint x: 157, startPoint y: 166, endPoint x: 177, endPoint y: 184, distance: 26.9
click at [157, 166] on link "All Tasks" at bounding box center [156, 153] width 189 height 30
click at [160, 181] on div "All Projects" at bounding box center [156, 186] width 170 height 26
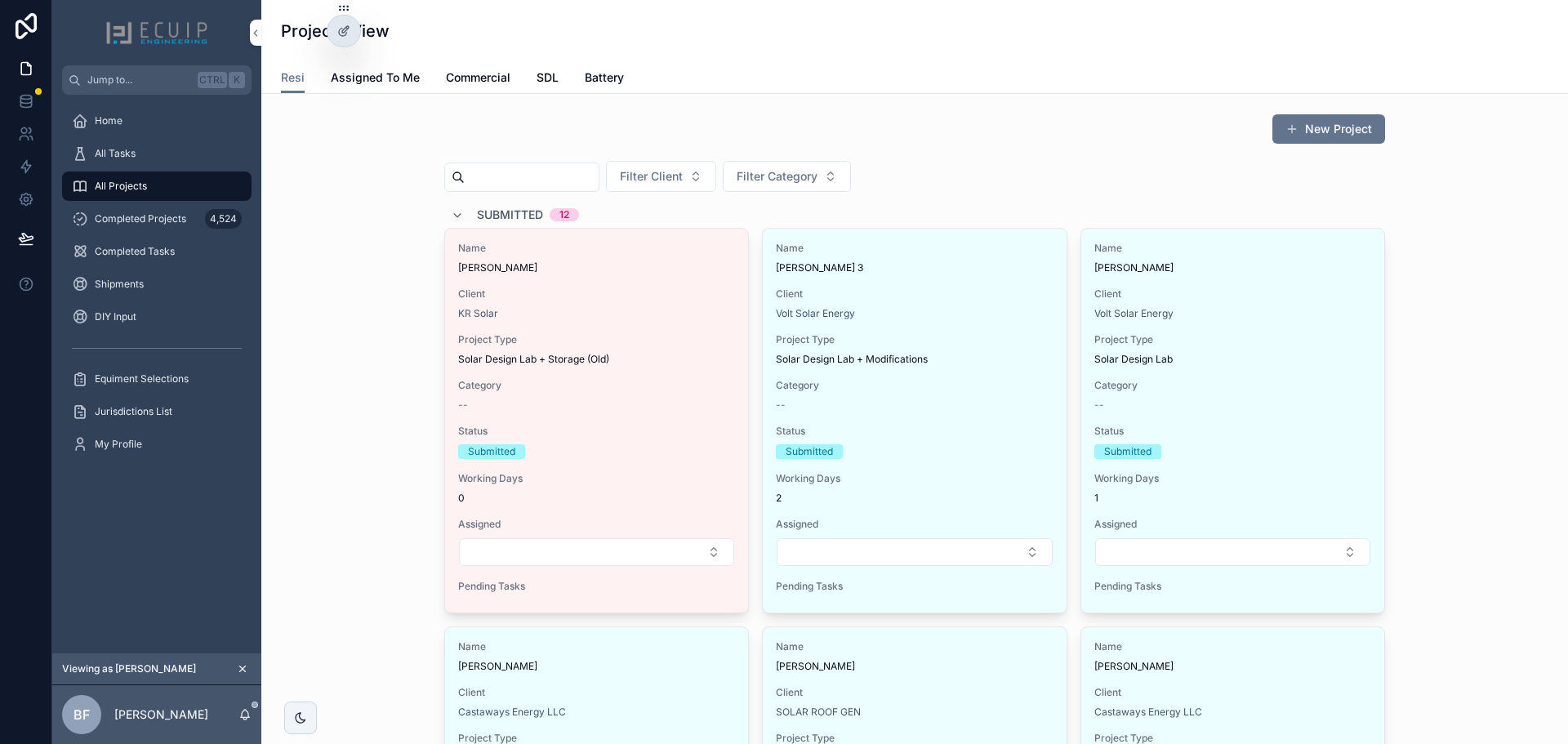
click at [0, 0] on icon at bounding box center [0, 0] width 0 height 0
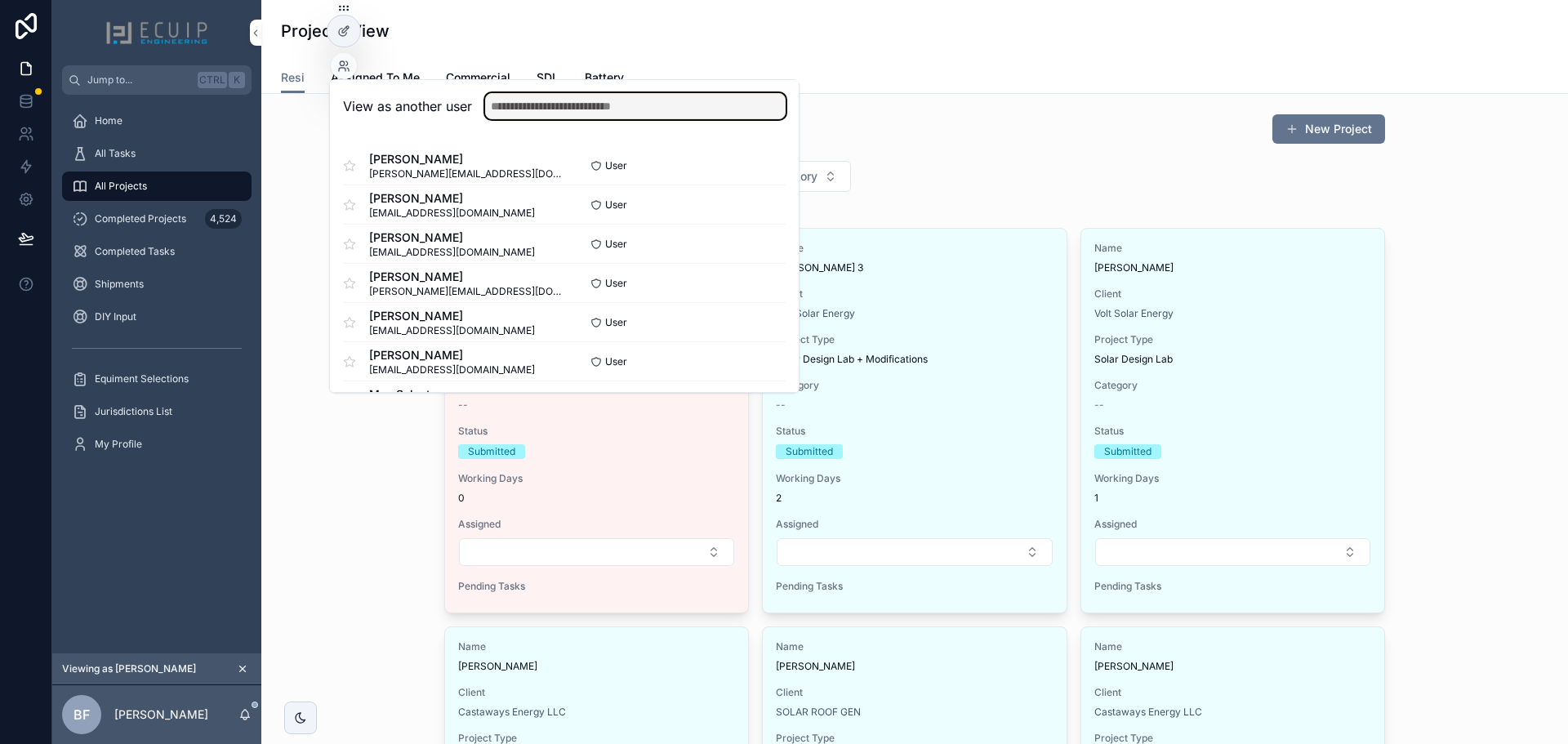
click at [558, 111] on input "text" at bounding box center [635, 107] width 301 height 26
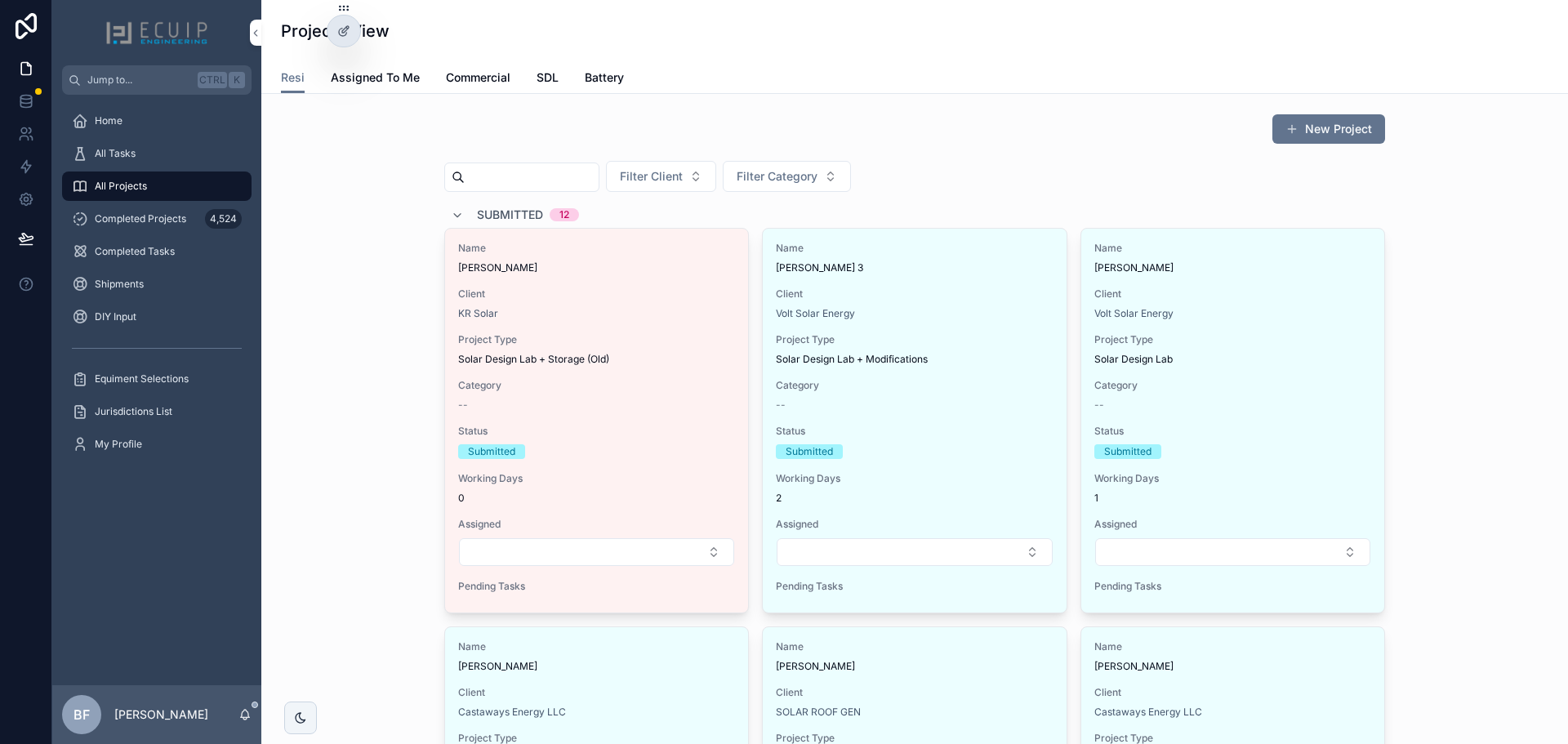
click at [0, 0] on icon at bounding box center [0, 0] width 0 height 0
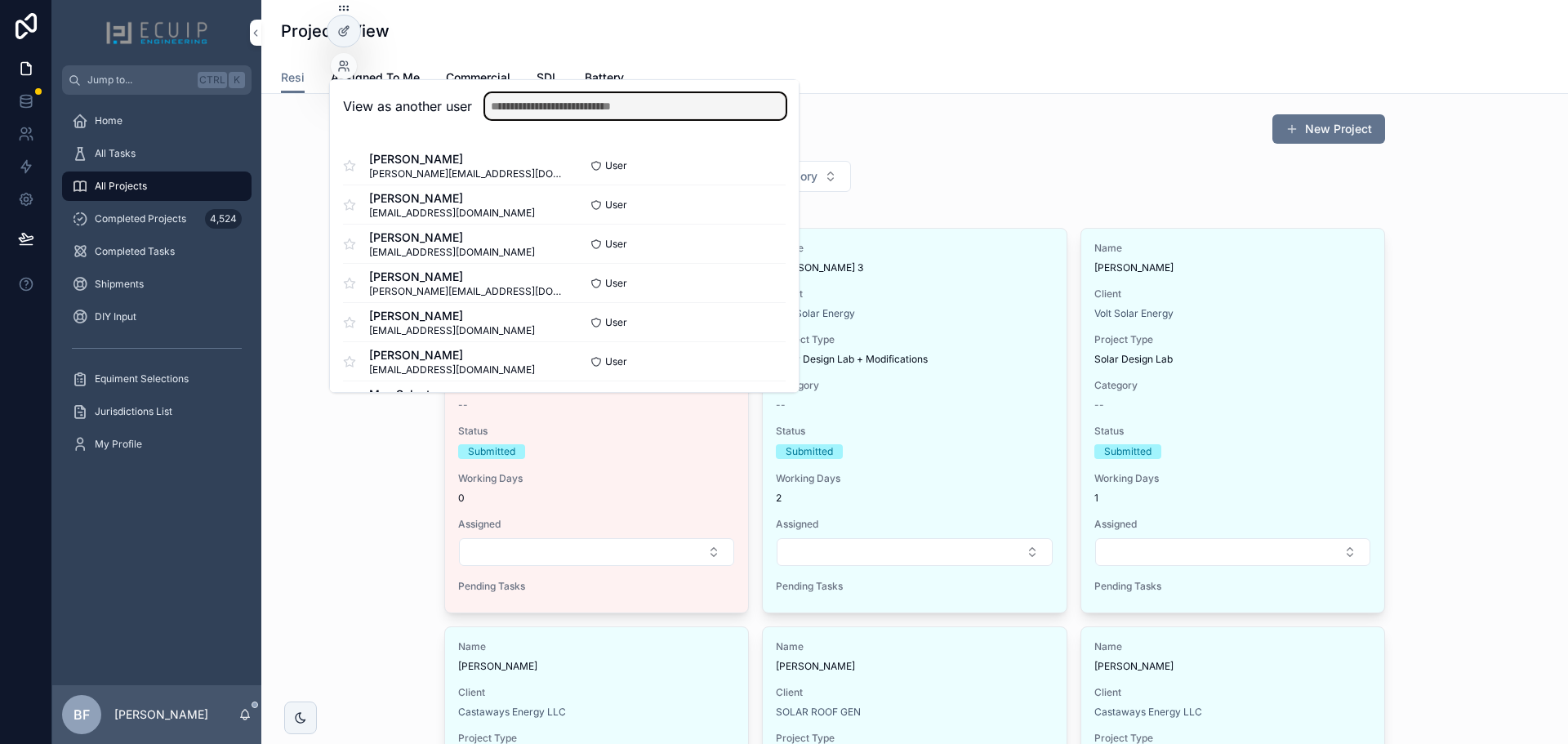
click at [541, 108] on input "text" at bounding box center [635, 107] width 301 height 26
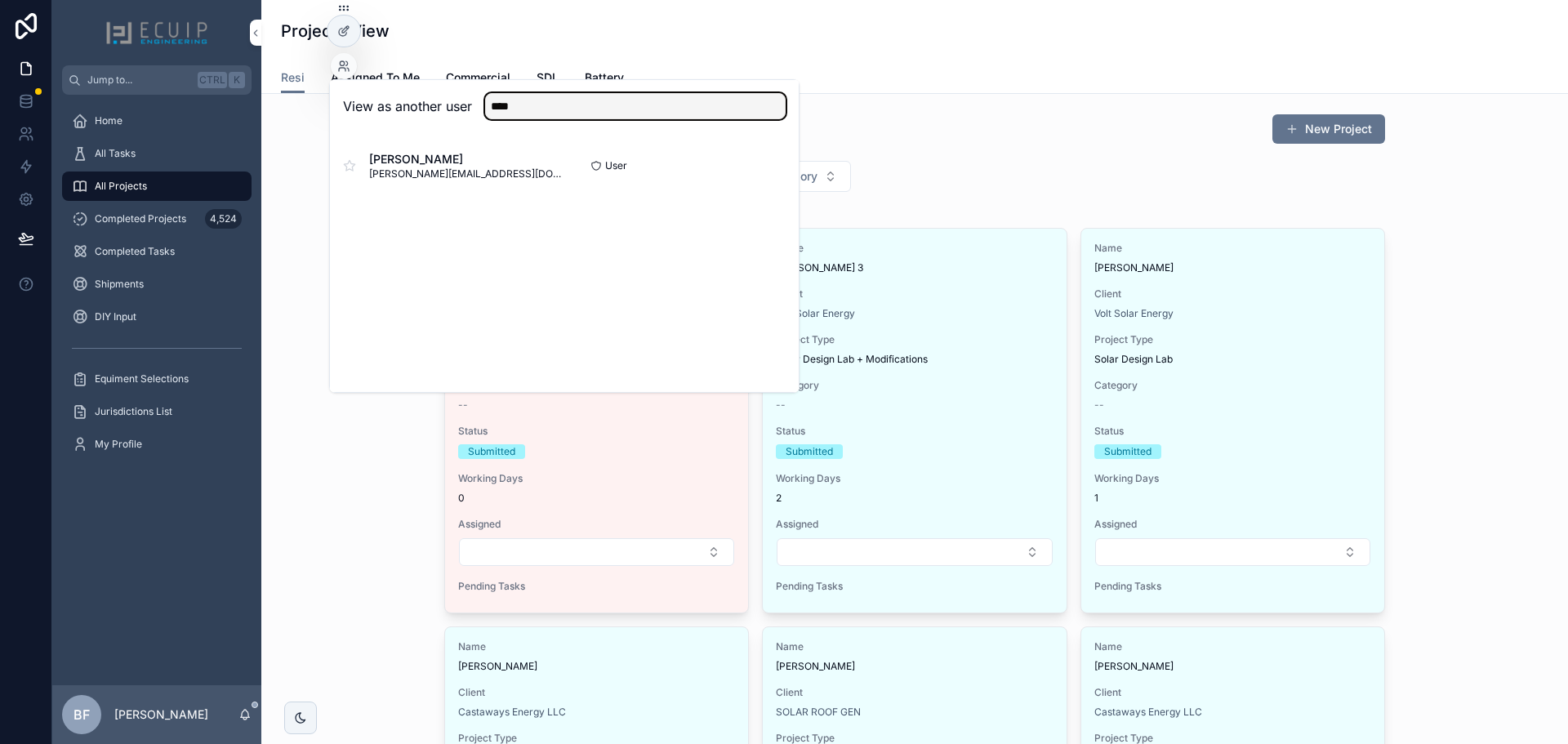
type input "****"
click at [0, 0] on button "Select" at bounding box center [0, 0] width 0 height 0
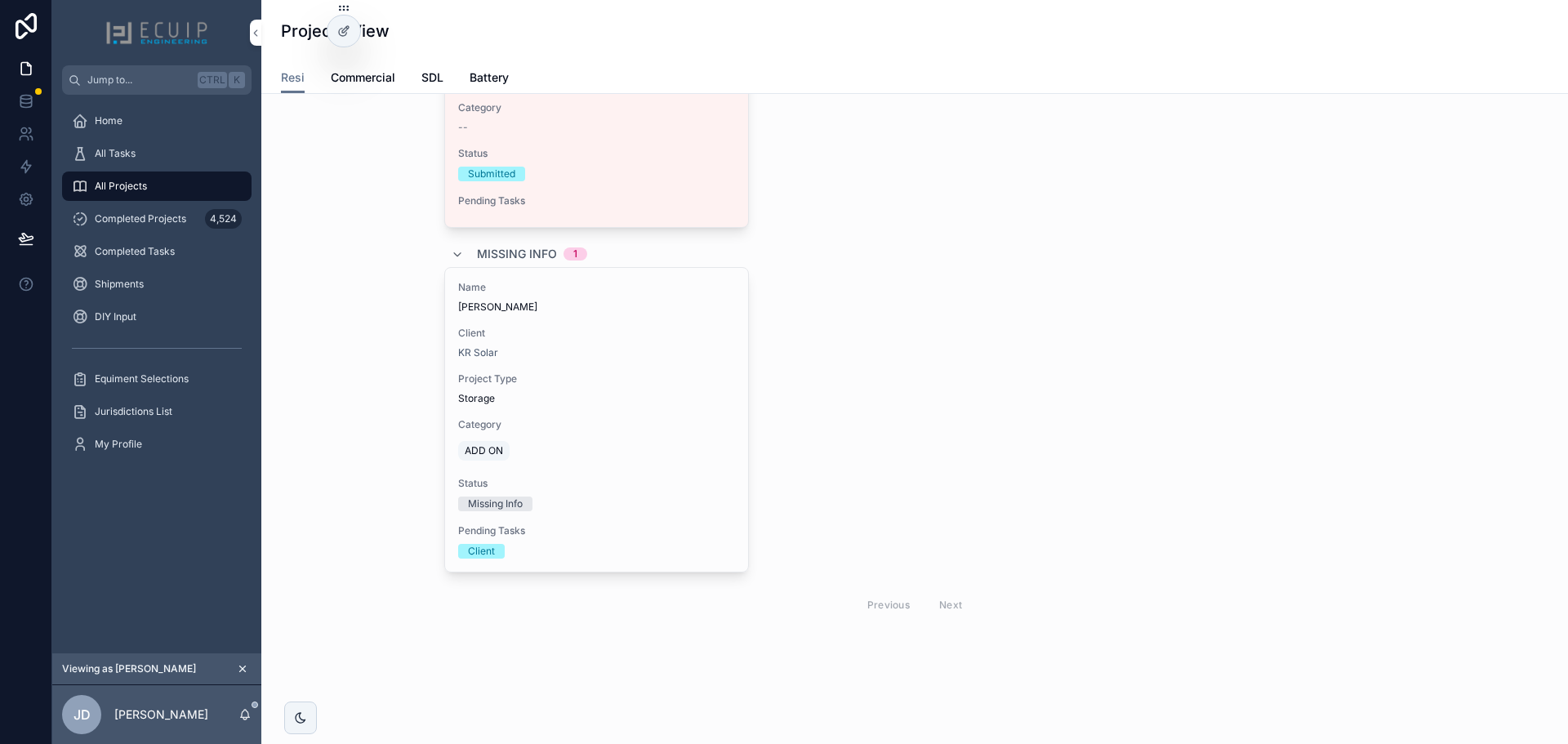
scroll to position [245, 0]
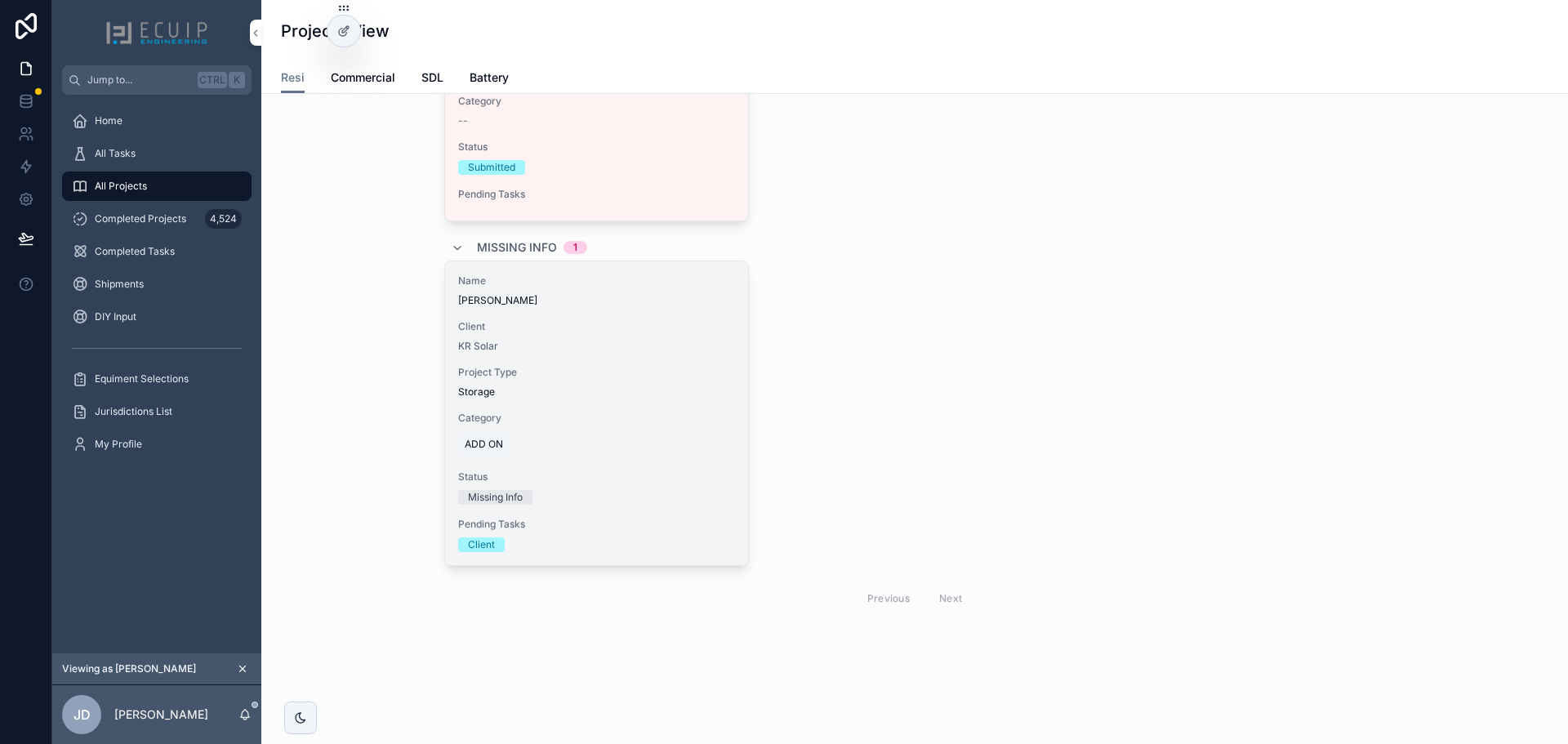
click at [595, 358] on div "Name Steven Thomas Client KR Solar Project Type Storage Category ADD ON Status …" at bounding box center [596, 413] width 303 height 304
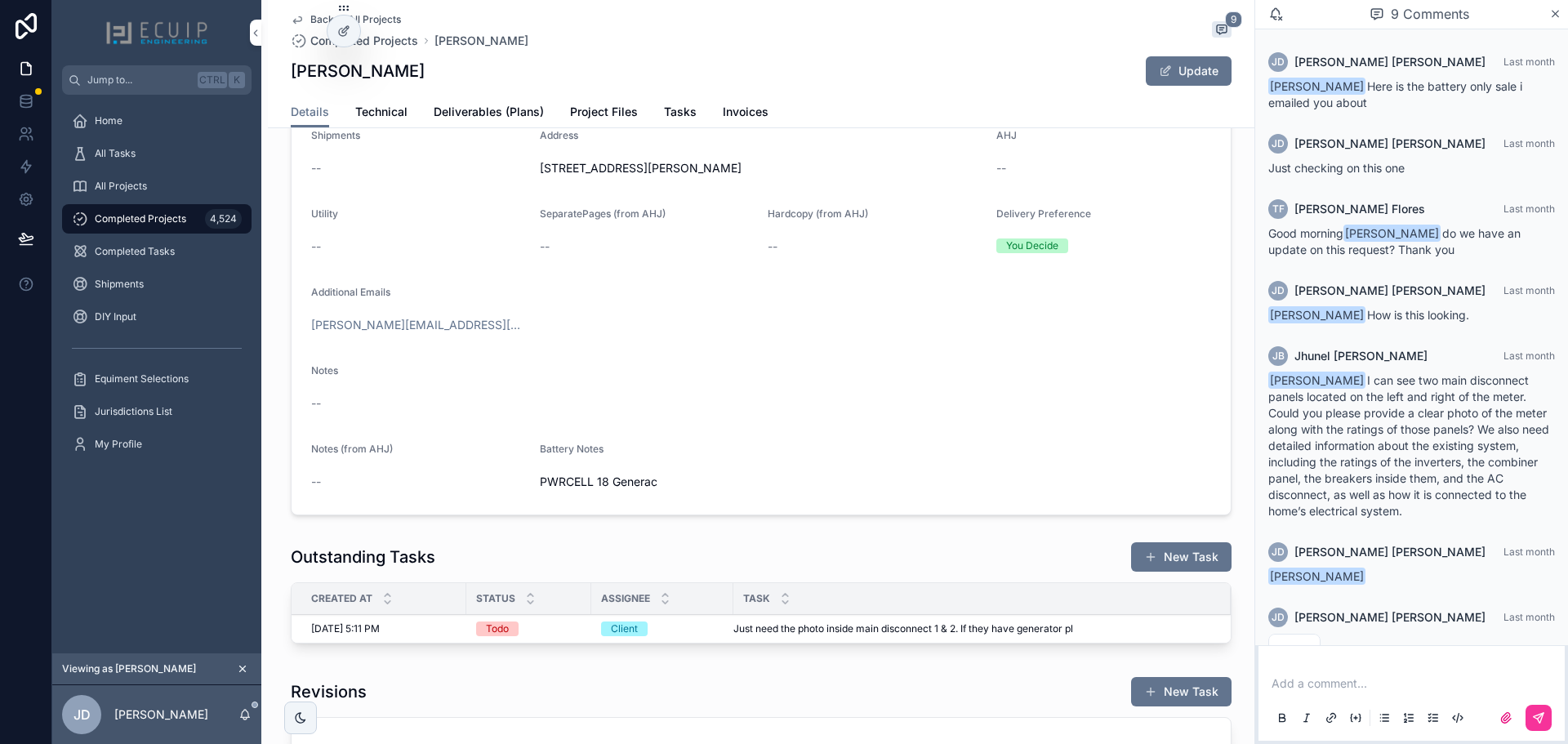
scroll to position [217, 0]
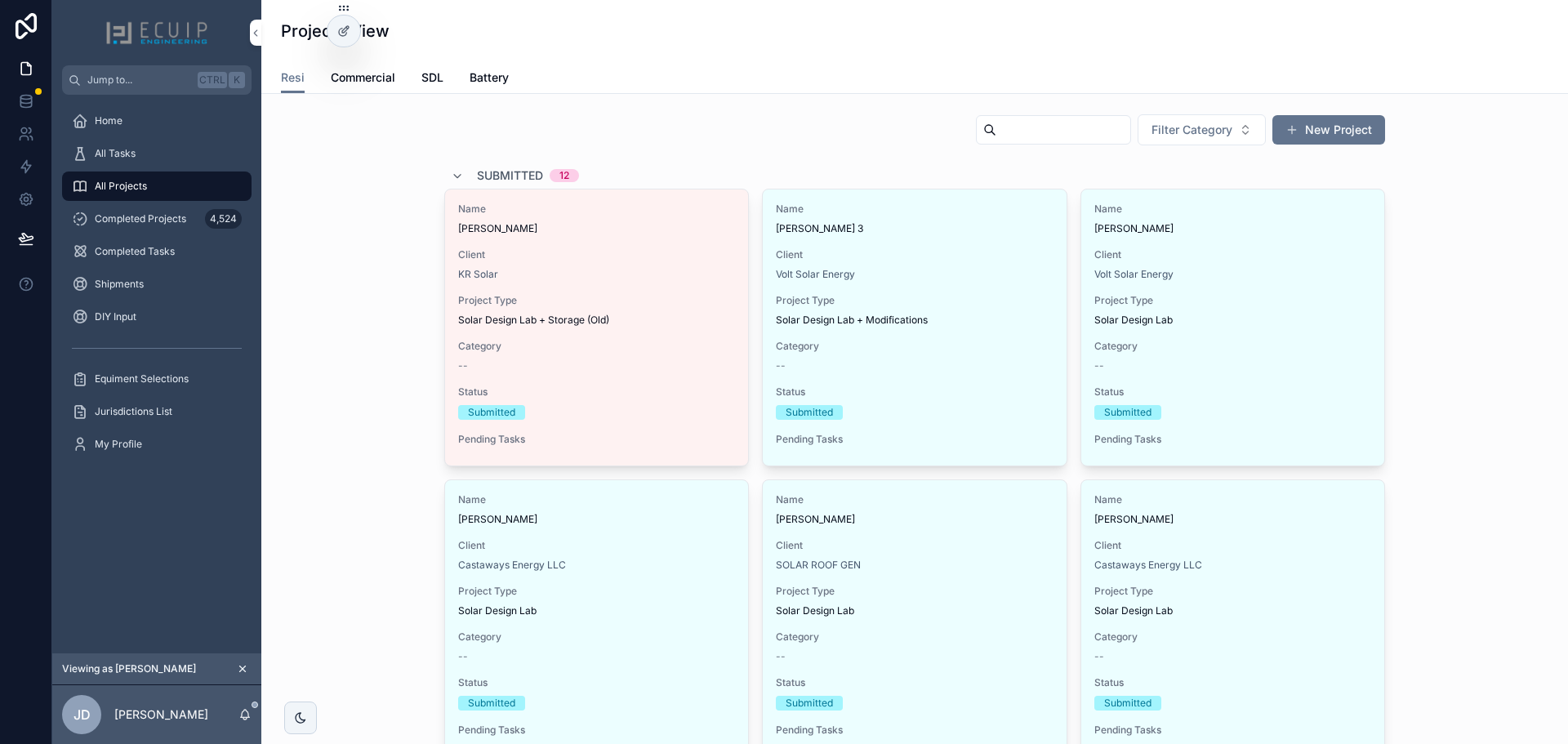
click at [561, 228] on span "[PERSON_NAME]" at bounding box center [596, 228] width 277 height 13
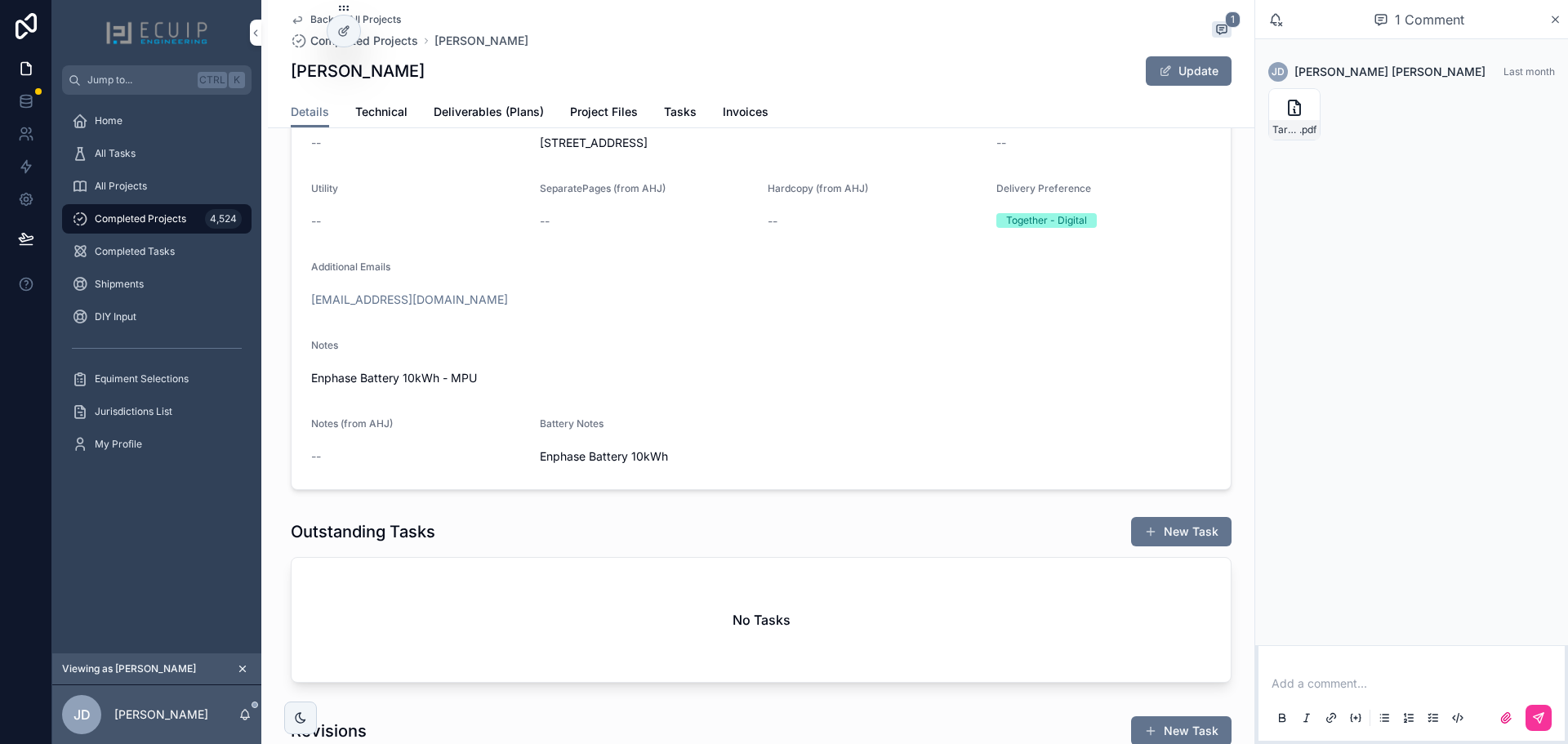
scroll to position [245, 0]
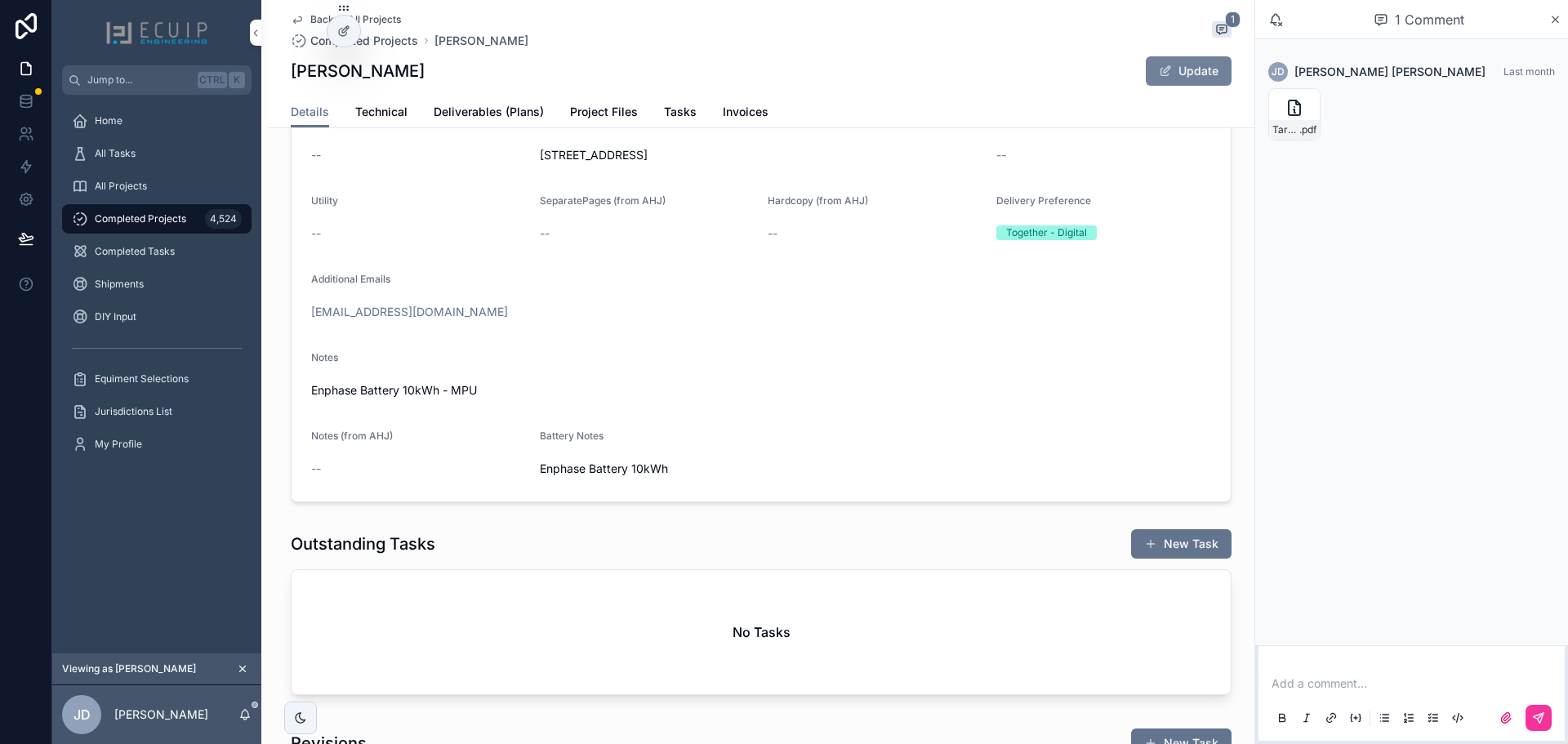
click at [1221, 77] on button "Update" at bounding box center [1189, 72] width 86 height 30
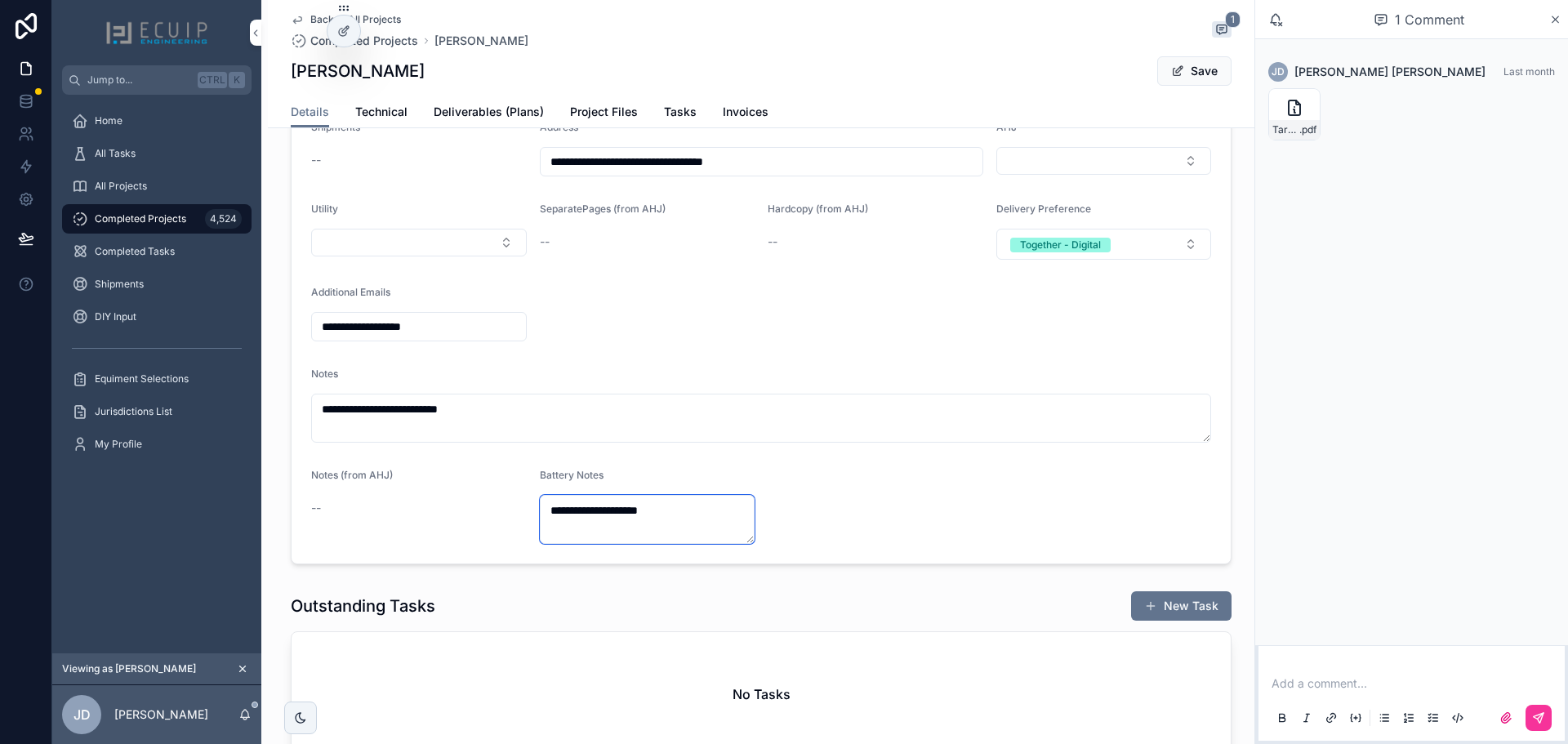
click at [729, 522] on textarea "**********" at bounding box center [647, 519] width 216 height 49
paste textarea "**********"
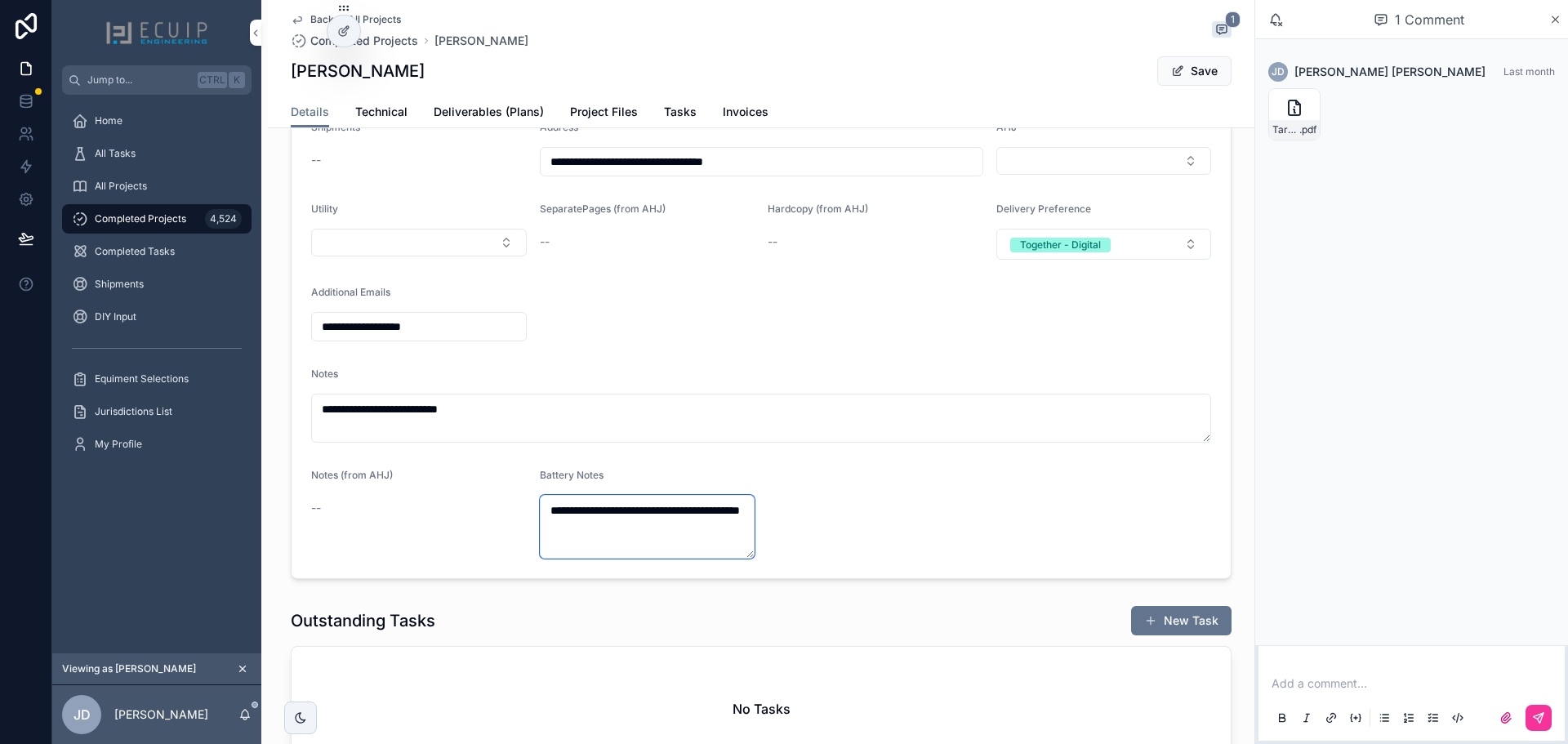
type textarea "**********"
click at [1197, 71] on button "Save" at bounding box center [1195, 72] width 75 height 30
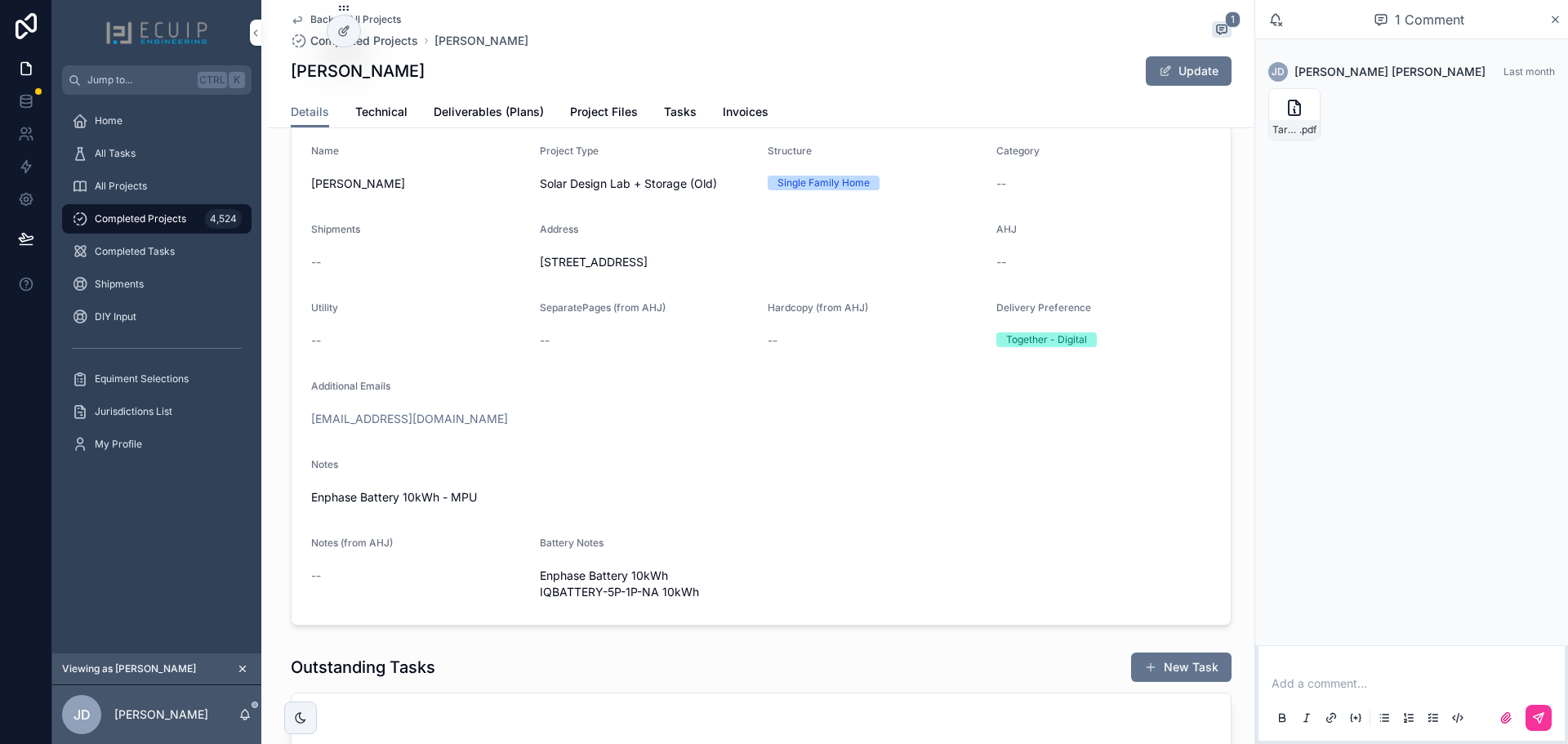
scroll to position [0, 0]
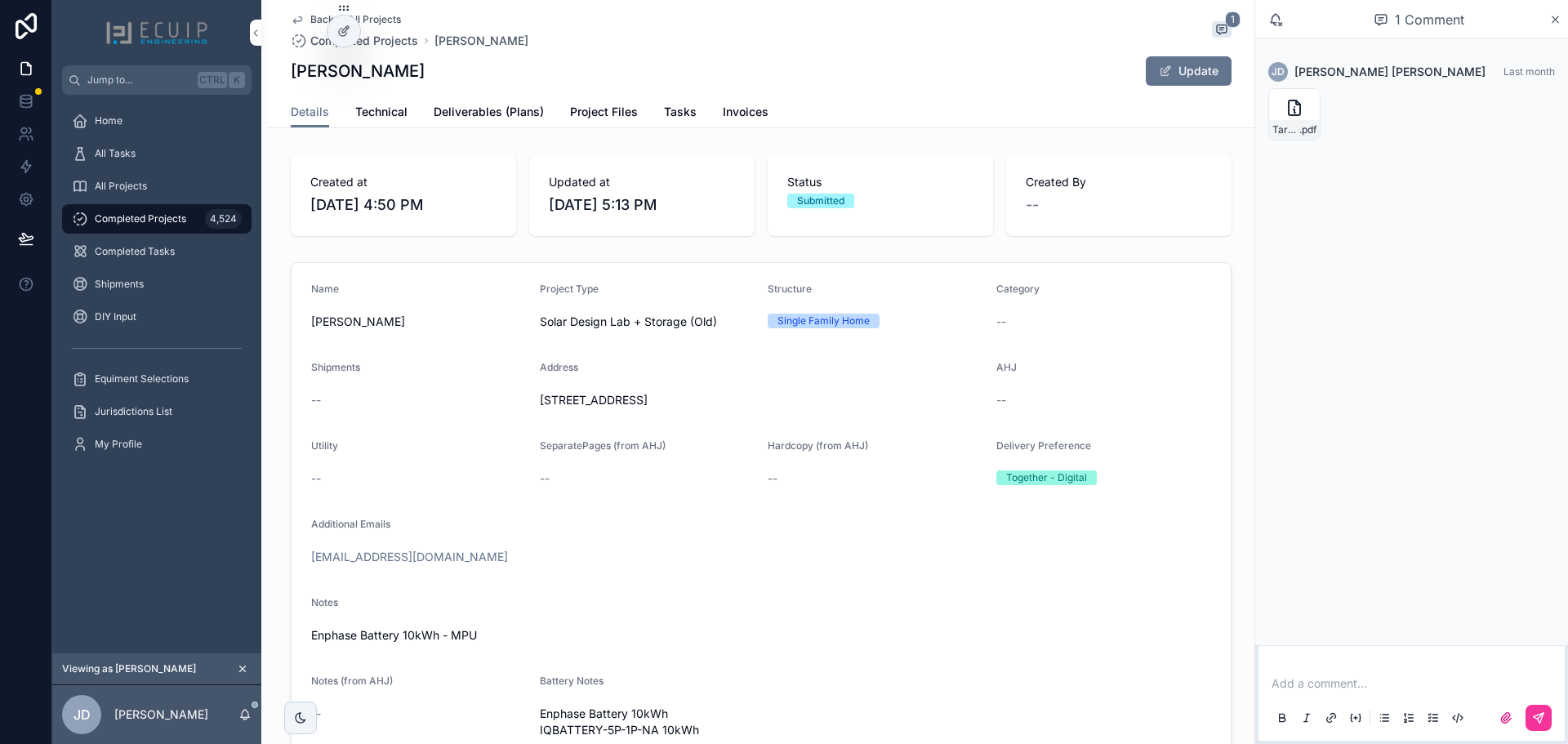
drag, startPoint x: 294, startPoint y: 122, endPoint x: 329, endPoint y: 147, distance: 43.0
click at [294, 122] on link "Details" at bounding box center [310, 113] width 39 height 31
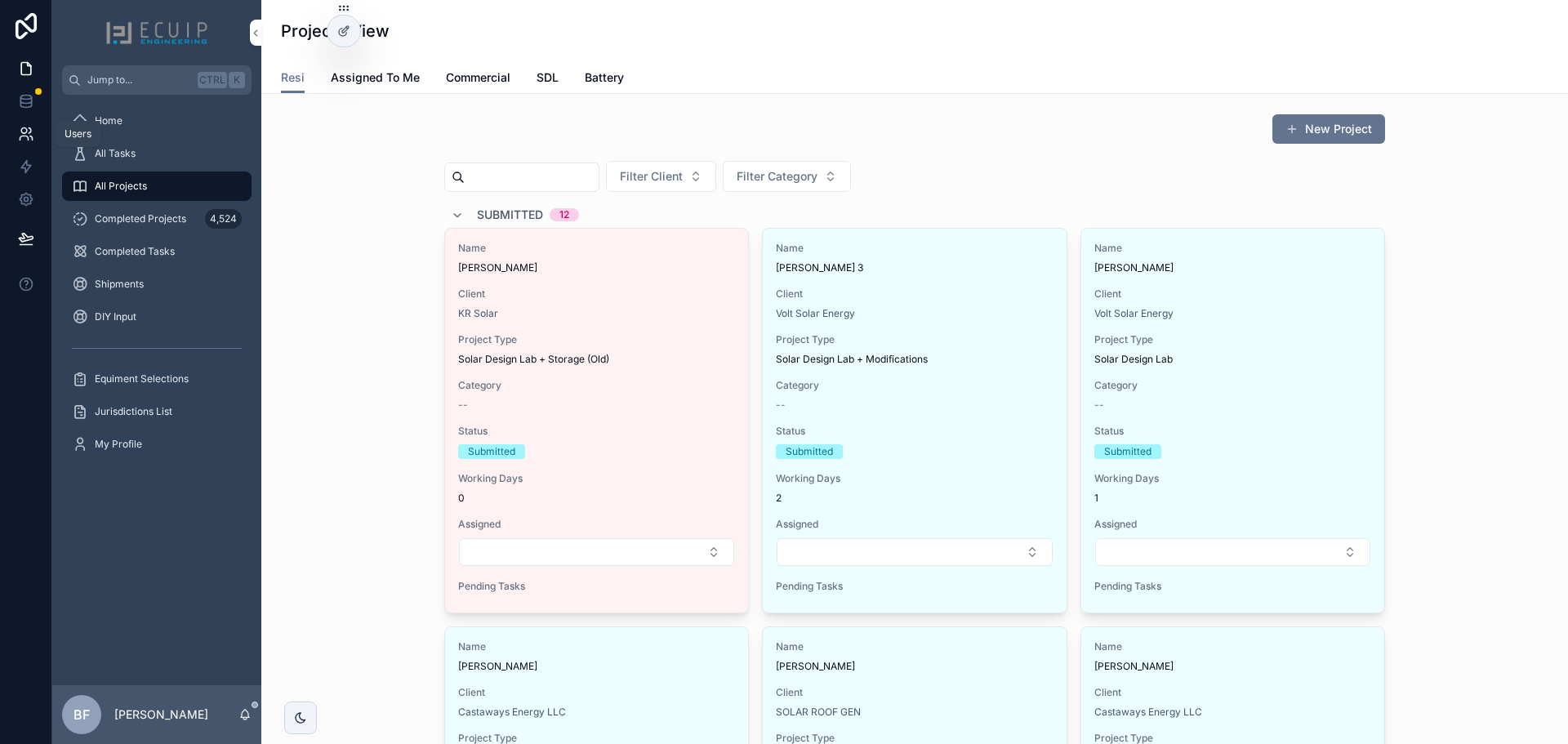
drag, startPoint x: 26, startPoint y: 135, endPoint x: 42, endPoint y: 135, distance: 16.0
click at [26, 136] on icon at bounding box center [24, 138] width 8 height 4
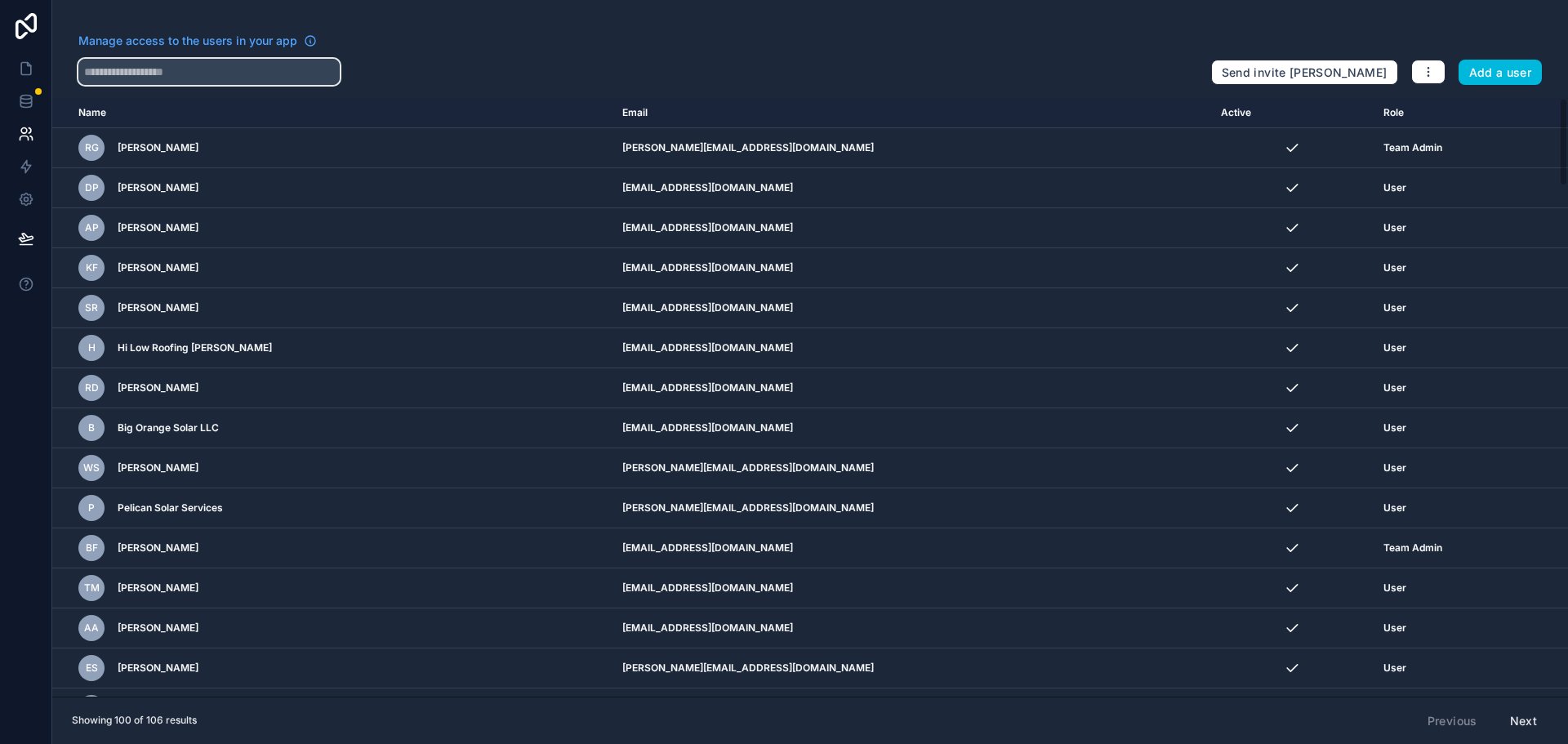
click at [240, 73] on input "text" at bounding box center [209, 72] width 262 height 26
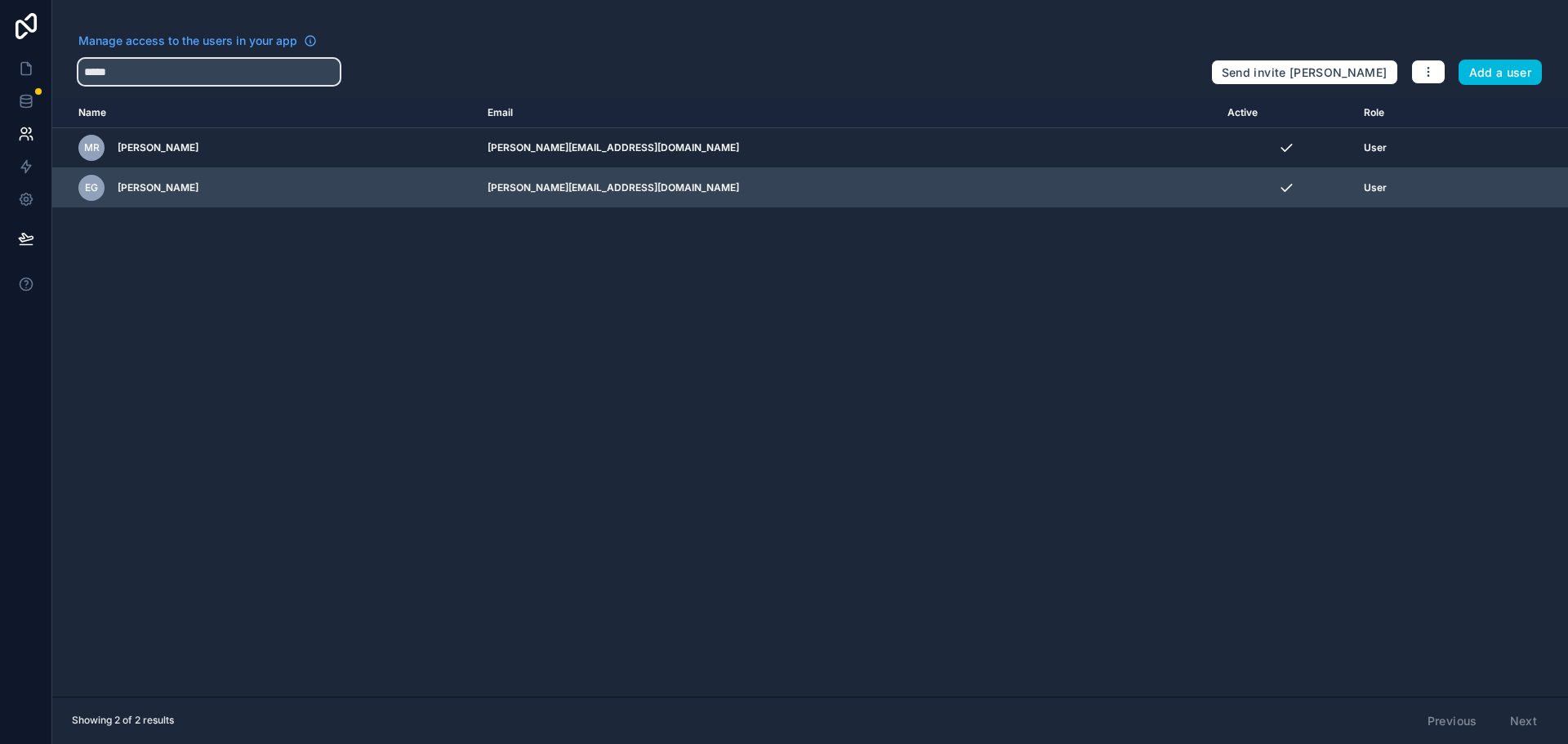
type input "*****"
click at [0, 0] on icon "scrollable content" at bounding box center [0, 0] width 0 height 0
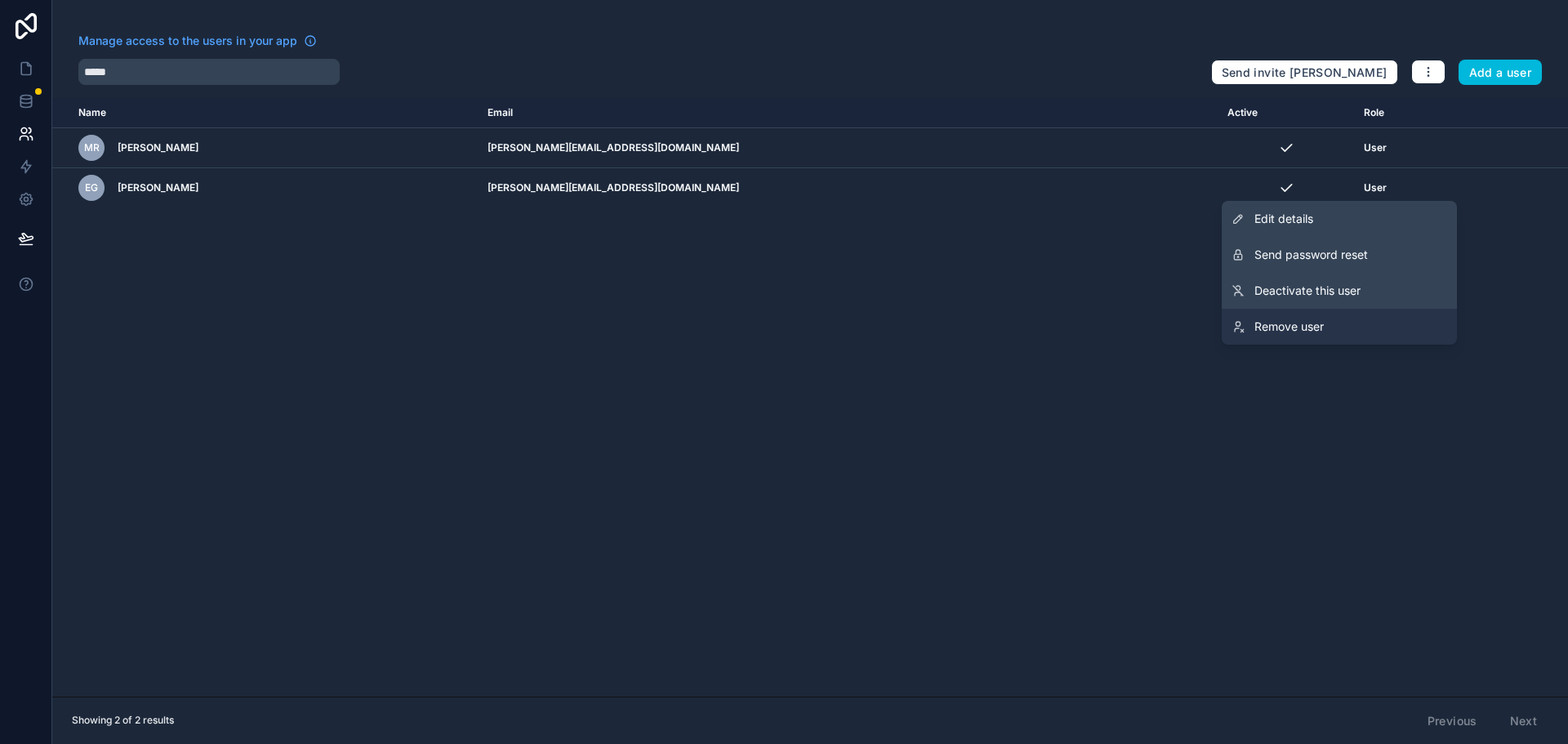
click at [1332, 320] on link "Remove user" at bounding box center [1339, 327] width 235 height 36
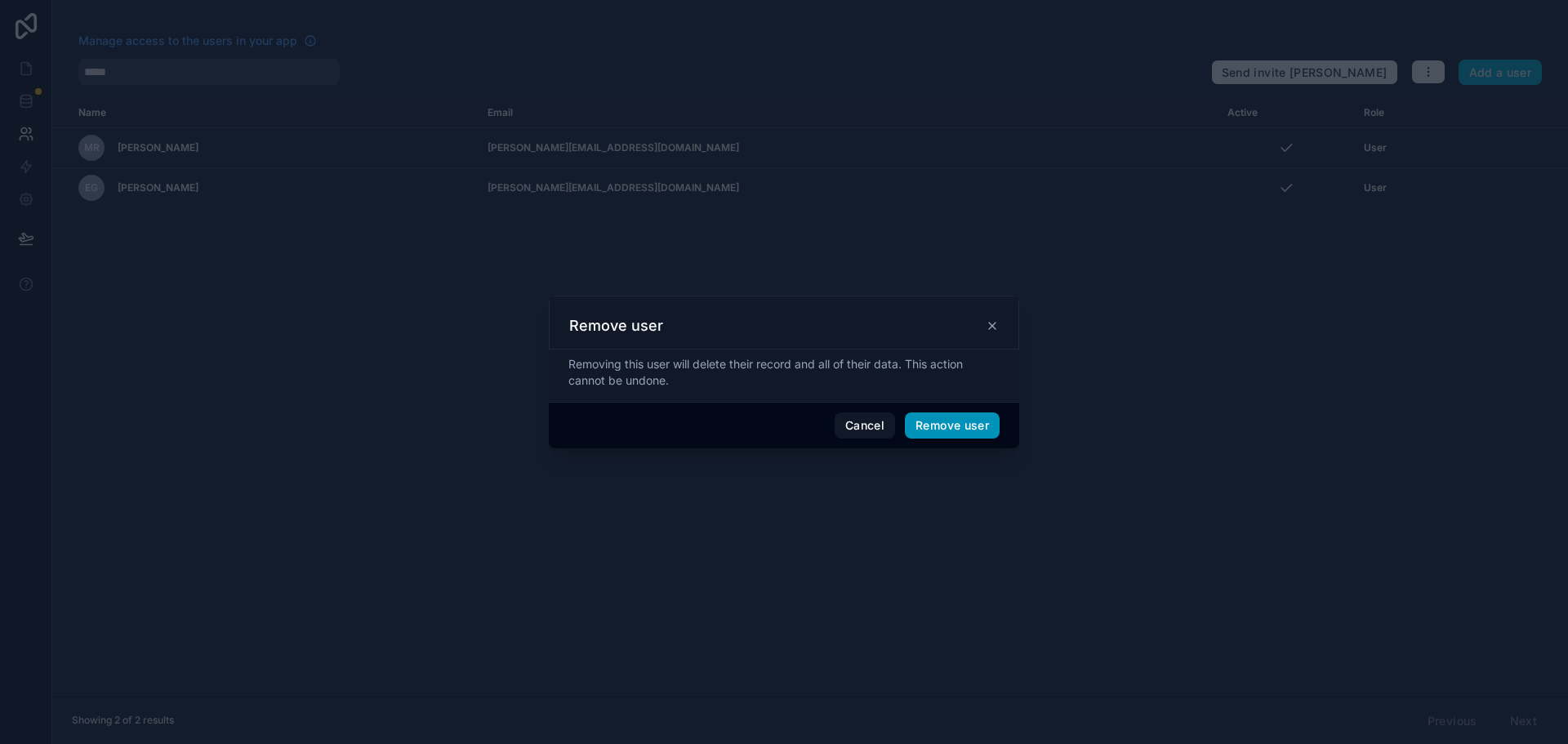
click at [967, 425] on button "Remove user" at bounding box center [952, 425] width 95 height 26
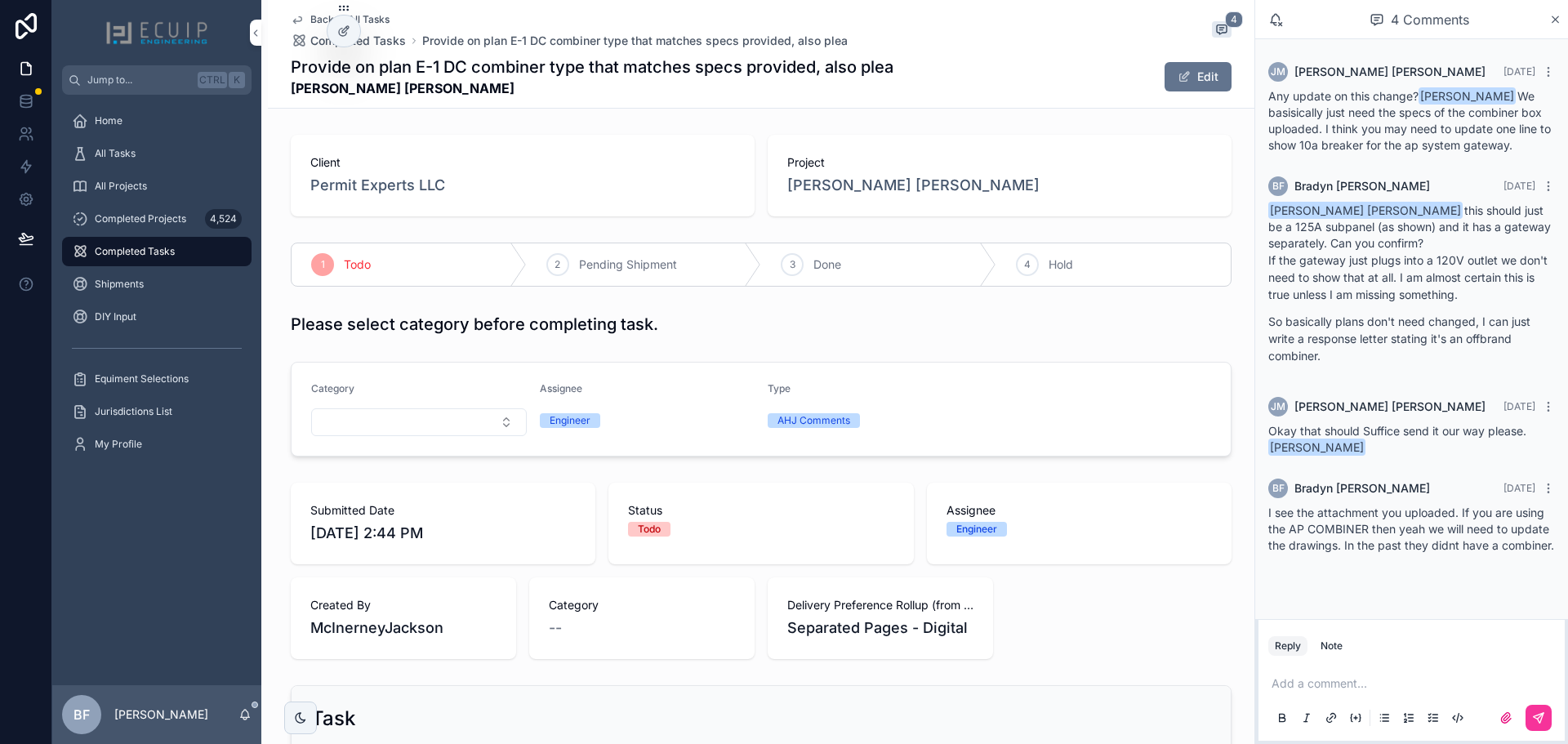
scroll to position [511, 0]
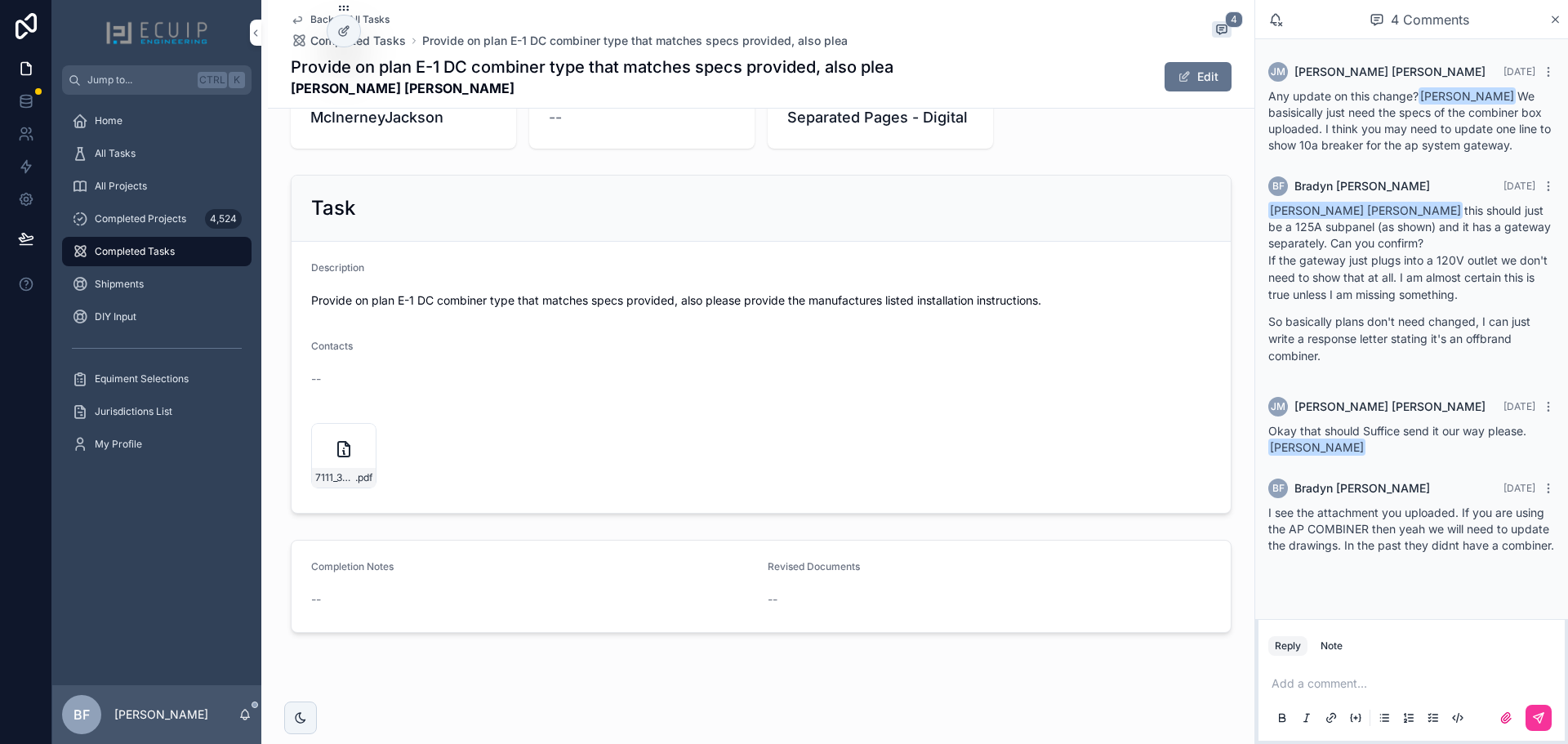
click at [671, 184] on div "Task" at bounding box center [761, 208] width 939 height 66
click at [1159, 57] on div "Provide on plan E-1 DC combiner type that matches specs provided, also plea [PE…" at bounding box center [761, 77] width 941 height 43
click at [1175, 70] on button "Edit" at bounding box center [1198, 77] width 67 height 30
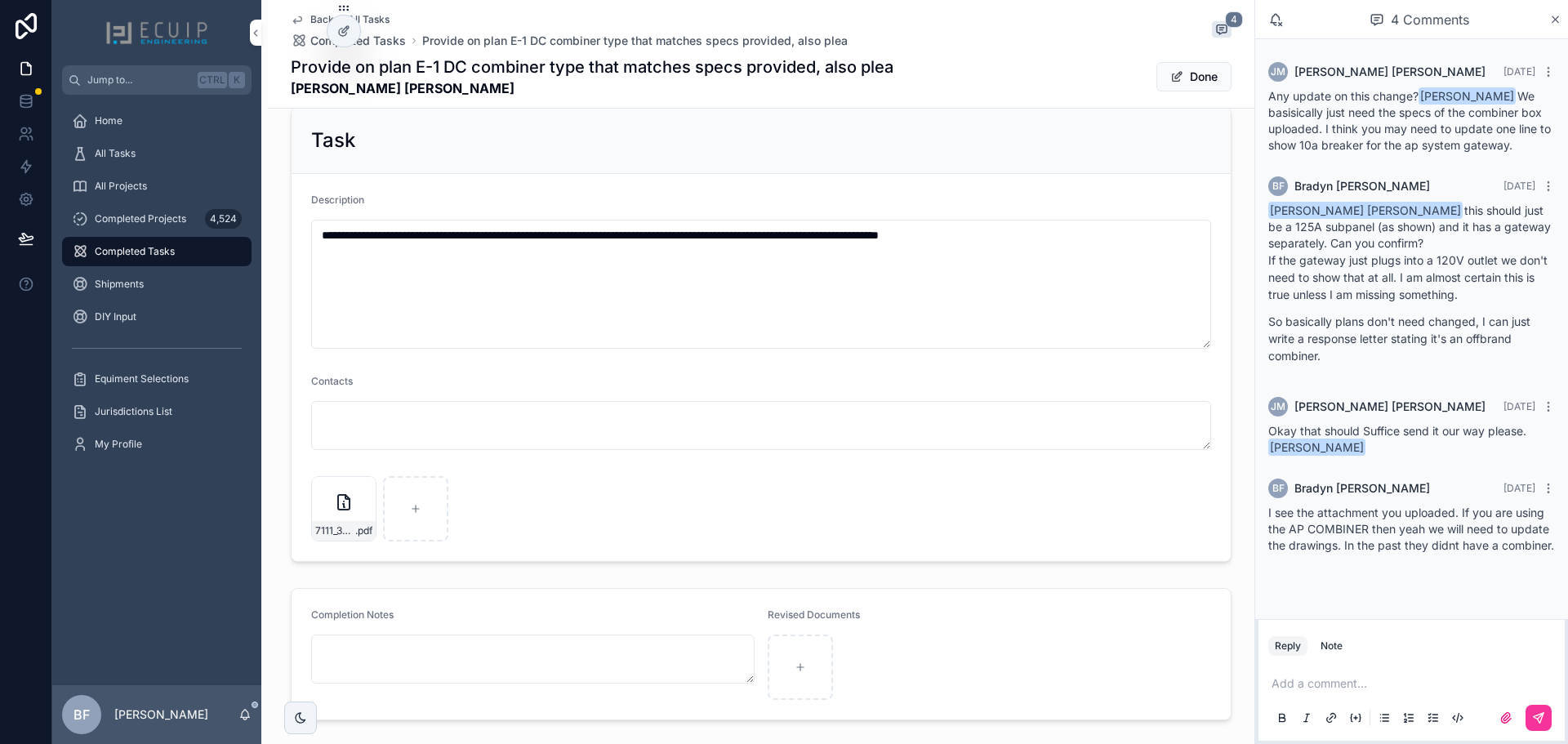
scroll to position [669, 0]
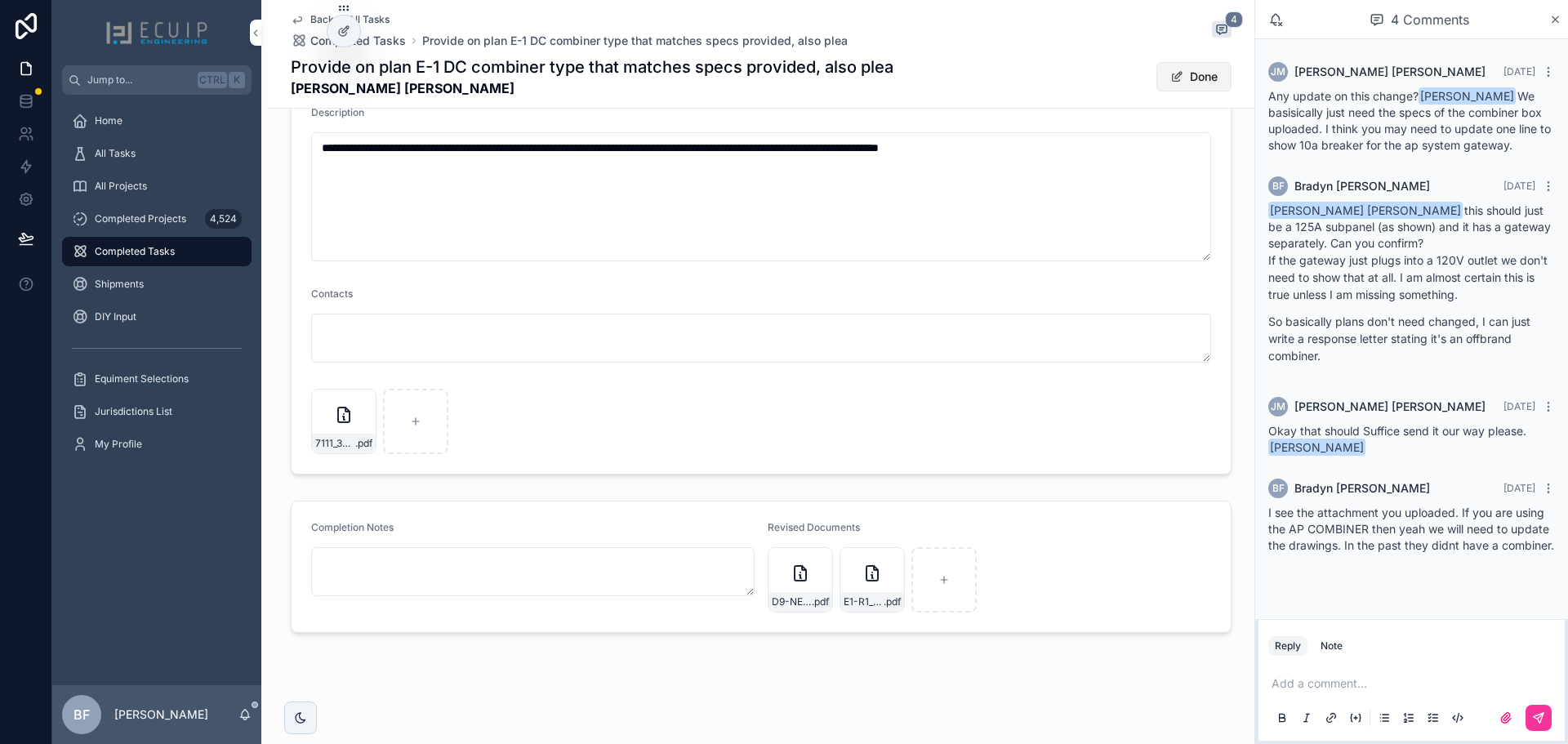
click at [1173, 87] on button "Done" at bounding box center [1194, 77] width 75 height 30
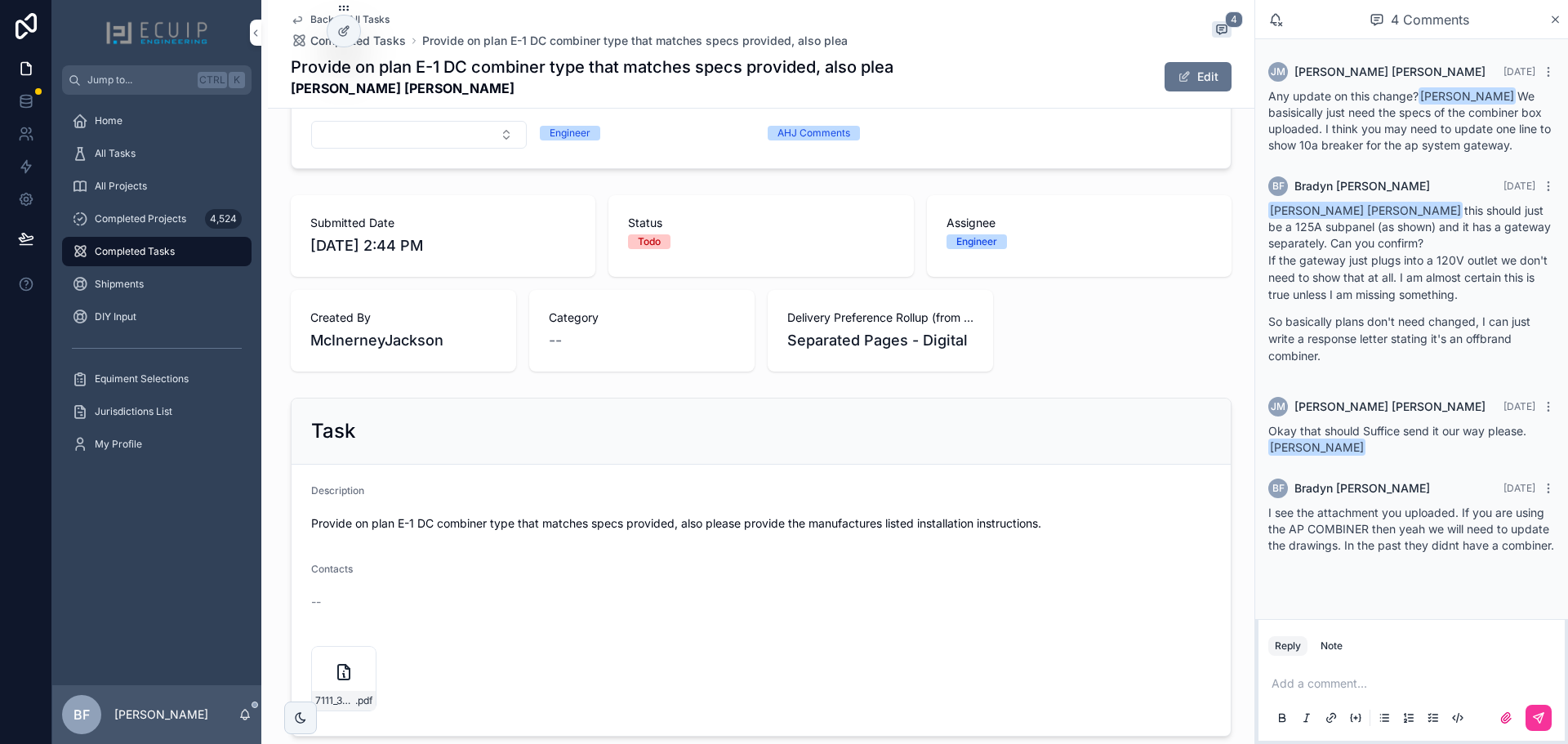
scroll to position [0, 0]
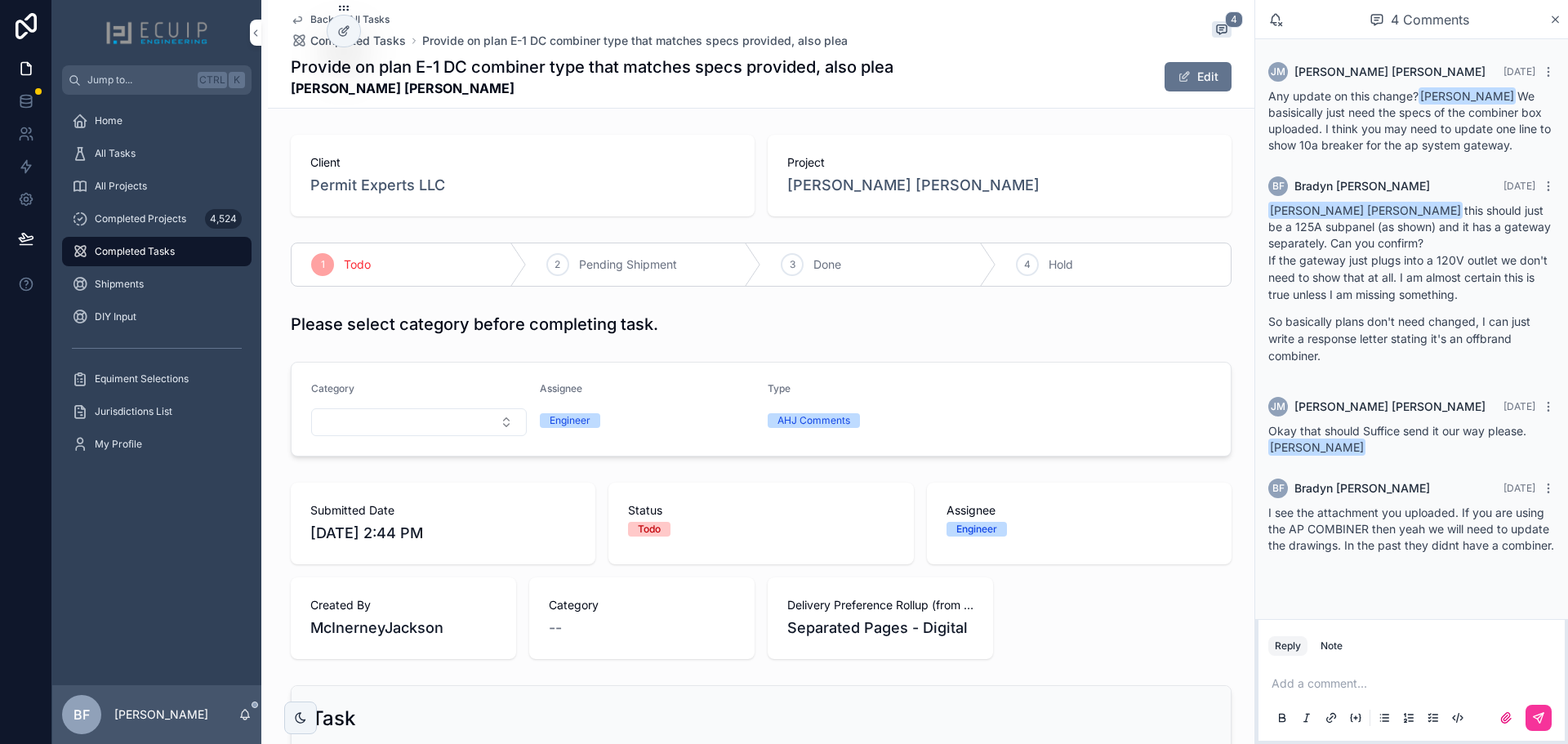
click at [0, 0] on icon "scrollable content" at bounding box center [0, 0] width 0 height 0
click at [105, 138] on div "All Tasks" at bounding box center [157, 153] width 209 height 33
click at [107, 147] on span "All Tasks" at bounding box center [114, 153] width 41 height 13
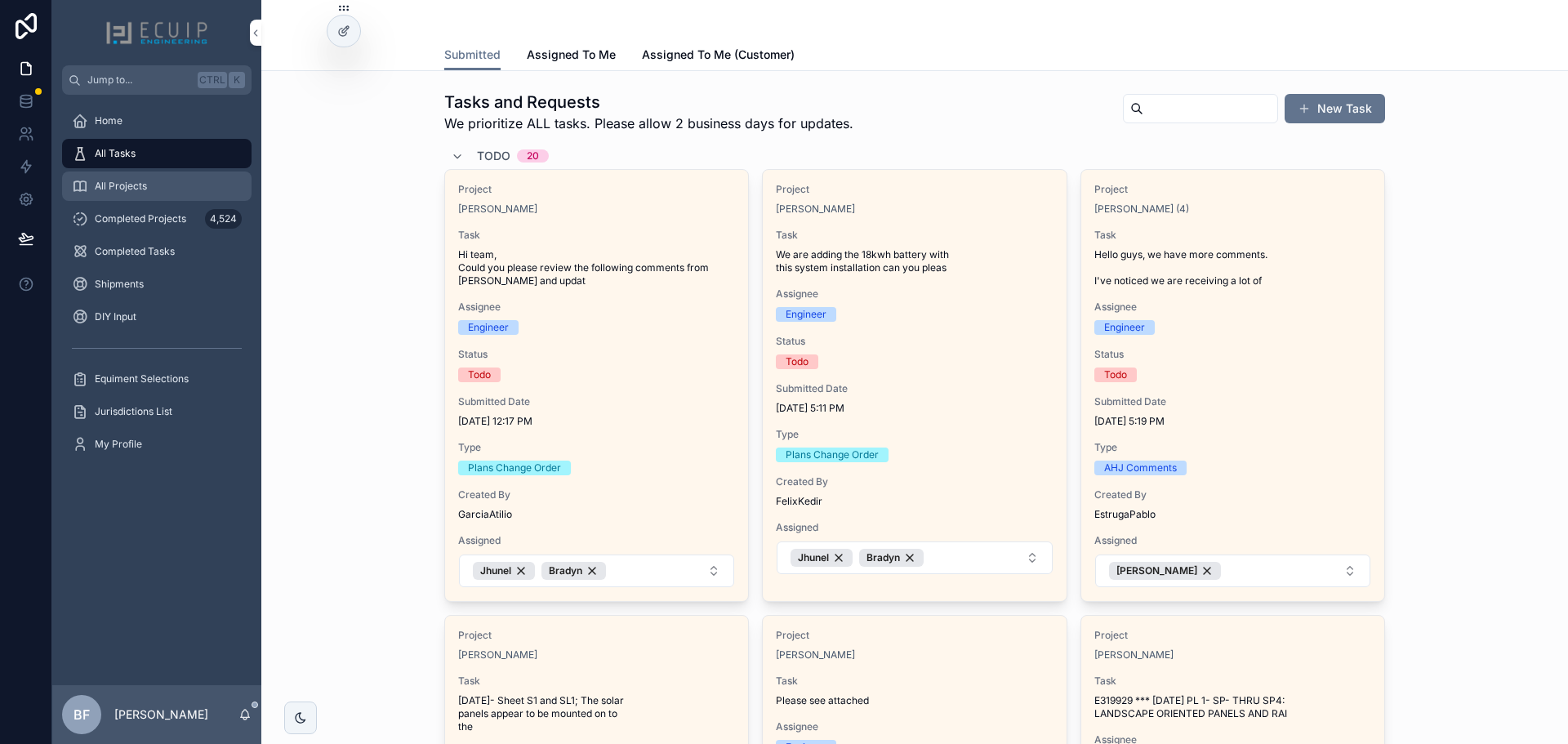
click at [141, 173] on div "All Projects" at bounding box center [156, 186] width 170 height 26
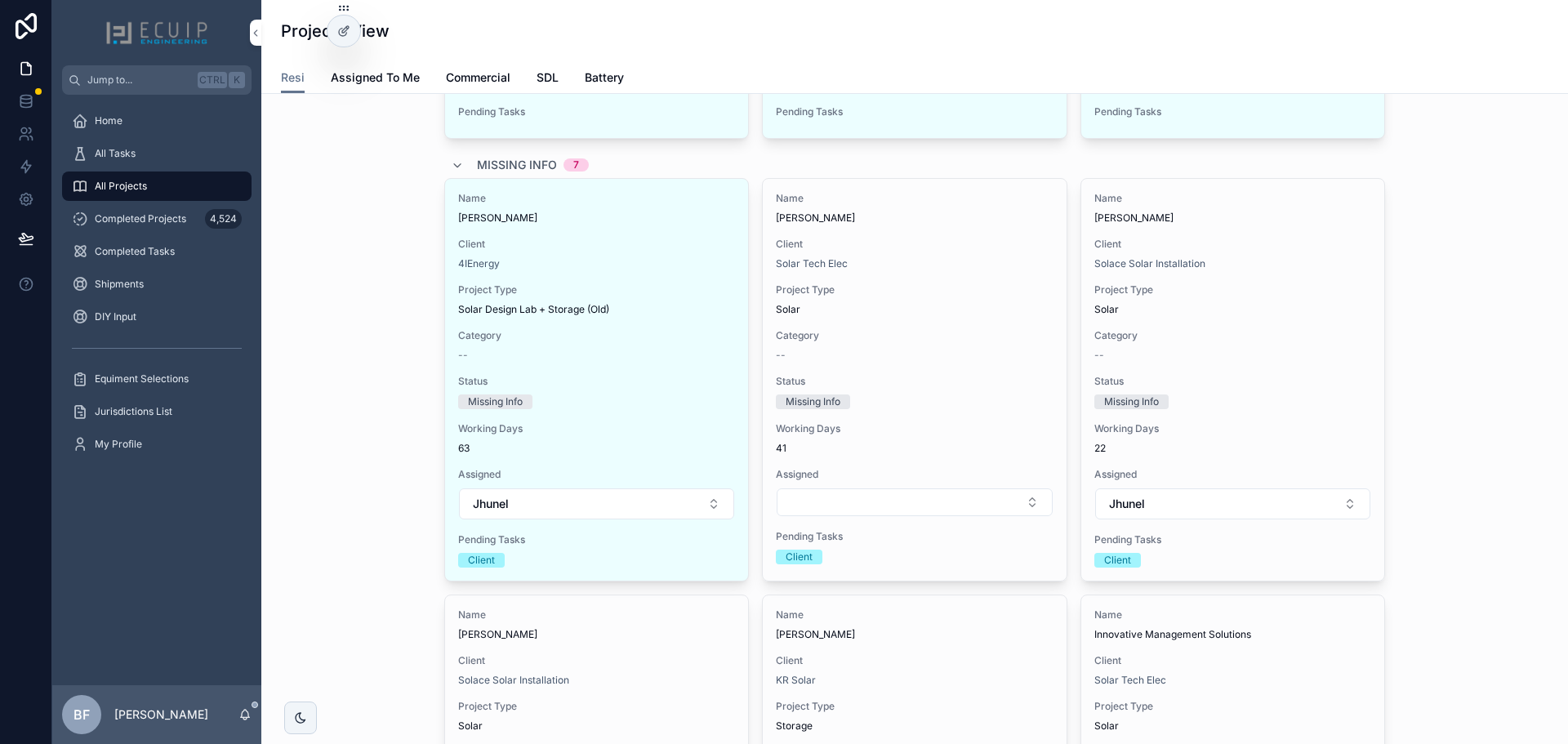
scroll to position [1798, 0]
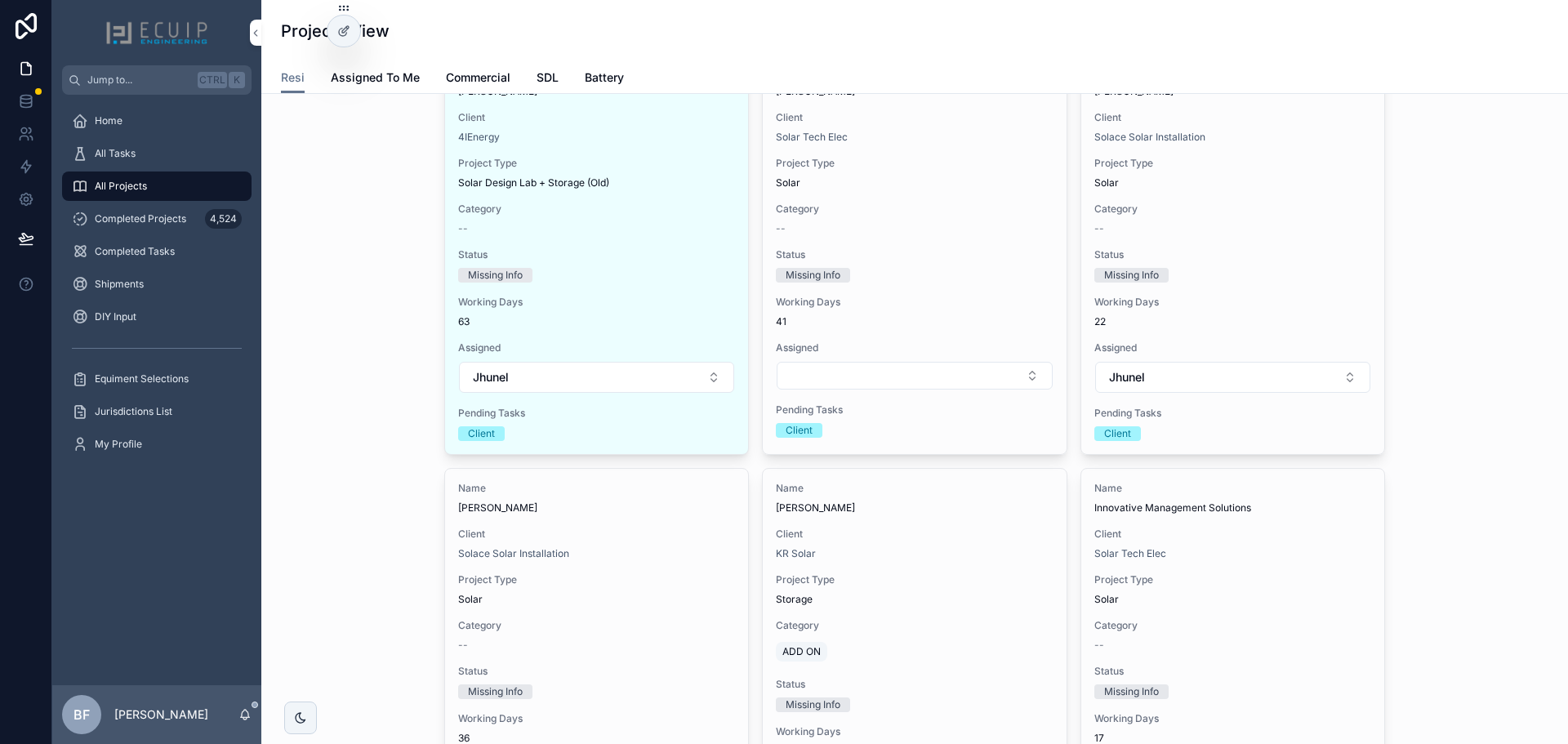
drag, startPoint x: 1236, startPoint y: 197, endPoint x: 1405, endPoint y: 167, distance: 171.6
click at [1405, 167] on div "New Project Filter Client Filter Category Submitted 12 Name [PERSON_NAME] Clien…" at bounding box center [915, 513] width 1280 height 4407
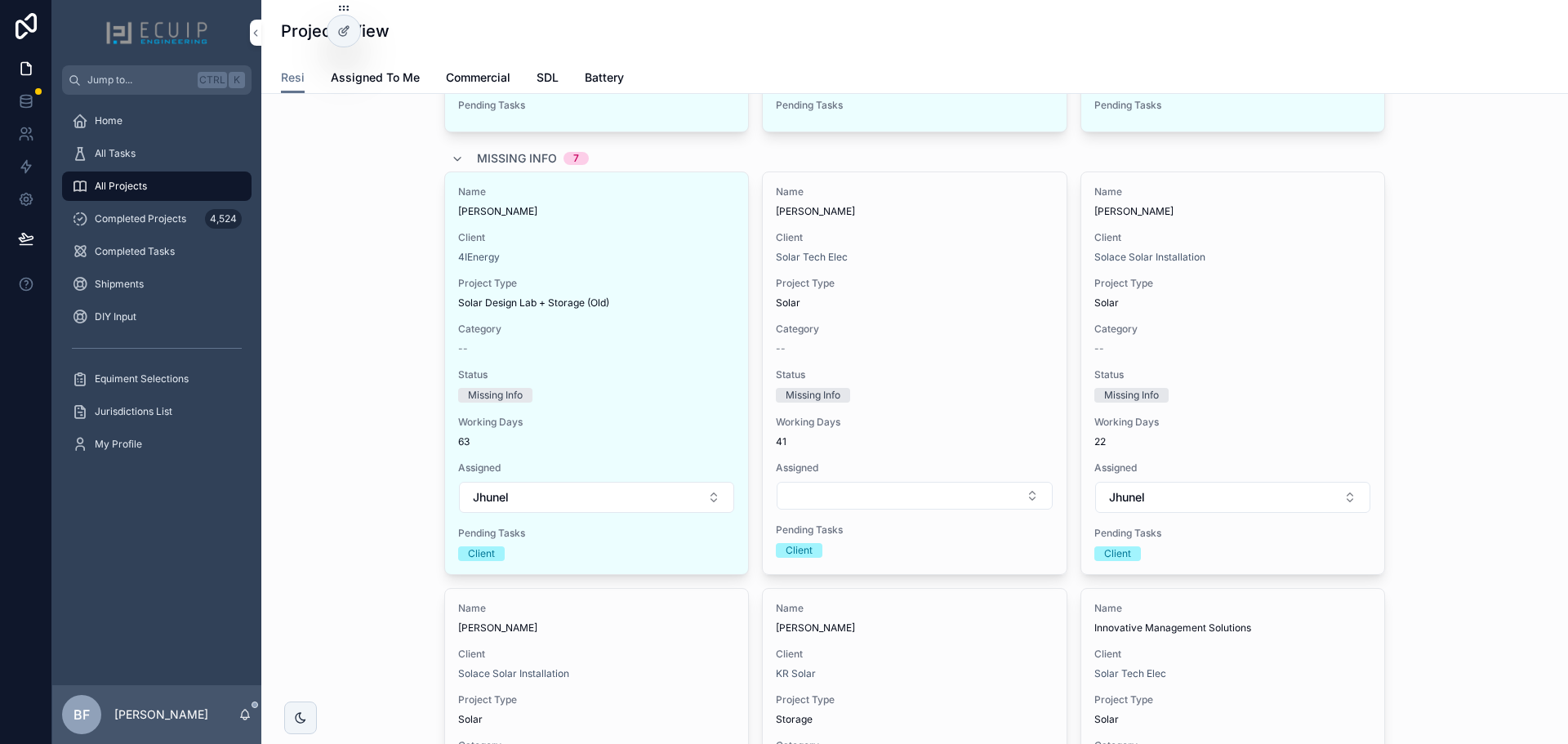
scroll to position [1553, 0]
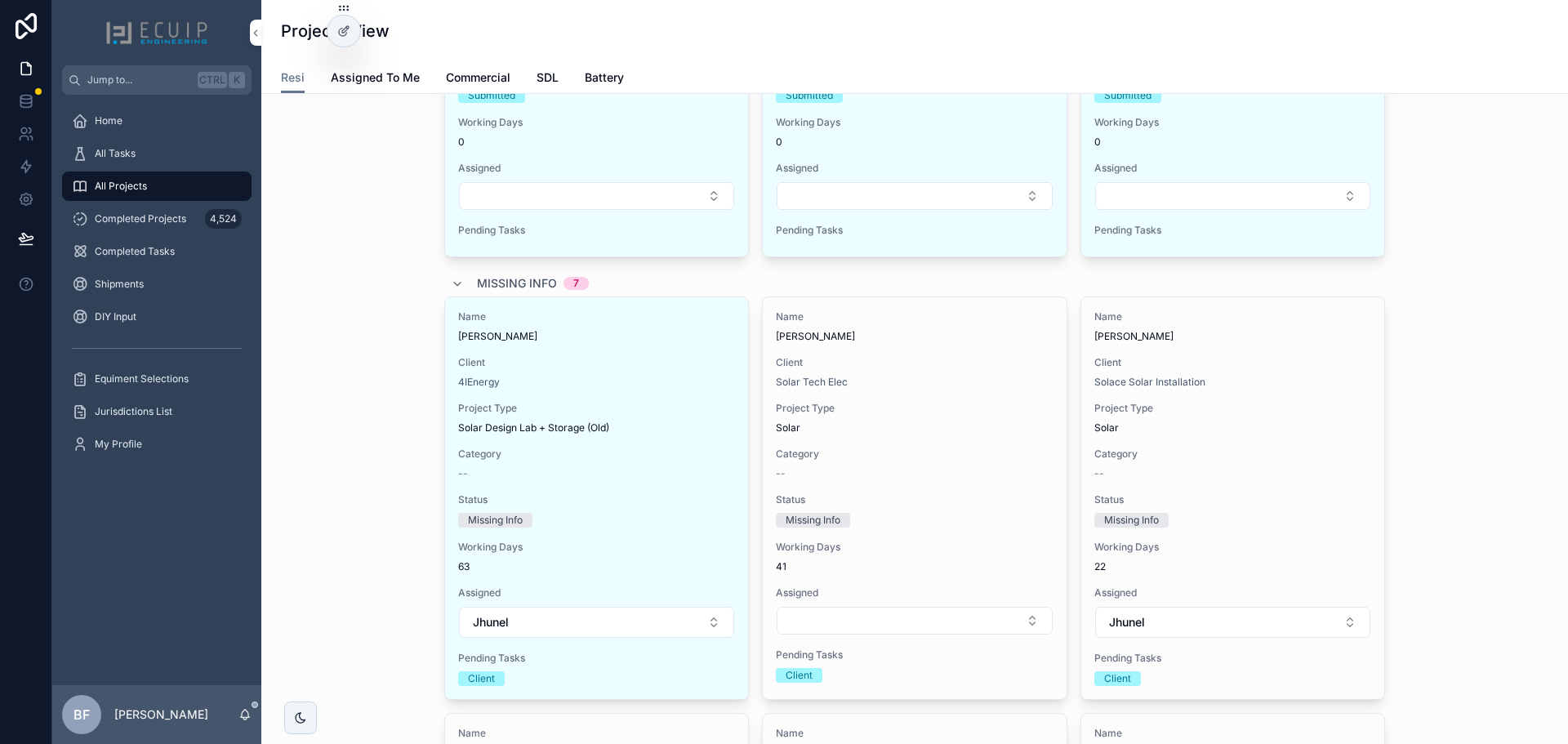
click at [526, 279] on span "Missing Info" at bounding box center [517, 283] width 80 height 16
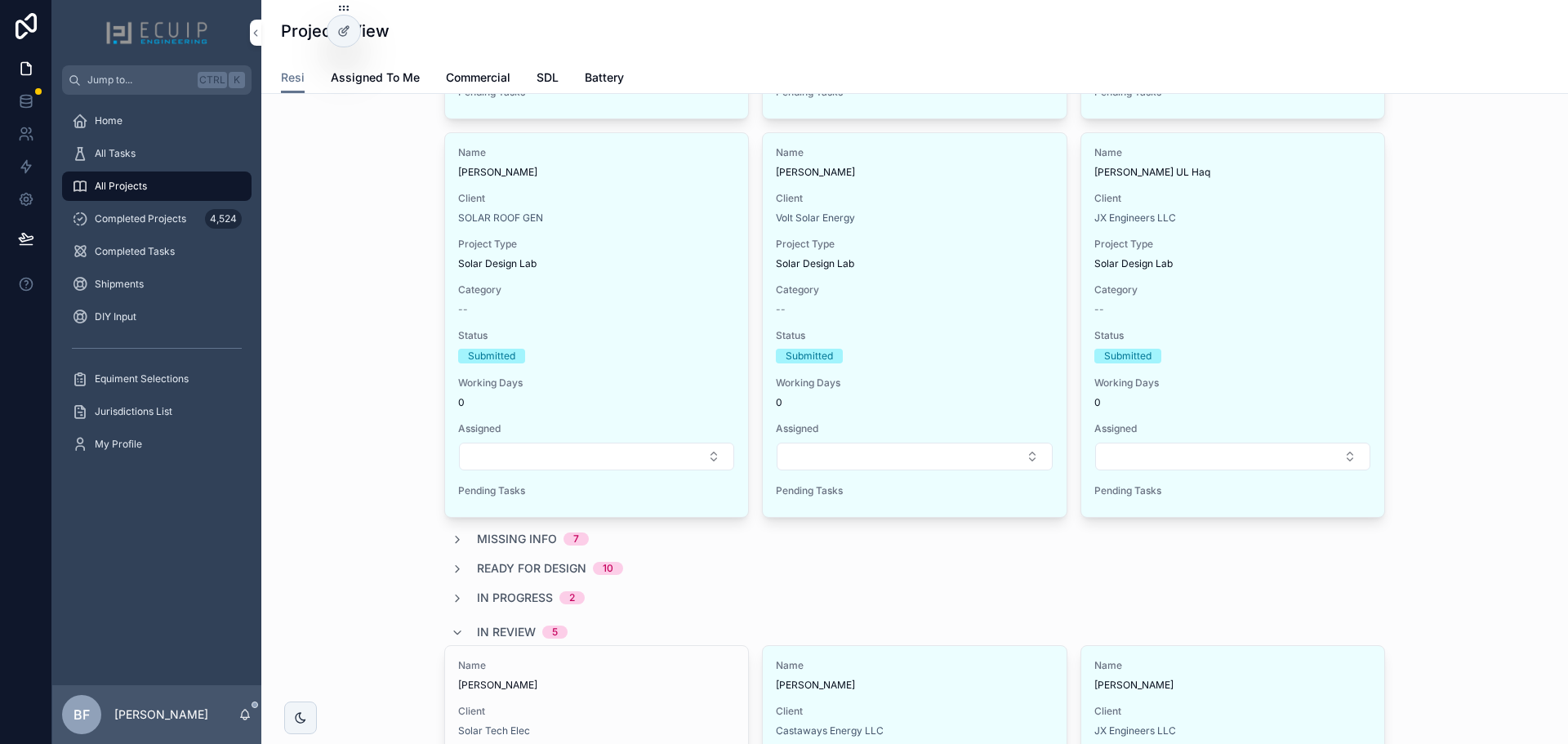
scroll to position [1308, 0]
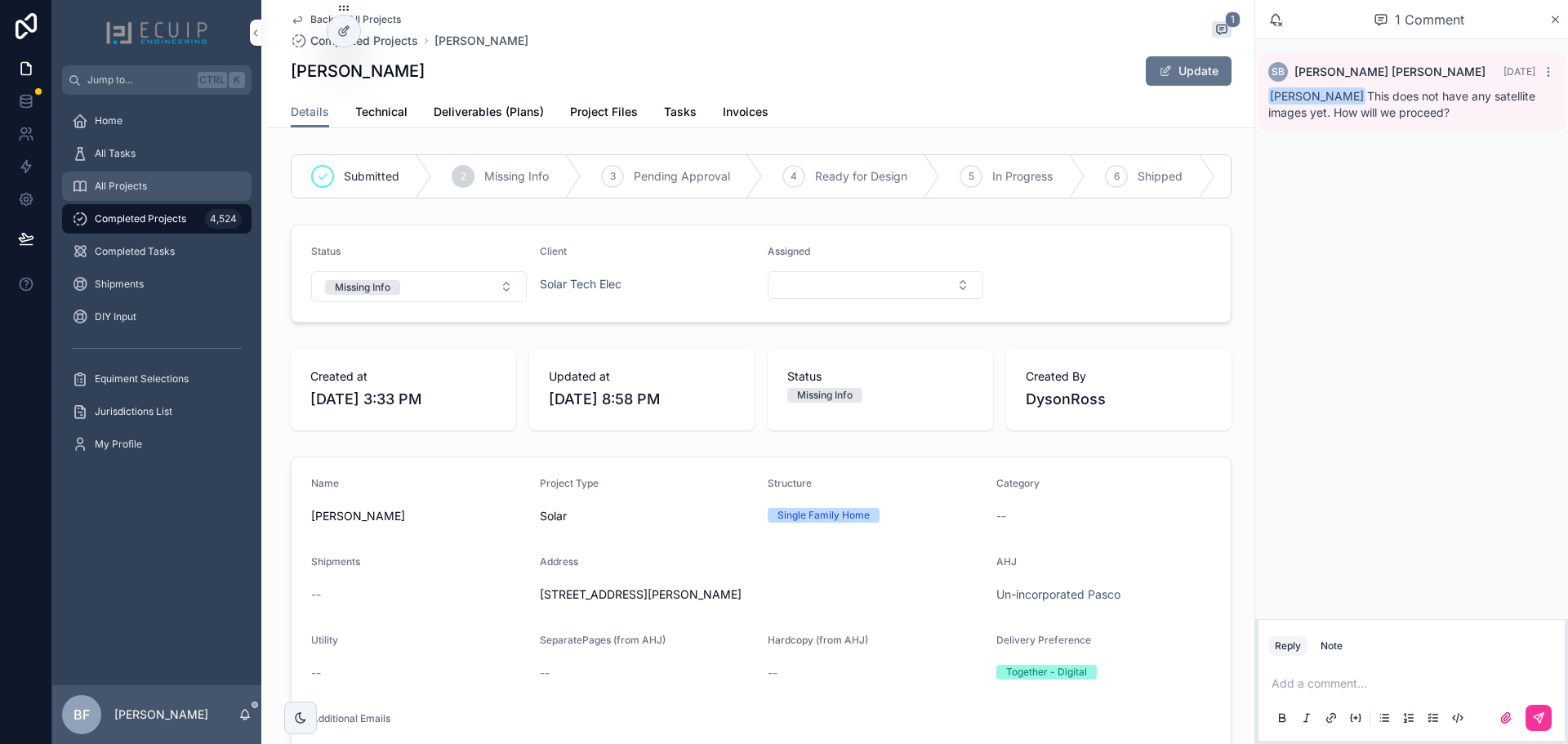
click at [112, 189] on span "All Projects" at bounding box center [120, 185] width 53 height 13
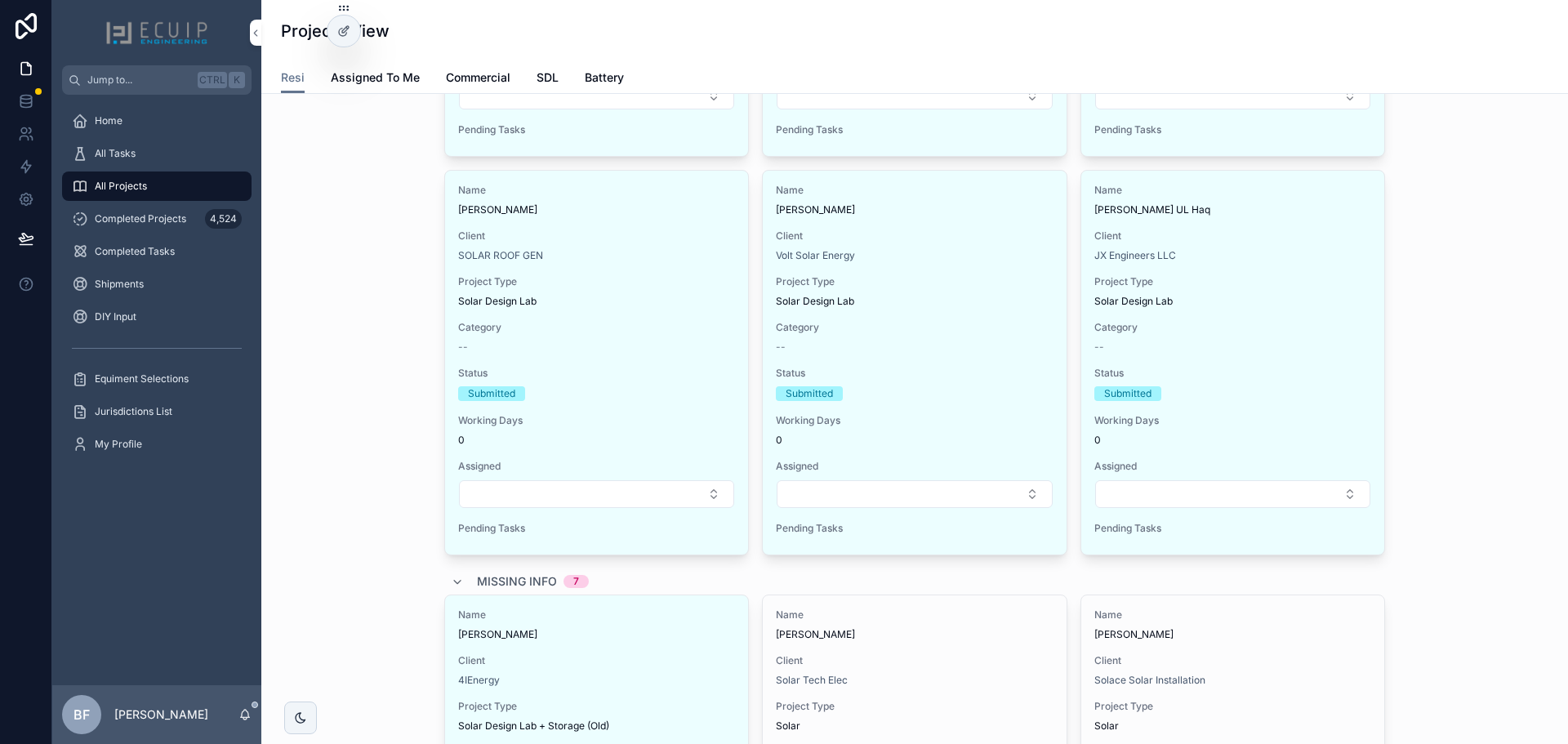
scroll to position [1471, 0]
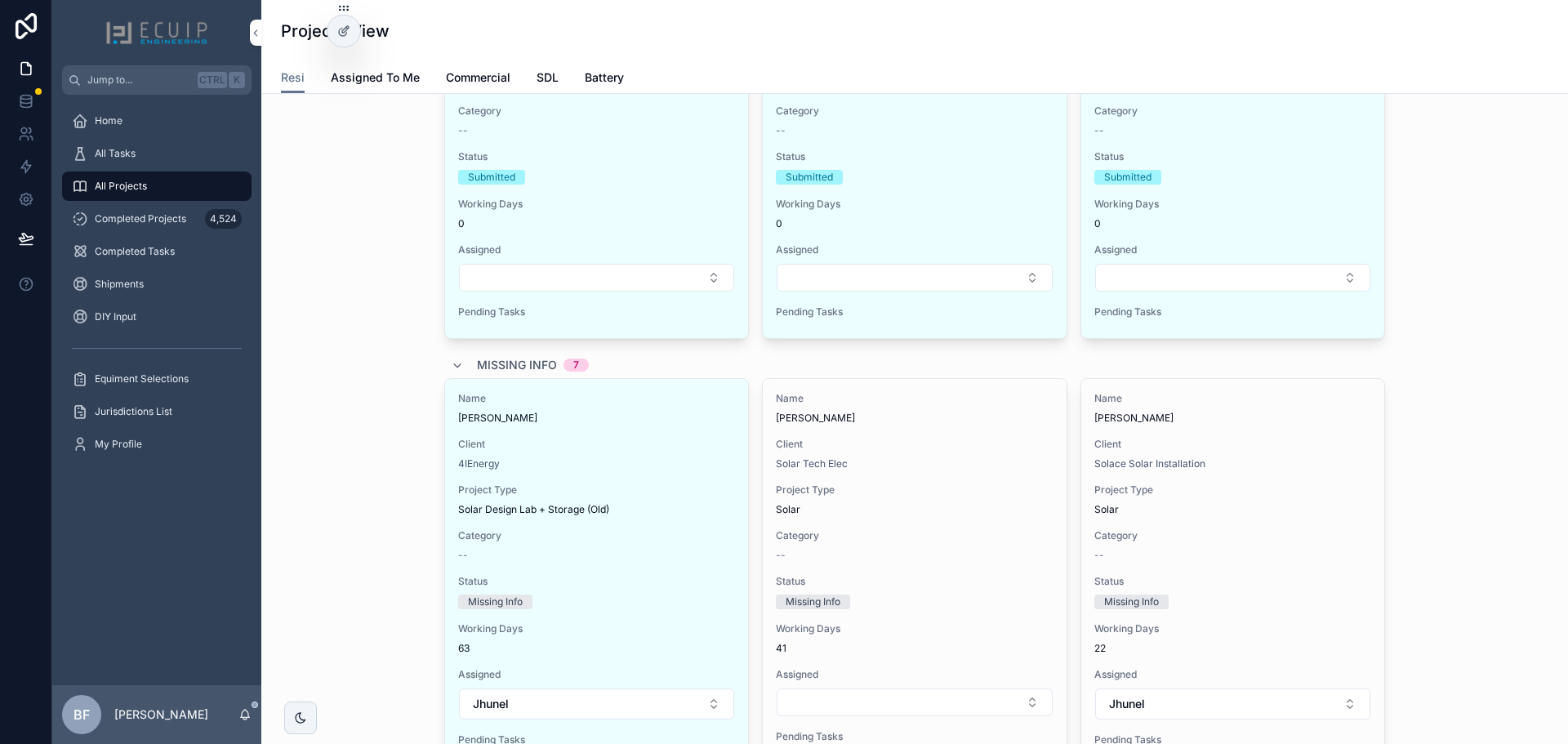
click at [503, 360] on span "Missing Info" at bounding box center [517, 366] width 80 height 16
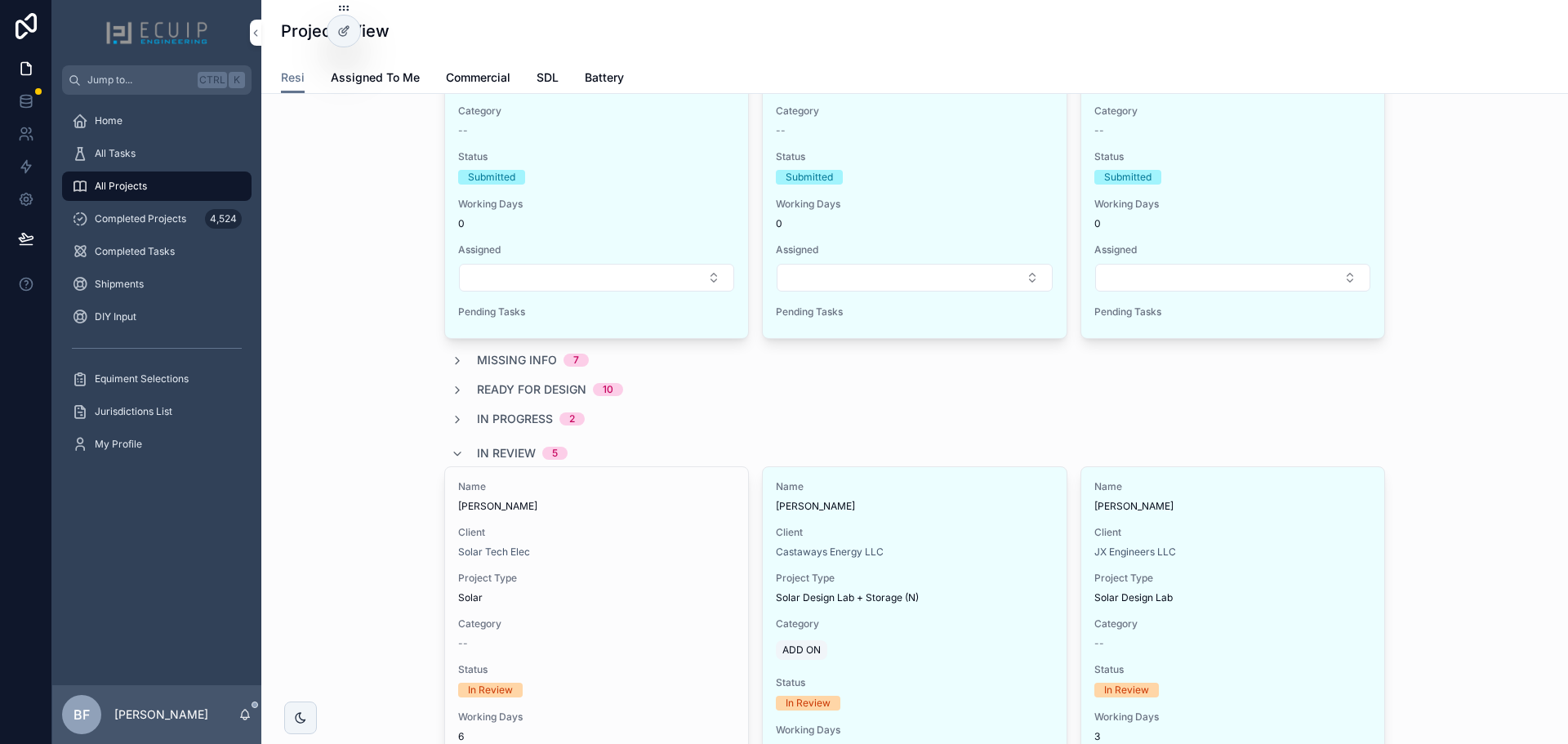
click at [487, 444] on div "In Review 5" at bounding box center [522, 453] width 91 height 26
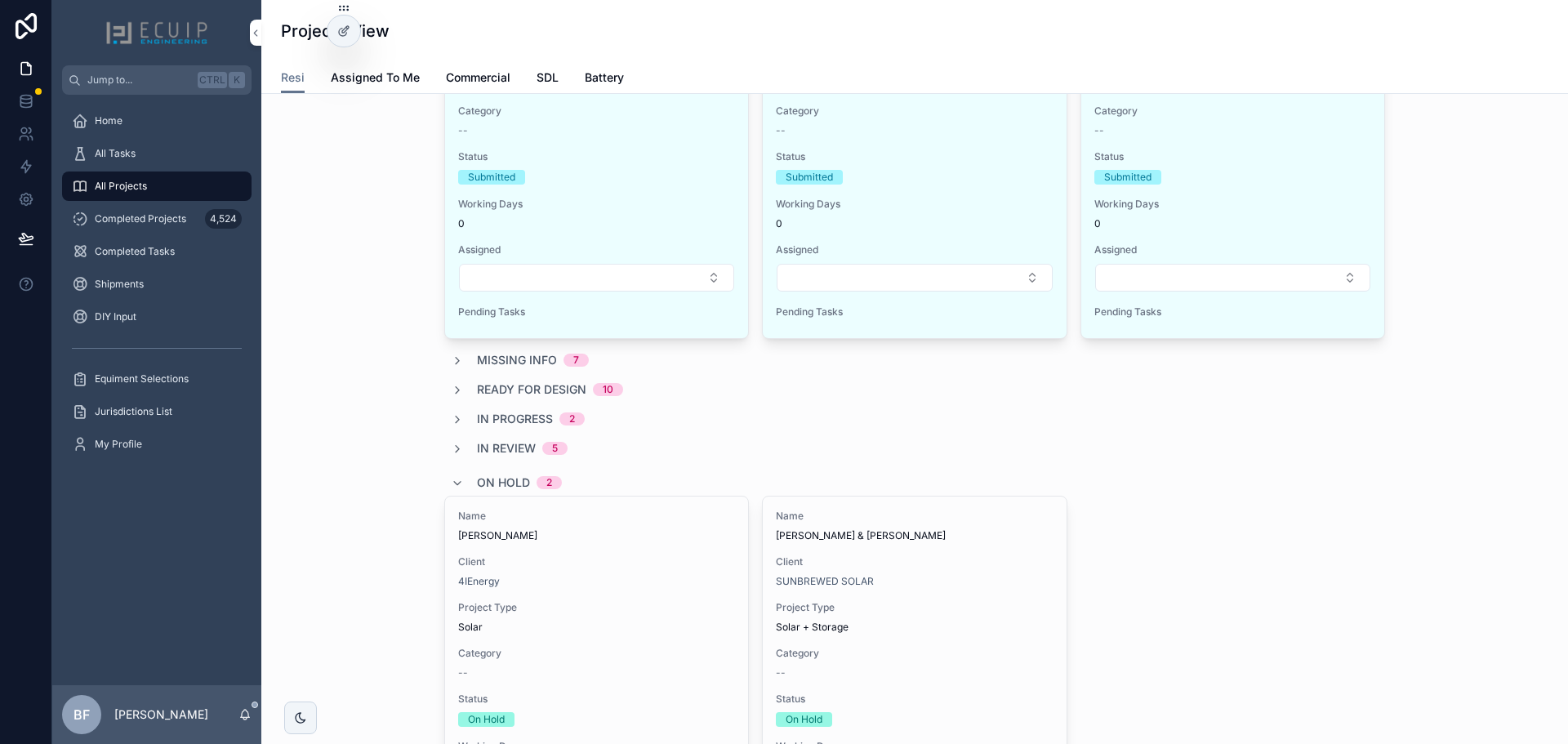
click at [477, 475] on span "On Hold" at bounding box center [503, 483] width 53 height 16
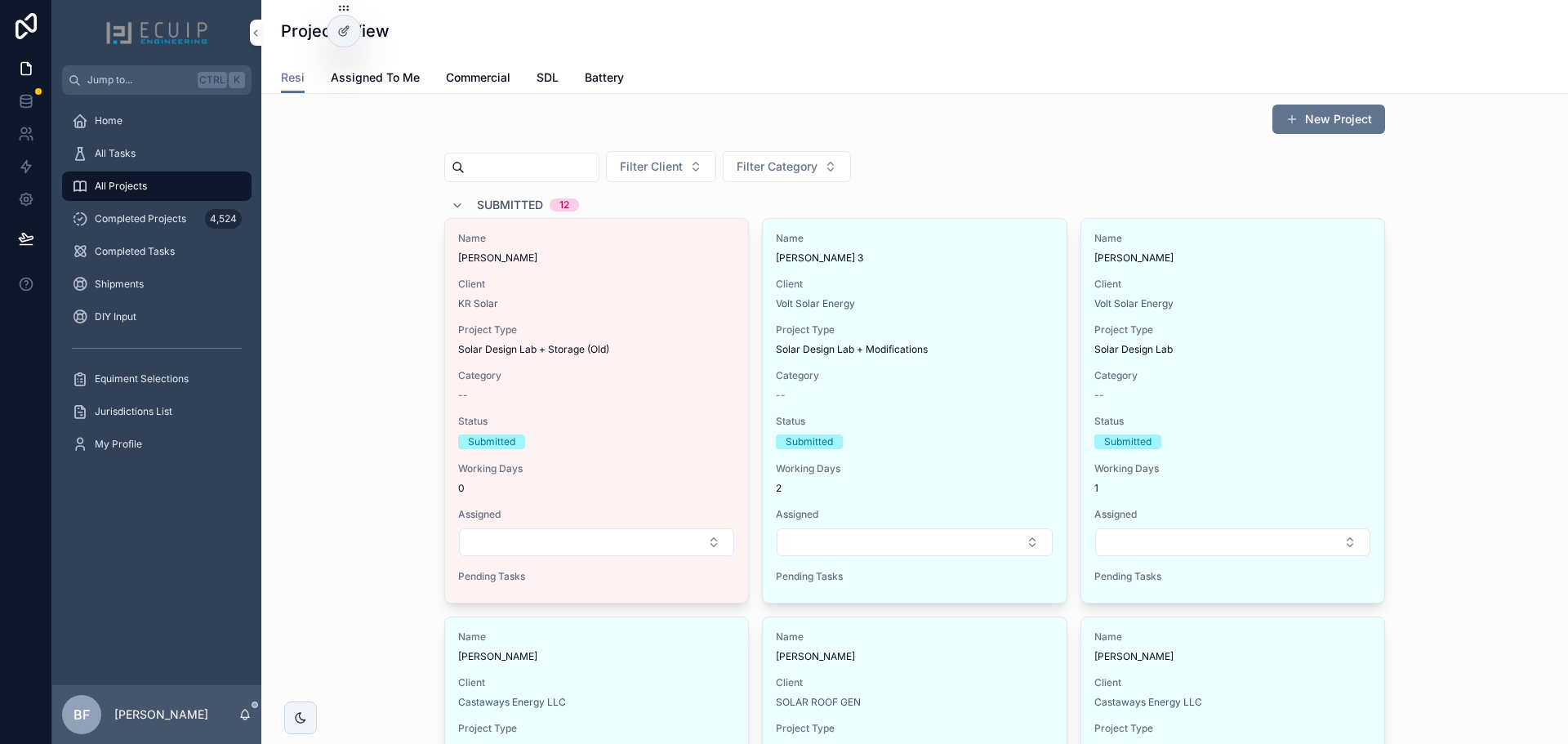
scroll to position [0, 0]
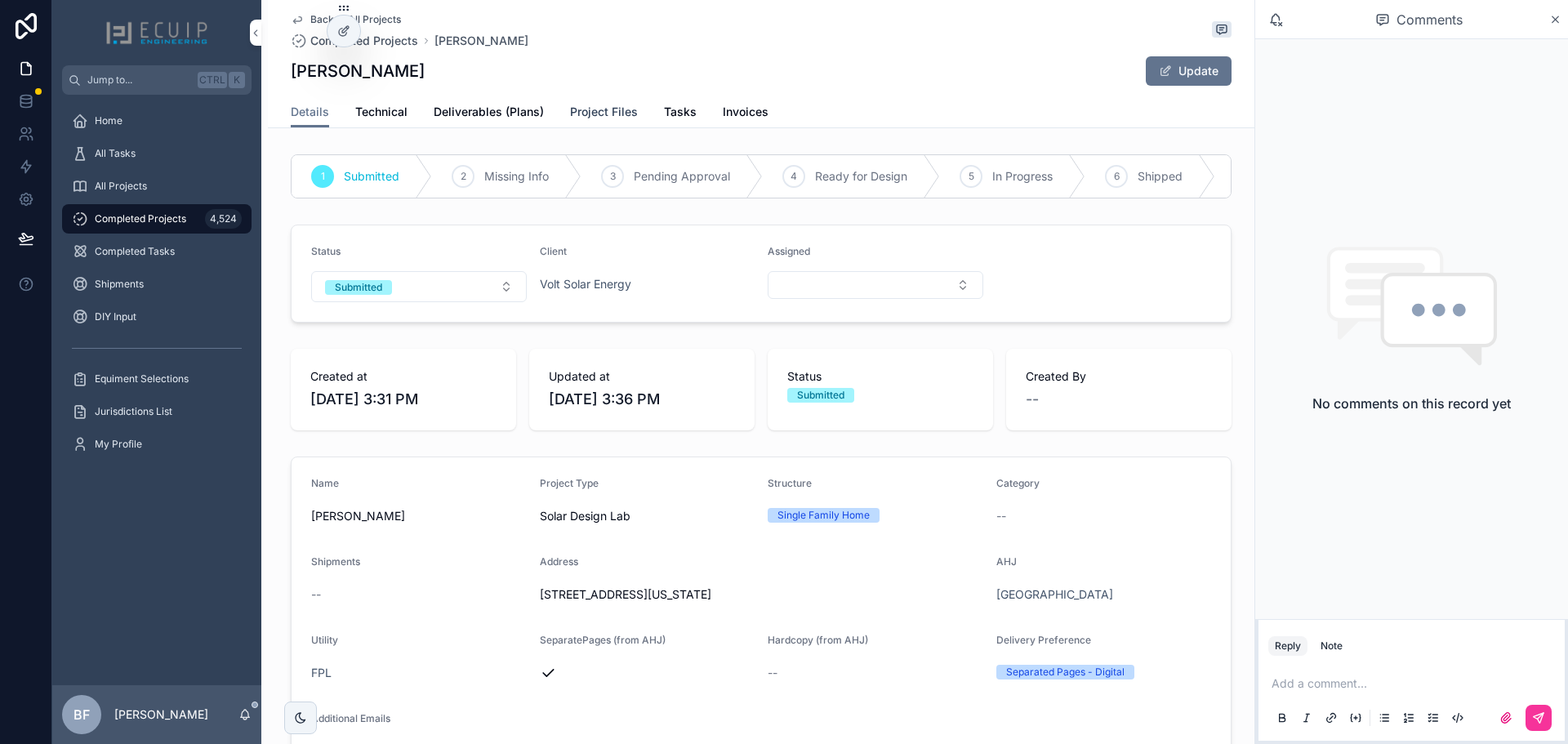
click at [592, 103] on link "Project Files" at bounding box center [604, 114] width 68 height 33
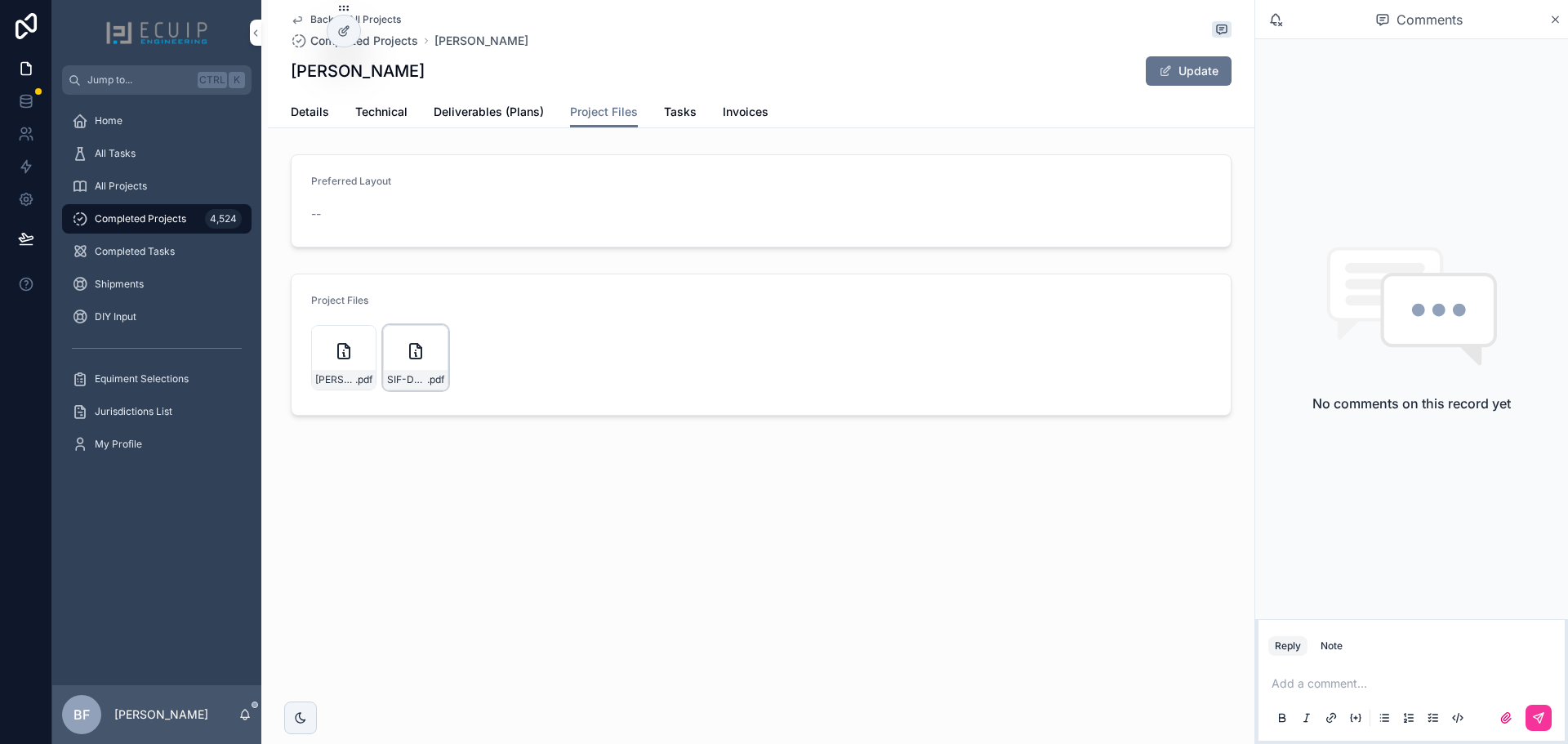
click at [0, 0] on icon "scrollable content" at bounding box center [0, 0] width 0 height 0
drag, startPoint x: 432, startPoint y: 71, endPoint x: 275, endPoint y: 70, distance: 157.0
click at [275, 70] on div "Back to All Projects Completed Projects Derick Johnson Derick Johnson Update Pr…" at bounding box center [761, 64] width 987 height 128
copy h1 "Derick Johnson"
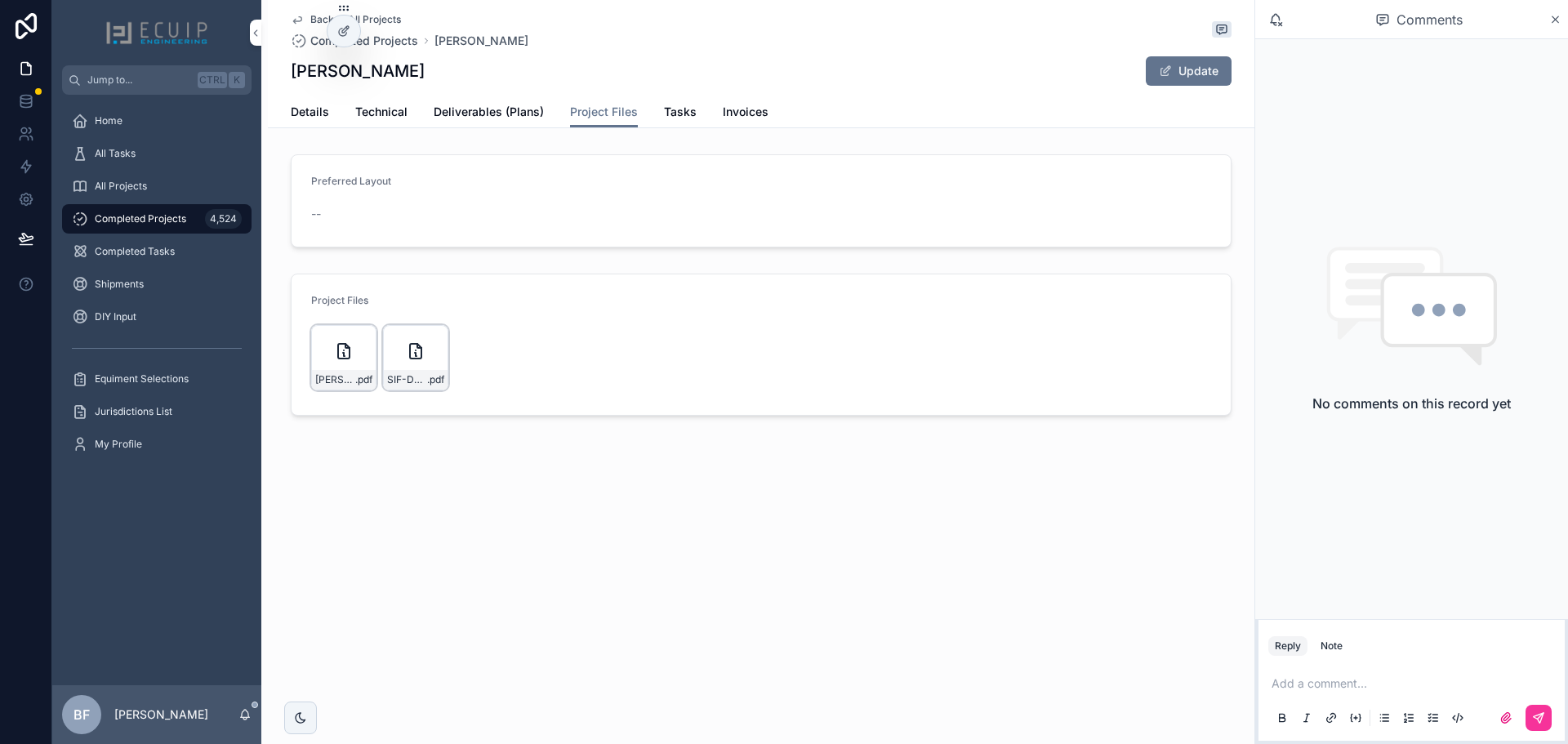
click at [657, 58] on div "Derick Johnson Update" at bounding box center [761, 71] width 941 height 31
drag, startPoint x: 502, startPoint y: 108, endPoint x: 662, endPoint y: 111, distance: 160.0
click at [502, 108] on span "Deliverables (Plans)" at bounding box center [489, 112] width 111 height 16
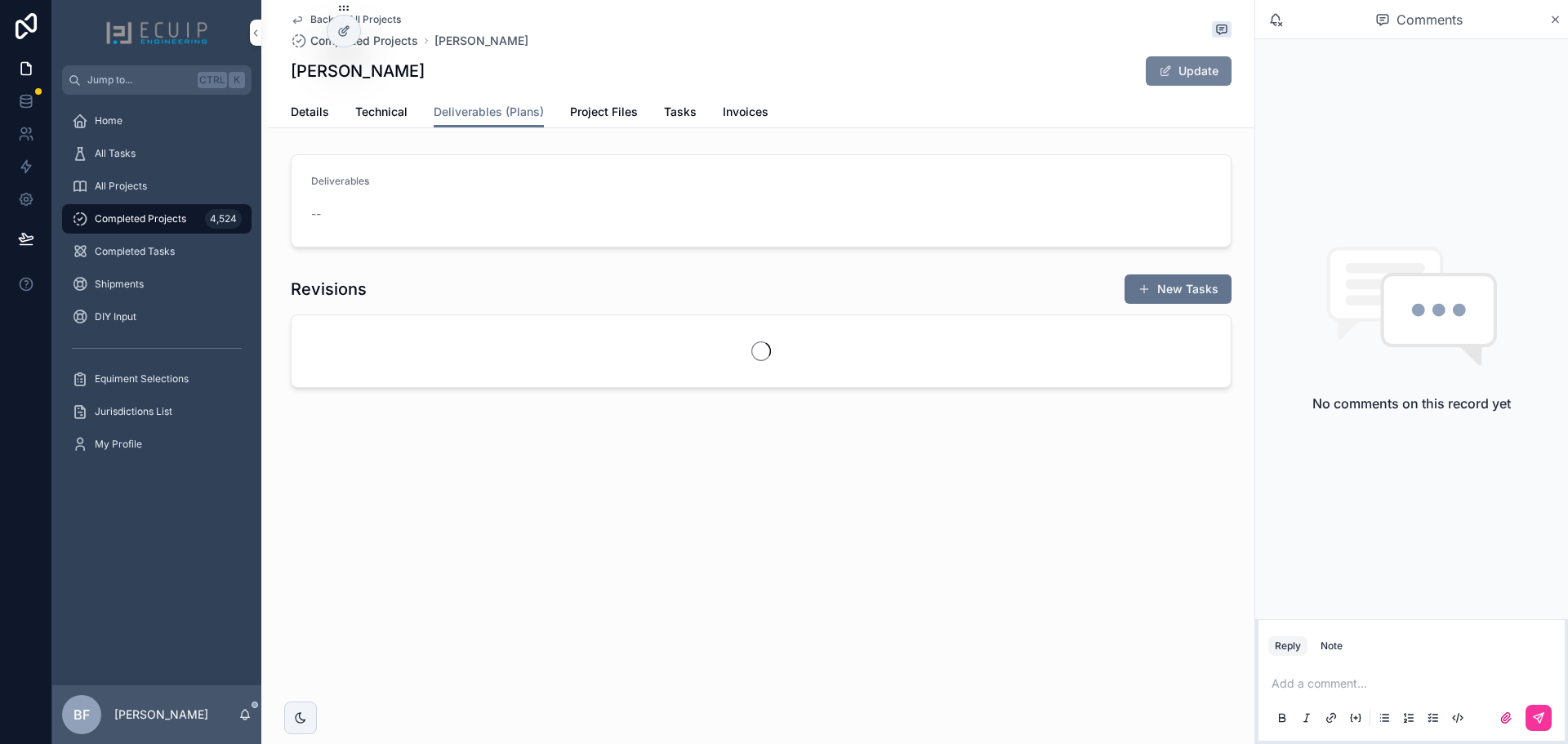
click at [1211, 72] on button "Update" at bounding box center [1189, 72] width 86 height 30
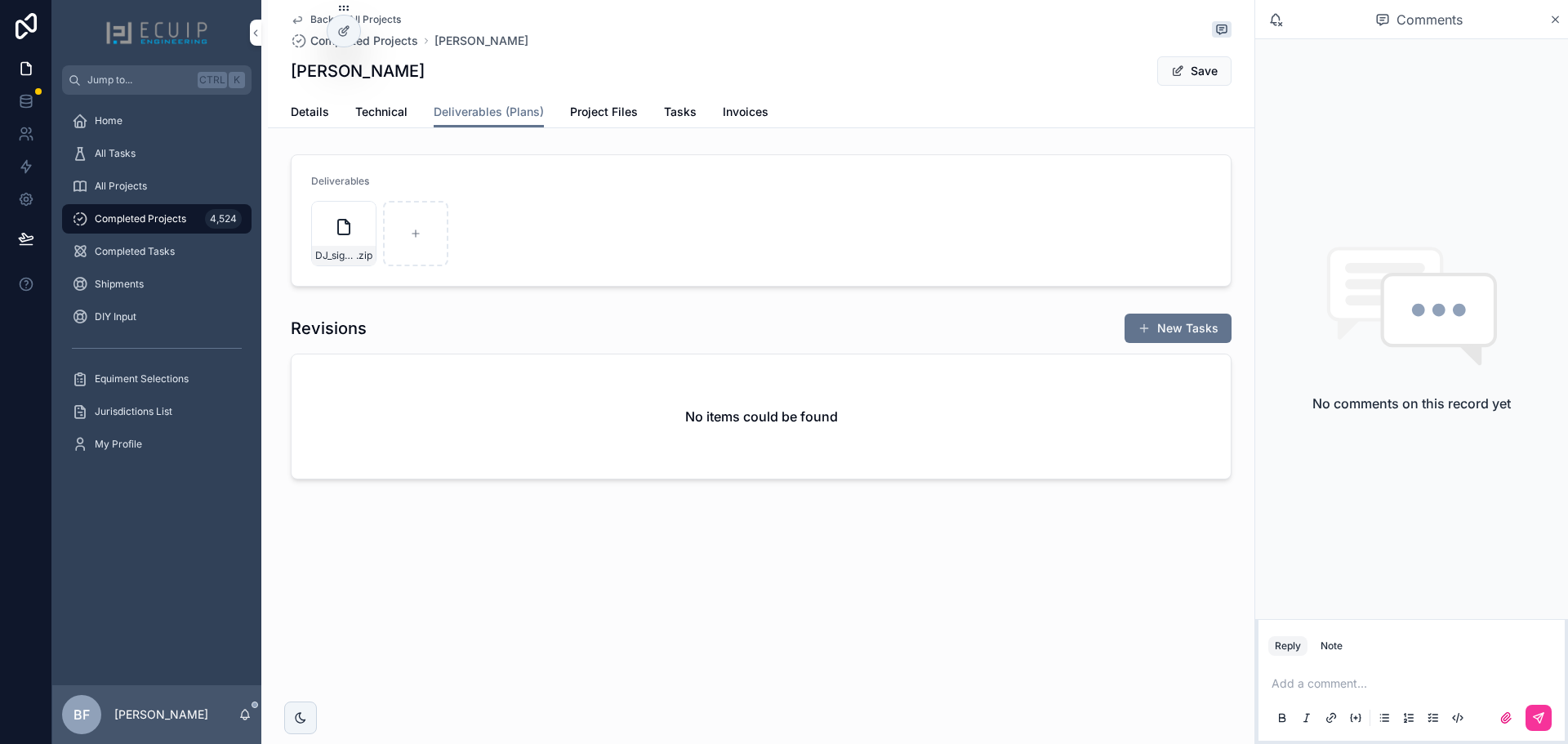
drag, startPoint x: 1177, startPoint y: 72, endPoint x: 943, endPoint y: 96, distance: 235.2
click at [1177, 72] on span "scrollable content" at bounding box center [1177, 71] width 13 height 13
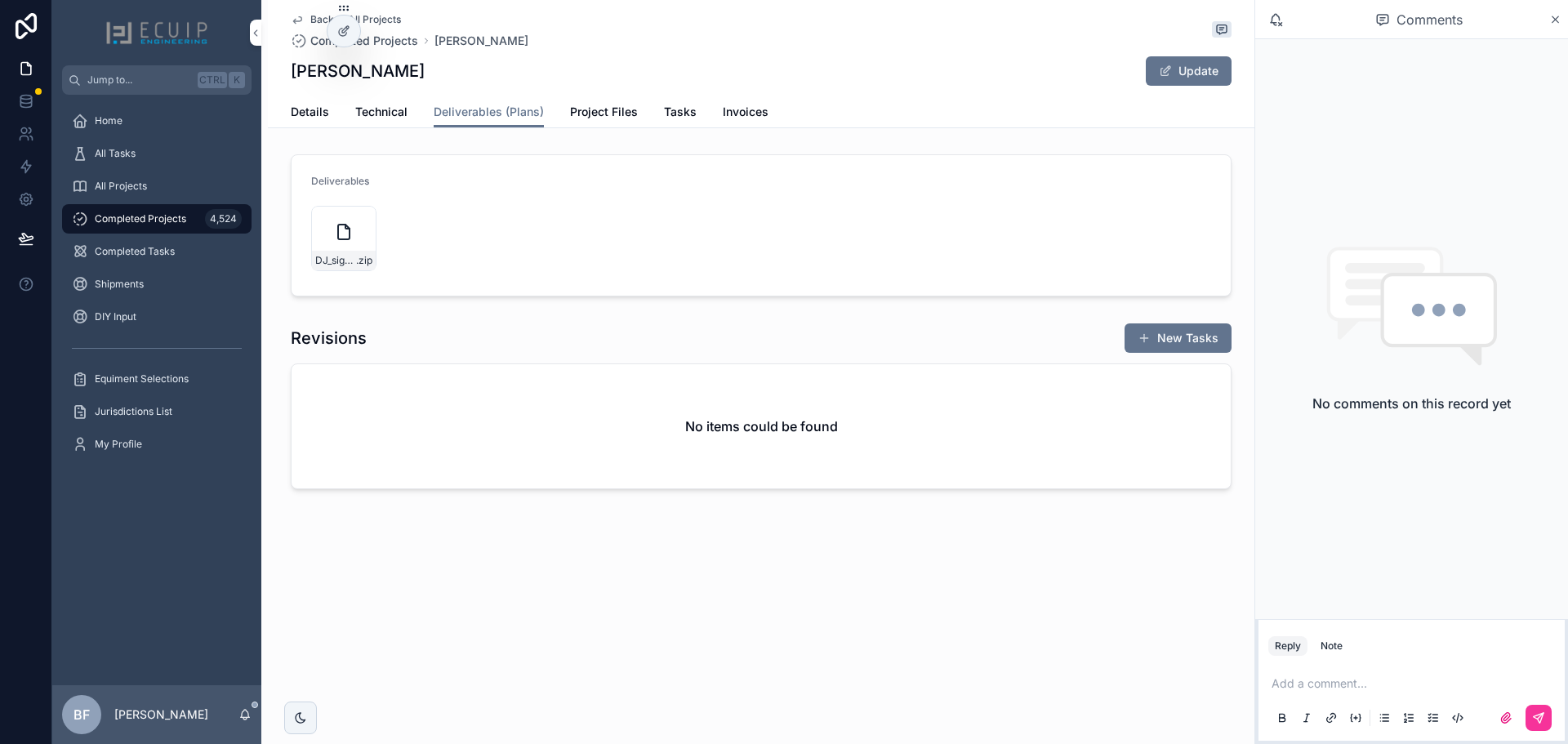
drag, startPoint x: 300, startPoint y: 105, endPoint x: 320, endPoint y: 143, distance: 42.9
click at [300, 105] on span "Details" at bounding box center [310, 112] width 39 height 16
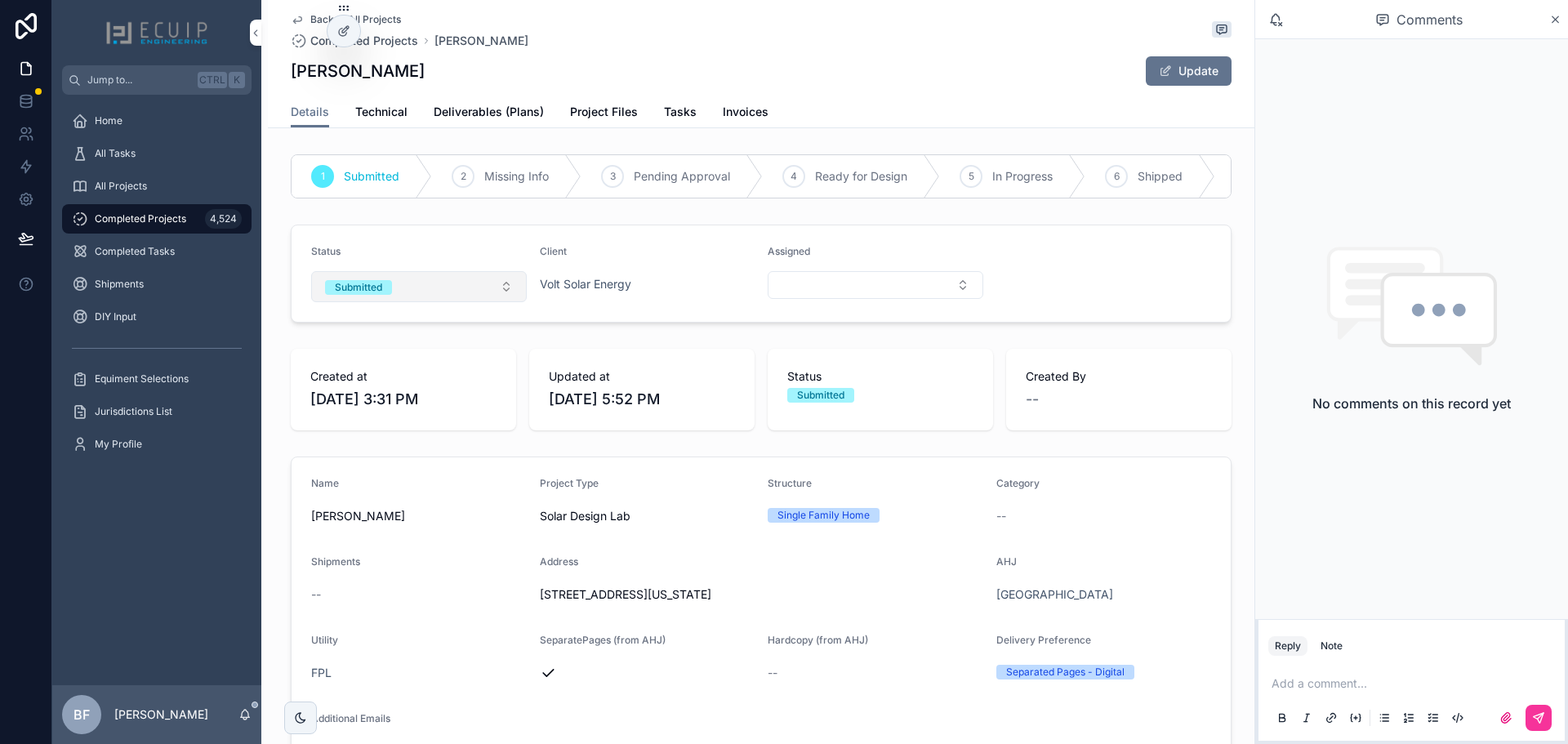
click at [382, 295] on span "Submitted" at bounding box center [358, 287] width 67 height 15
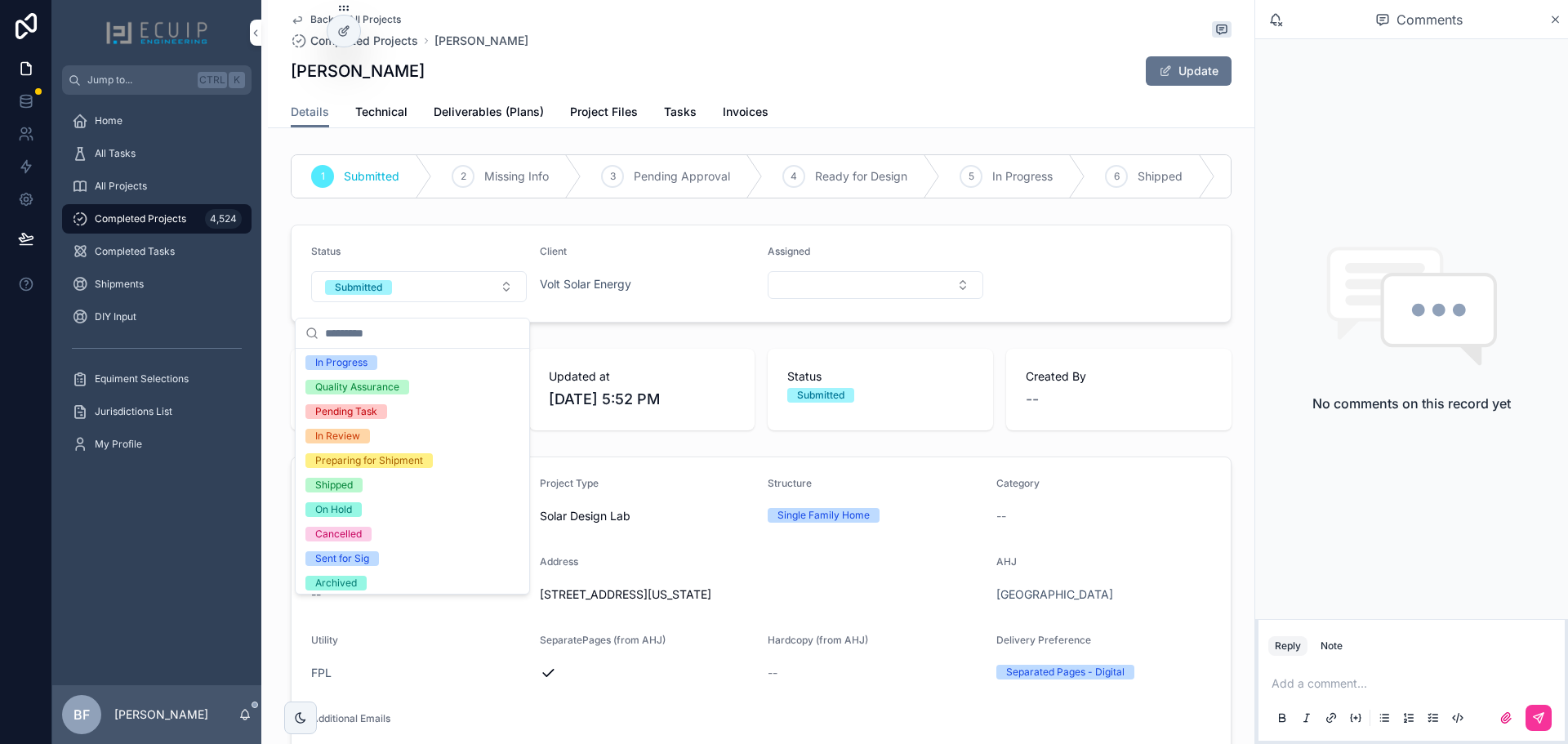
scroll to position [129, 0]
click at [348, 480] on div "Shipped" at bounding box center [335, 480] width 38 height 15
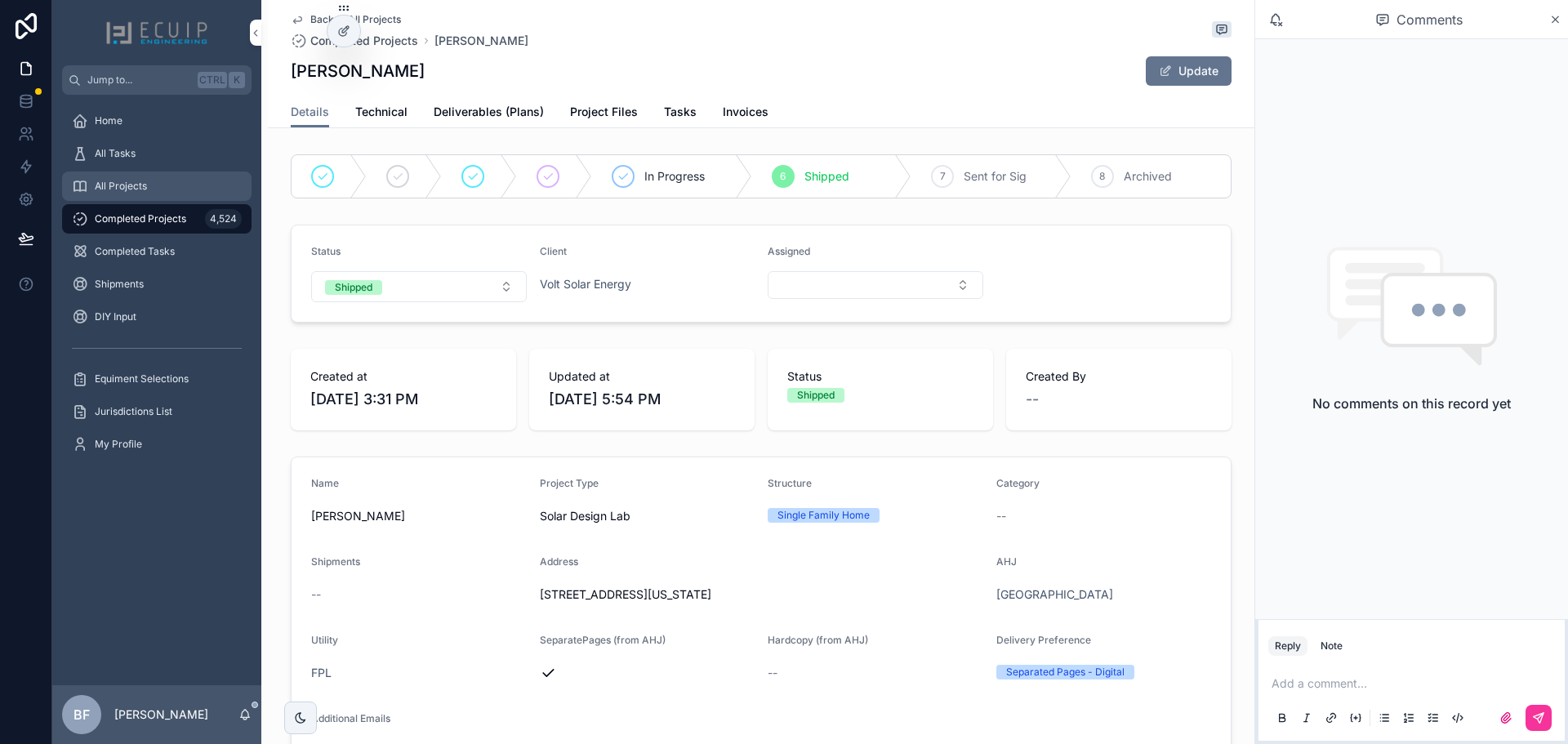
click at [189, 182] on div "All Projects" at bounding box center [156, 186] width 170 height 26
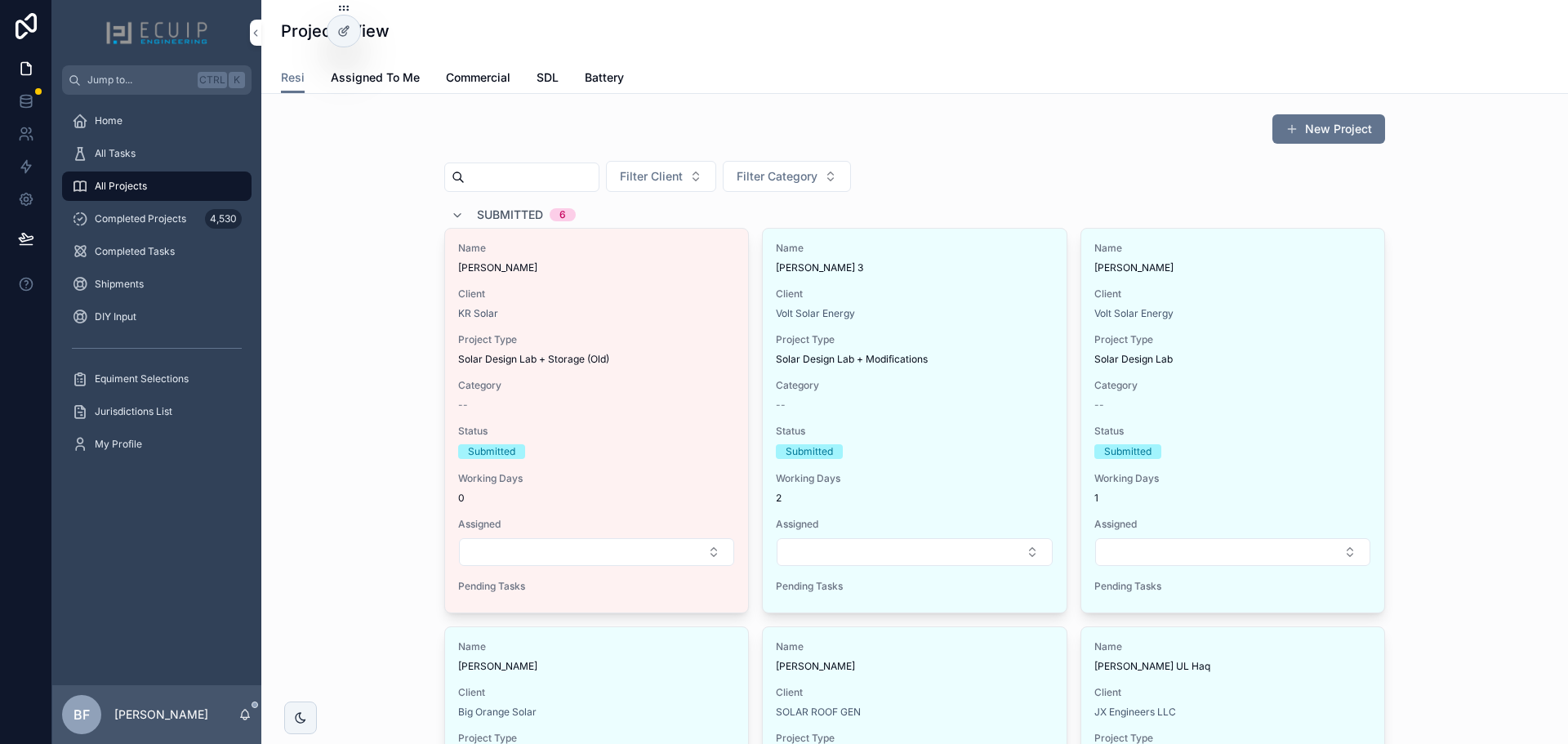
click at [481, 209] on span "Submitted" at bounding box center [510, 215] width 66 height 16
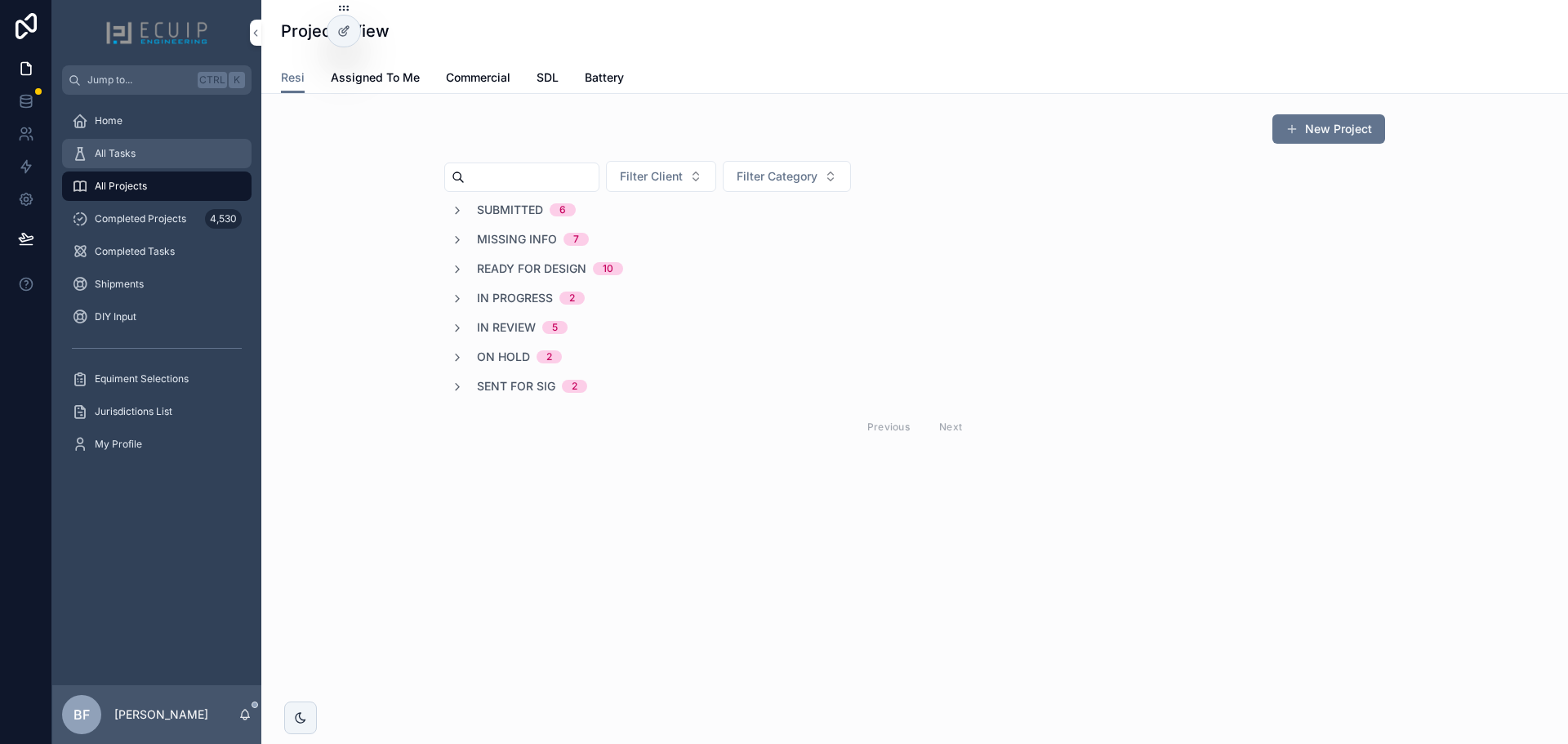
click at [132, 161] on div "All Tasks" at bounding box center [156, 153] width 170 height 26
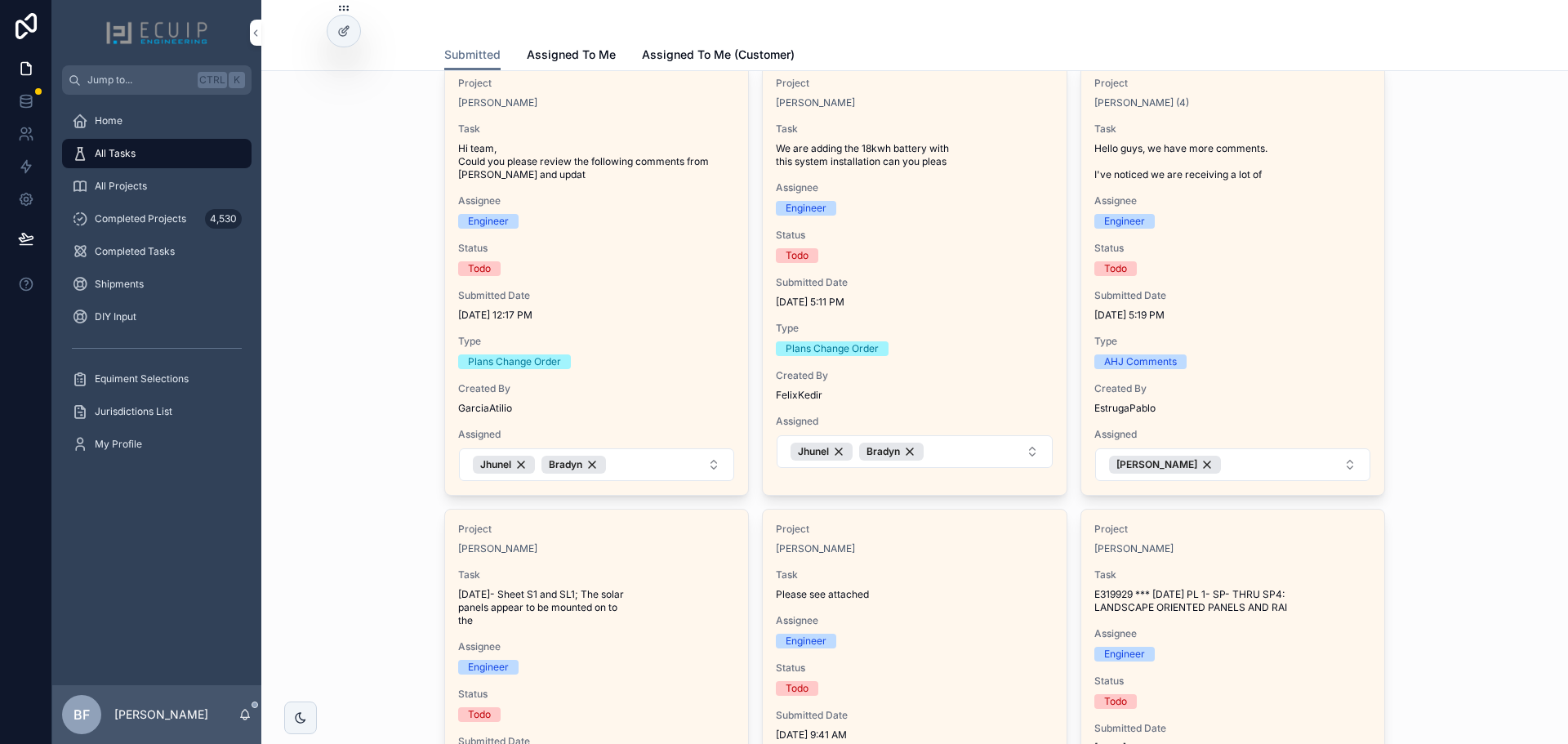
scroll to position [327, 0]
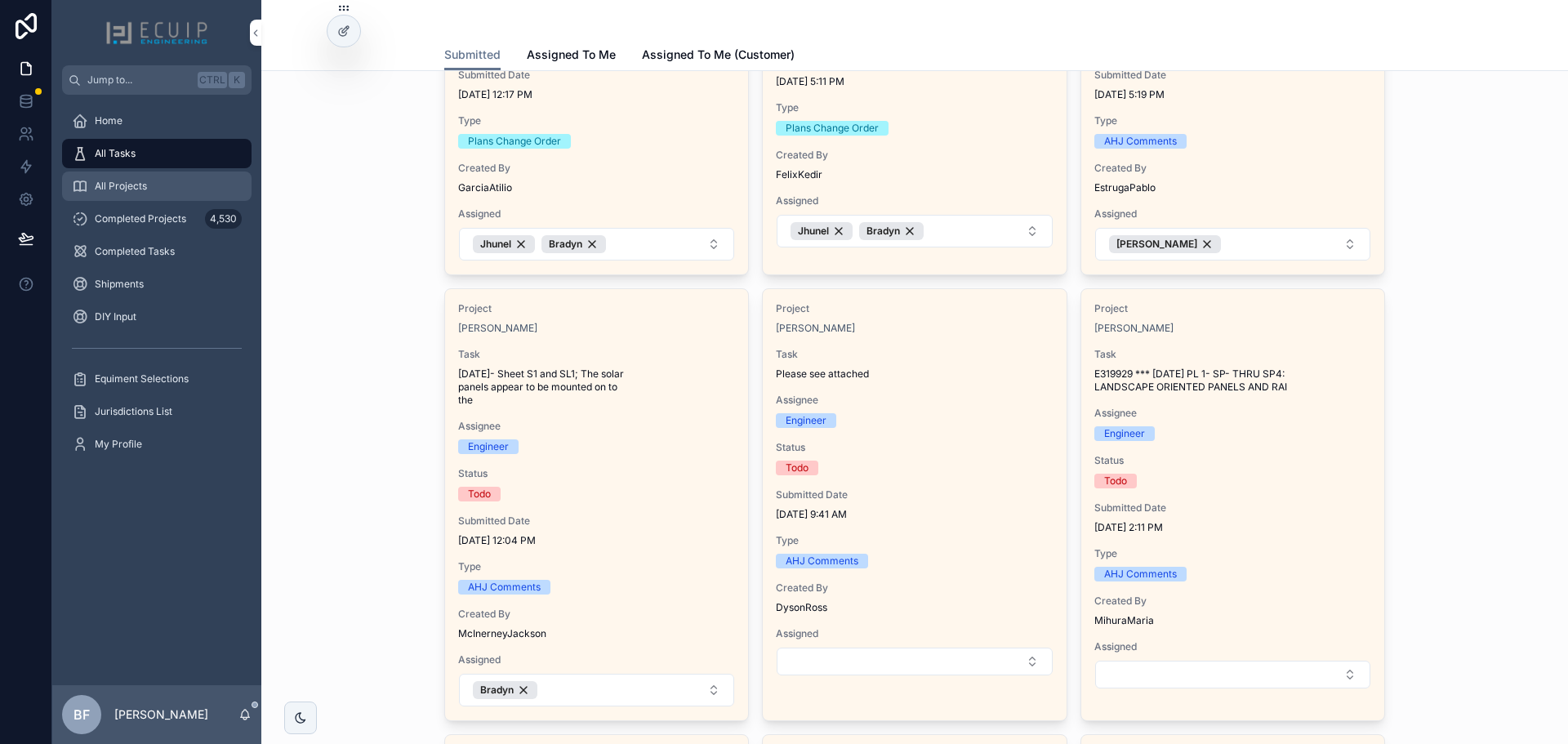
click at [178, 189] on div "All Projects" at bounding box center [156, 186] width 170 height 26
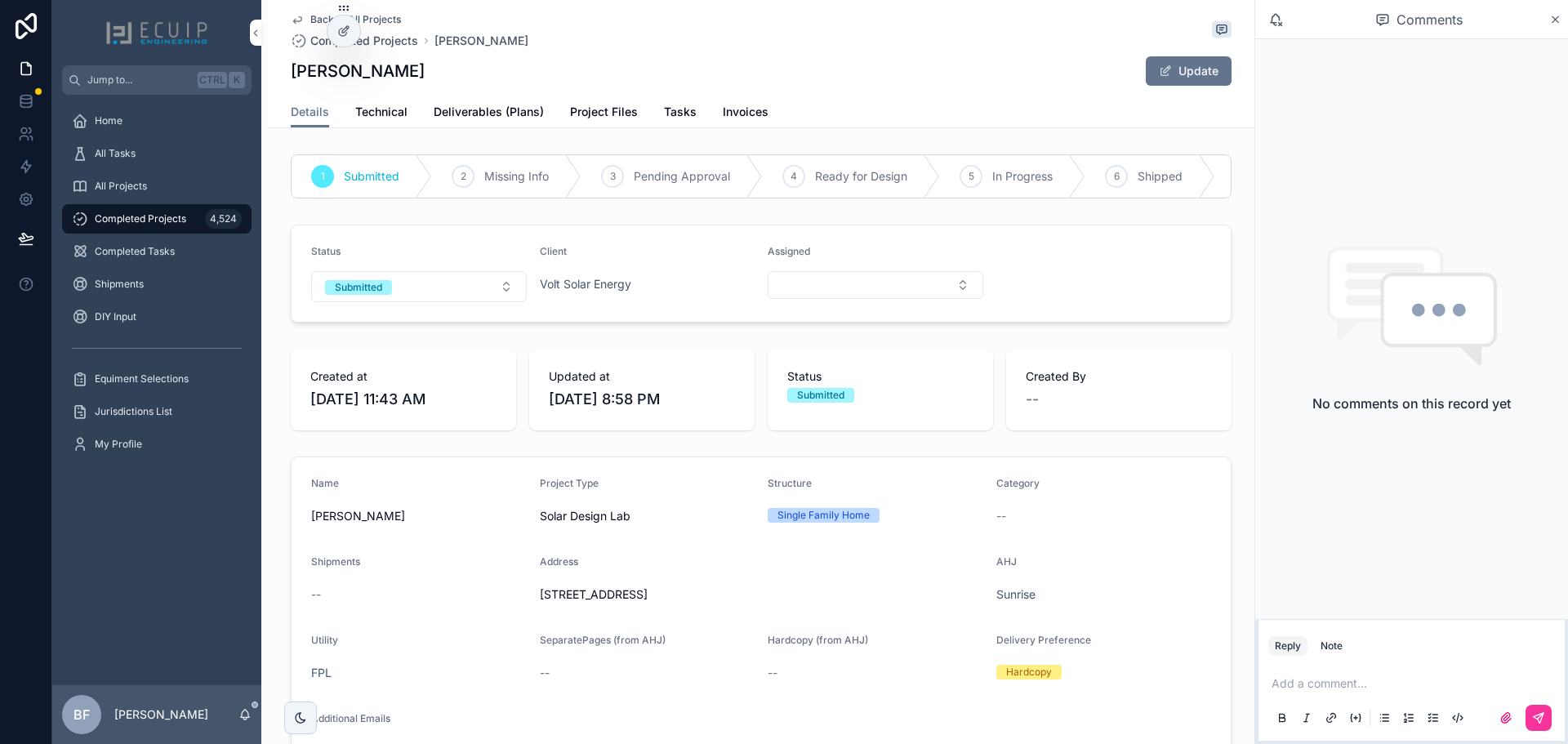
drag, startPoint x: 420, startPoint y: 72, endPoint x: 285, endPoint y: 74, distance: 135.0
click at [291, 74] on div "Augusto Ospina Update" at bounding box center [761, 71] width 941 height 31
copy h1 "[PERSON_NAME]"
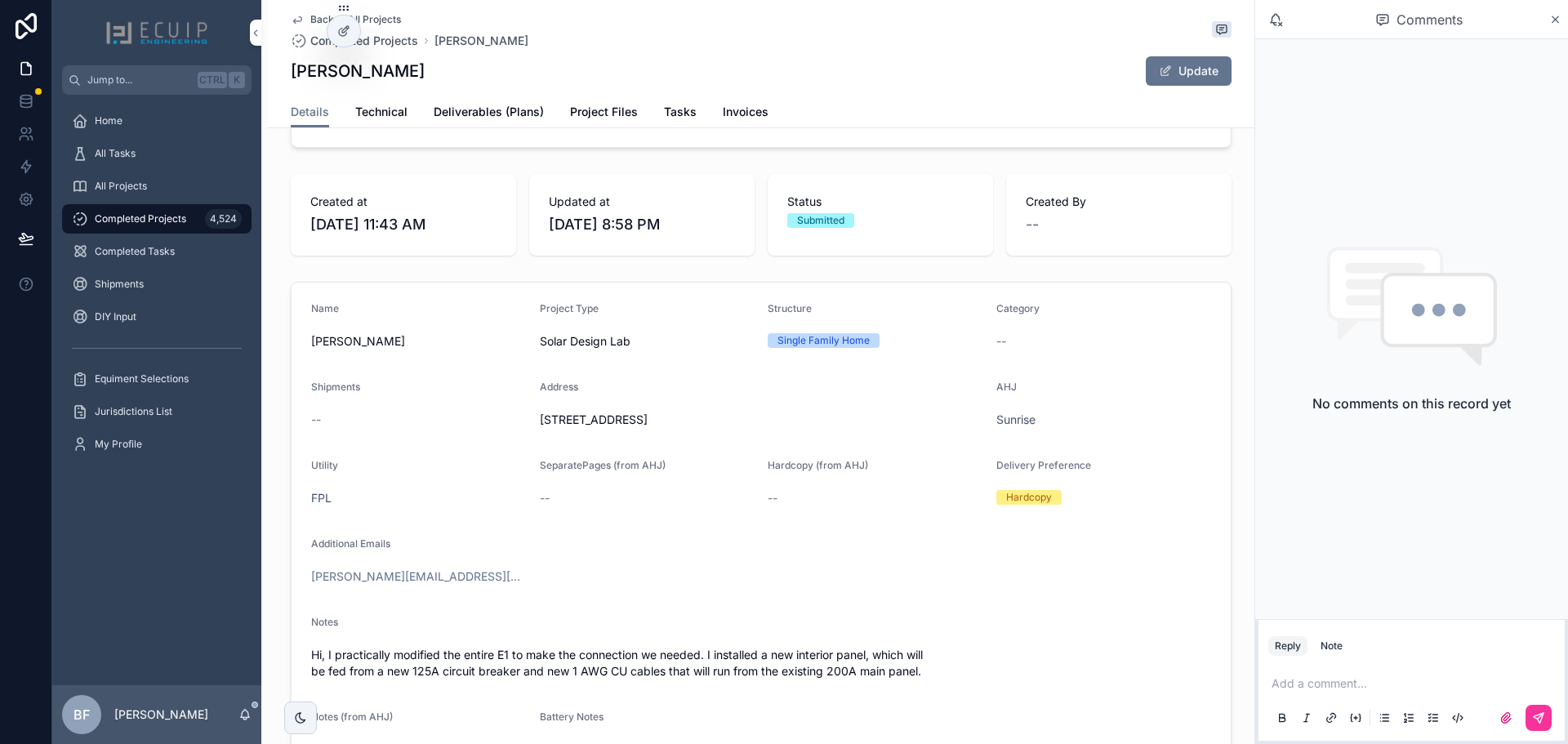
scroll to position [163, 0]
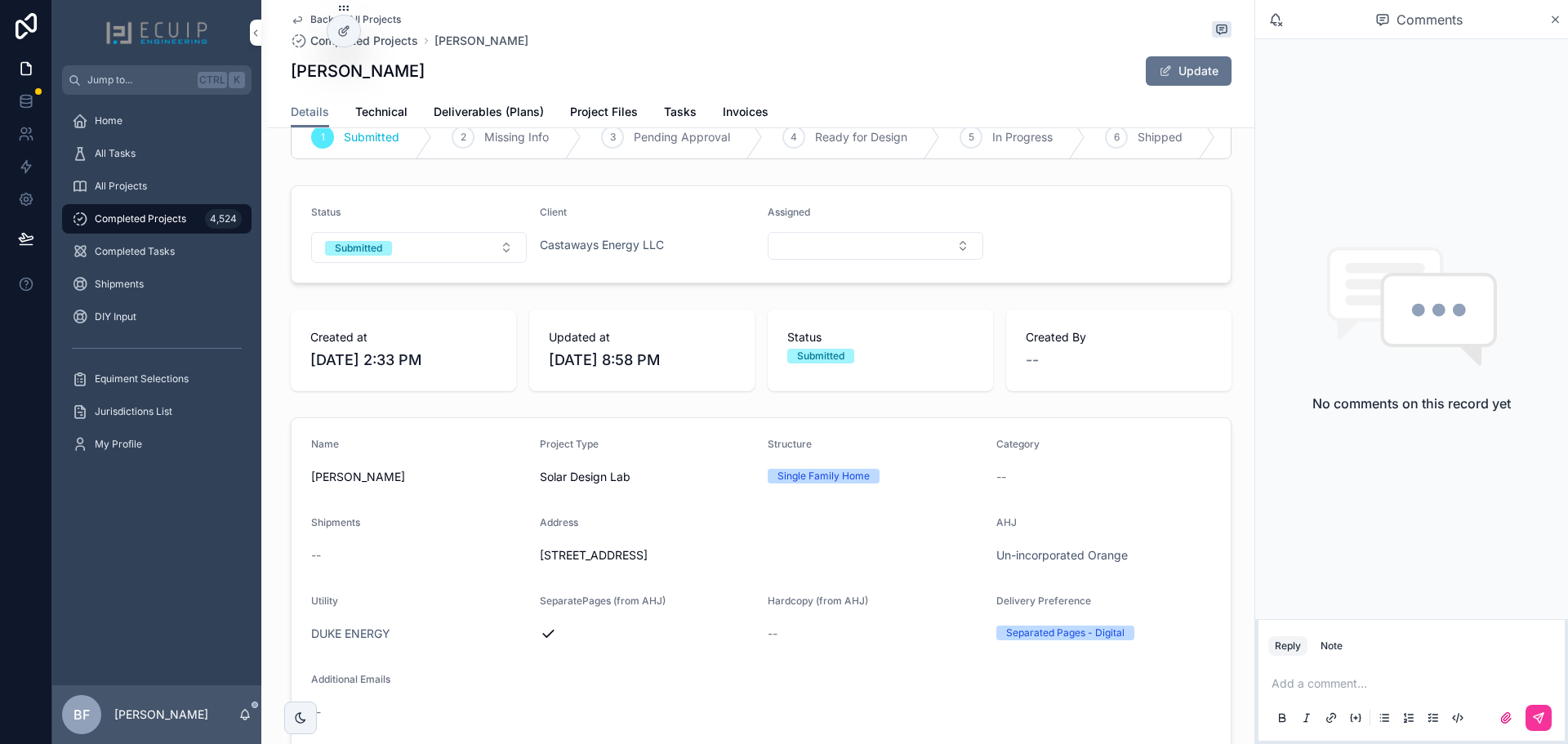
scroll to position [163, 0]
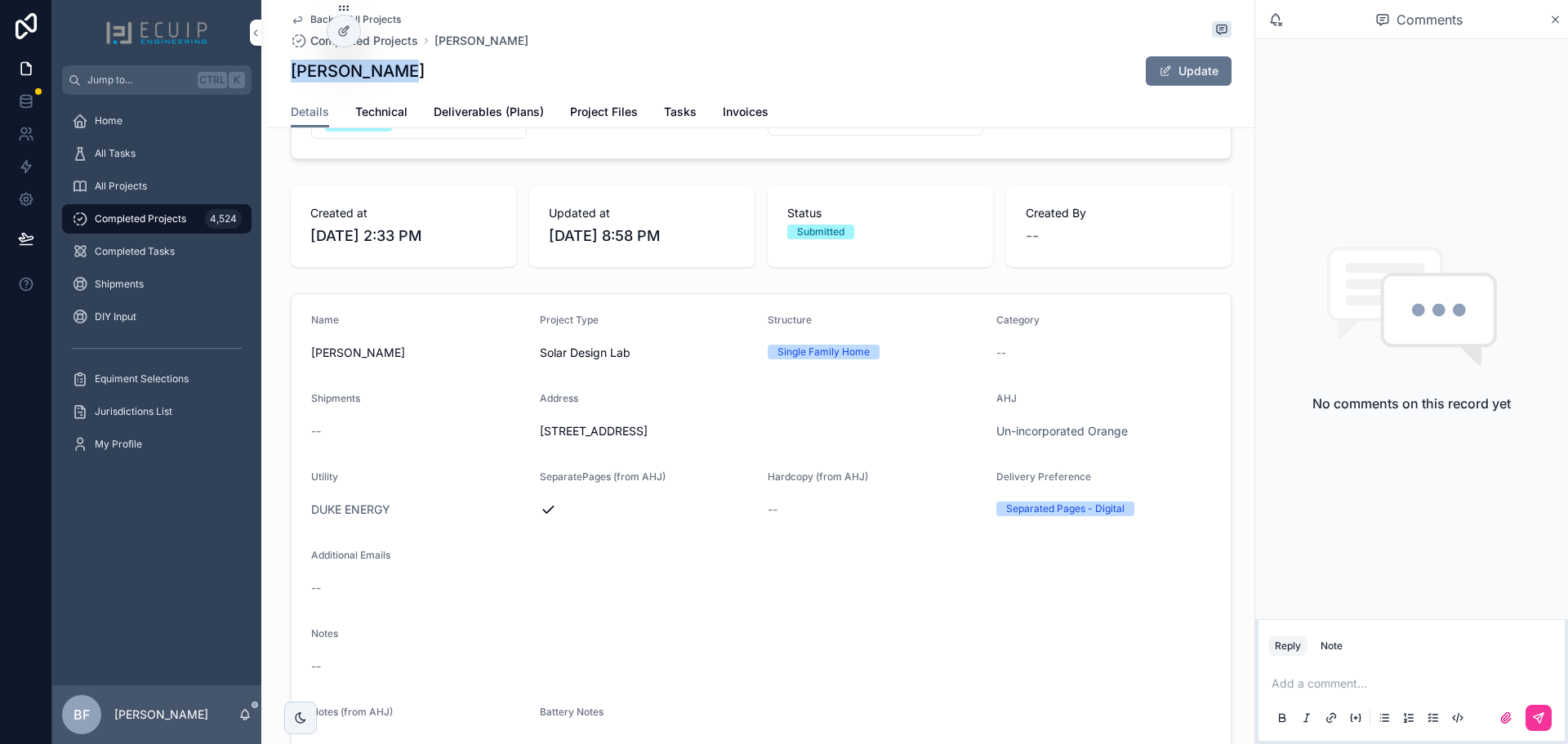
drag, startPoint x: 421, startPoint y: 89, endPoint x: 287, endPoint y: 77, distance: 134.5
click at [291, 77] on div "Back to All Projects Completed Projects Heather Ohye Heather Ohye Update" at bounding box center [761, 48] width 941 height 97
copy h1 "Heather Ohye"
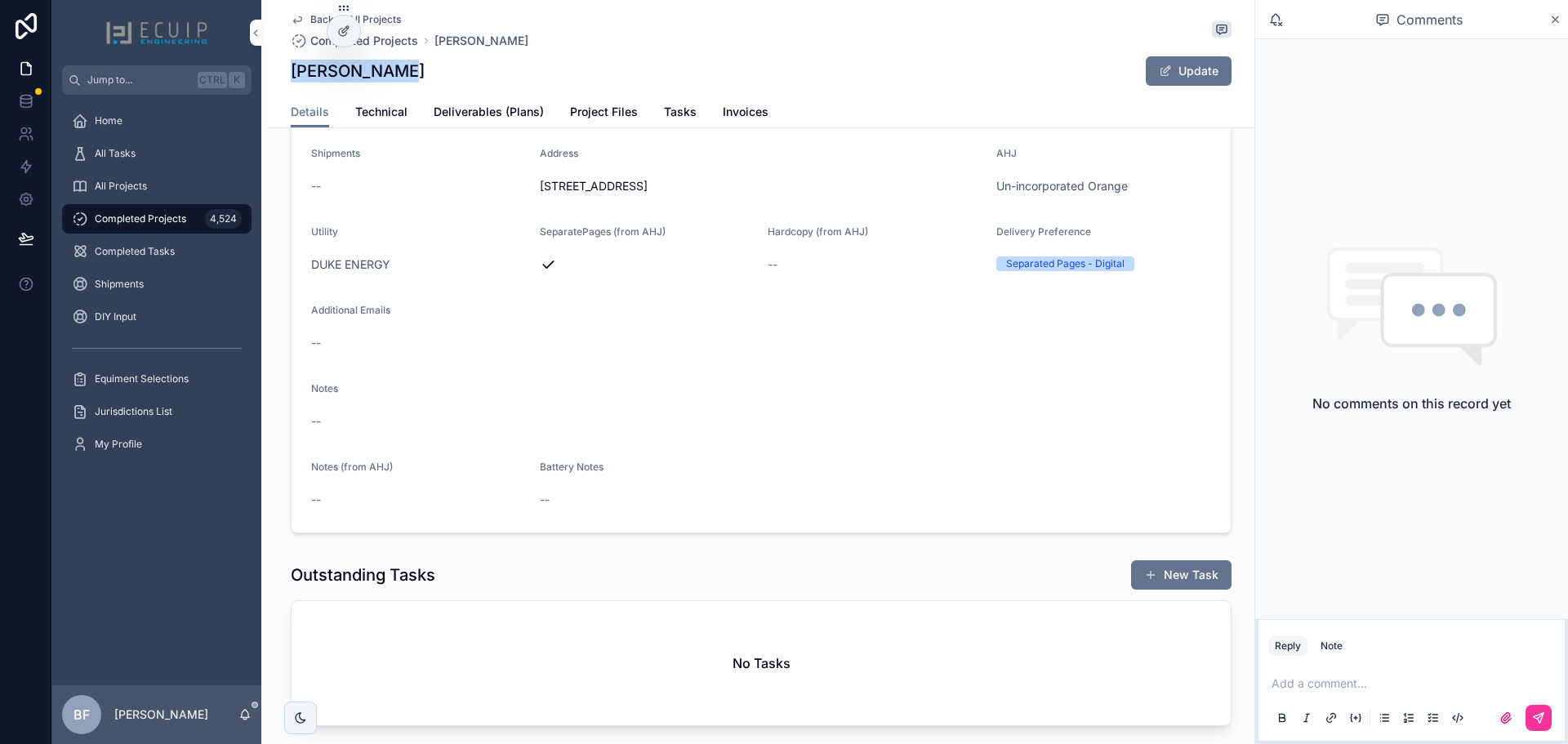
scroll to position [0, 0]
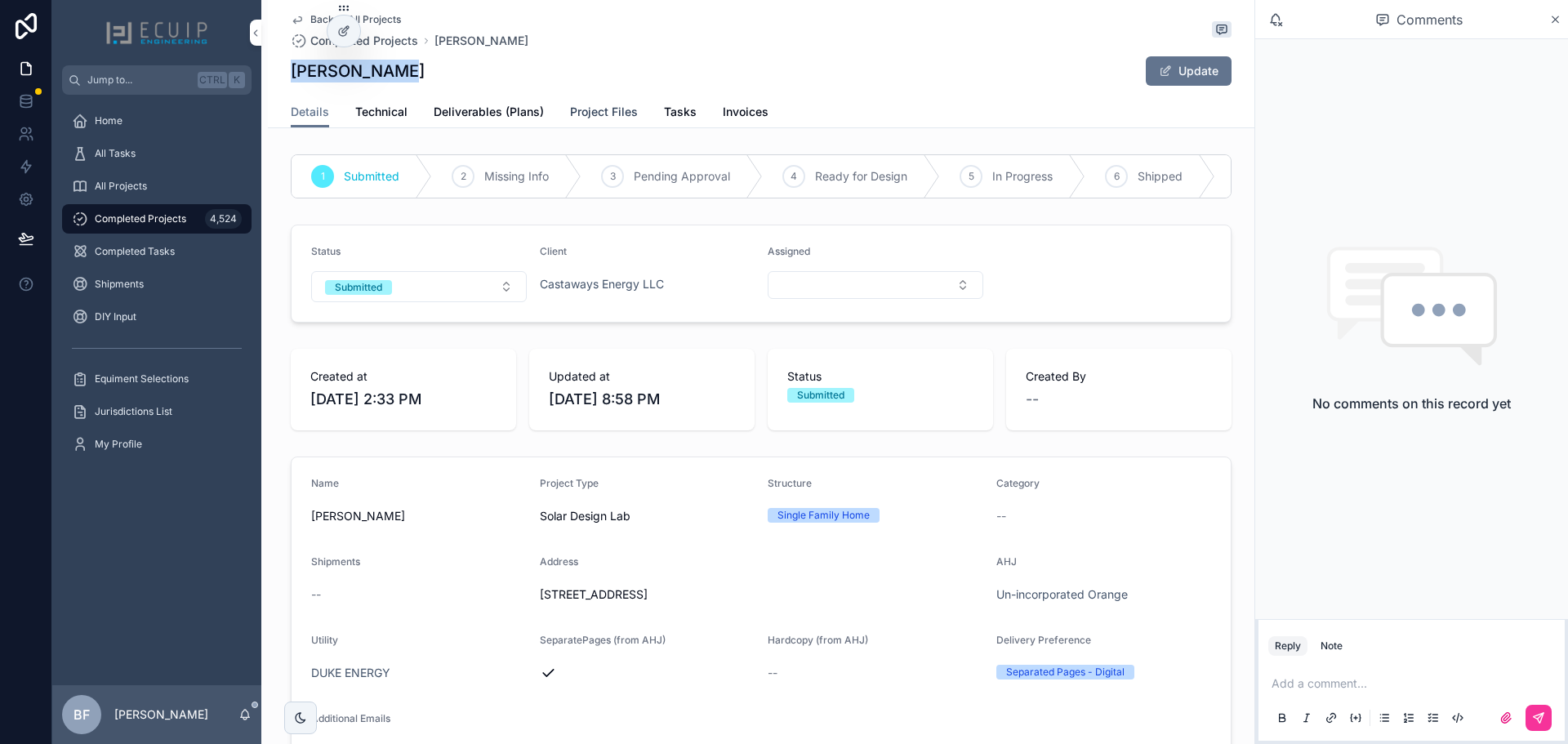
click at [593, 107] on span "Project Files" at bounding box center [604, 112] width 68 height 16
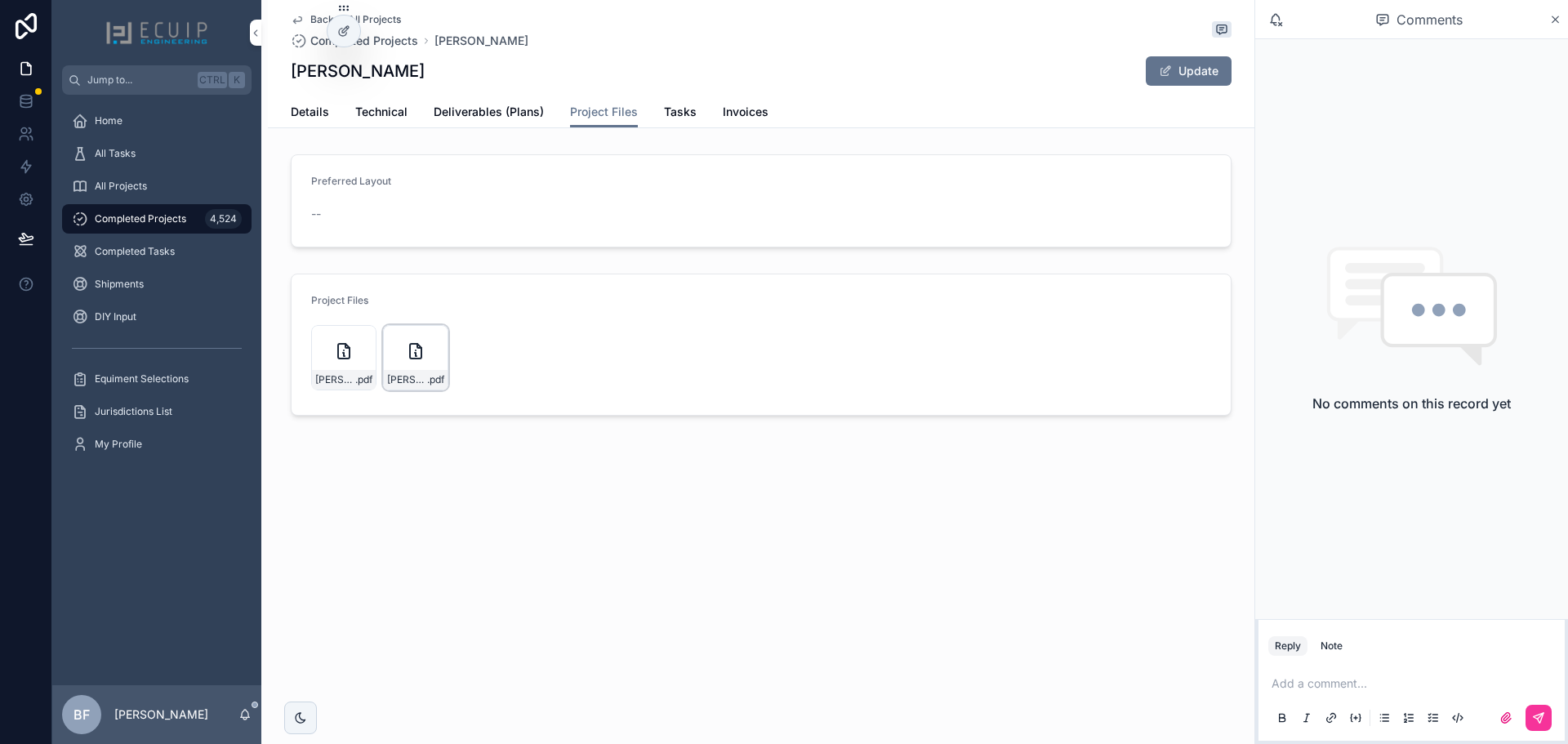
click at [0, 0] on icon "scrollable content" at bounding box center [0, 0] width 0 height 0
click at [496, 113] on span "Deliverables (Plans)" at bounding box center [489, 112] width 111 height 16
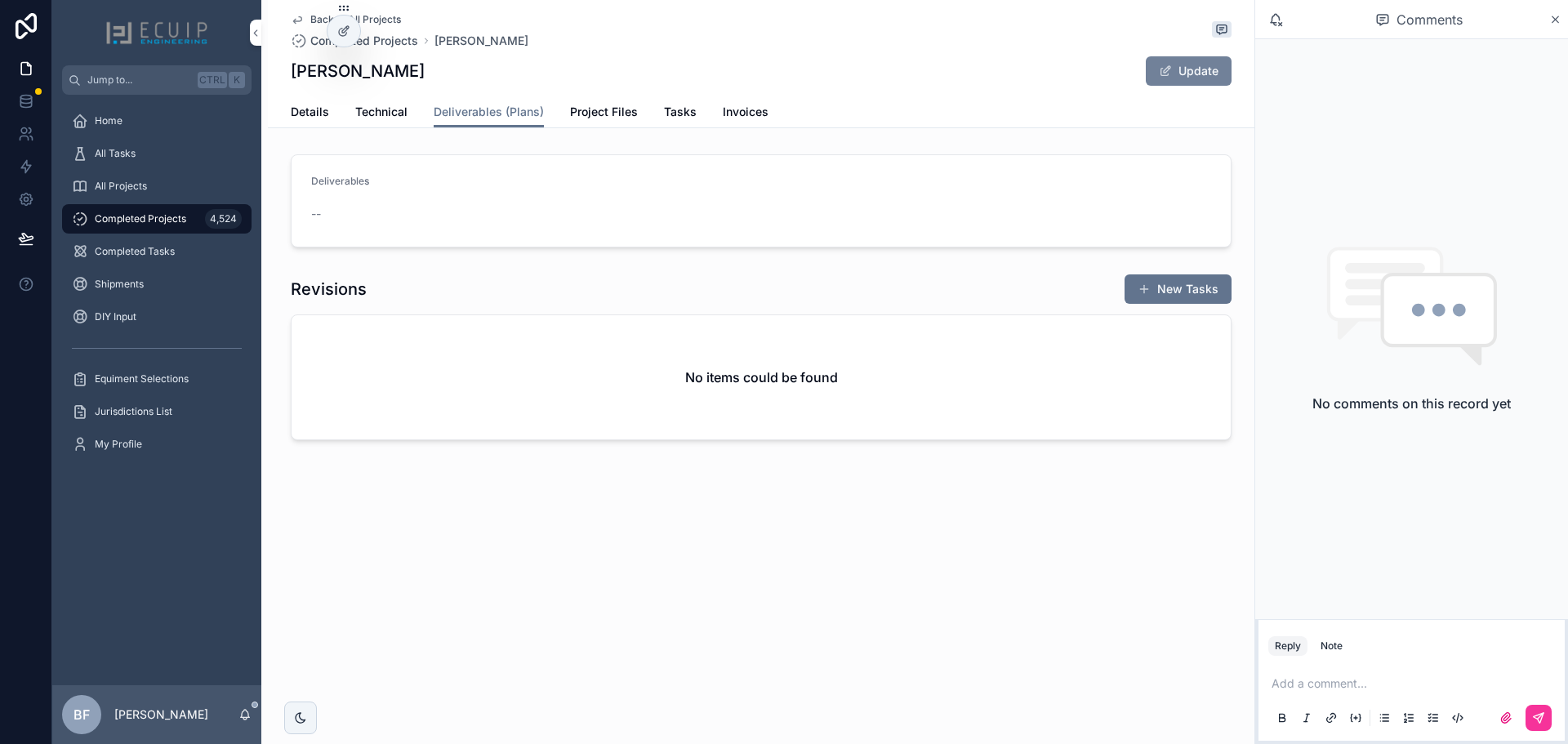
click at [1193, 80] on button "Update" at bounding box center [1189, 72] width 86 height 30
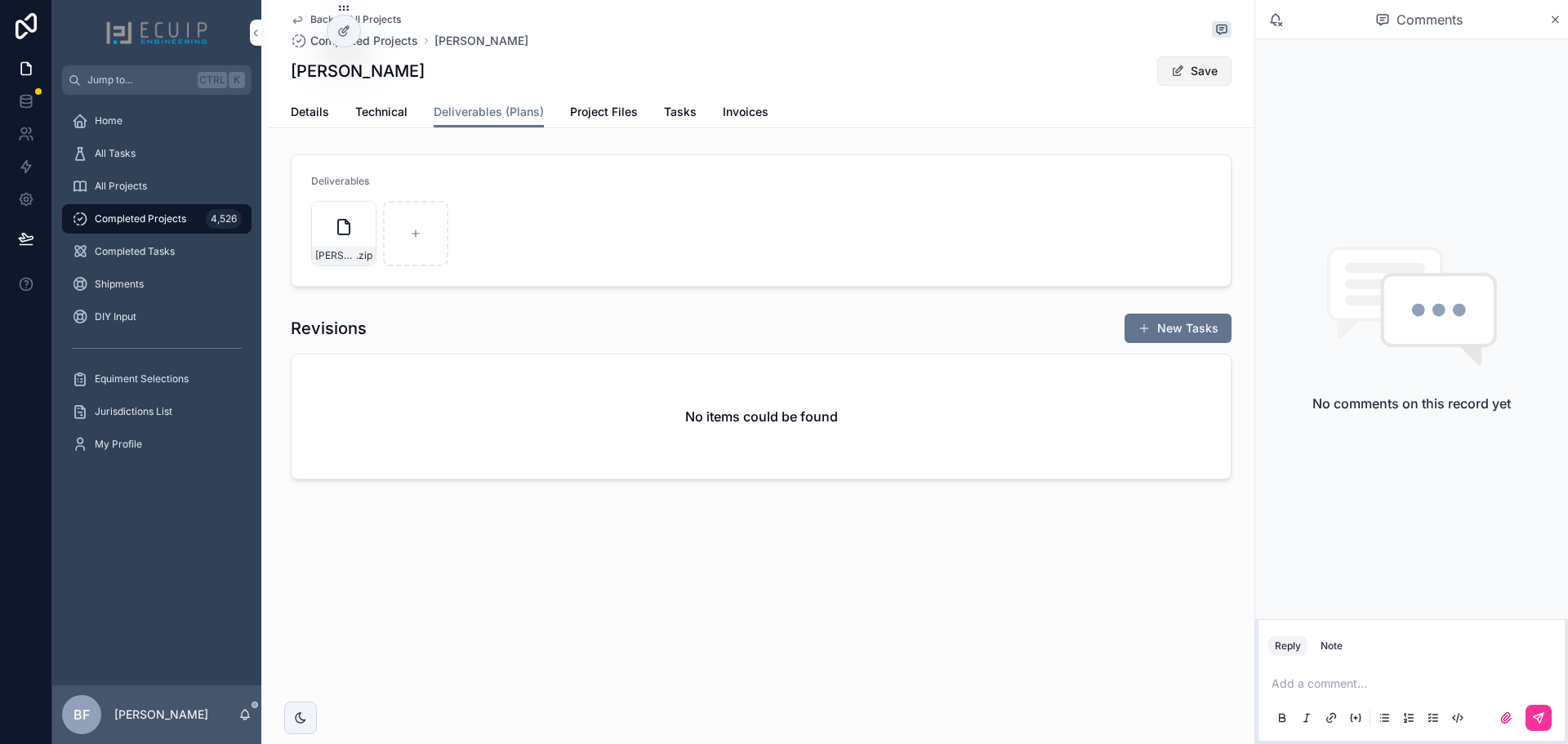
click at [1199, 75] on button "Save" at bounding box center [1195, 72] width 75 height 30
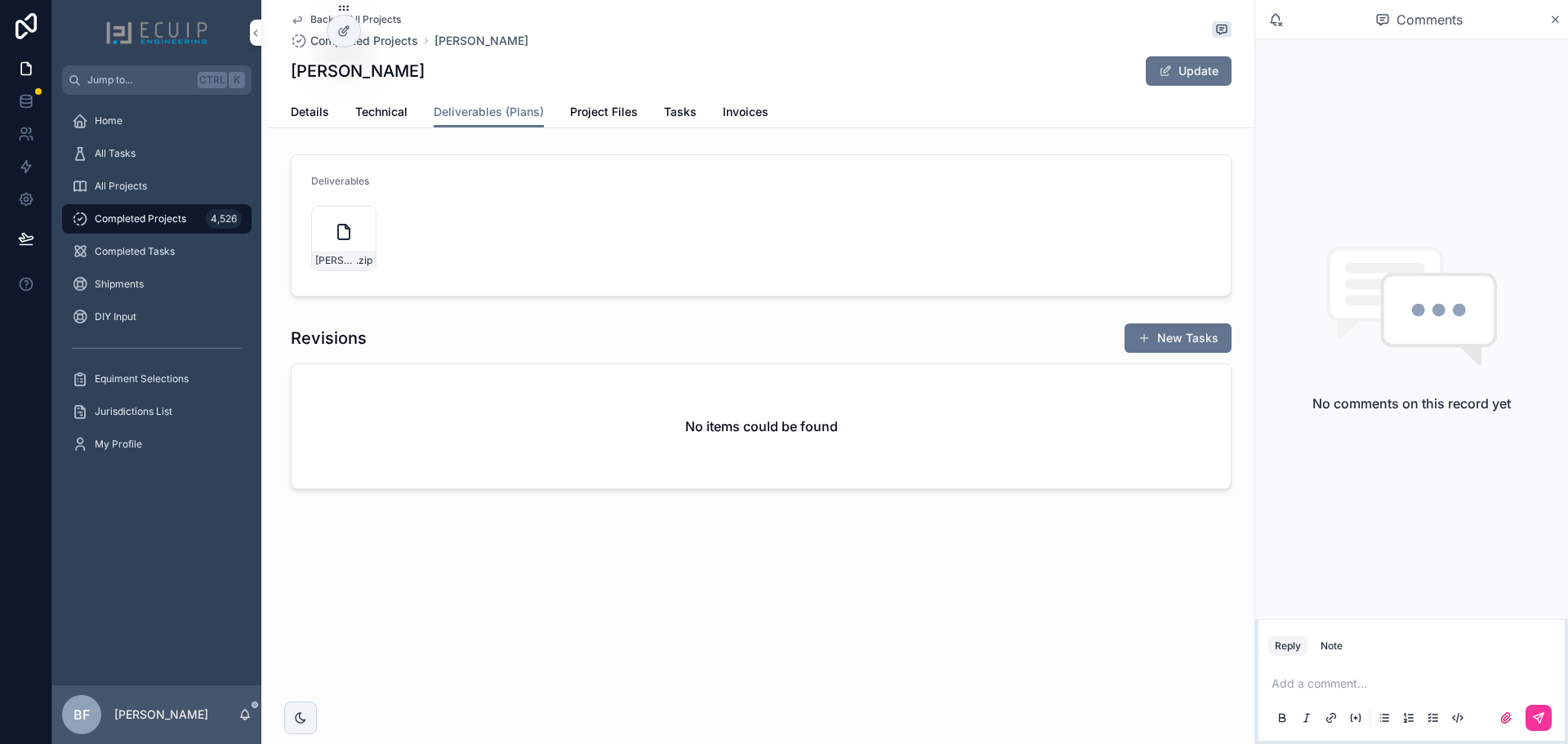
drag, startPoint x: 312, startPoint y: 125, endPoint x: 318, endPoint y: 144, distance: 19.9
click at [312, 125] on link "Details" at bounding box center [310, 114] width 39 height 33
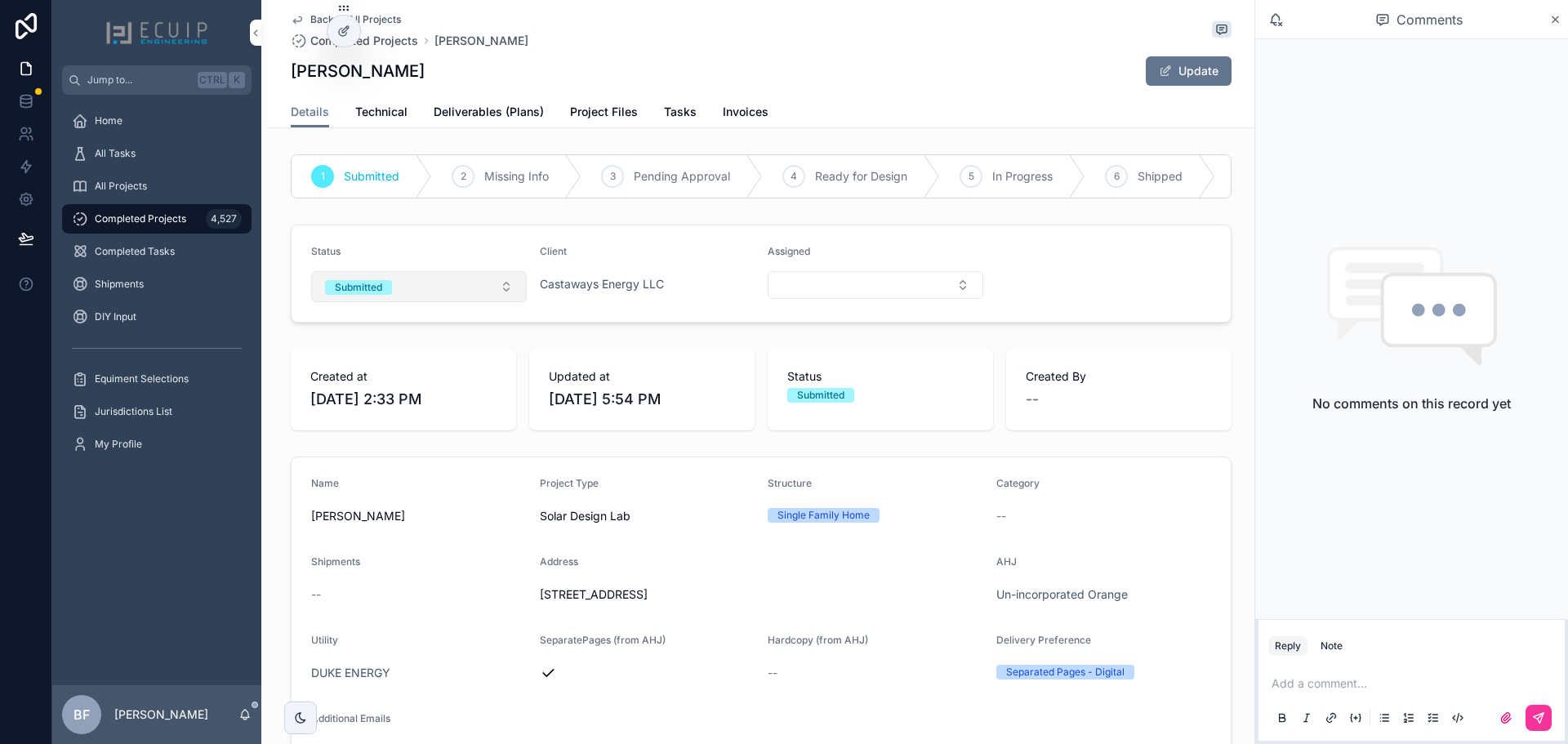
click at [416, 303] on button "Submitted" at bounding box center [419, 286] width 216 height 31
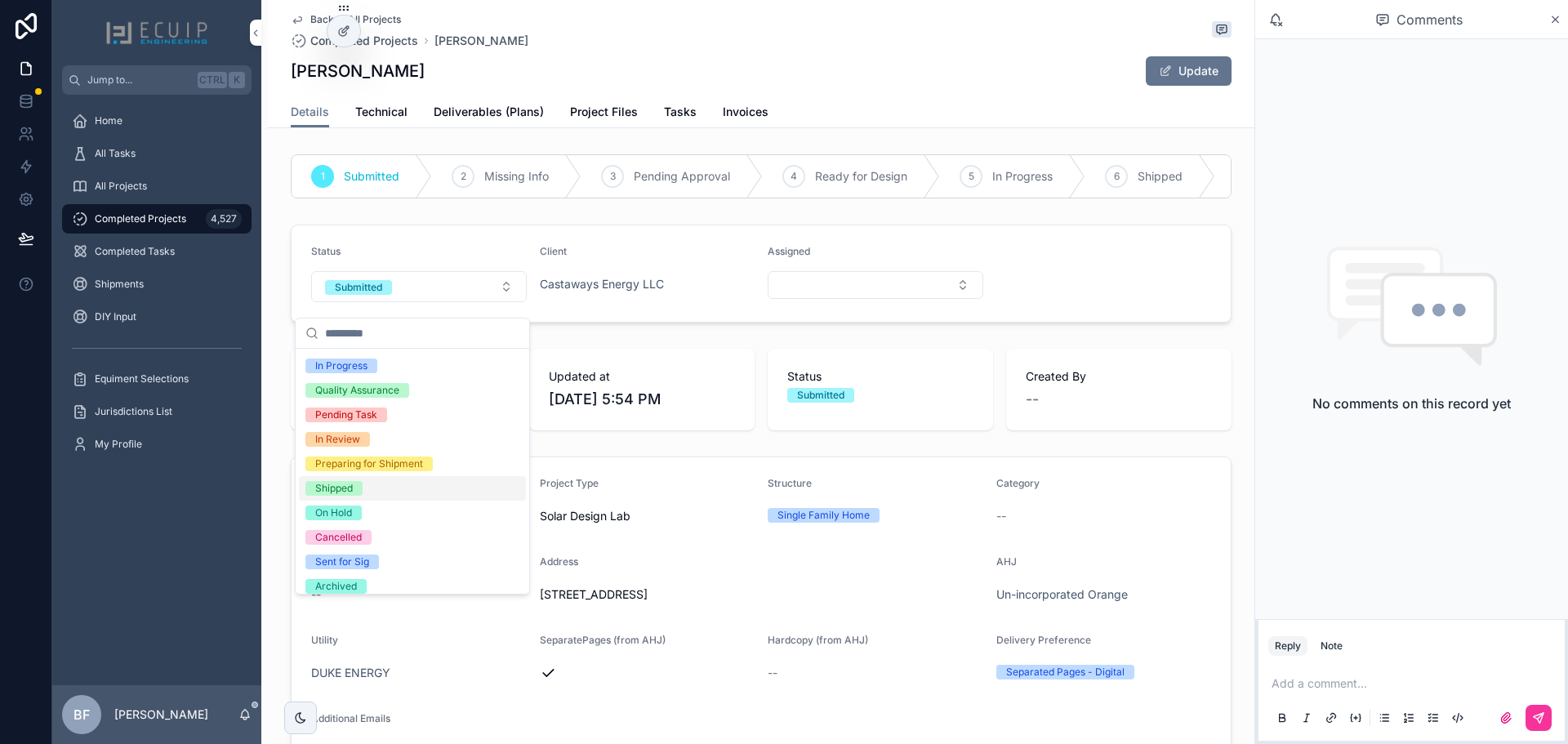
scroll to position [129, 0]
click at [348, 483] on div "Shipped" at bounding box center [335, 480] width 38 height 15
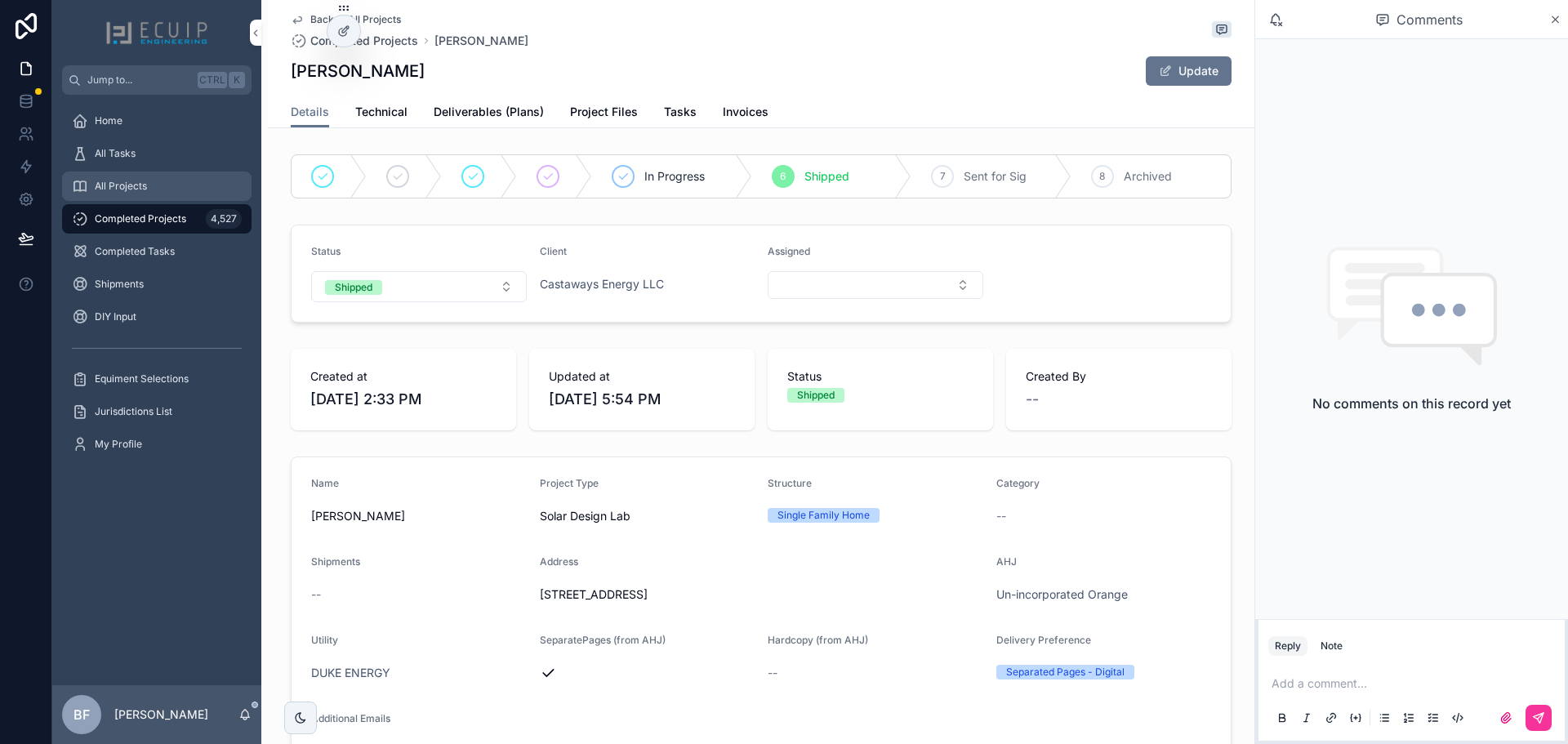
click at [120, 182] on span "All Projects" at bounding box center [120, 185] width 53 height 13
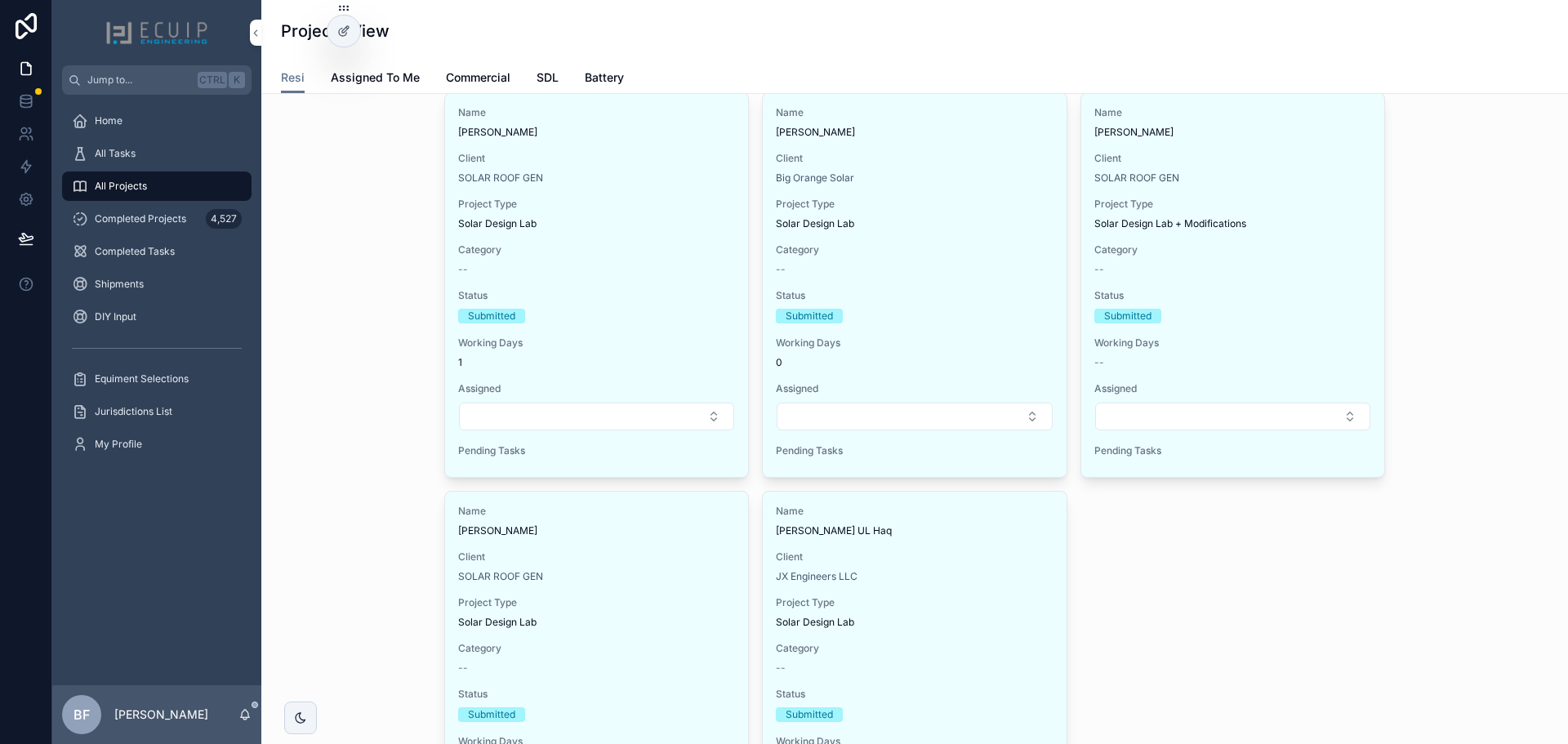
scroll to position [572, 0]
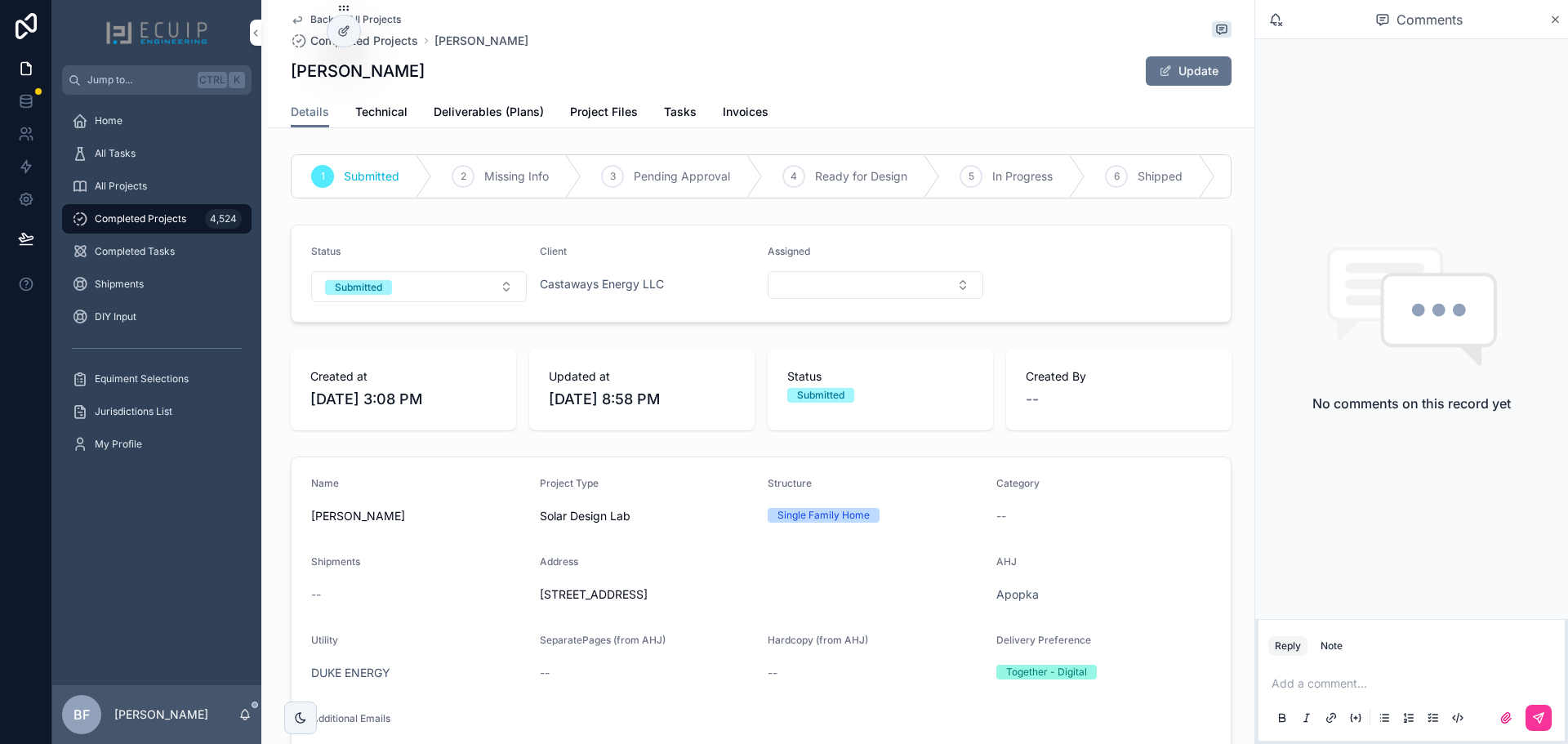
drag, startPoint x: 439, startPoint y: 68, endPoint x: 275, endPoint y: 79, distance: 164.4
click at [275, 79] on div "Back to All Projects Completed Projects [PERSON_NAME] [PERSON_NAME] Update Deta…" at bounding box center [761, 64] width 987 height 128
copy h1 "[PERSON_NAME]"
click at [582, 107] on span "Project Files" at bounding box center [604, 112] width 68 height 16
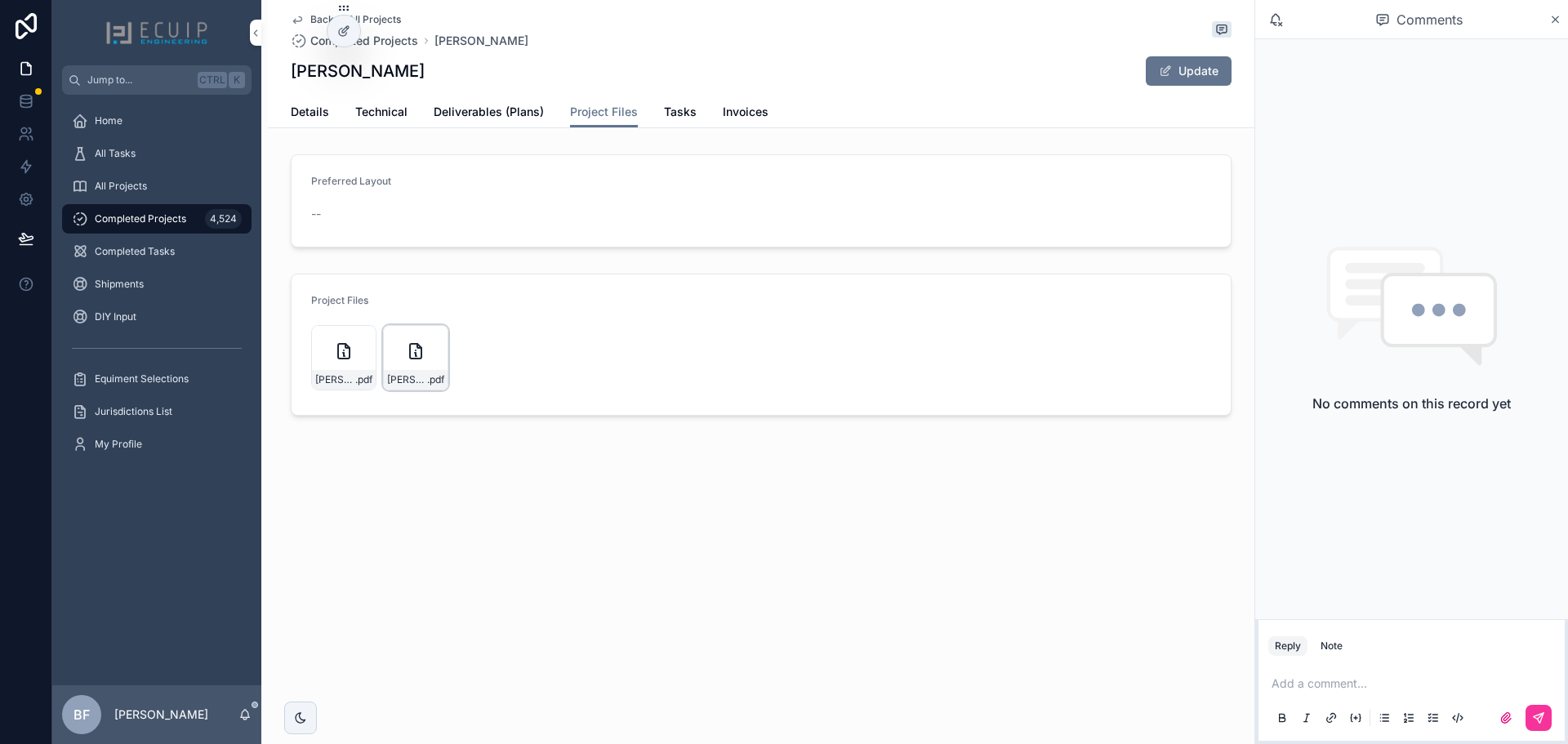
click at [0, 0] on icon "scrollable content" at bounding box center [0, 0] width 0 height 0
click at [487, 108] on span "Deliverables (Plans)" at bounding box center [489, 112] width 111 height 16
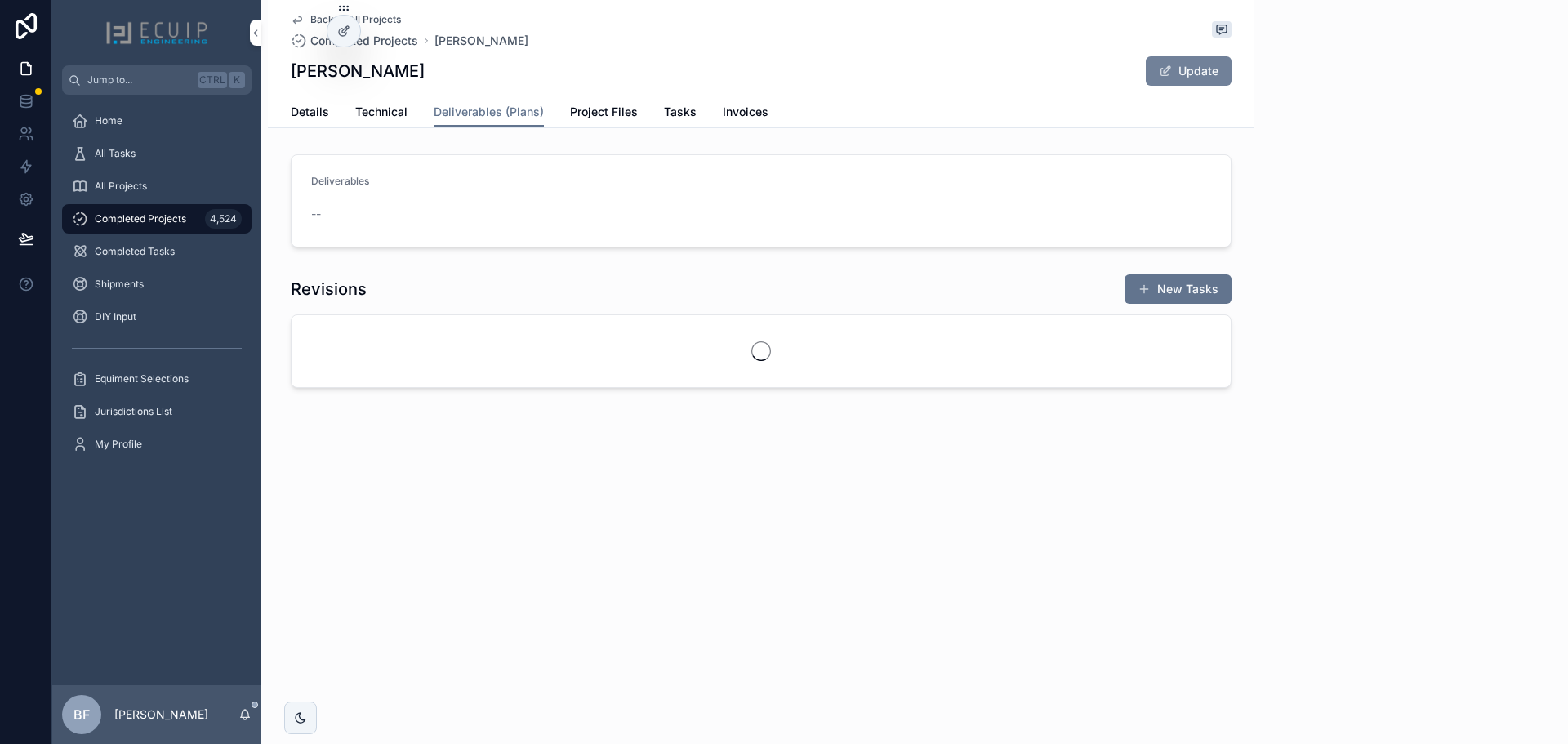
click at [1172, 68] on span "scrollable content" at bounding box center [1165, 71] width 13 height 13
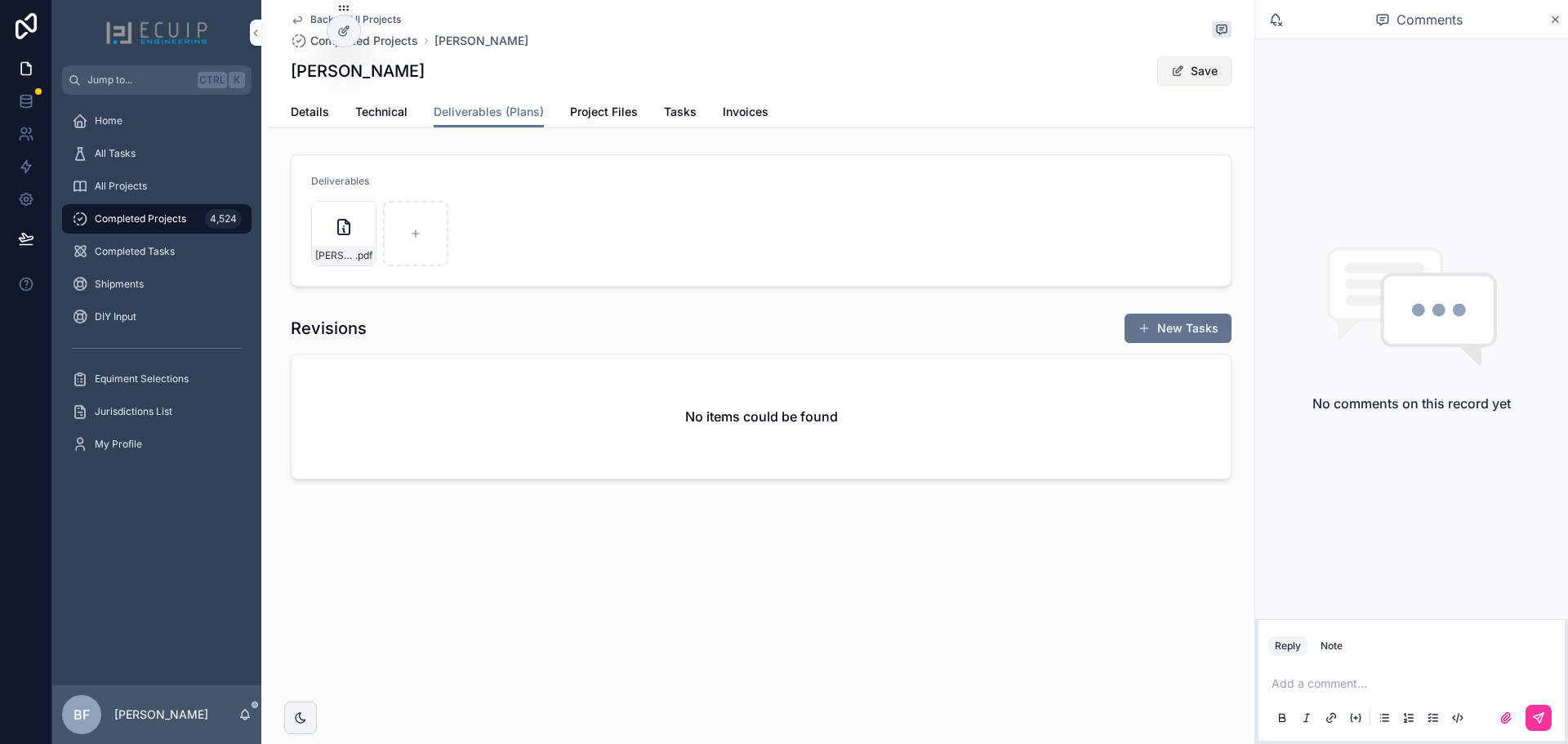
click at [1177, 61] on button "Save" at bounding box center [1195, 72] width 75 height 30
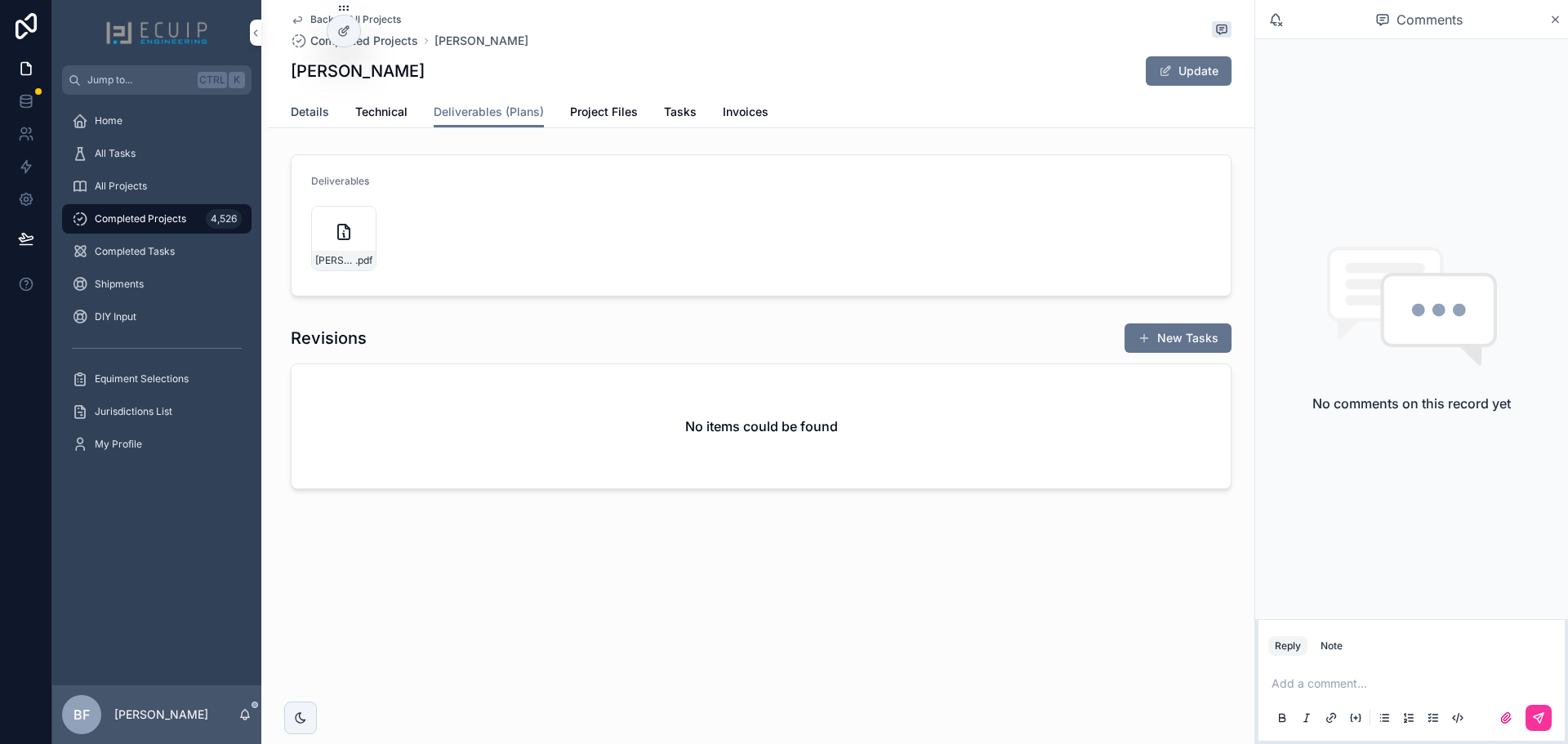
click at [310, 118] on span "Details" at bounding box center [310, 112] width 39 height 16
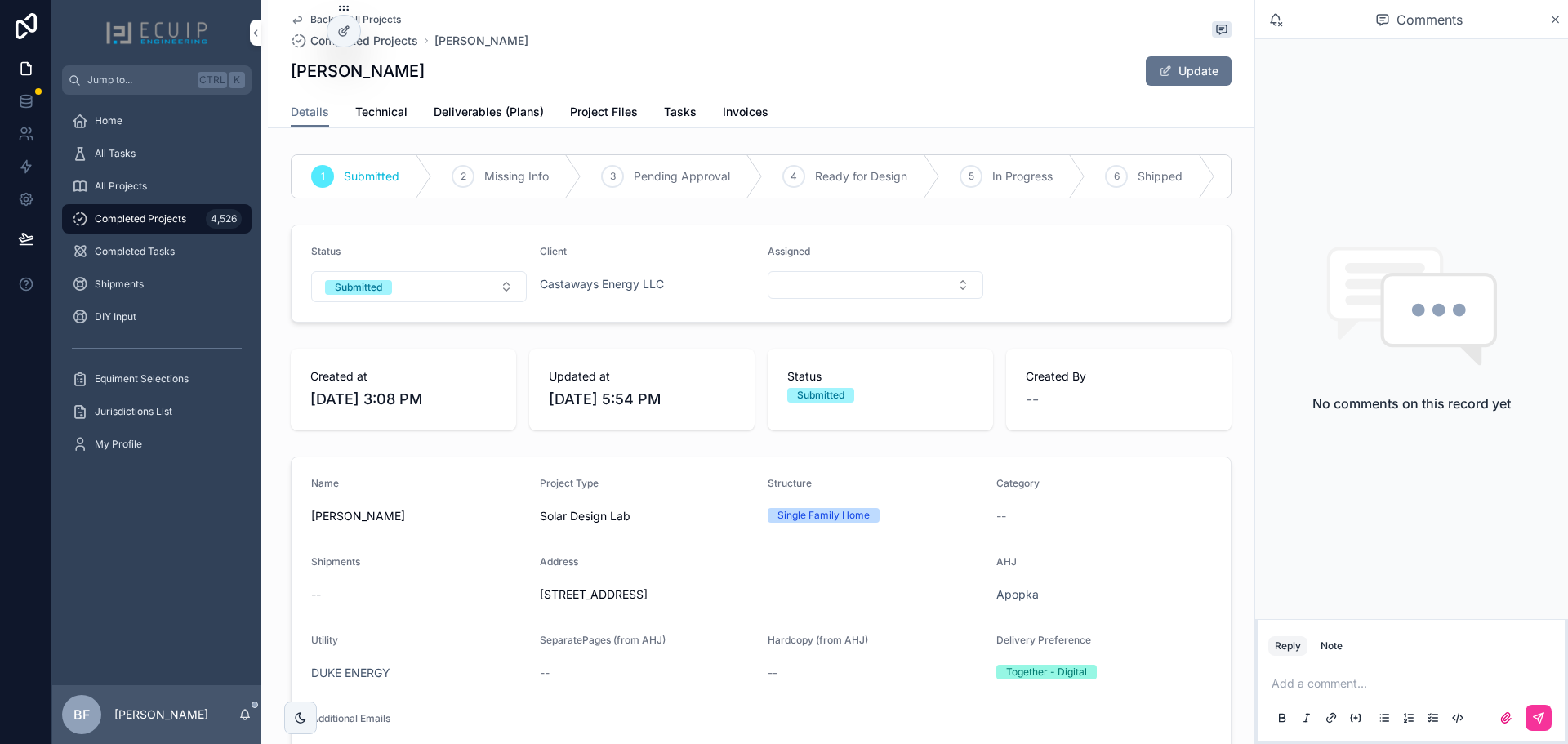
click at [406, 315] on form "Status Submitted Client Castaways Energy LLC Assigned" at bounding box center [761, 273] width 939 height 97
click at [415, 320] on form "Status Submitted Client Castaways Energy LLC Assigned" at bounding box center [761, 273] width 939 height 97
click at [412, 301] on button "Submitted" at bounding box center [419, 286] width 216 height 31
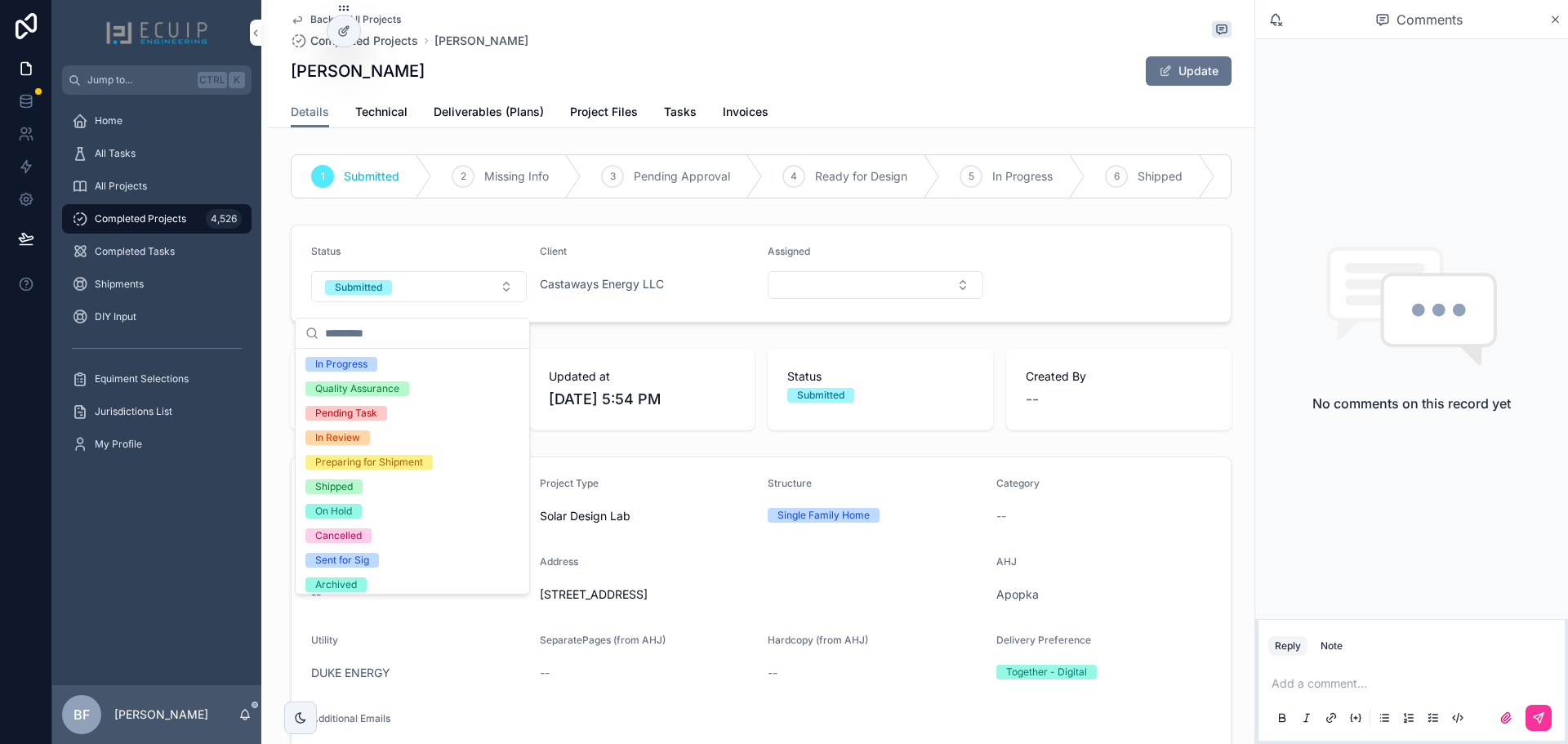
scroll to position [129, 0]
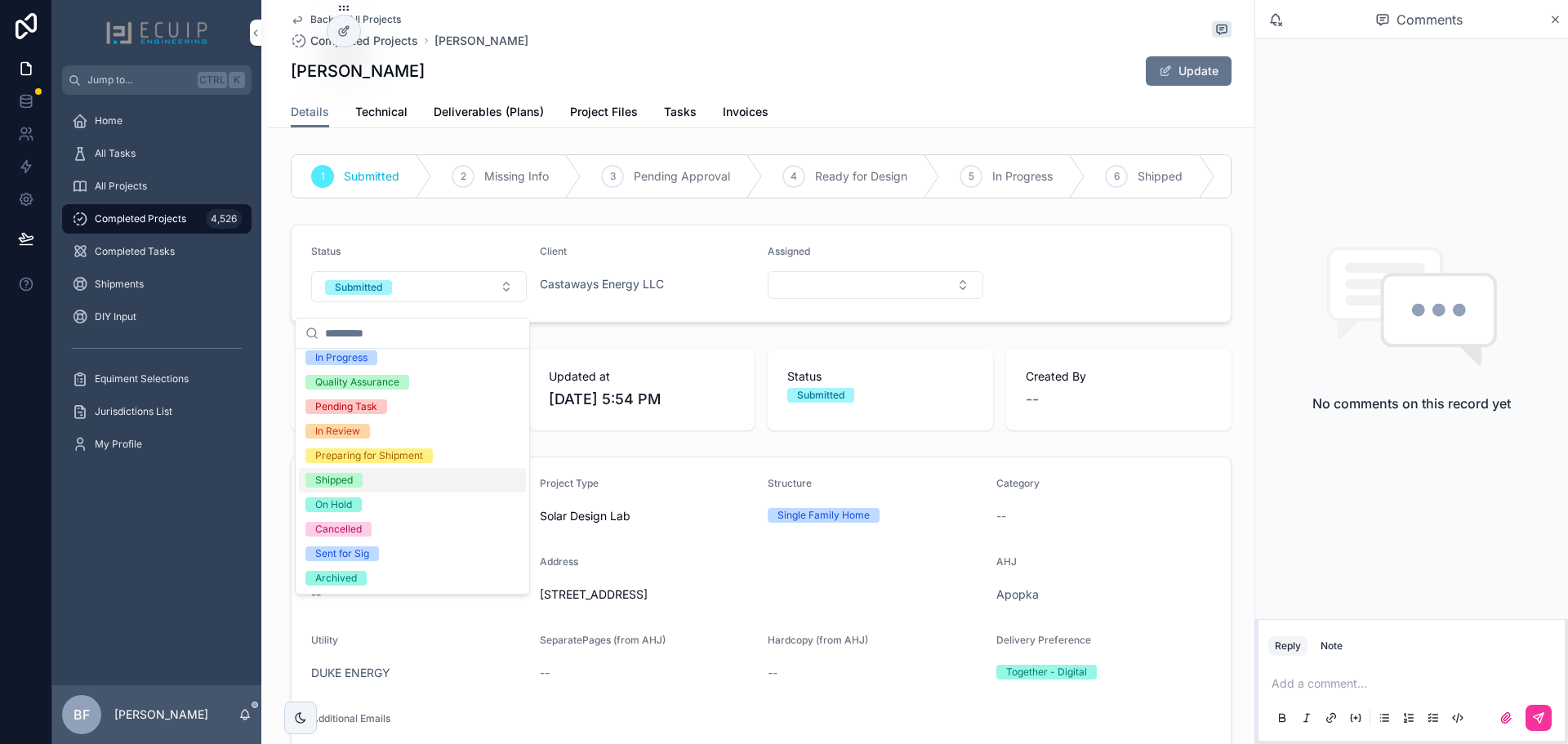
click at [330, 485] on div "Shipped" at bounding box center [335, 480] width 38 height 15
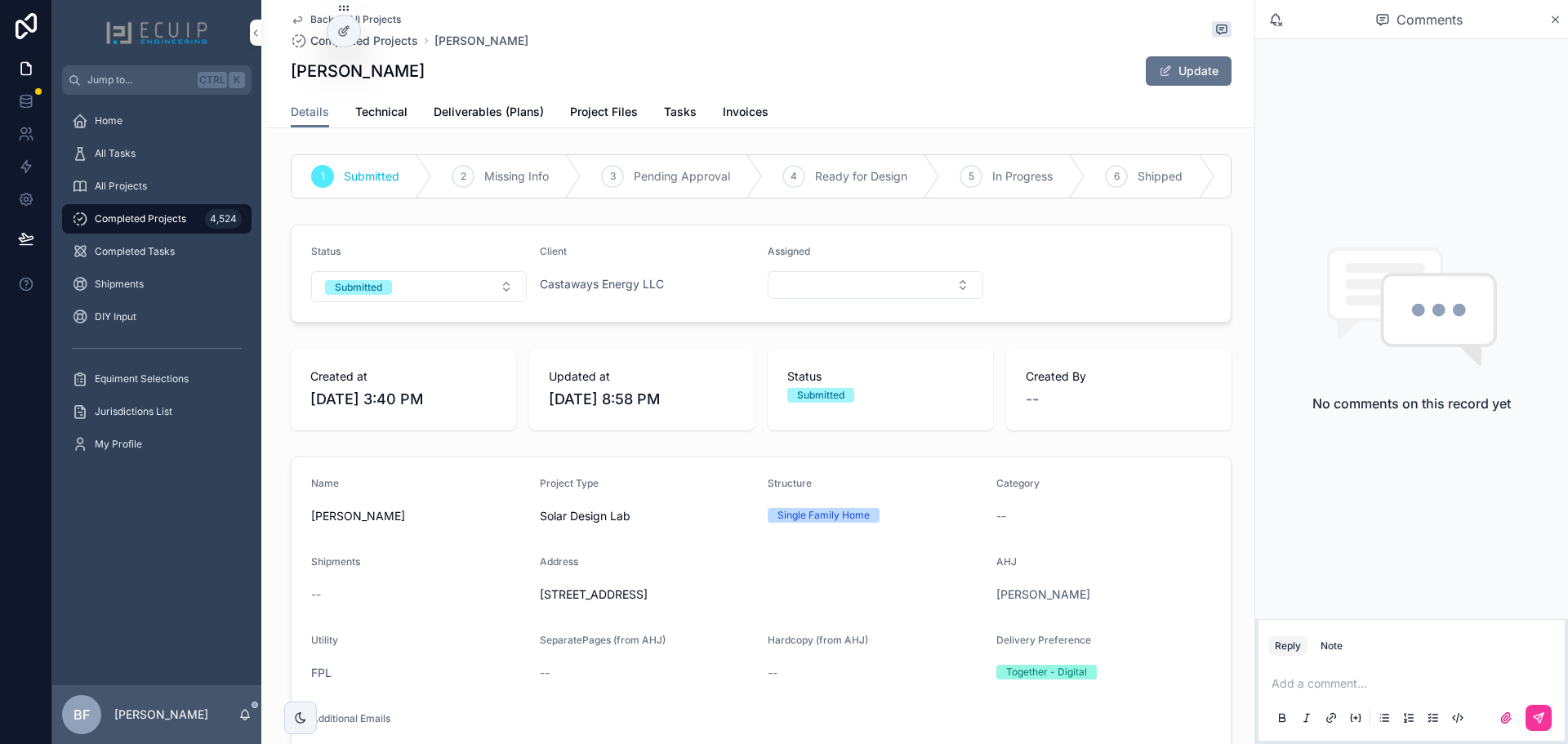
drag, startPoint x: 424, startPoint y: 80, endPoint x: 271, endPoint y: 75, distance: 153.1
click at [271, 75] on div "Back to All Projects Completed Projects Alyssa C Wingate Alyssa C Wingate Updat…" at bounding box center [761, 64] width 987 height 128
copy h1 "Alyssa C Wingate"
click at [615, 117] on span "Project Files" at bounding box center [604, 112] width 68 height 16
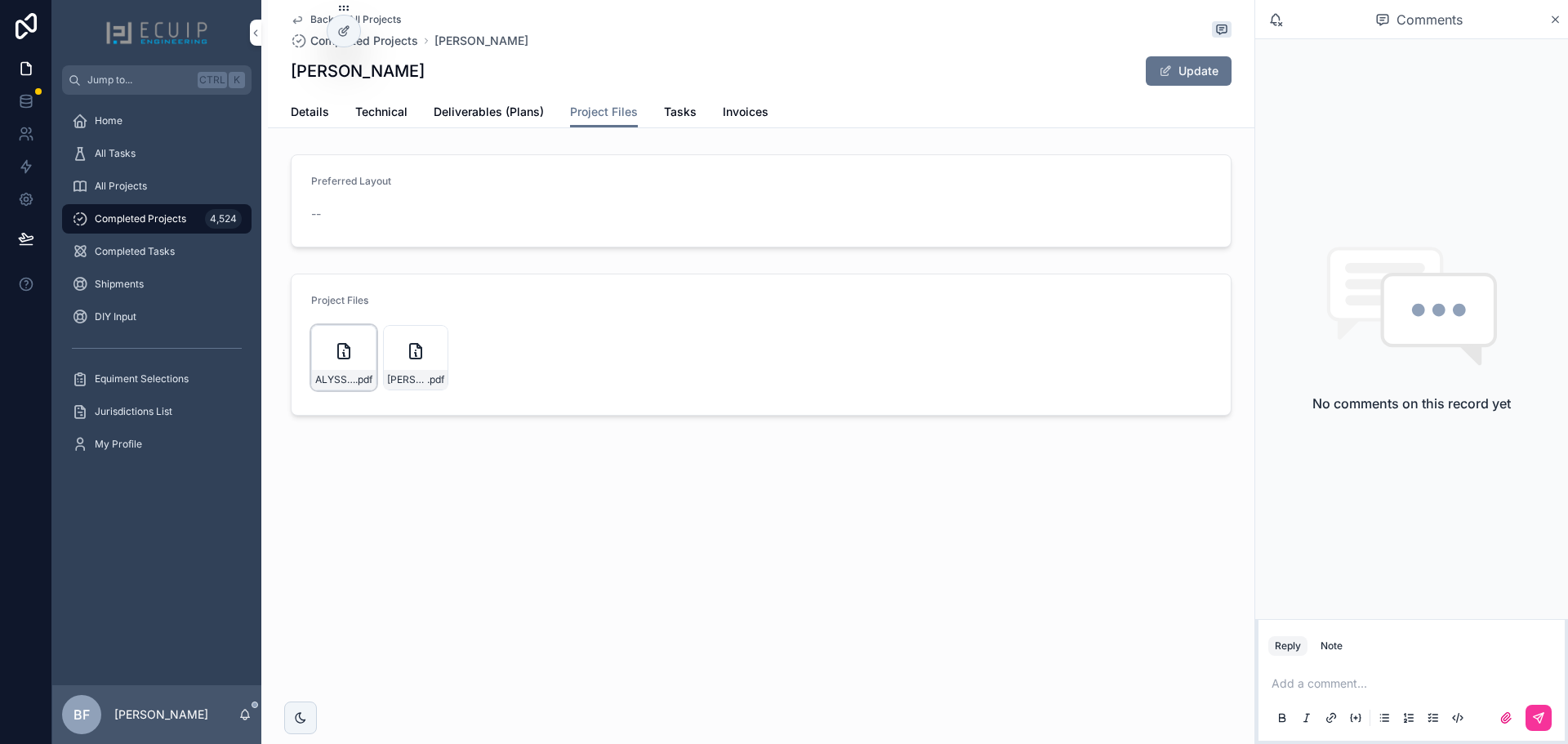
click at [0, 0] on icon "scrollable content" at bounding box center [0, 0] width 0 height 0
click at [306, 111] on span "Details" at bounding box center [310, 112] width 39 height 16
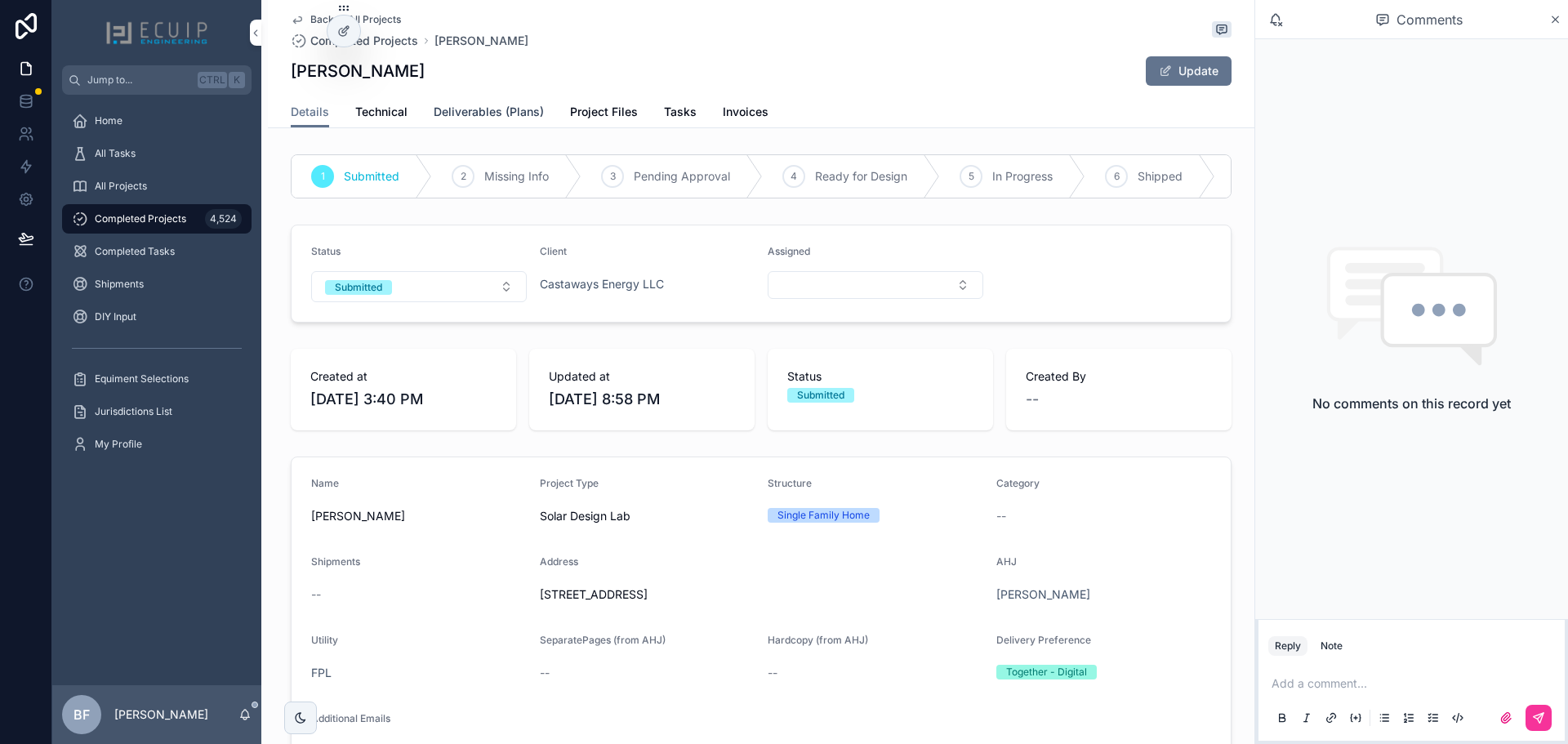
click at [489, 115] on span "Deliverables (Plans)" at bounding box center [489, 112] width 111 height 16
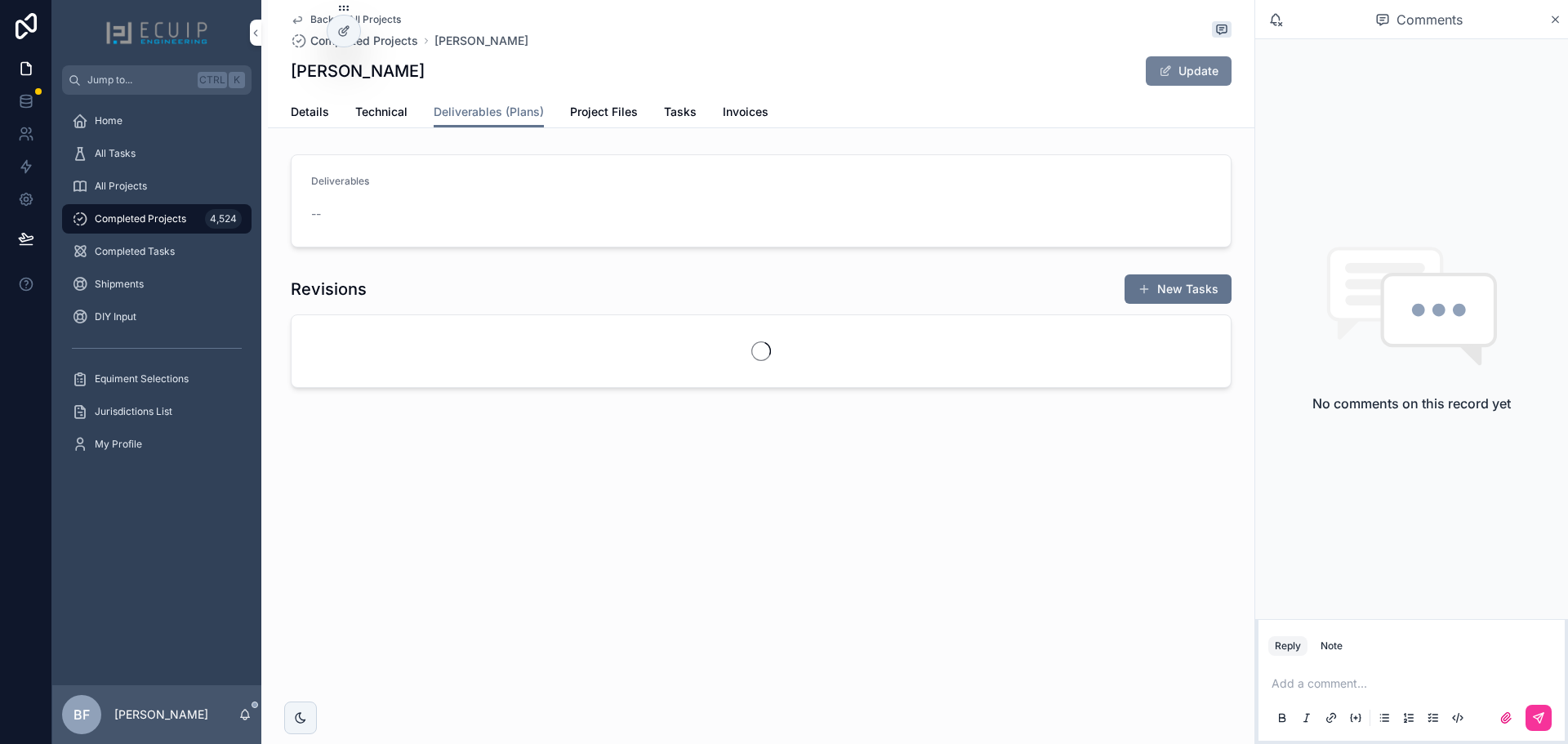
click at [1178, 77] on button "Update" at bounding box center [1189, 72] width 86 height 30
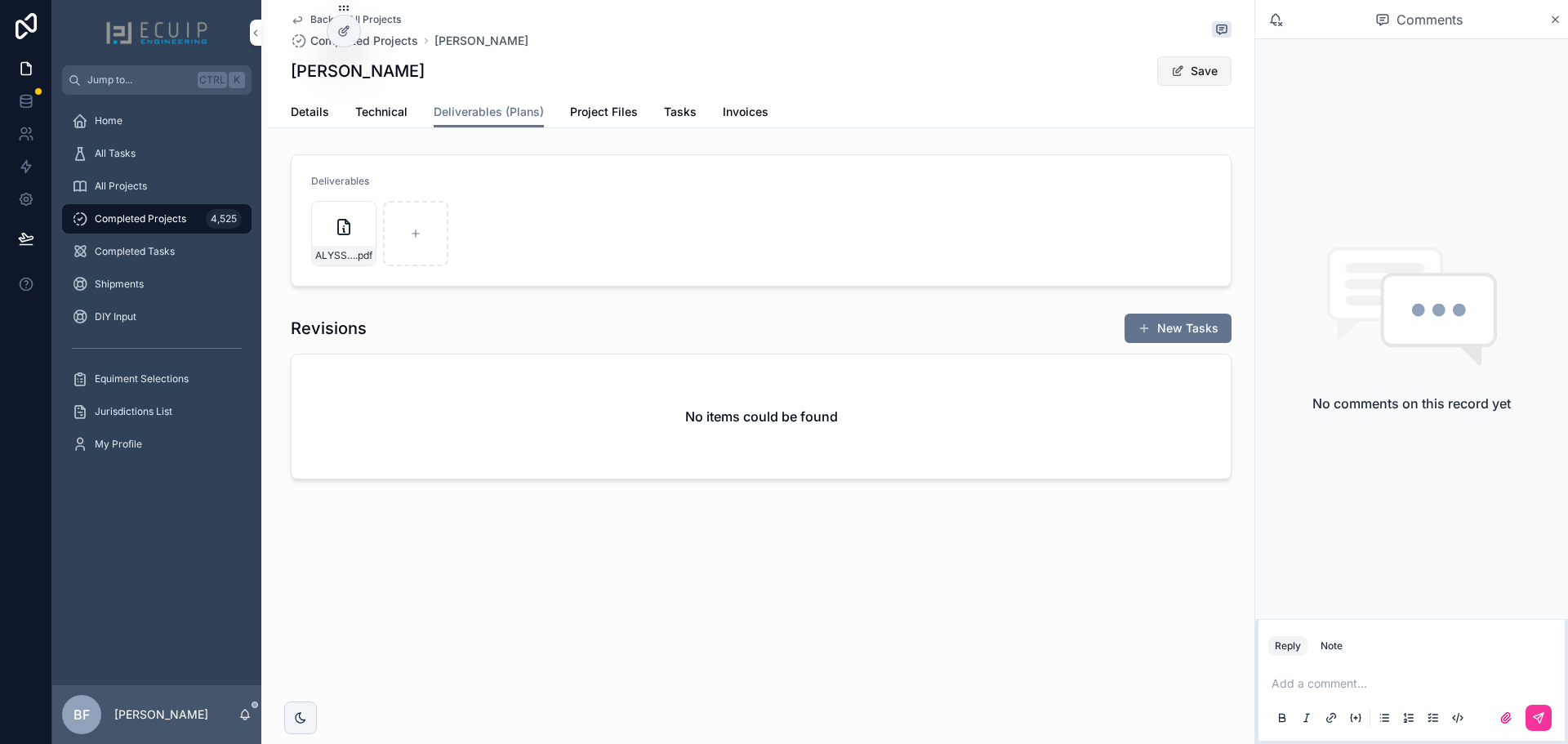
click at [1190, 75] on button "Save" at bounding box center [1195, 72] width 75 height 30
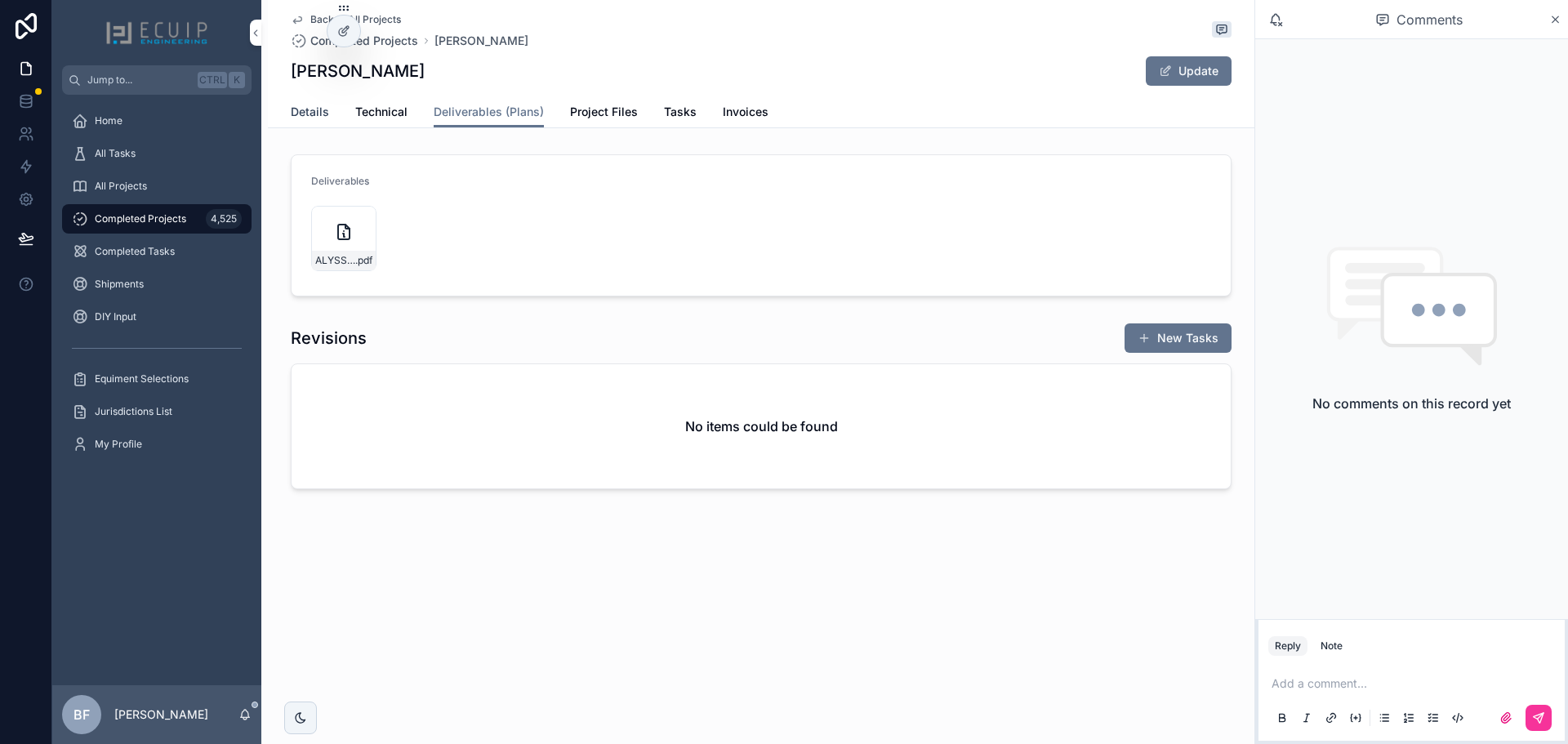
click at [307, 120] on span "Details" at bounding box center [310, 112] width 39 height 16
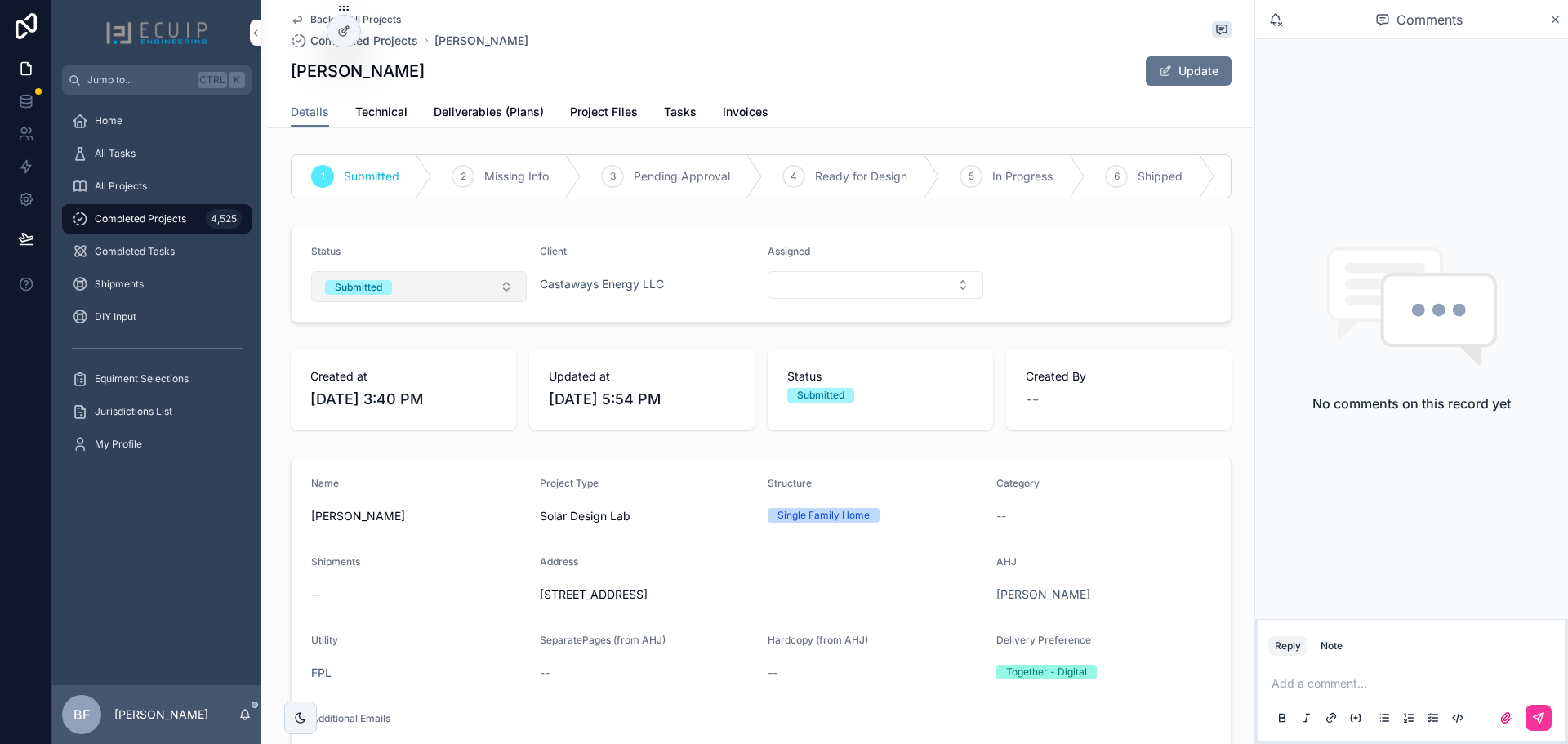
click at [398, 303] on button "Submitted" at bounding box center [419, 286] width 216 height 31
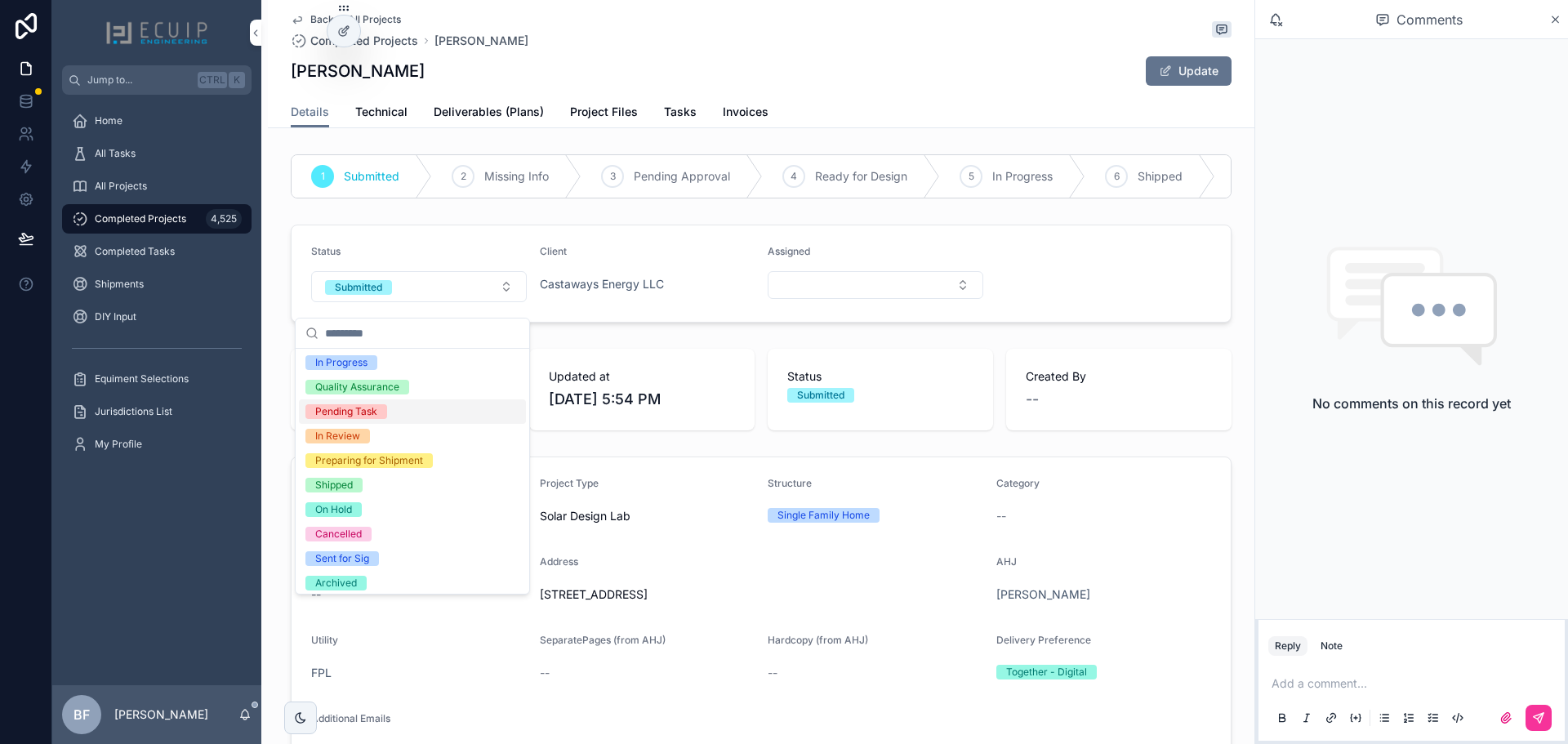
scroll to position [129, 0]
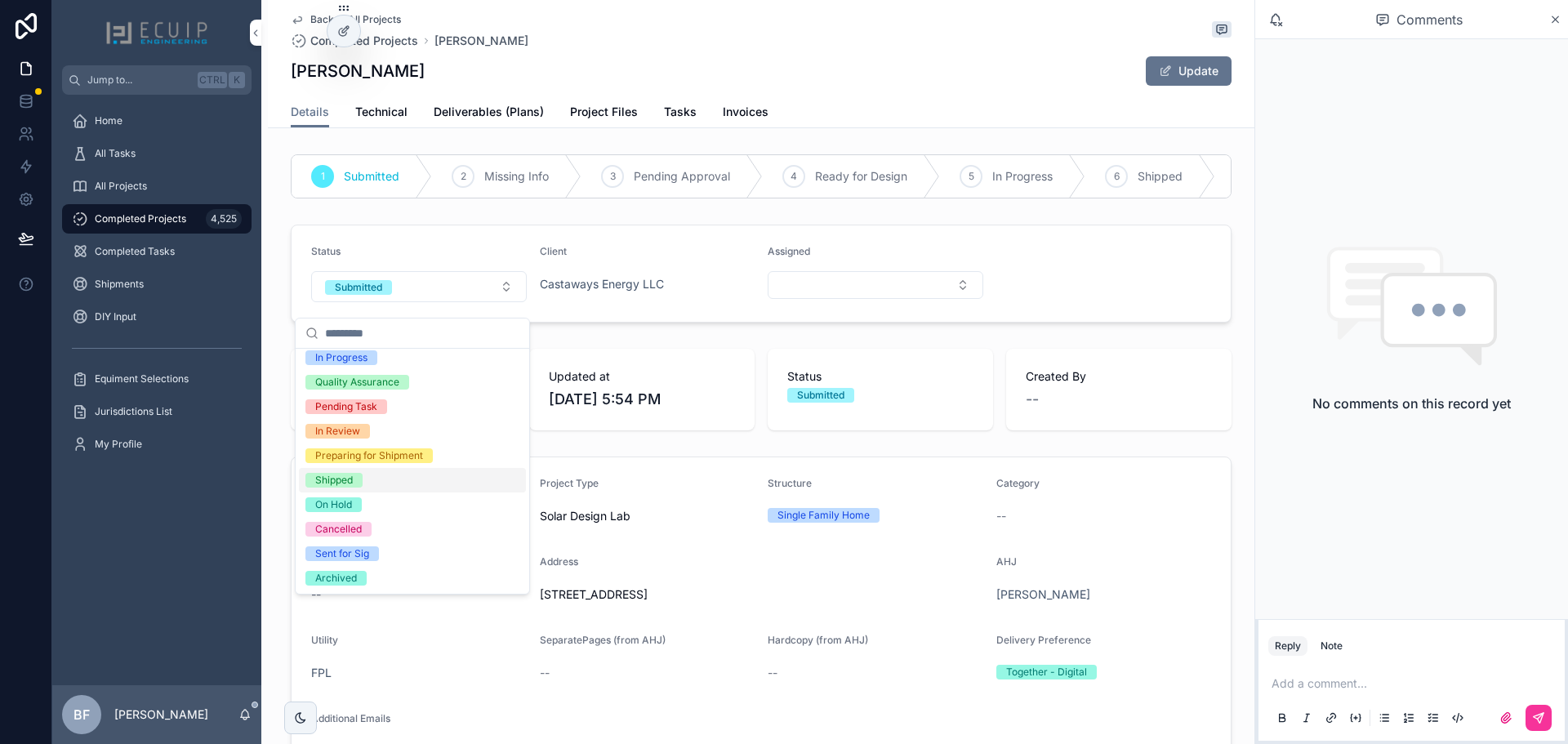
click at [342, 476] on div "Shipped" at bounding box center [335, 480] width 38 height 15
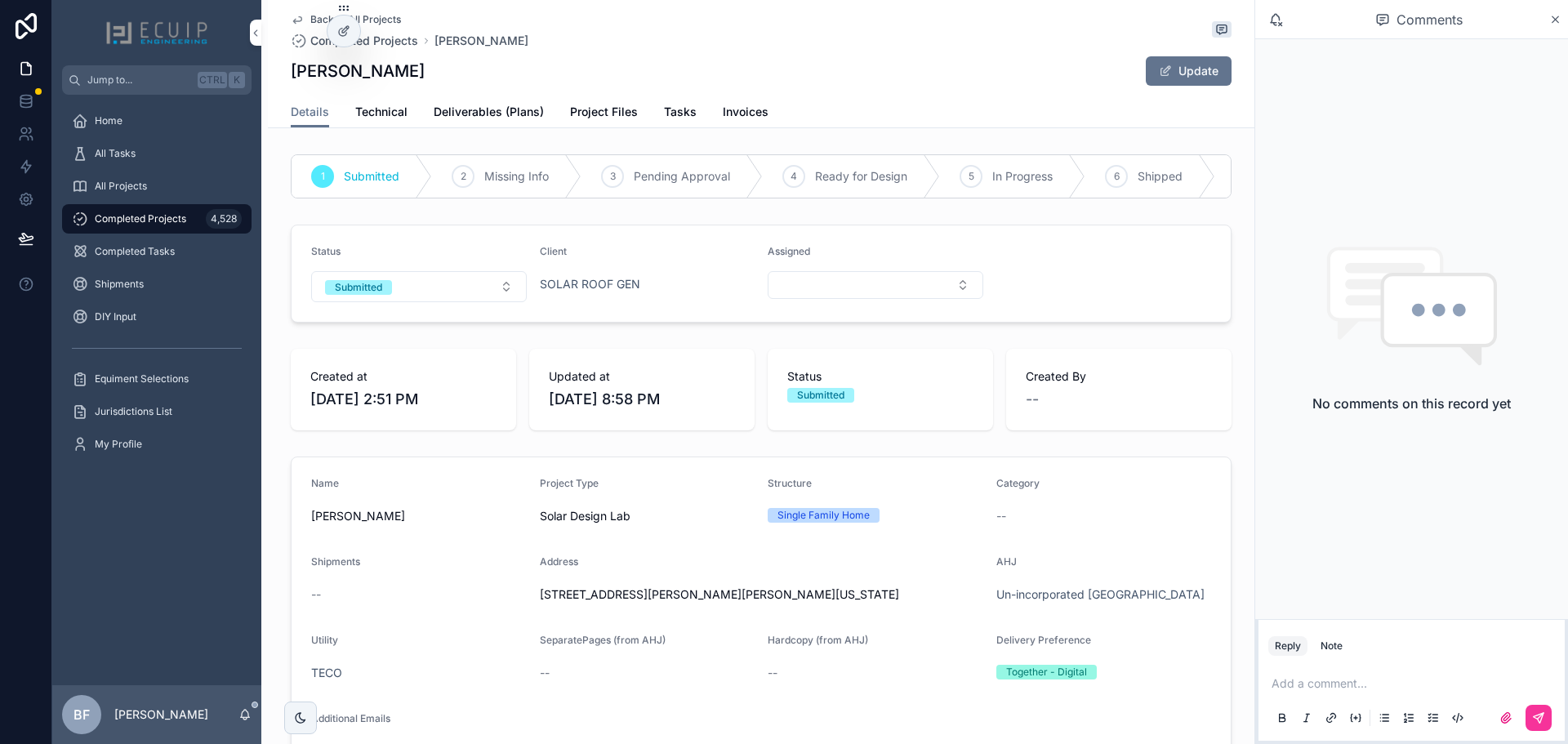
drag, startPoint x: 420, startPoint y: 80, endPoint x: 287, endPoint y: 80, distance: 133.0
click at [291, 80] on div "[PERSON_NAME] Update" at bounding box center [761, 71] width 941 height 31
copy h1 "[PERSON_NAME]"
click at [592, 111] on span "Project Files" at bounding box center [604, 112] width 68 height 16
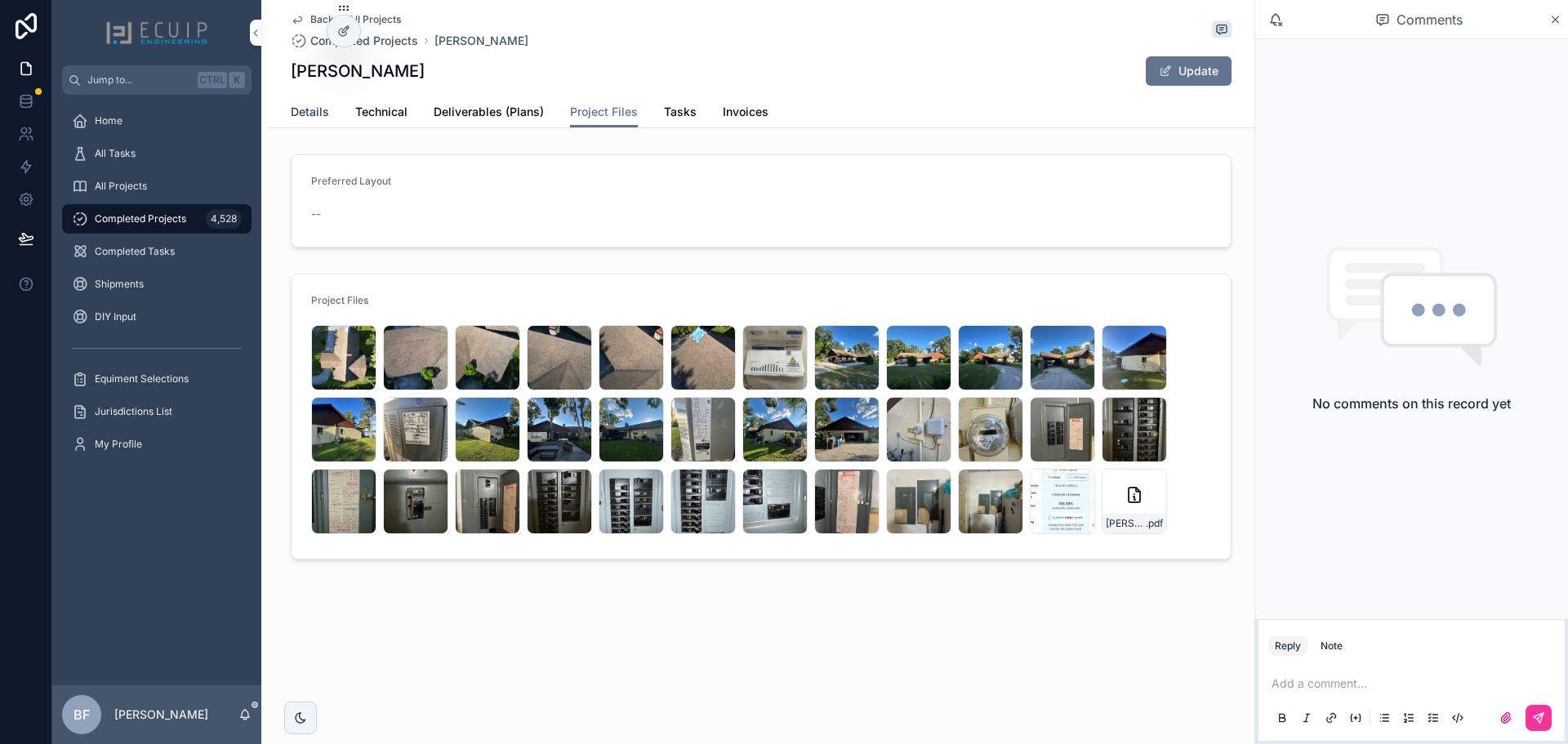
click at [299, 104] on span "Details" at bounding box center [310, 112] width 39 height 16
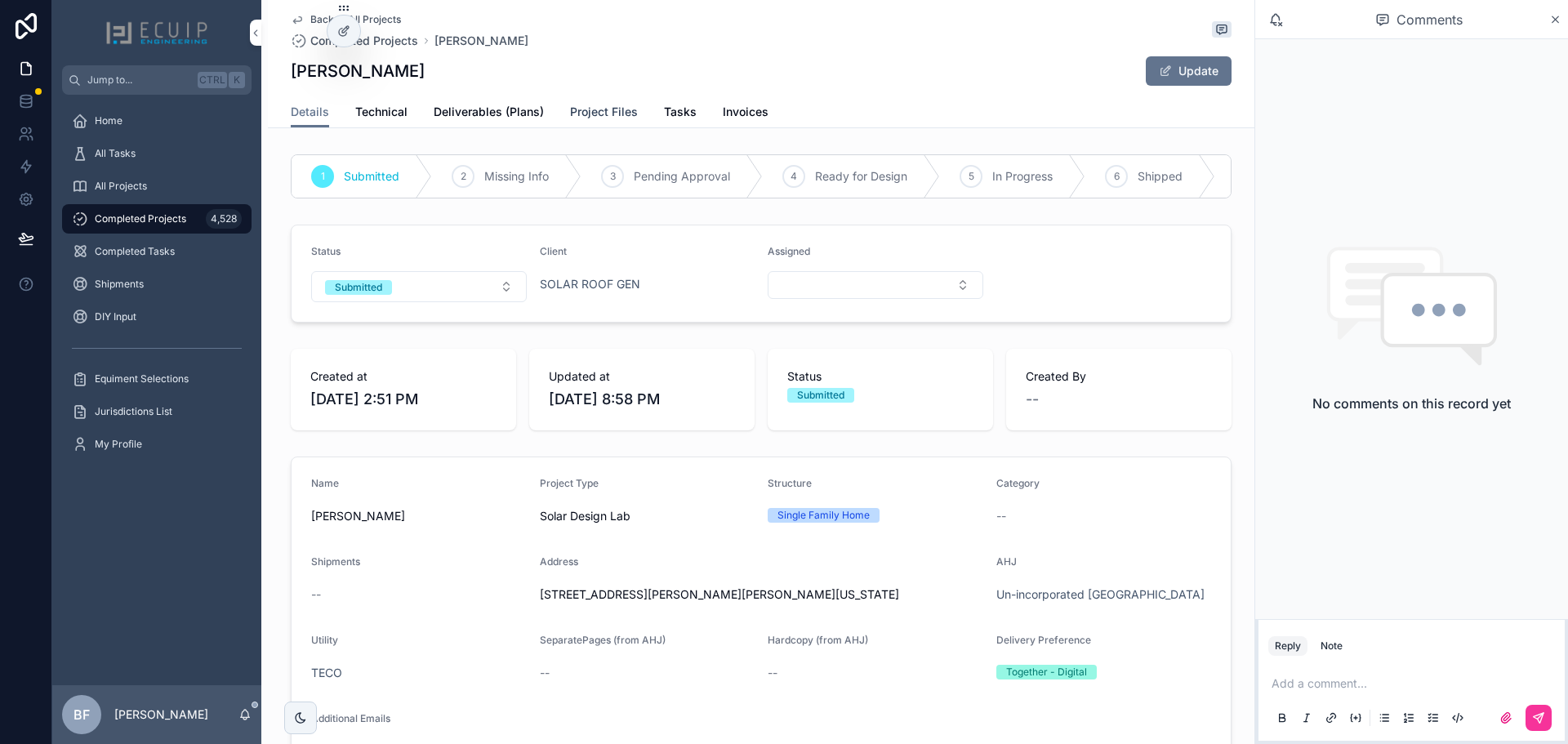
click at [589, 102] on link "Project Files" at bounding box center [604, 114] width 68 height 33
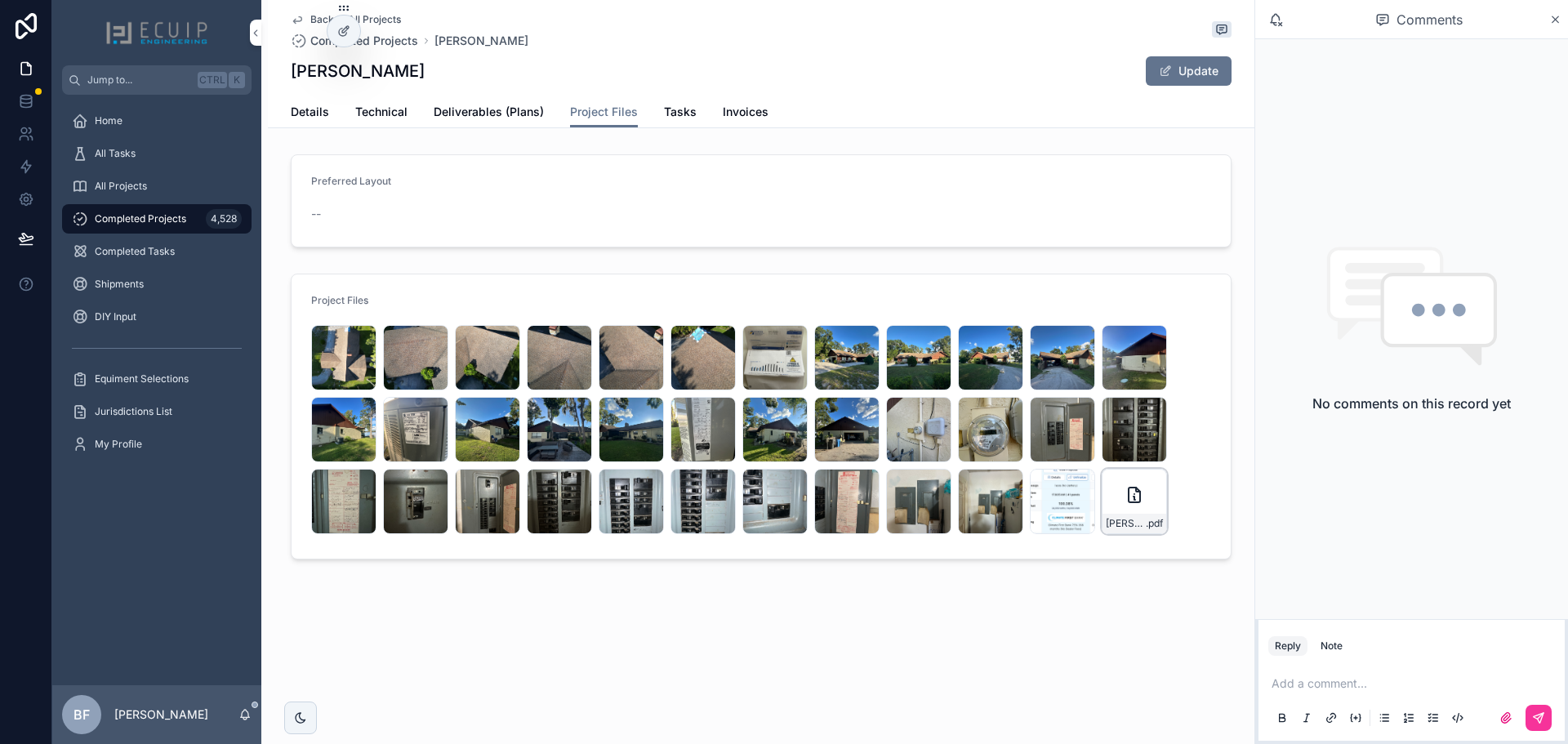
click at [1135, 491] on icon "scrollable content" at bounding box center [1135, 495] width 20 height 20
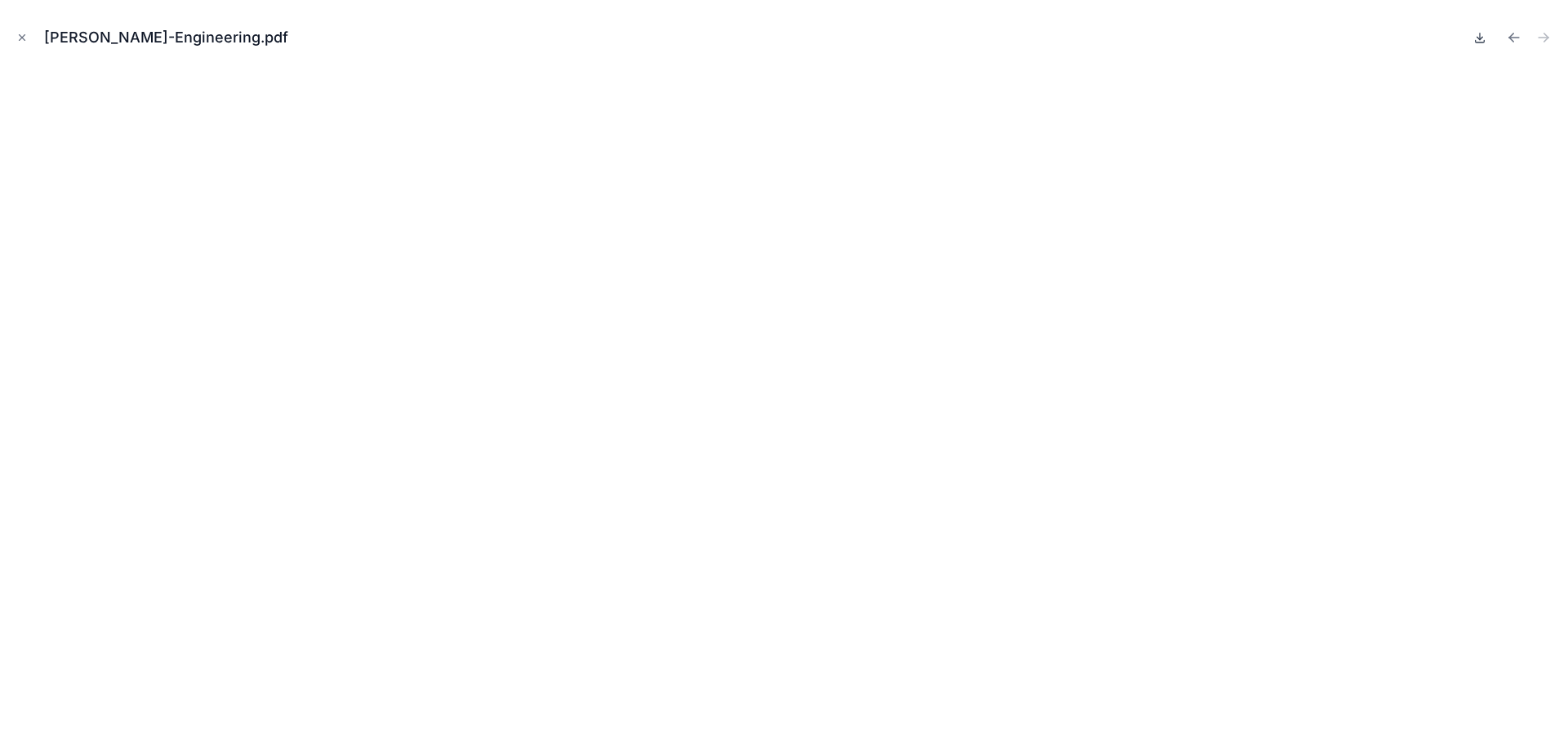
click at [1484, 38] on icon at bounding box center [1479, 37] width 13 height 13
click at [24, 39] on icon "Close modal" at bounding box center [21, 37] width 11 height 11
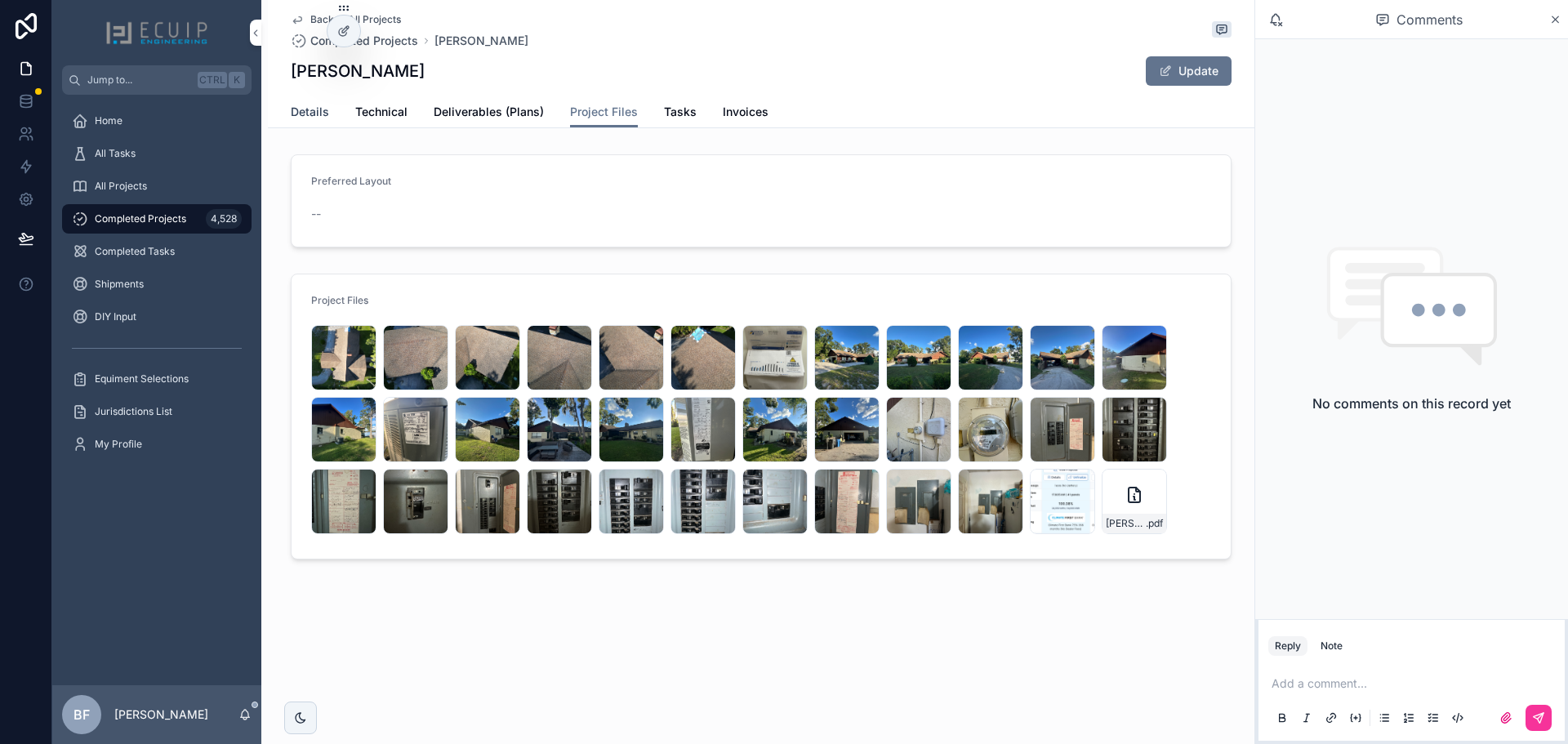
click at [307, 112] on span "Details" at bounding box center [310, 112] width 39 height 16
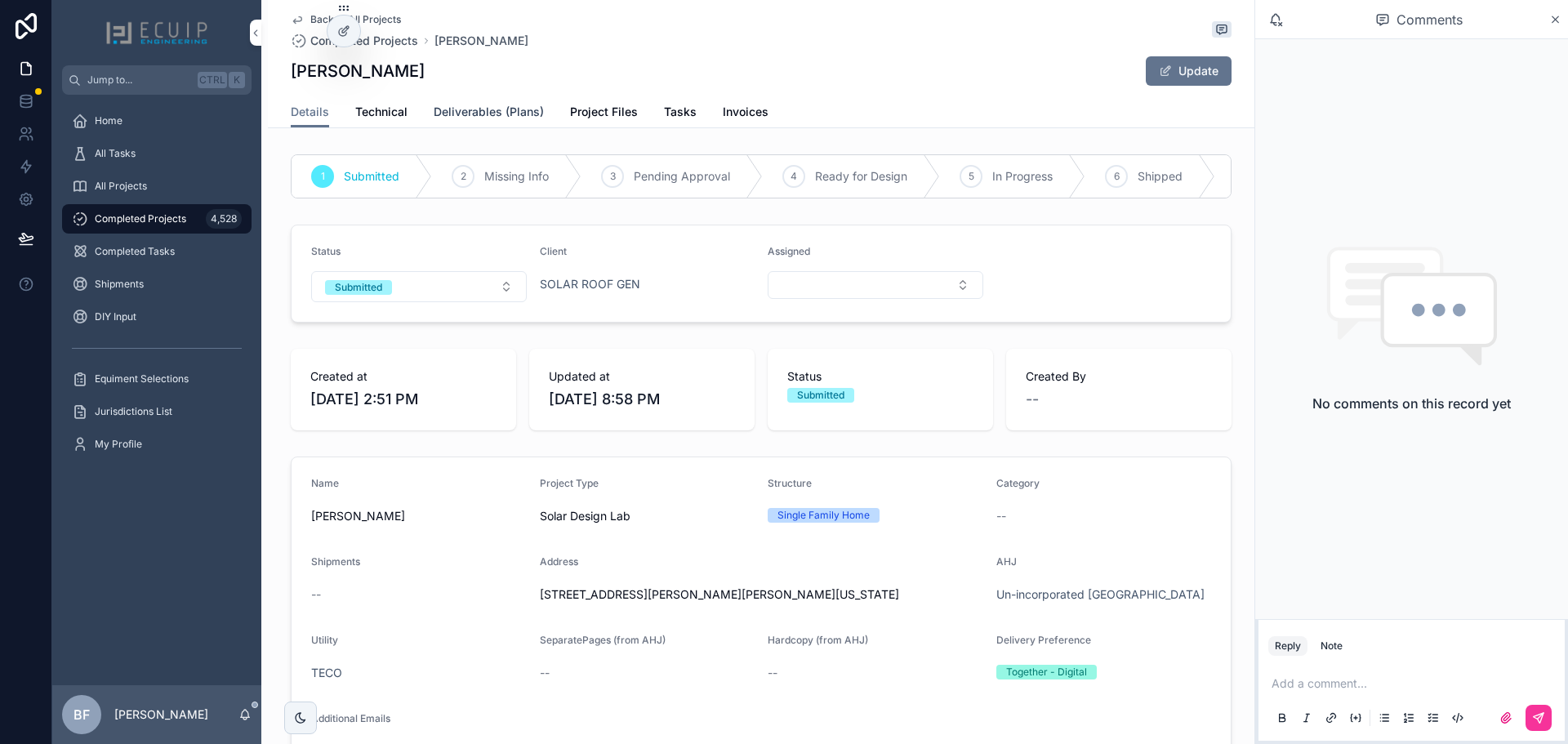
click at [501, 118] on span "Deliverables (Plans)" at bounding box center [489, 112] width 111 height 16
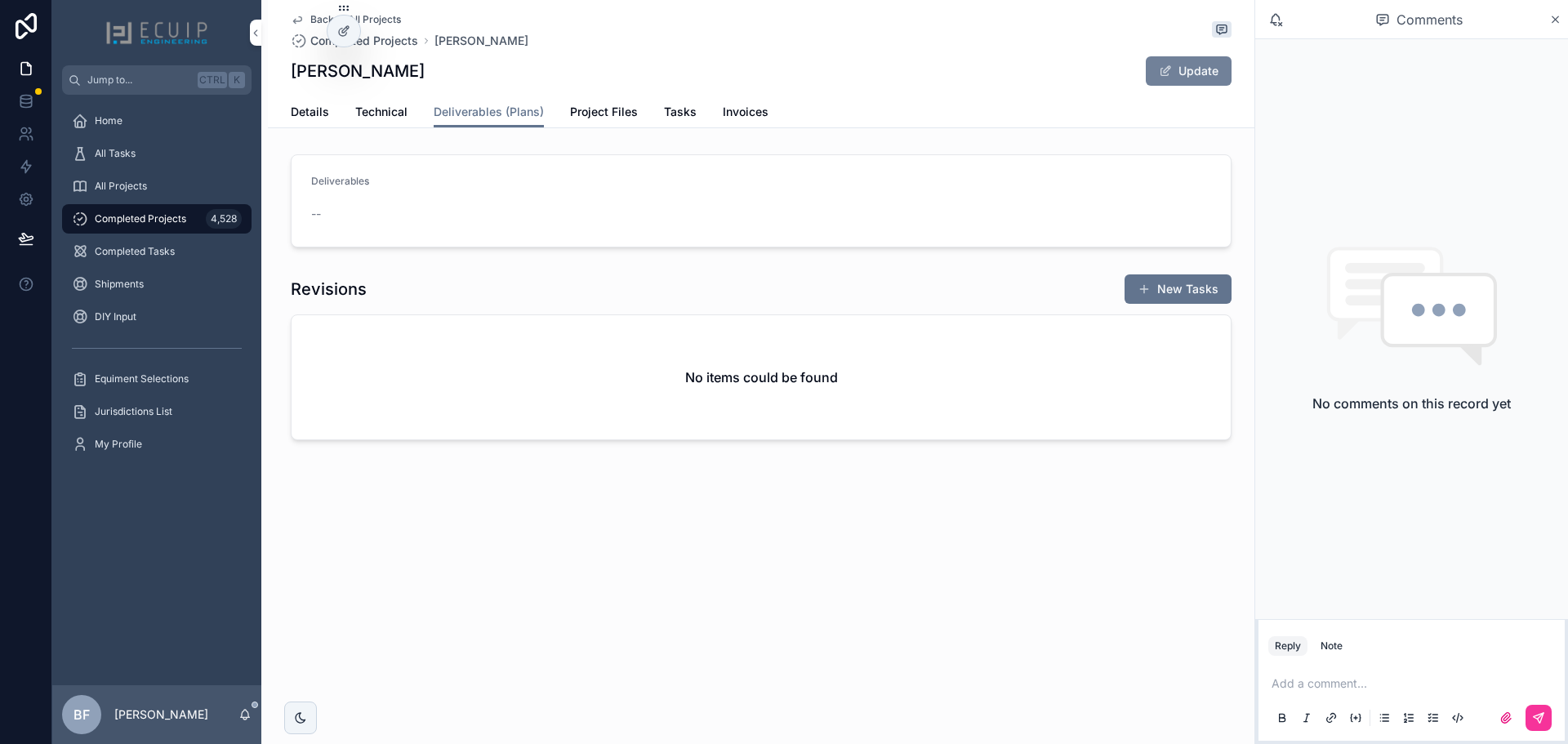
click at [1183, 80] on button "Update" at bounding box center [1189, 72] width 86 height 30
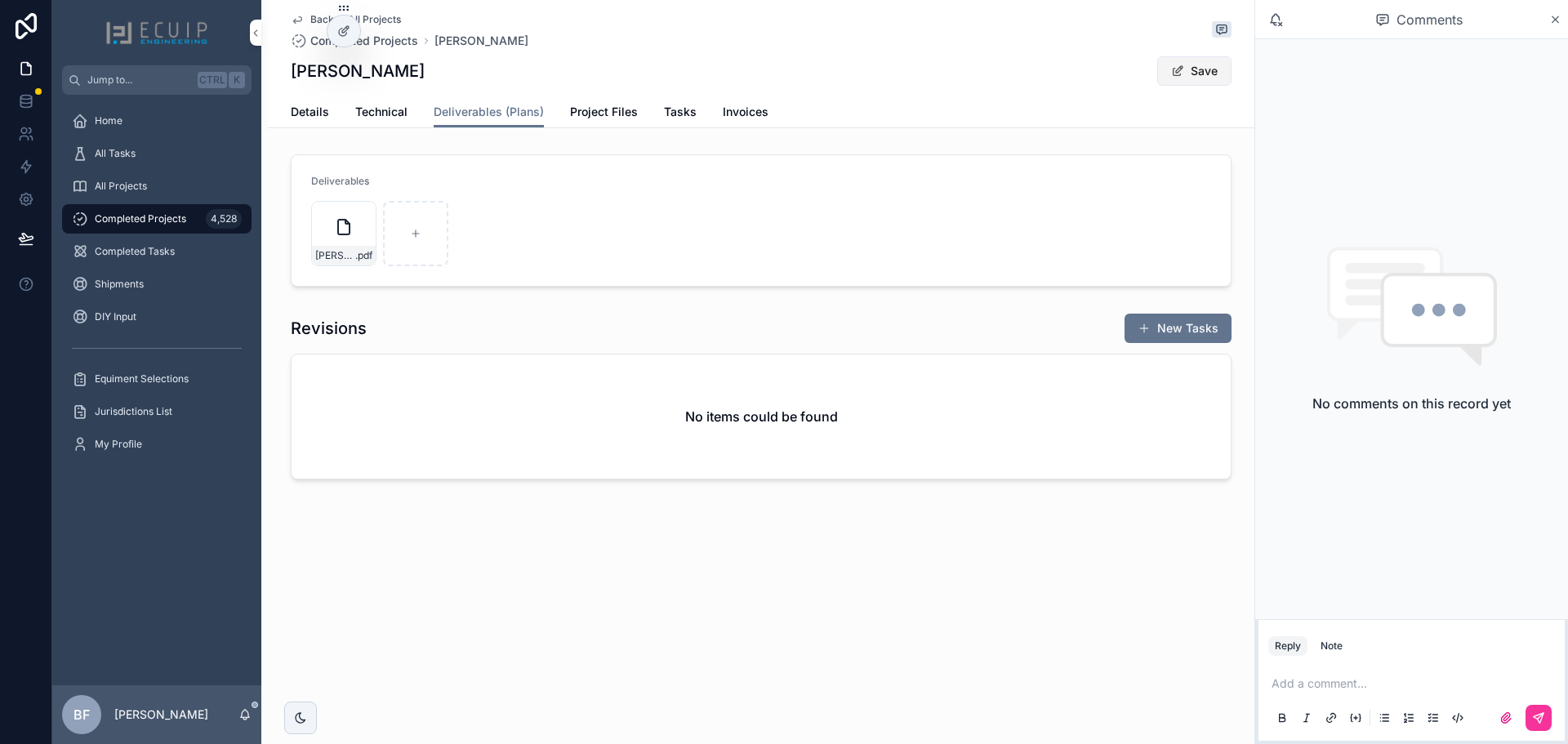
click at [1219, 73] on button "Save" at bounding box center [1195, 72] width 75 height 30
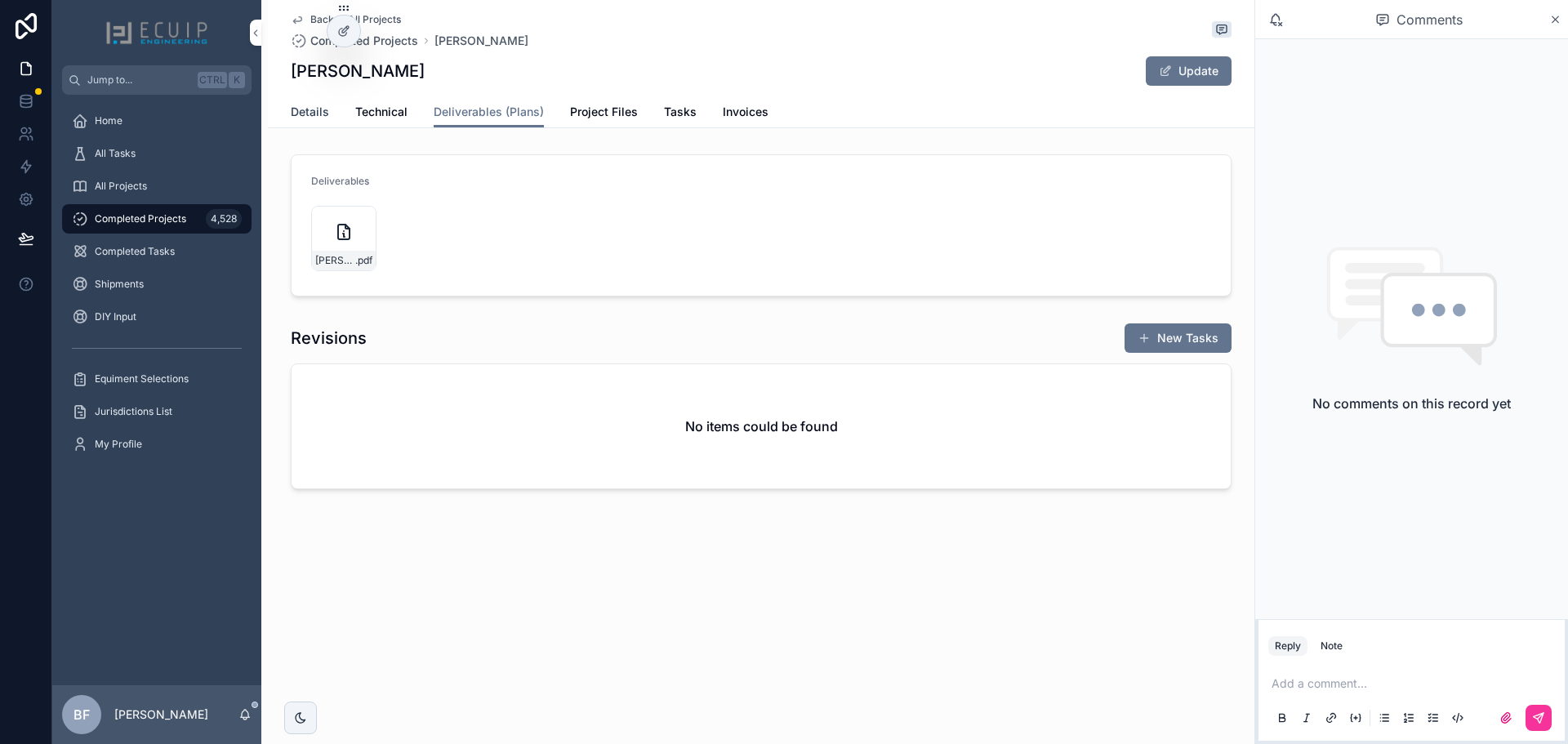
click at [310, 105] on span "Details" at bounding box center [310, 112] width 39 height 16
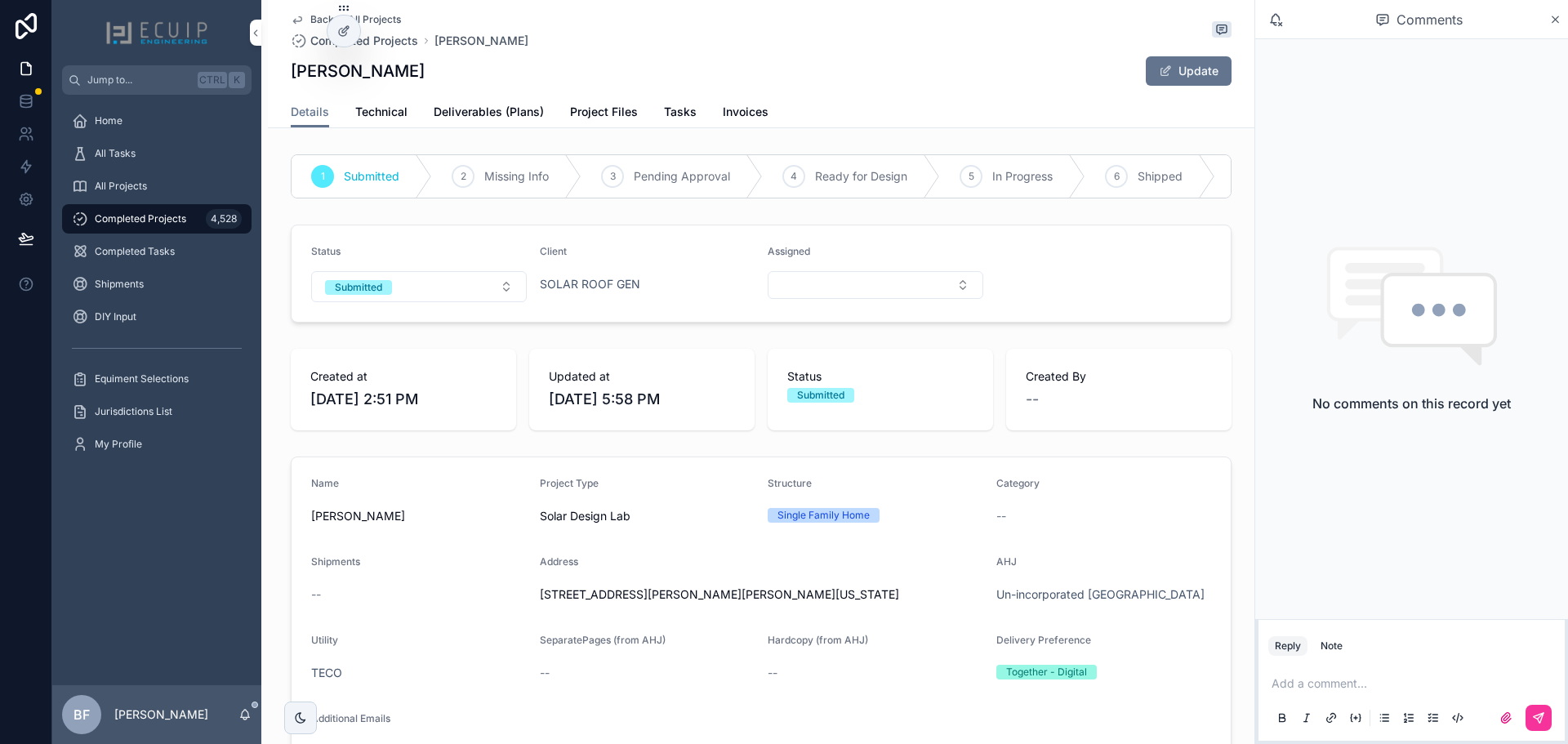
drag, startPoint x: 402, startPoint y: 302, endPoint x: 407, endPoint y: 317, distance: 15.8
click at [402, 302] on button "Submitted" at bounding box center [419, 286] width 216 height 31
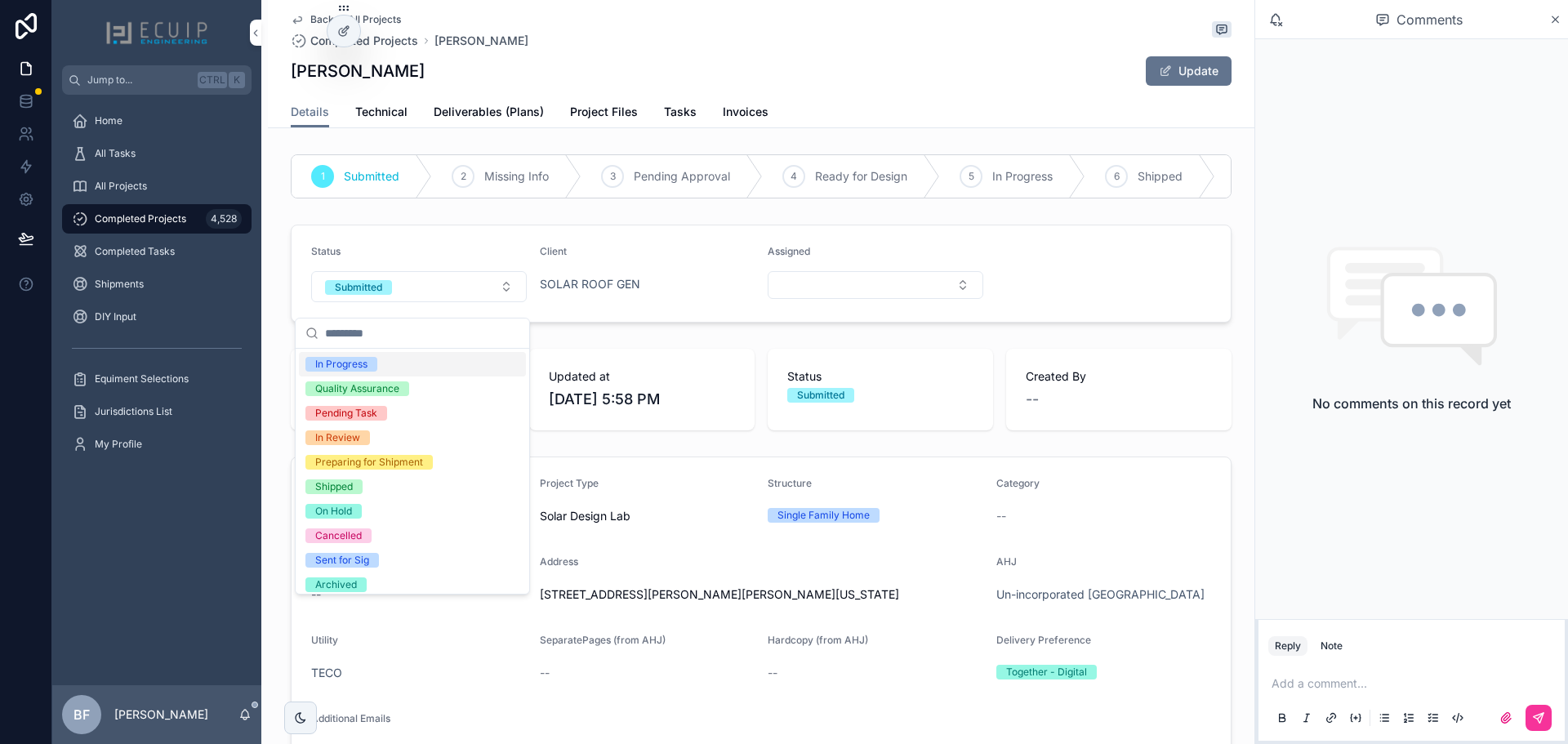
scroll to position [129, 0]
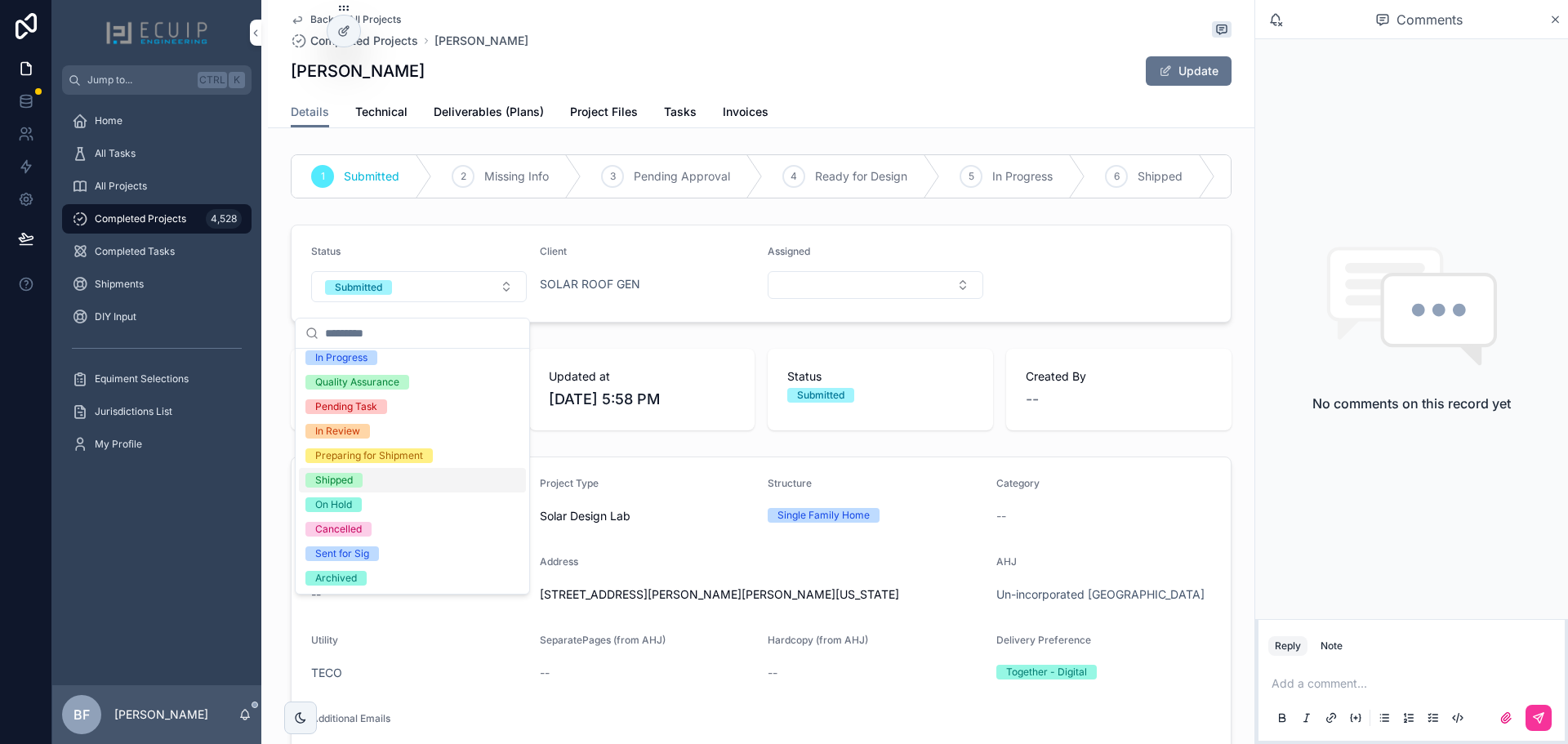
click at [357, 480] on span "Shipped" at bounding box center [334, 480] width 57 height 15
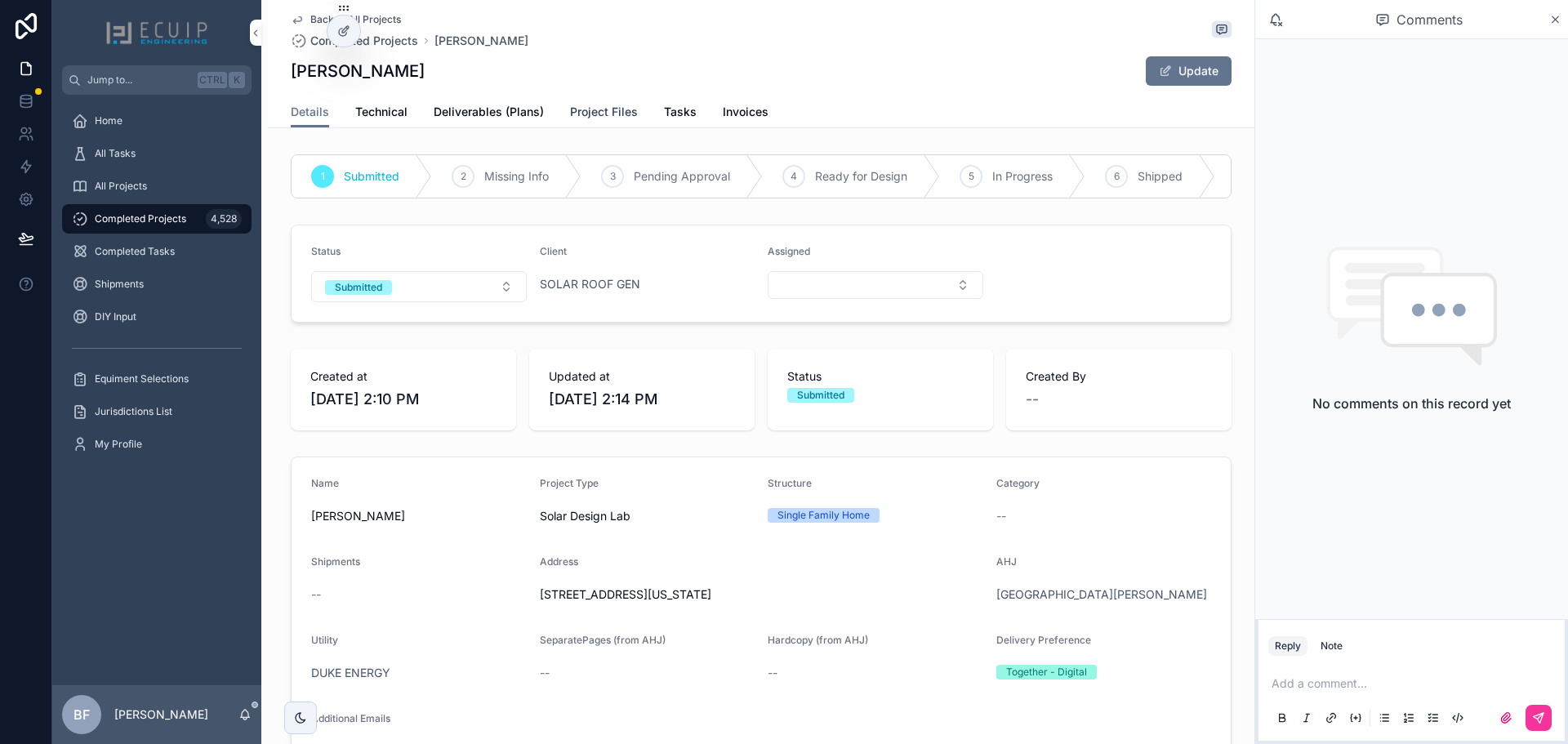
click at [575, 116] on span "Project Files" at bounding box center [604, 112] width 68 height 16
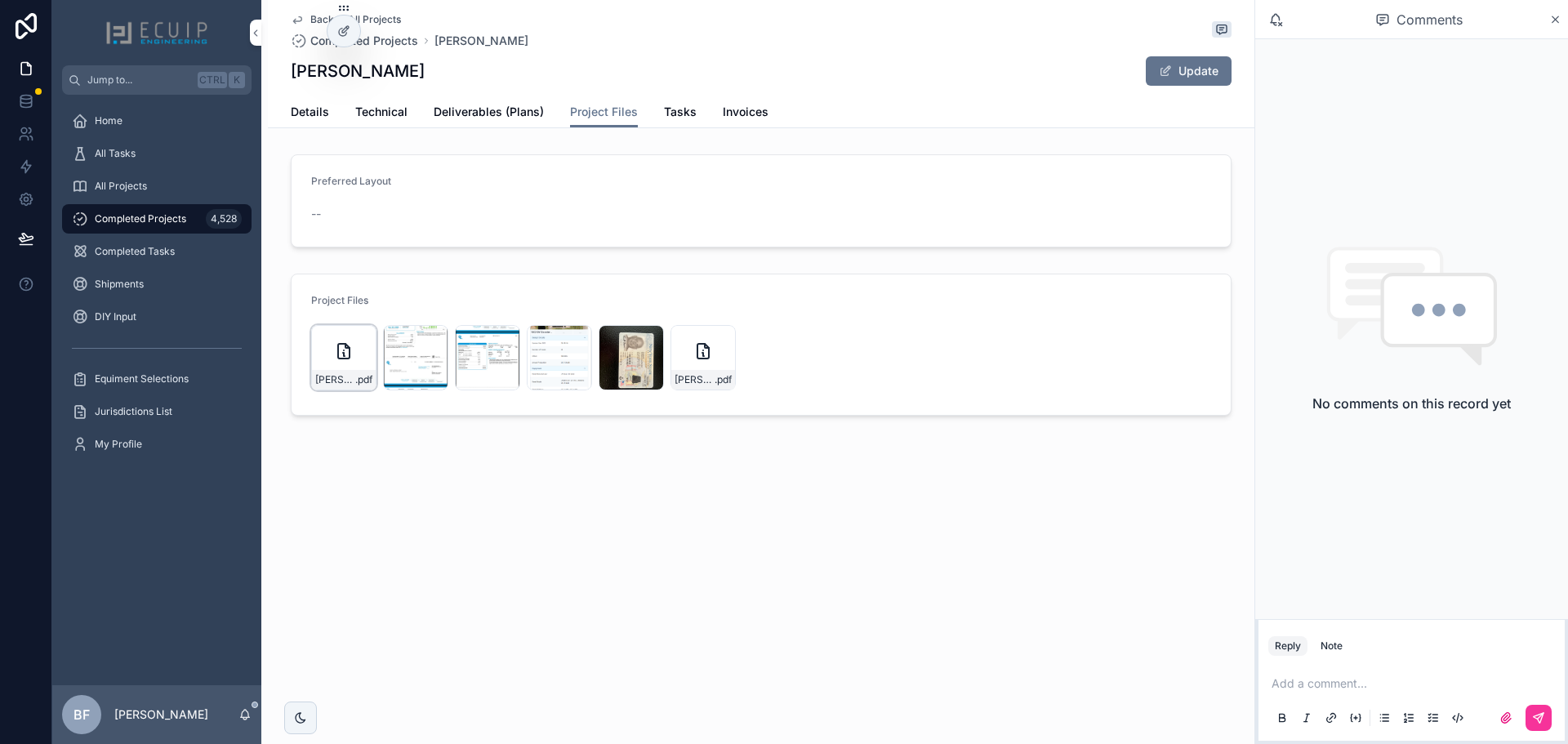
click at [0, 0] on icon "scrollable content" at bounding box center [0, 0] width 0 height 0
drag, startPoint x: 398, startPoint y: 83, endPoint x: 303, endPoint y: 75, distance: 95.3
click at [303, 75] on div "[PERSON_NAME] Update" at bounding box center [761, 71] width 941 height 31
click at [367, 75] on h1 "[PERSON_NAME]" at bounding box center [357, 71] width 134 height 23
drag, startPoint x: 370, startPoint y: 75, endPoint x: 287, endPoint y: 75, distance: 83.0
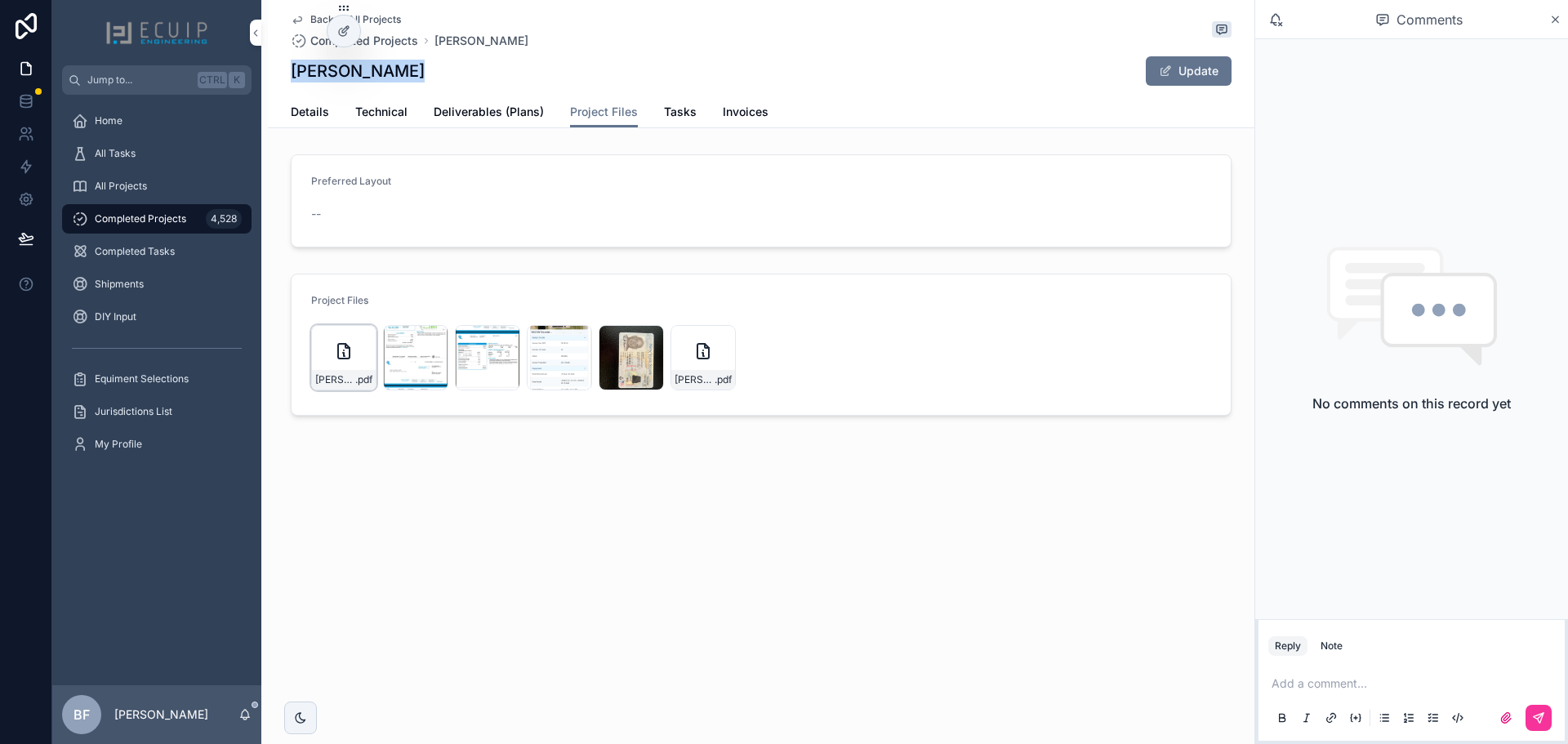
click at [287, 75] on div "Back to All Projects Completed Projects [PERSON_NAME] [PERSON_NAME] Update Proj…" at bounding box center [761, 64] width 987 height 128
copy h1 "[PERSON_NAME]"
click at [503, 111] on span "Deliverables (Plans)" at bounding box center [489, 112] width 111 height 16
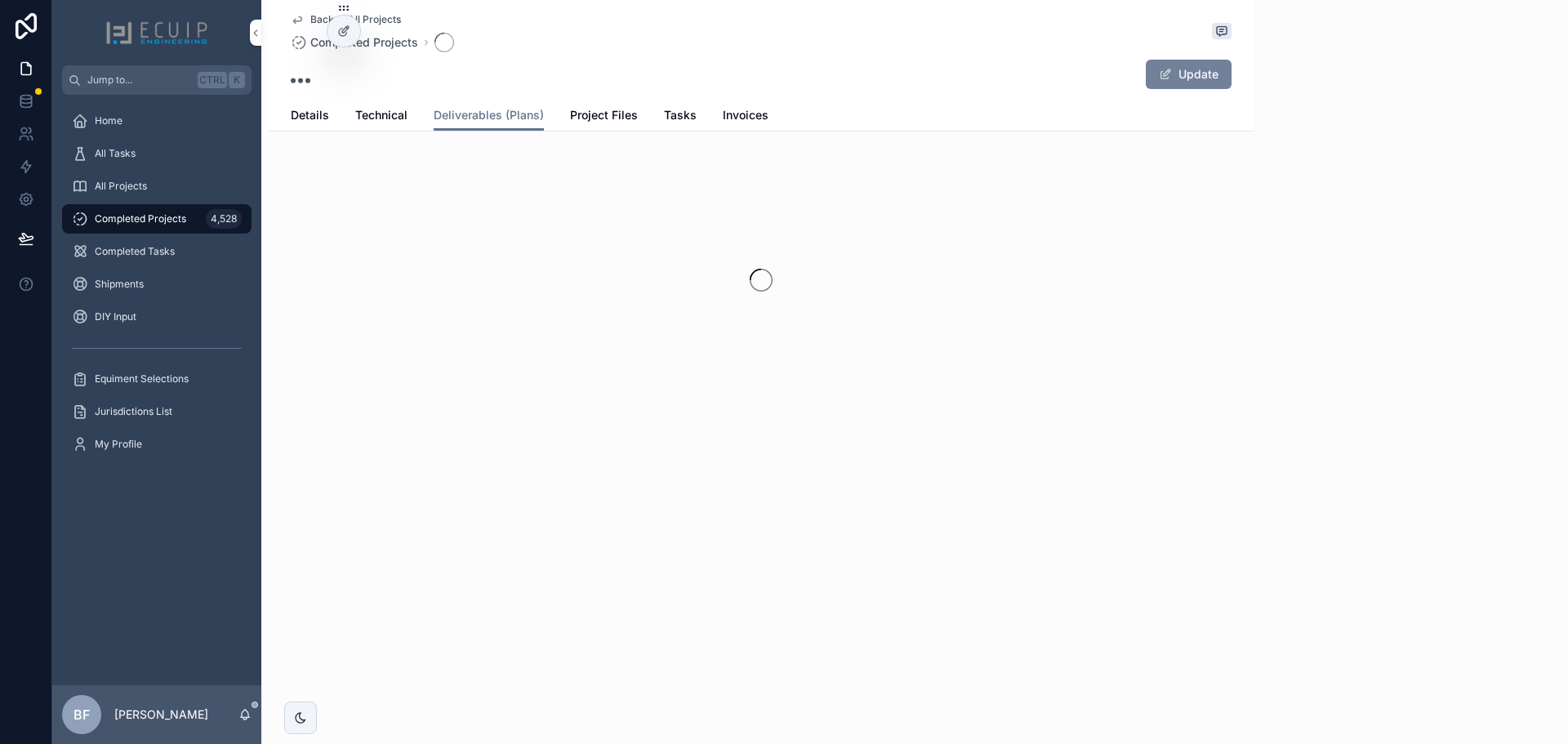
click at [1190, 69] on button "Update" at bounding box center [1189, 75] width 86 height 30
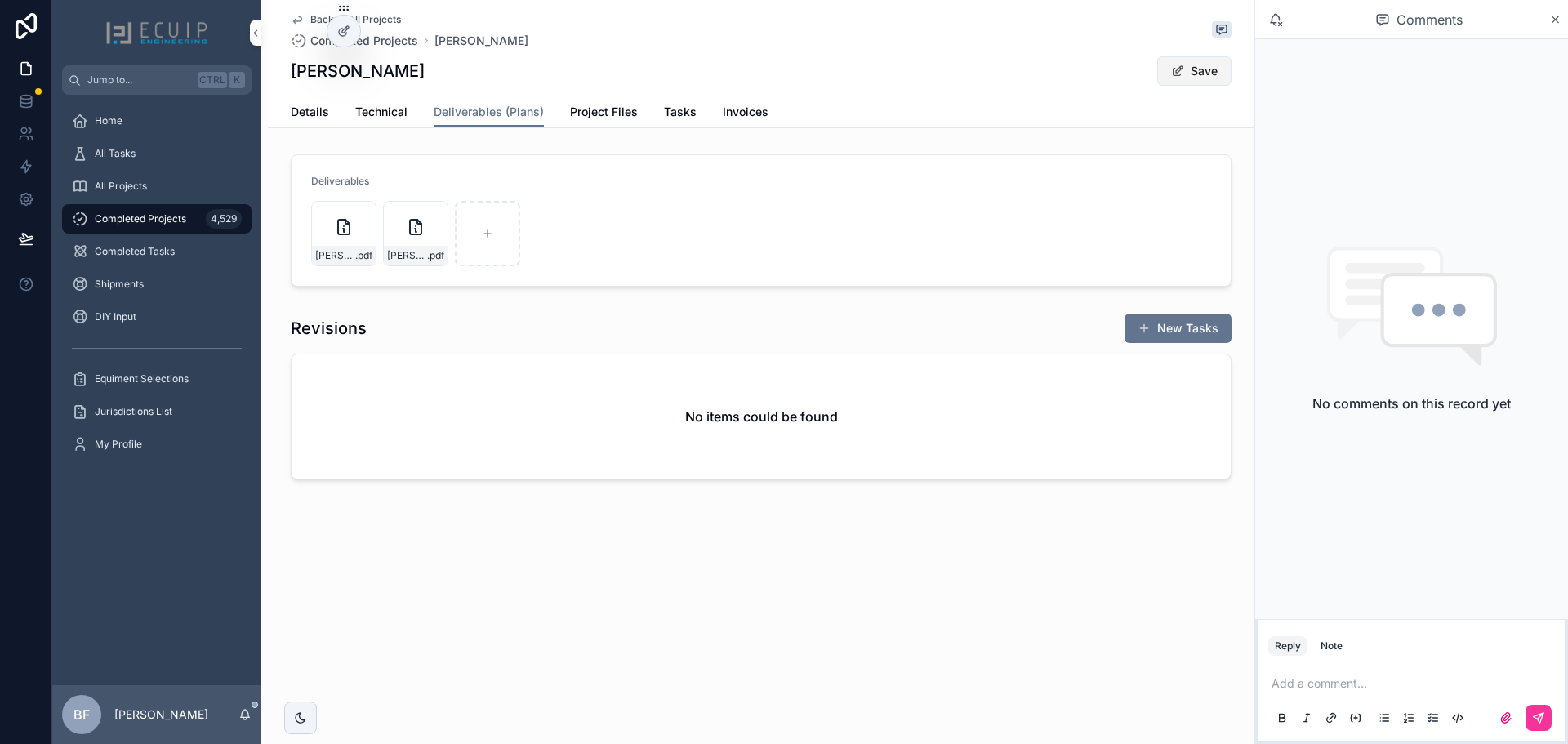
click at [1189, 76] on button "Save" at bounding box center [1195, 72] width 75 height 30
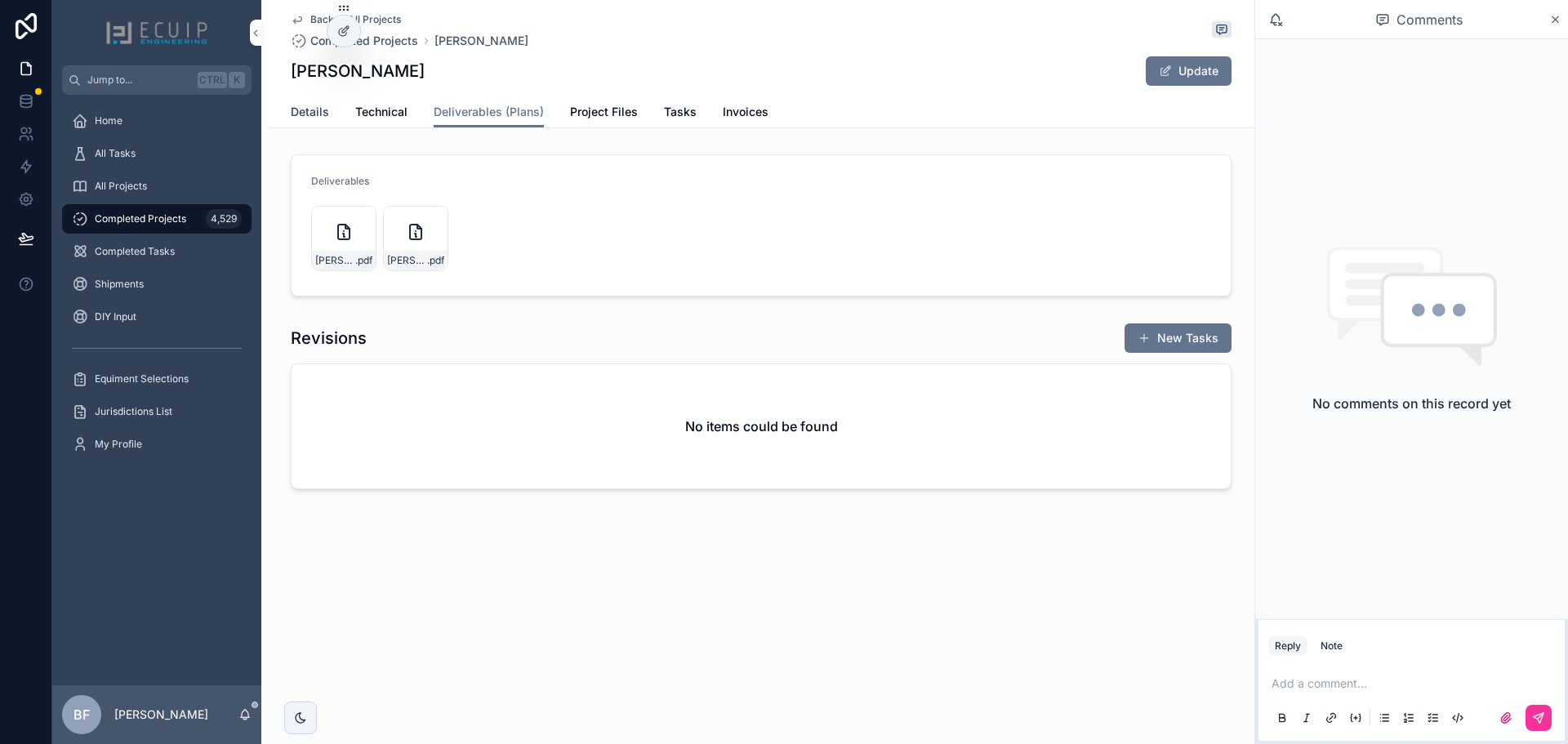
click at [313, 114] on span "Details" at bounding box center [310, 112] width 39 height 16
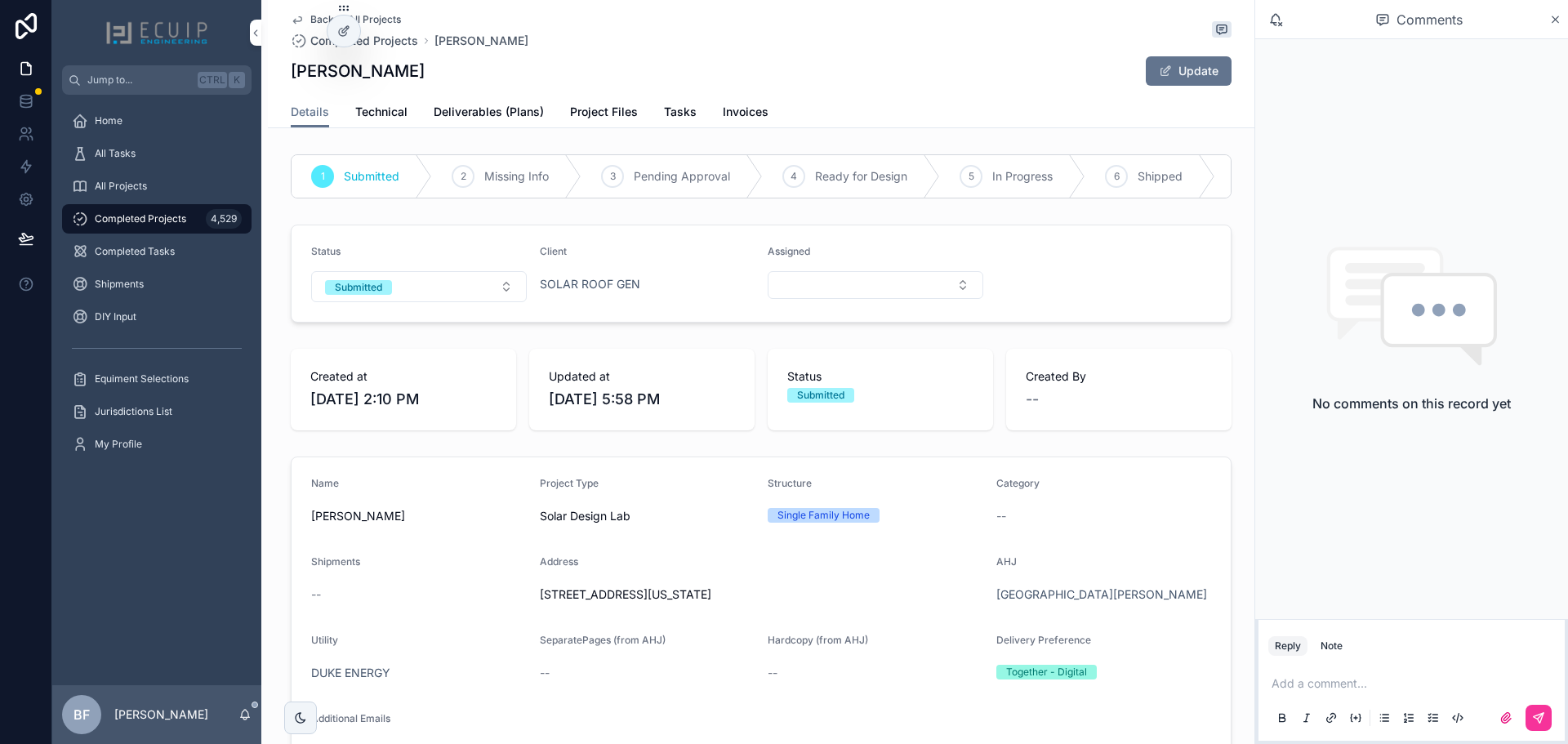
click at [431, 322] on form "Status Submitted Client SOLAR ROOF GEN Assigned" at bounding box center [761, 273] width 939 height 97
click at [433, 303] on button "Submitted" at bounding box center [419, 286] width 216 height 31
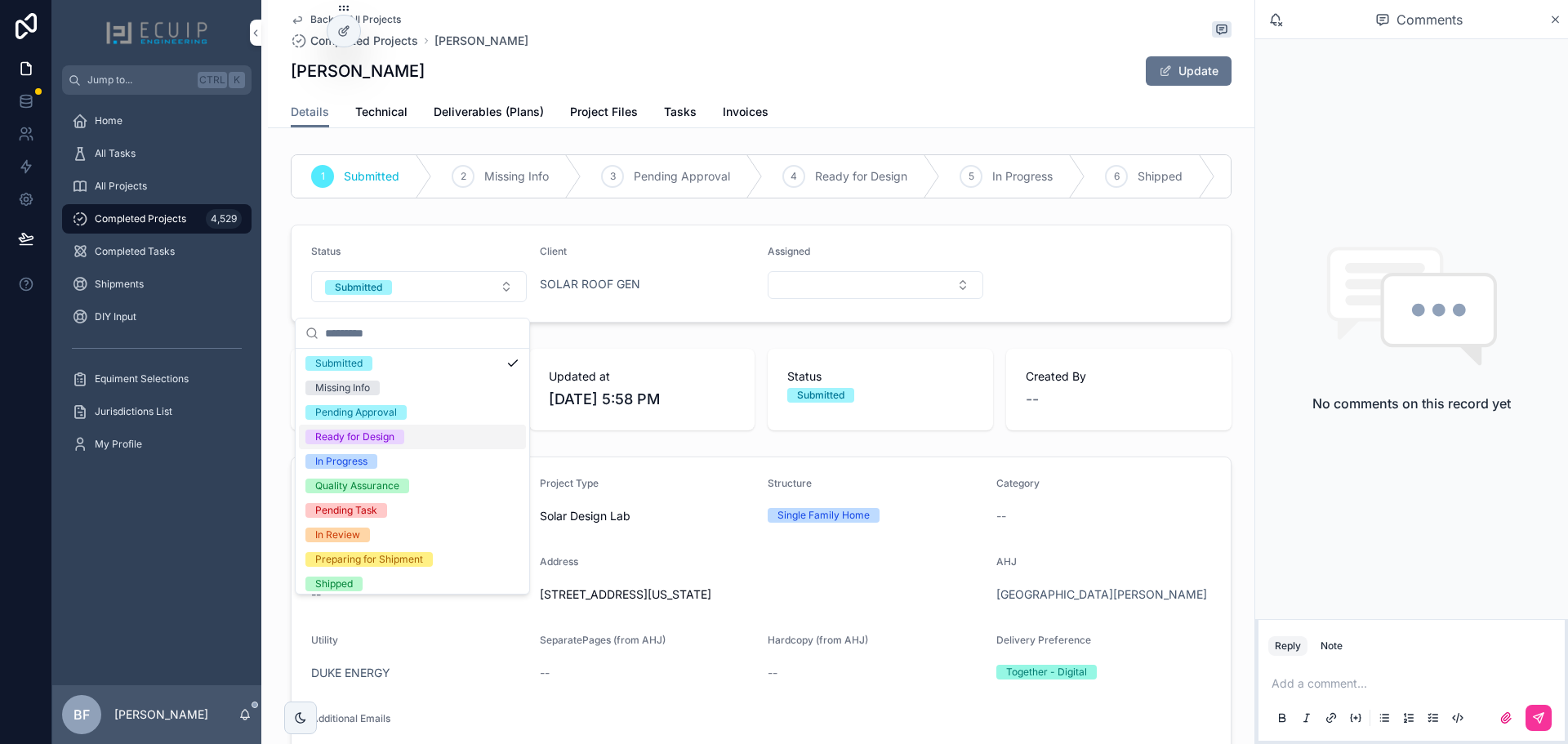
scroll to position [129, 0]
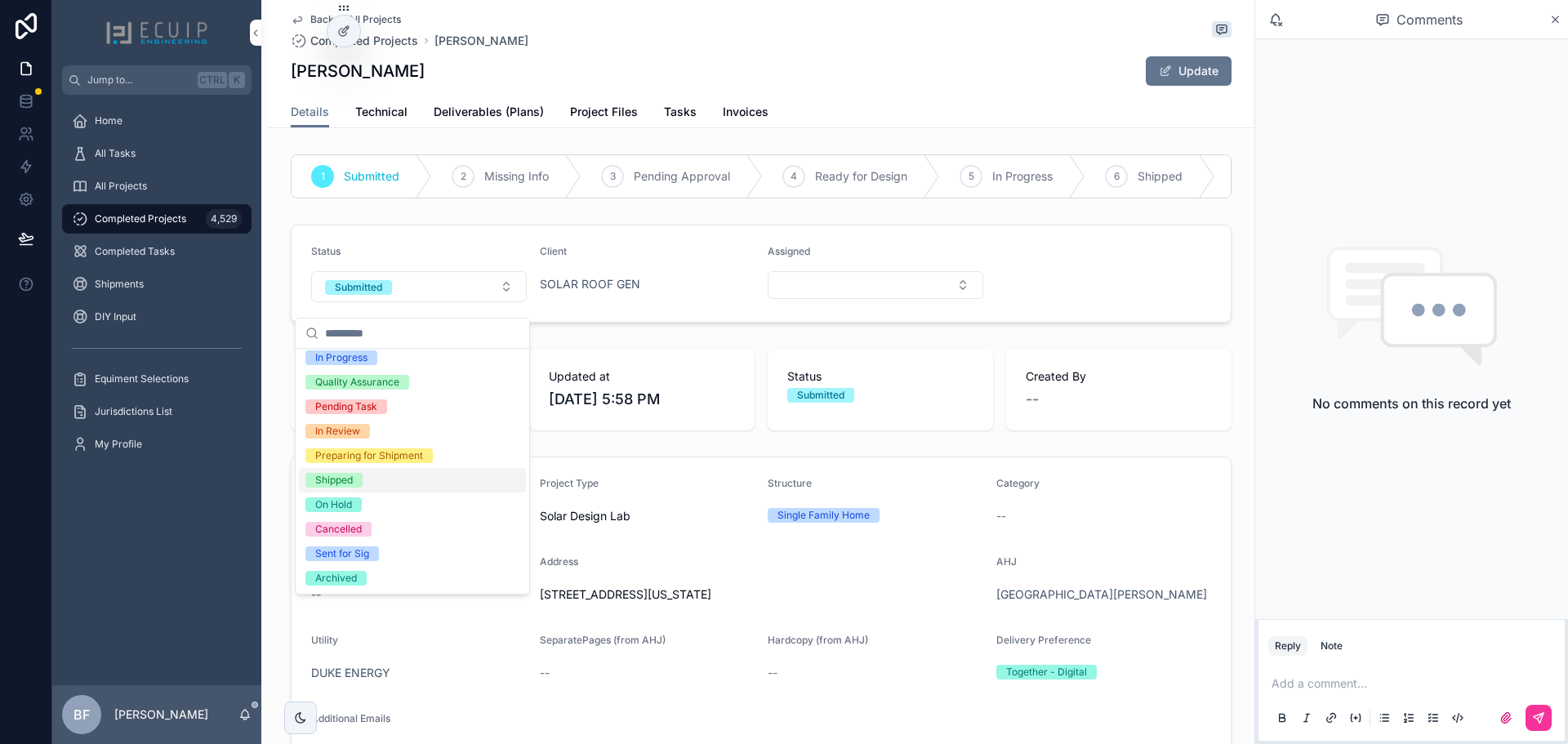
click at [353, 480] on span "Shipped" at bounding box center [334, 480] width 57 height 15
